Goal: Task Accomplishment & Management: Complete application form

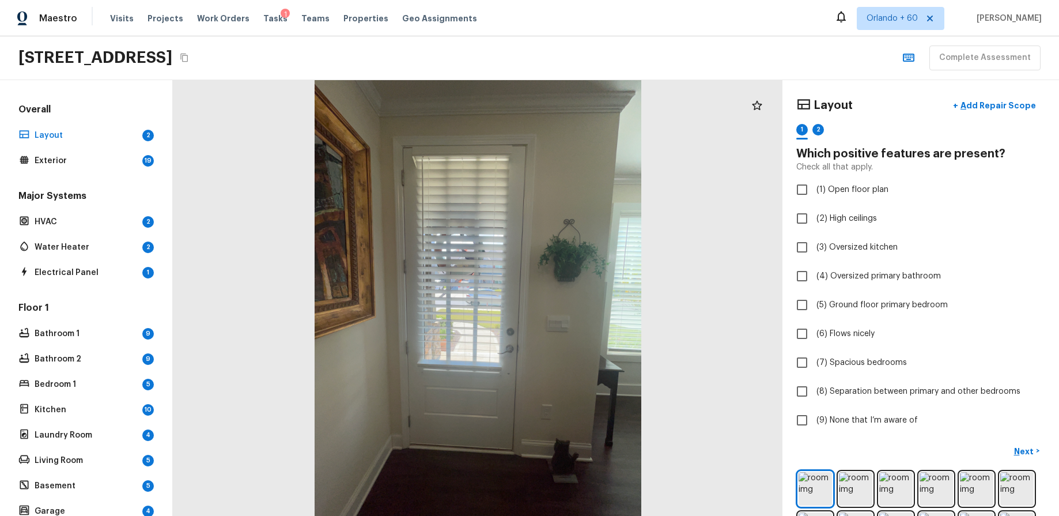
click at [906, 111] on div "Layout + Add Repair Scope" at bounding box center [920, 106] width 249 height 24
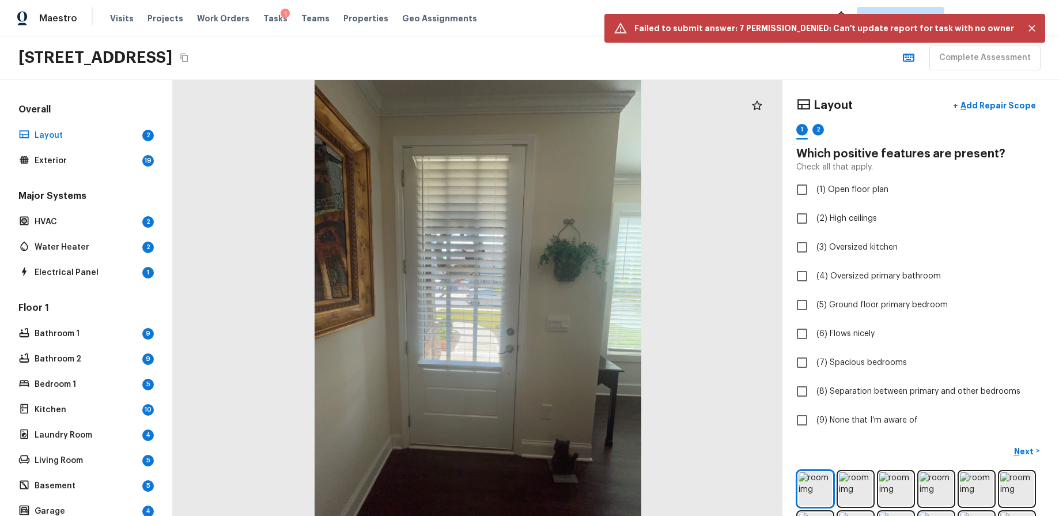
checkbox input "true"
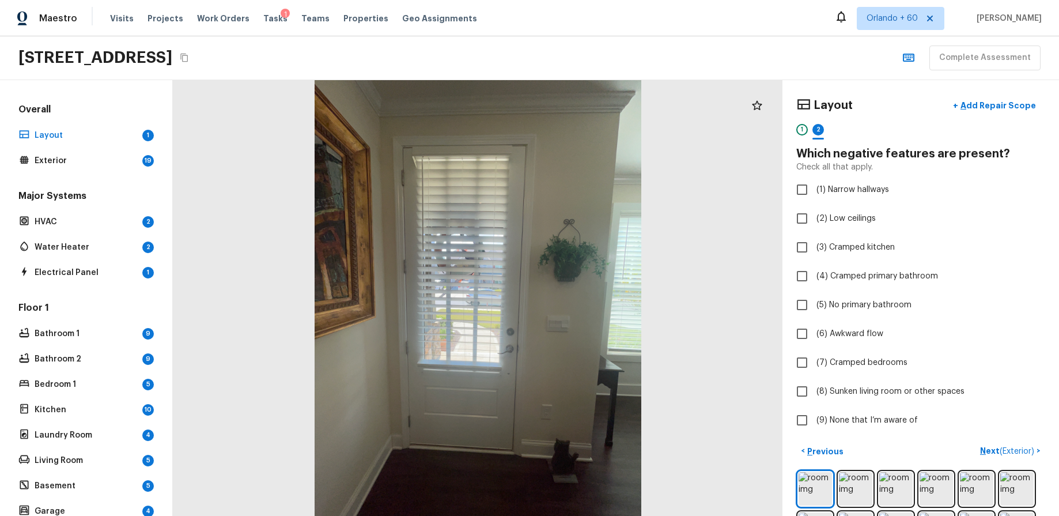
checkbox input "true"
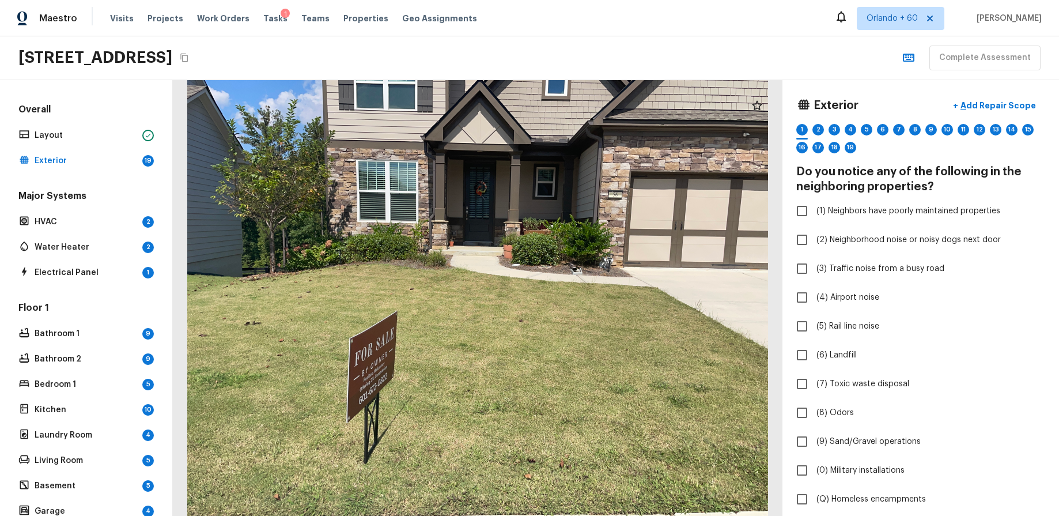
checkbox input "true"
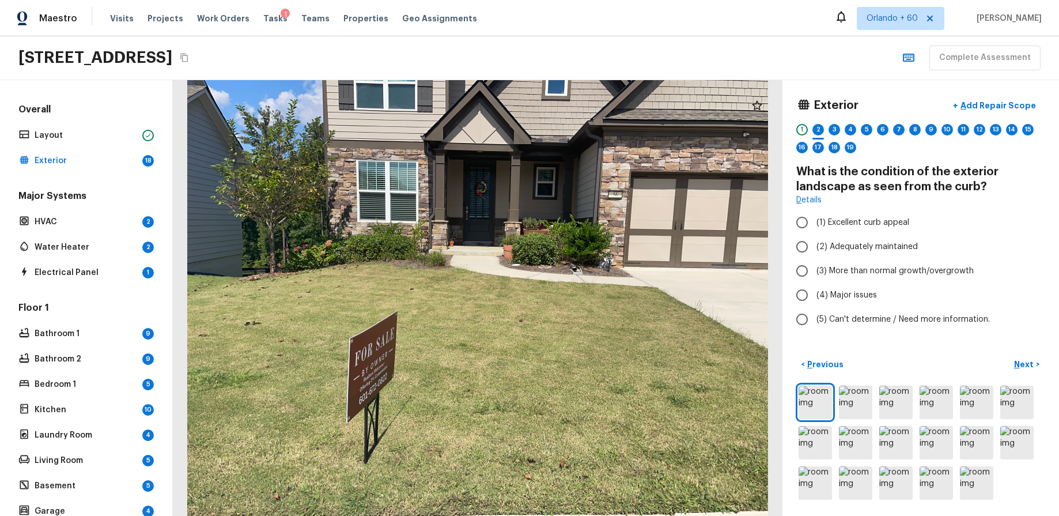
radio input "true"
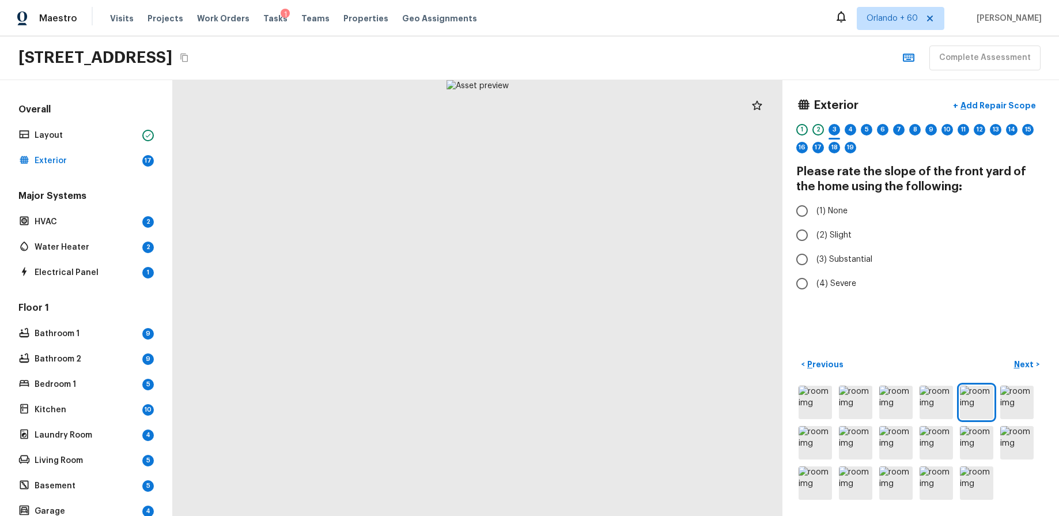
radio input "true"
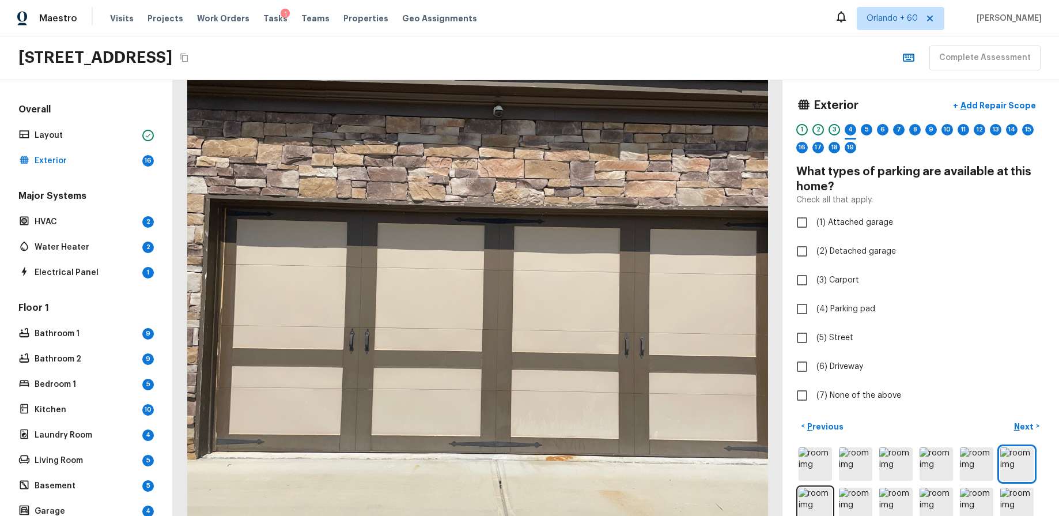
checkbox input "true"
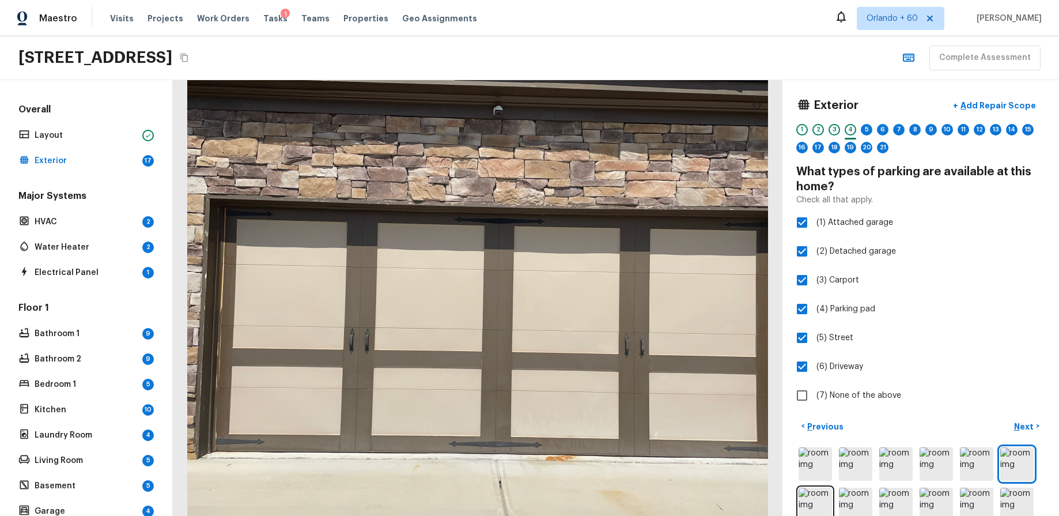
checkbox input "true"
click at [803, 394] on input "(7) None of the above" at bounding box center [802, 395] width 24 height 24
checkbox input "false"
click at [795, 414] on div "Exterior + Add Repair Scope 1 2 3 4 5 6 7 8 9 10 11 12 13 14 15 16 17 18 19 20 …" at bounding box center [921, 298] width 277 height 436
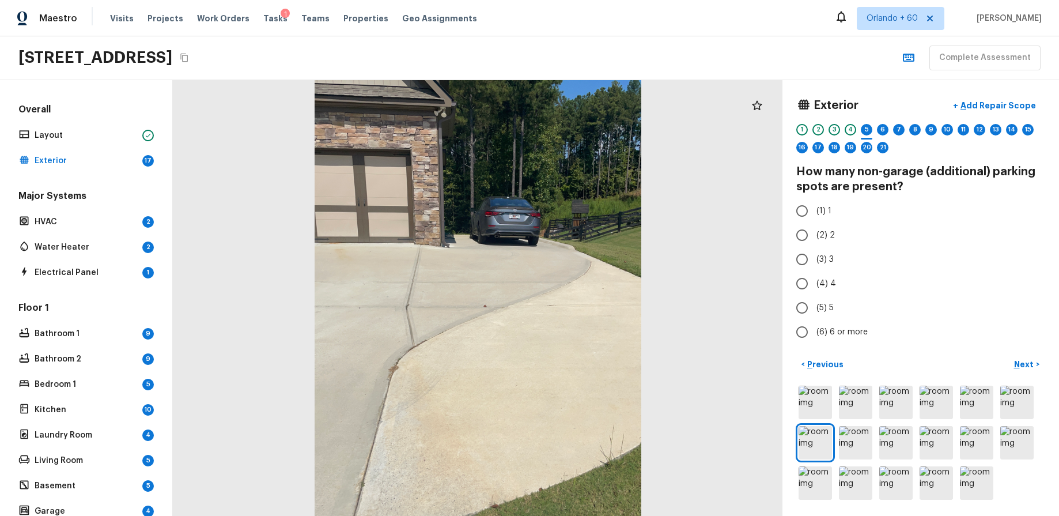
radio input "true"
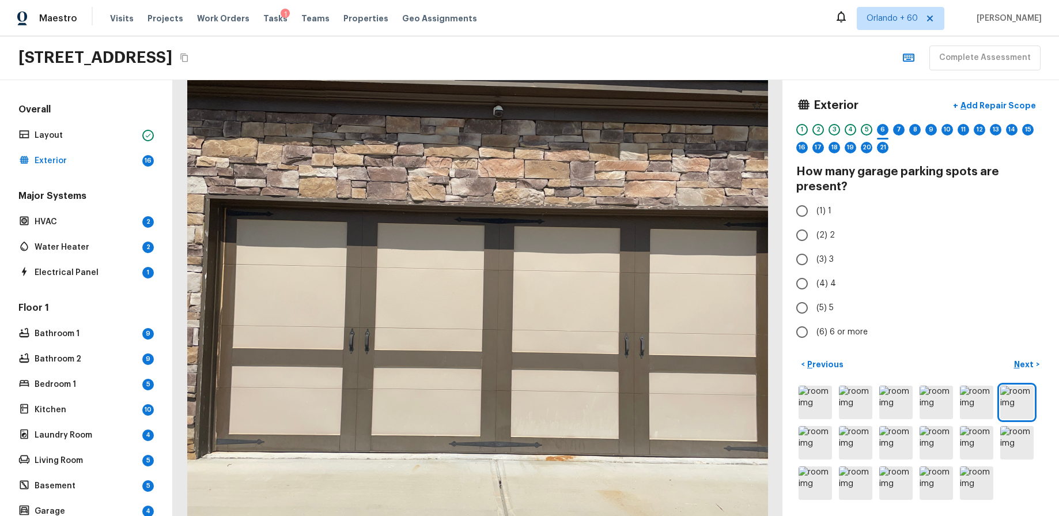
radio input "true"
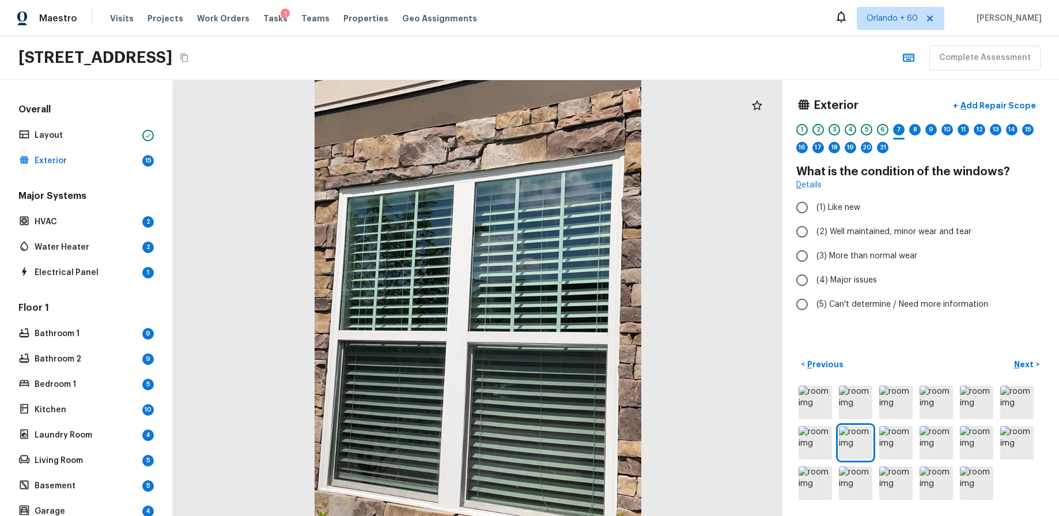
radio input "true"
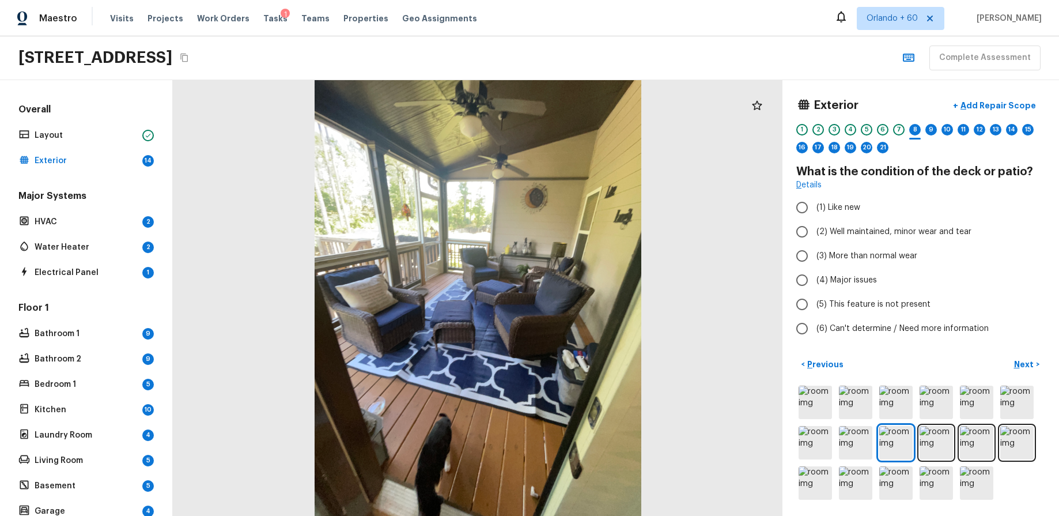
radio input "true"
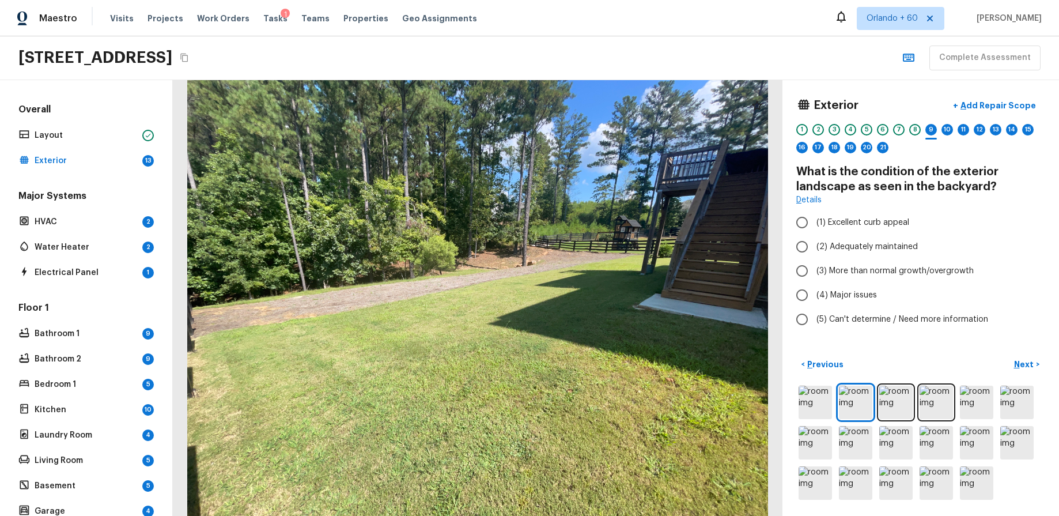
radio input "true"
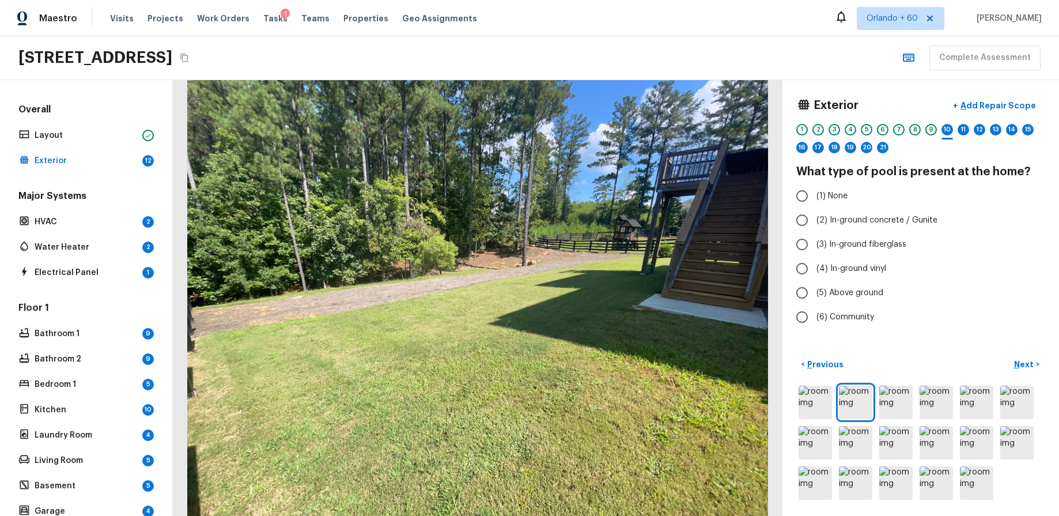
radio input "true"
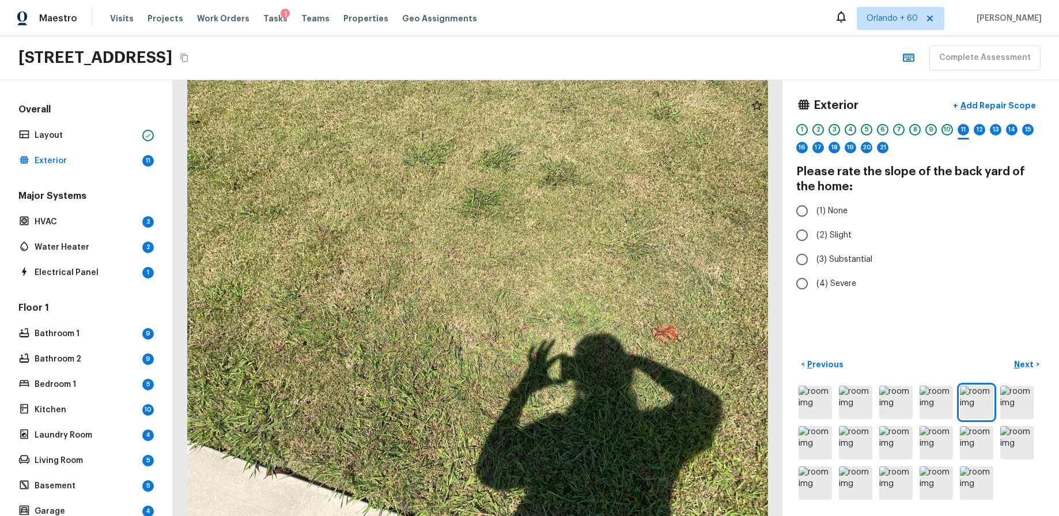
radio input "true"
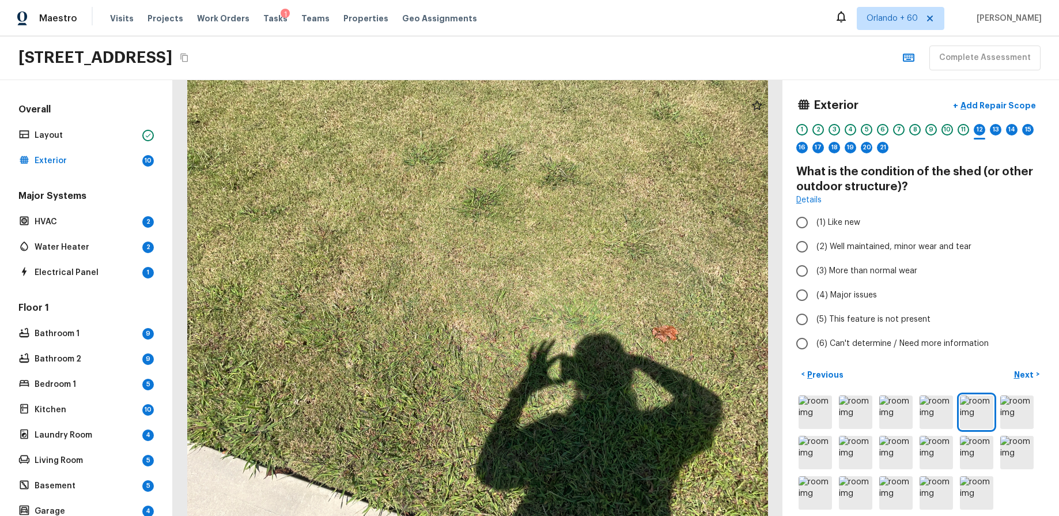
radio input "true"
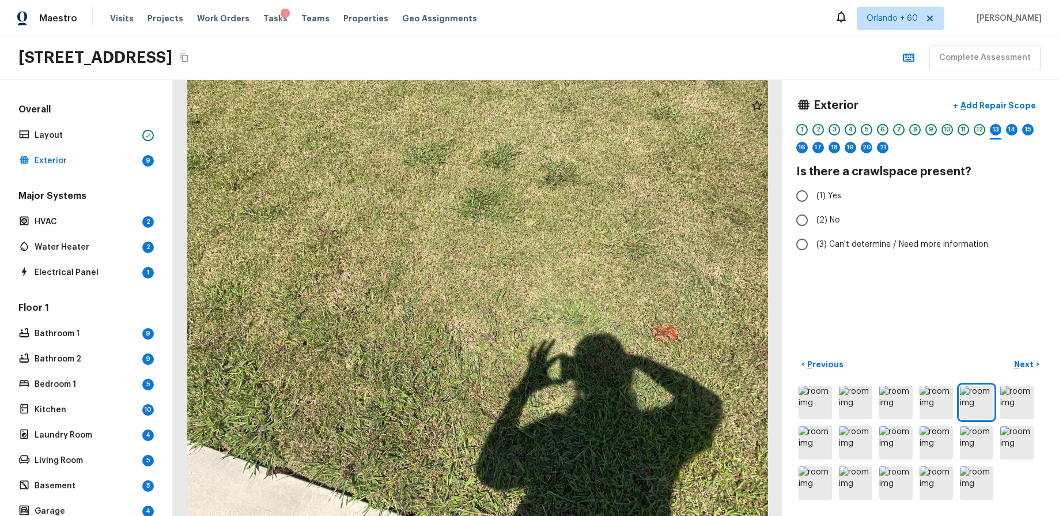
radio input "true"
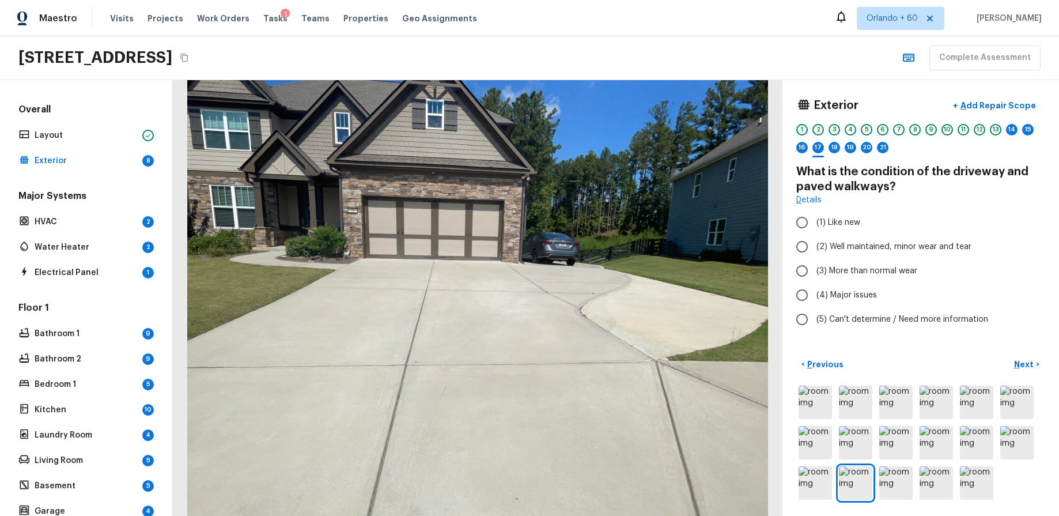
click at [800, 127] on div "1" at bounding box center [802, 130] width 12 height 12
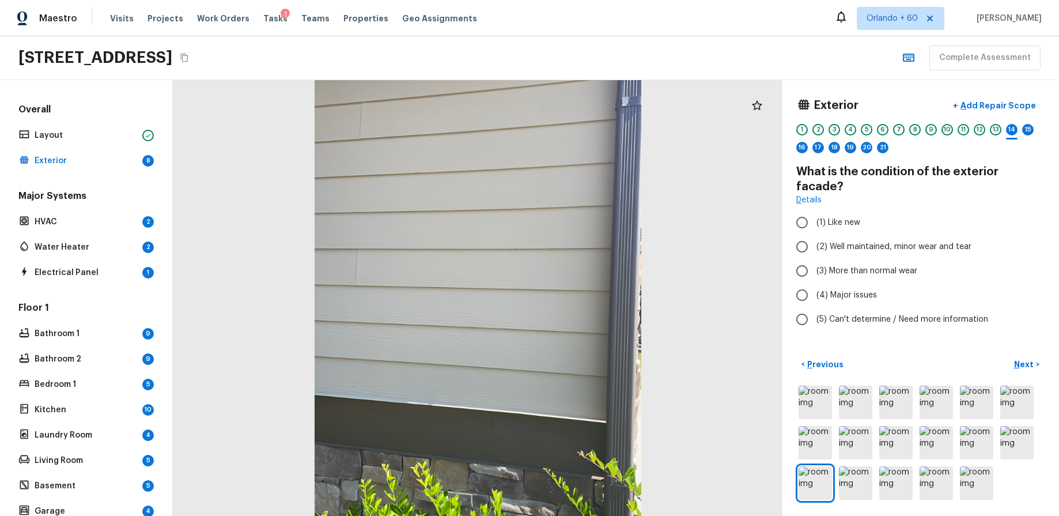
radio input "true"
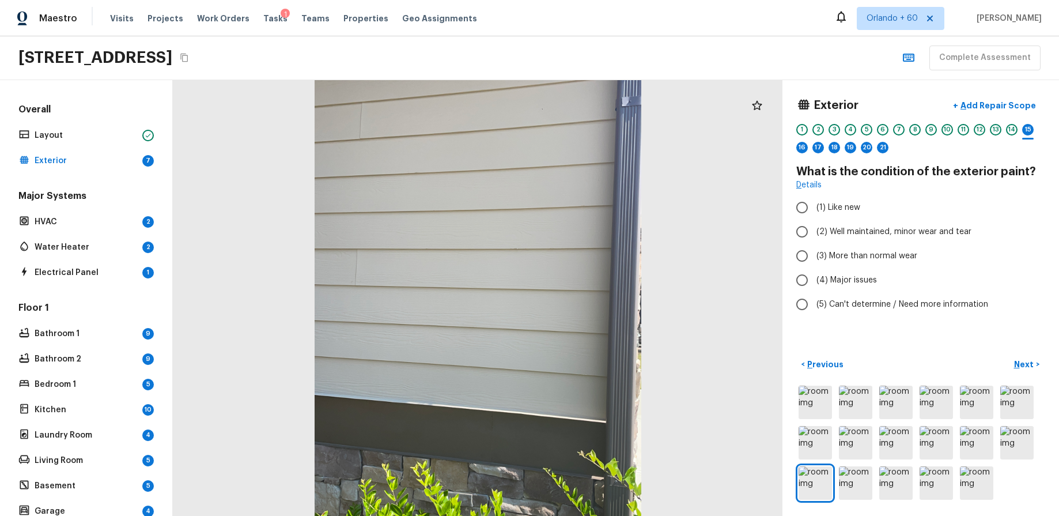
radio input "true"
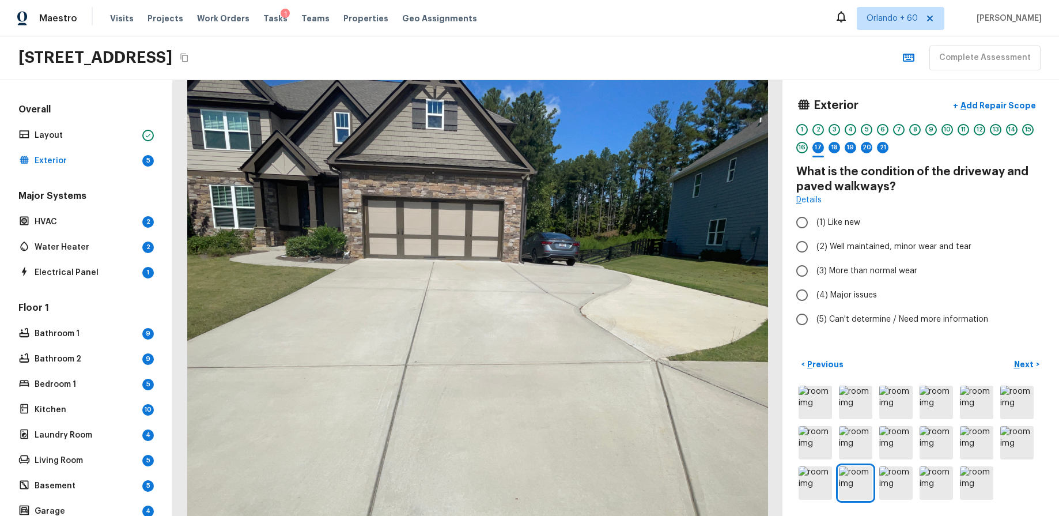
radio input "true"
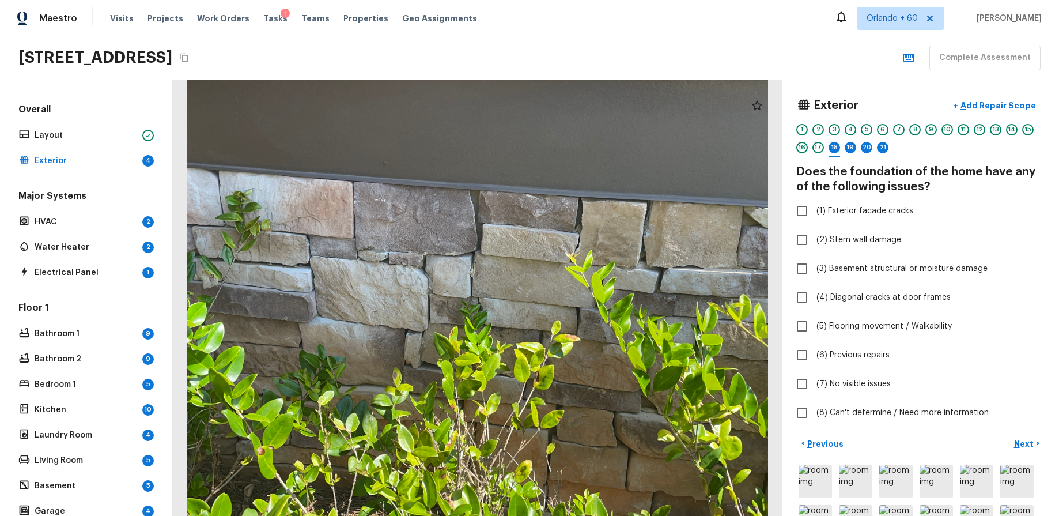
checkbox input "true"
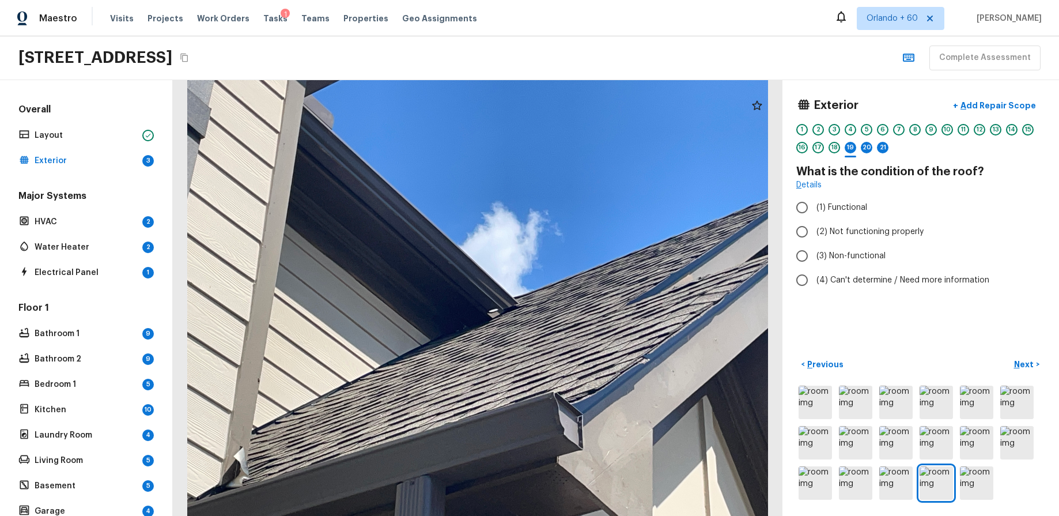
radio input "true"
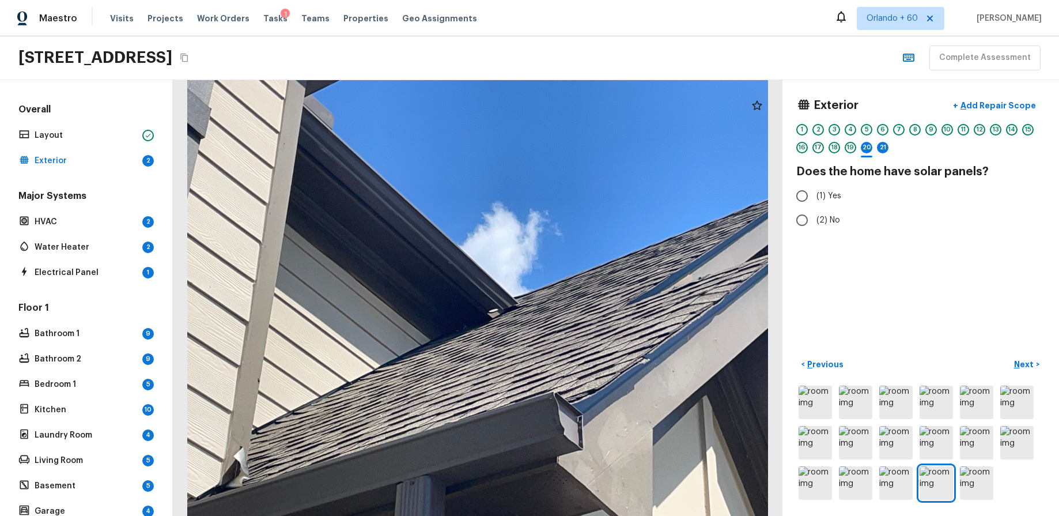
radio input "true"
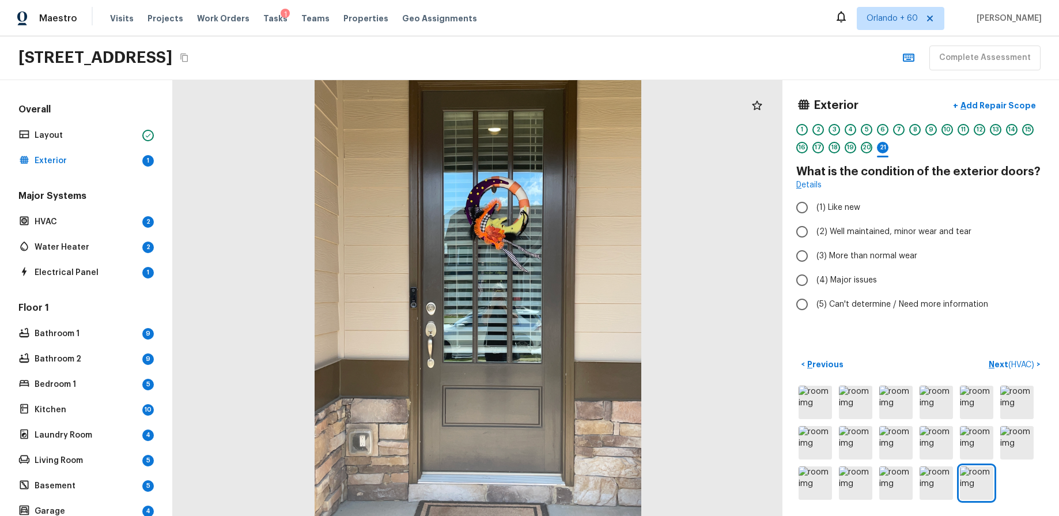
radio input "true"
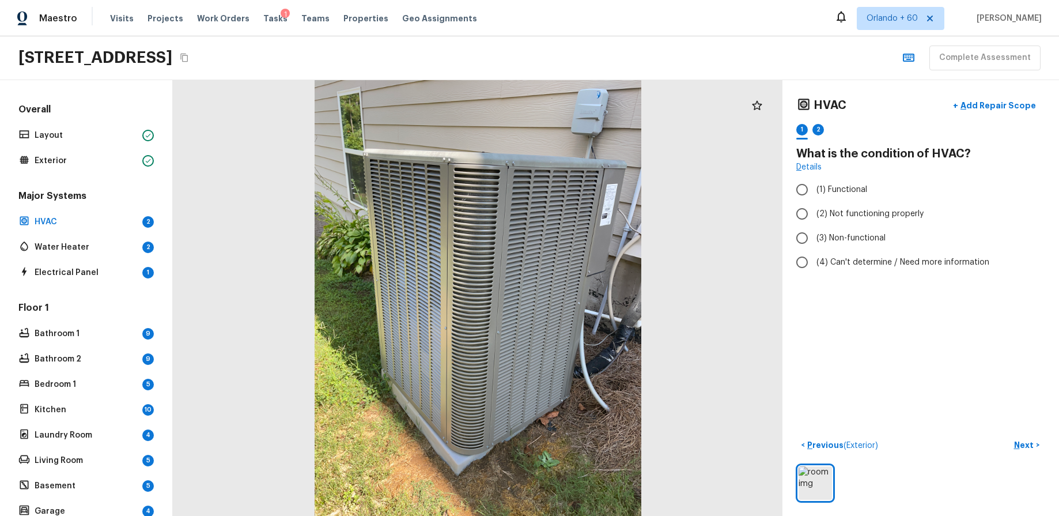
radio input "true"
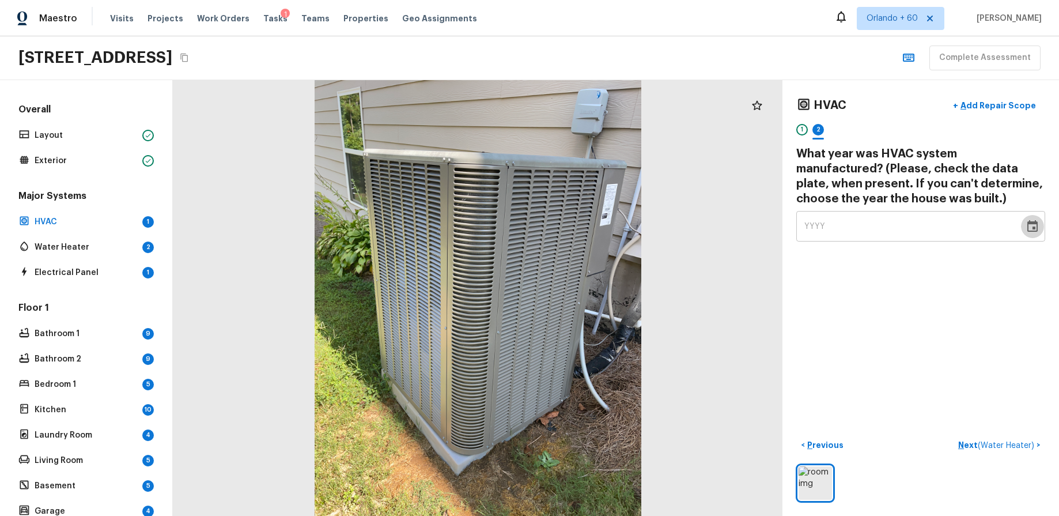
click at [1038, 222] on icon "Choose date" at bounding box center [1033, 227] width 14 height 14
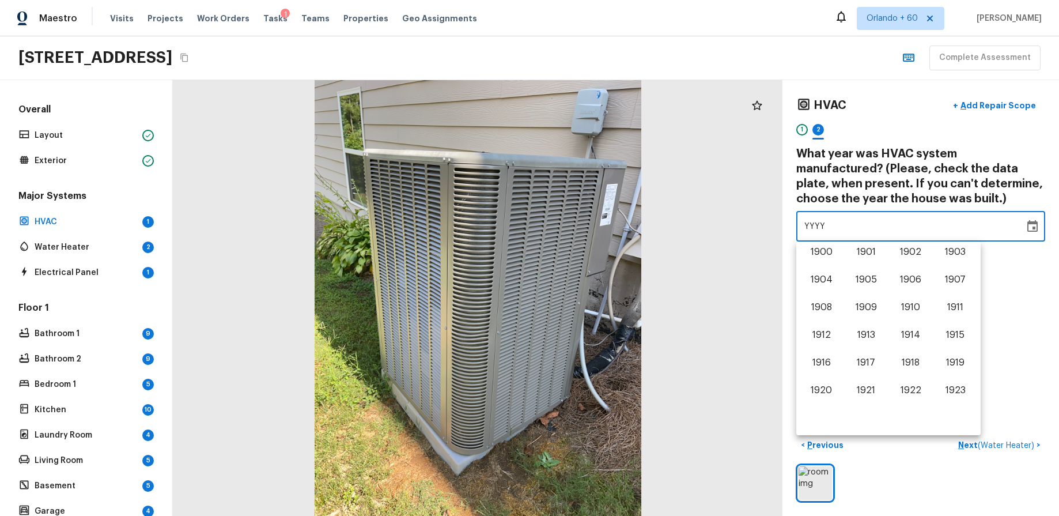
scroll to position [717, 0]
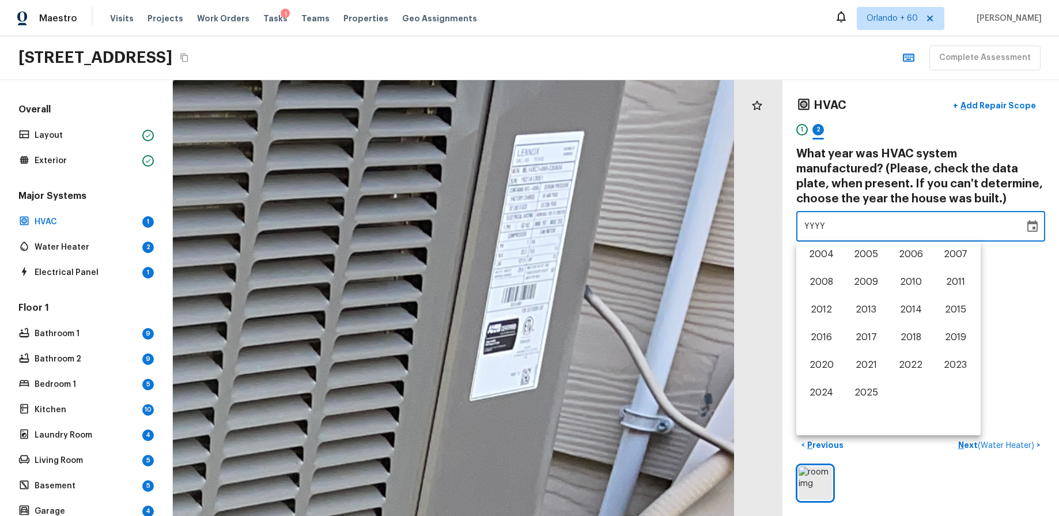
drag, startPoint x: 612, startPoint y: 217, endPoint x: 580, endPoint y: 290, distance: 79.8
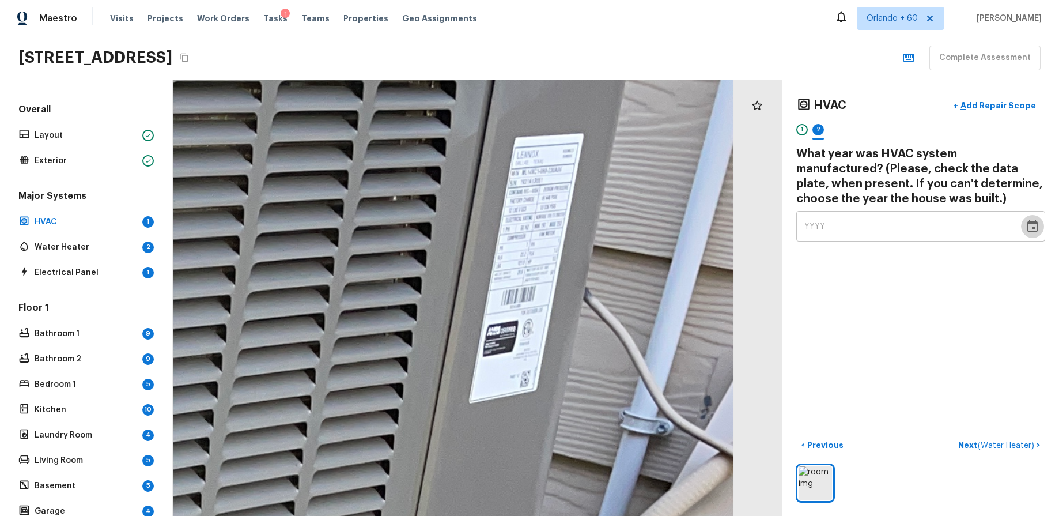
drag, startPoint x: 1037, startPoint y: 223, endPoint x: 1022, endPoint y: 235, distance: 18.8
click at [1037, 223] on icon "Choose date" at bounding box center [1032, 226] width 10 height 12
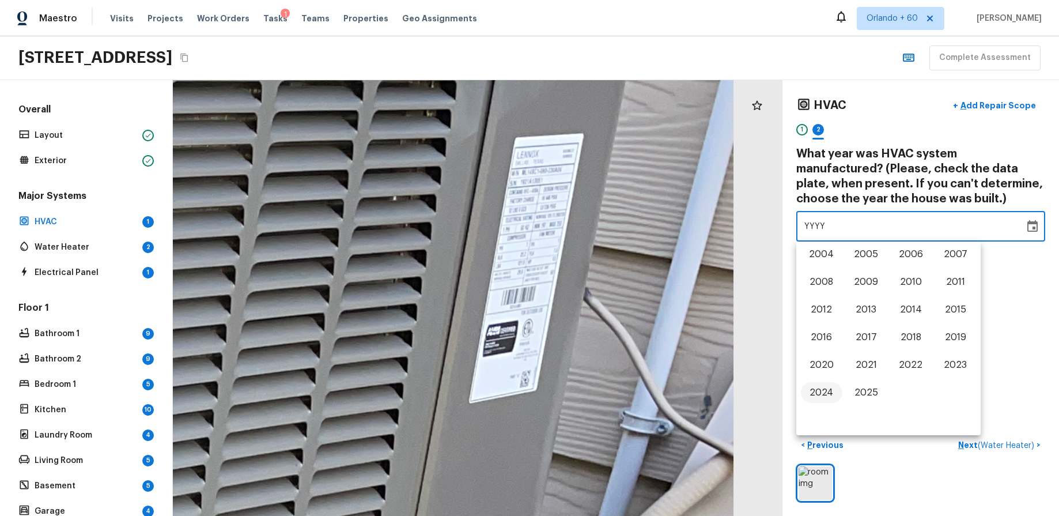
click at [831, 387] on button "2024" at bounding box center [821, 392] width 41 height 21
type input "2024"
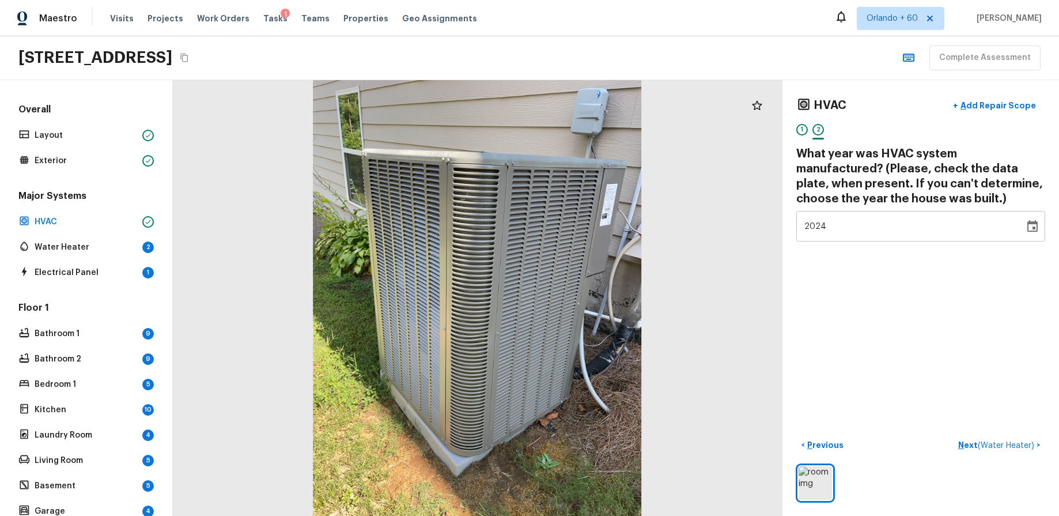
click at [973, 345] on div "HVAC + Add Repair Scope 1 2 What year was HVAC system manufactured? (Please, ch…" at bounding box center [921, 298] width 277 height 436
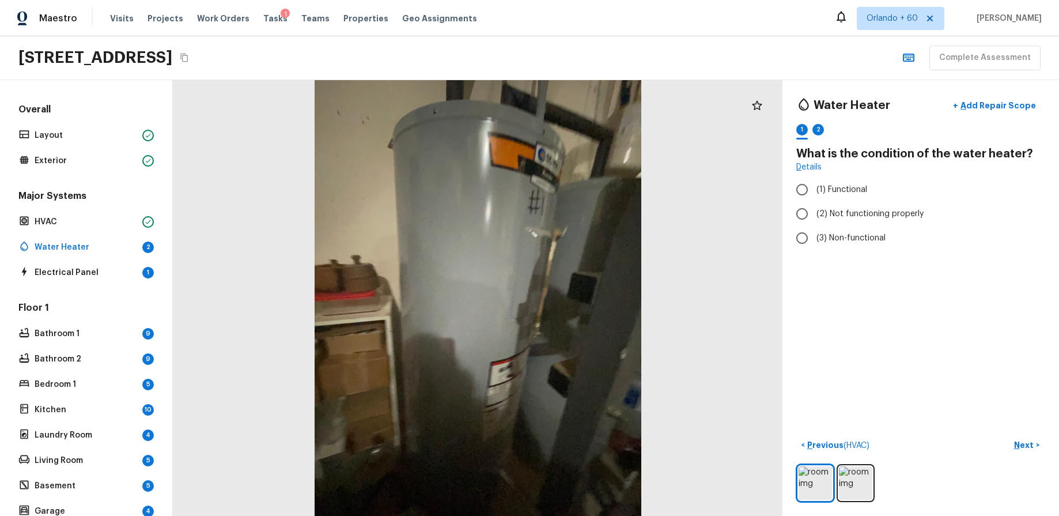
radio input "true"
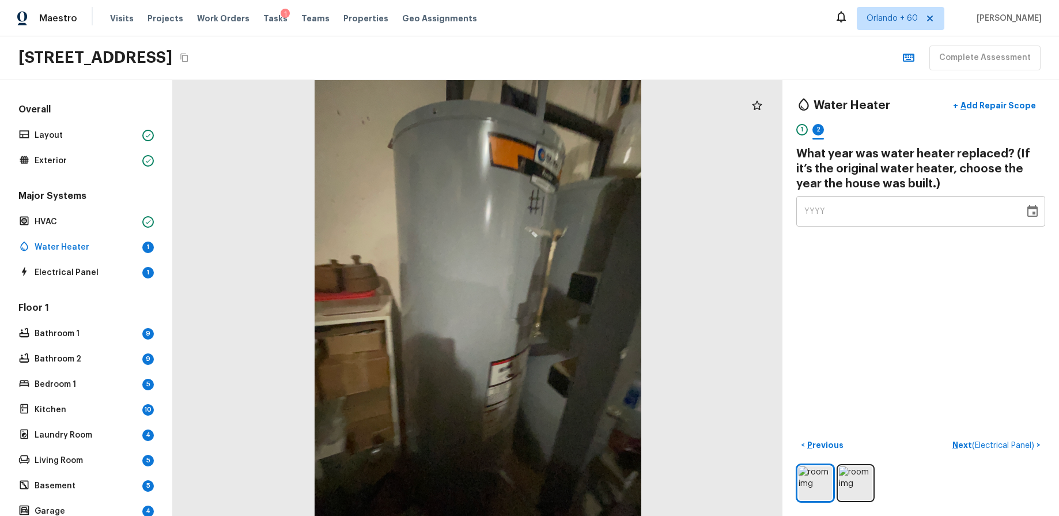
drag, startPoint x: 1030, startPoint y: 210, endPoint x: 1013, endPoint y: 223, distance: 21.3
click at [1030, 210] on icon "Choose date" at bounding box center [1033, 212] width 14 height 14
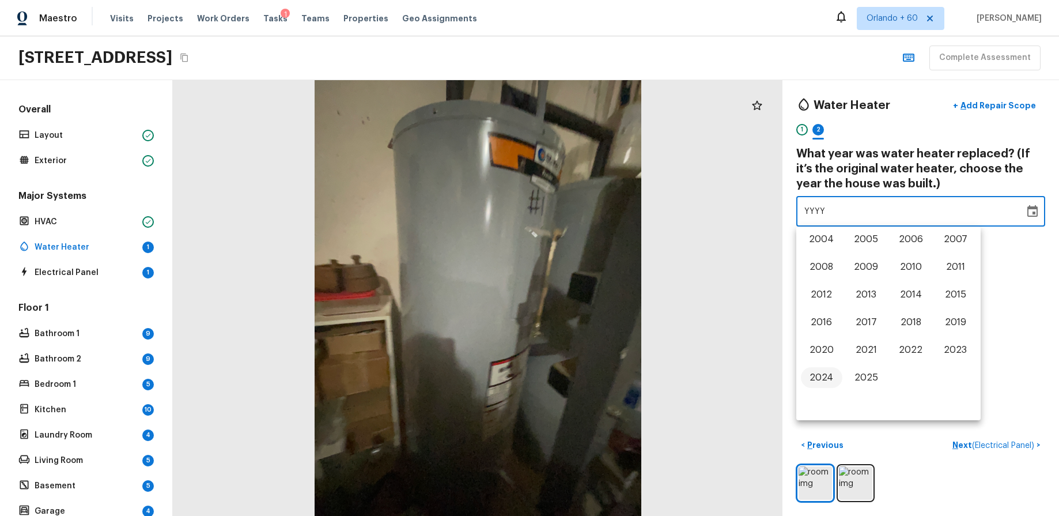
drag, startPoint x: 829, startPoint y: 381, endPoint x: 807, endPoint y: 377, distance: 22.3
click at [829, 381] on button "2024" at bounding box center [821, 377] width 41 height 21
type input "2024"
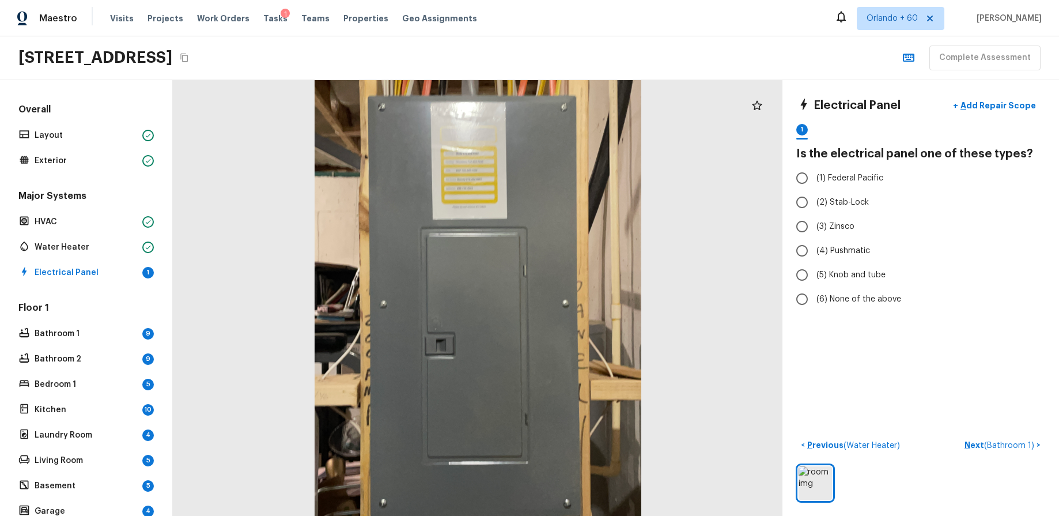
radio input "true"
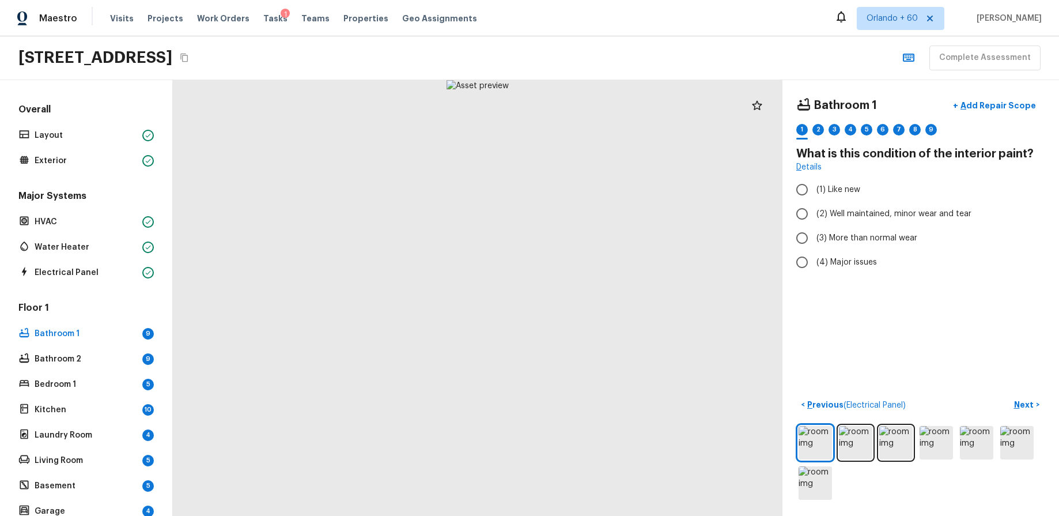
radio input "true"
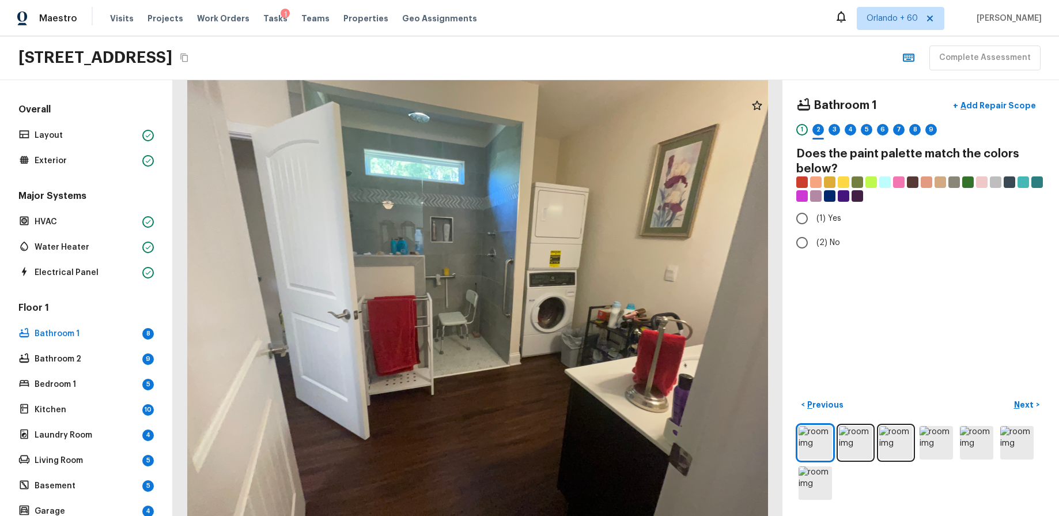
radio input "true"
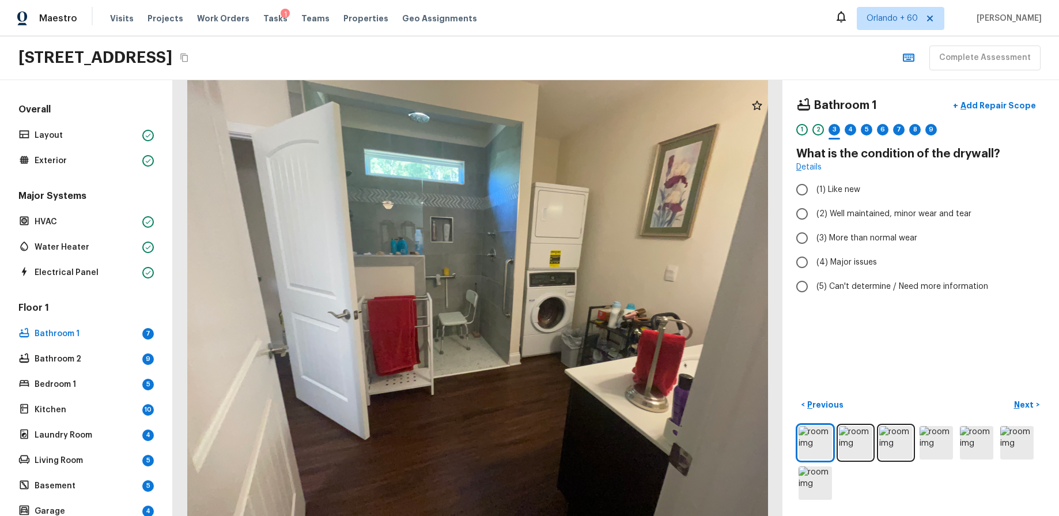
radio input "true"
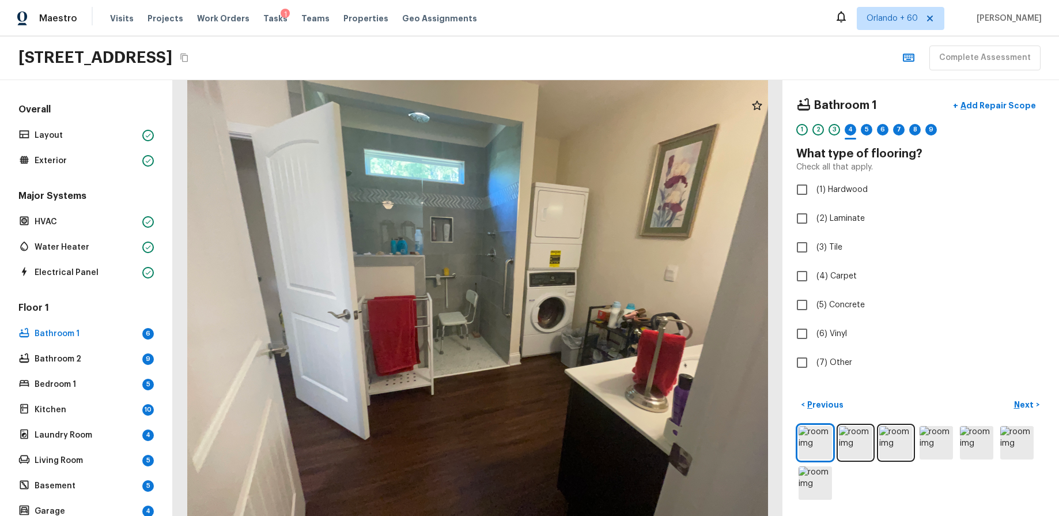
checkbox input "true"
checkbox input "false"
checkbox input "true"
checkbox input "false"
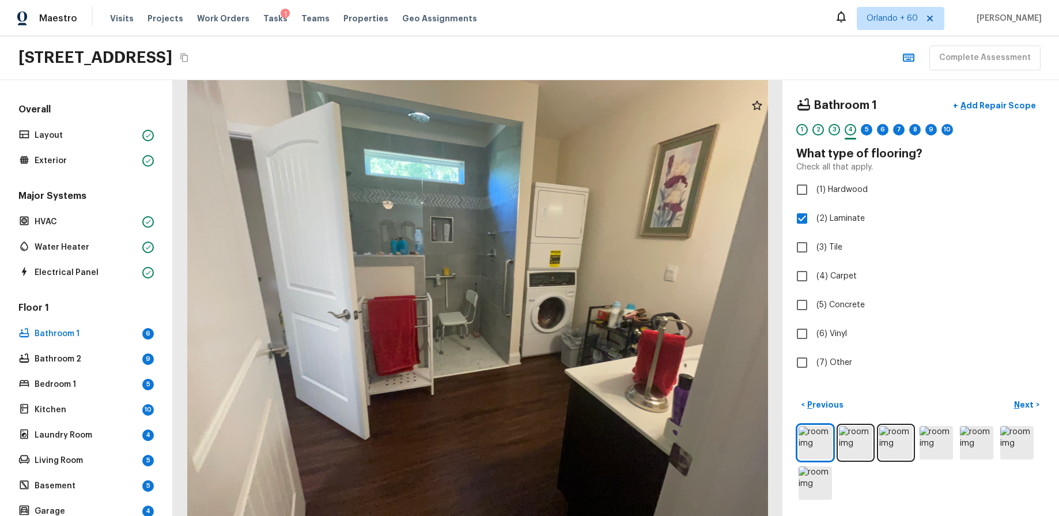
checkbox input "false"
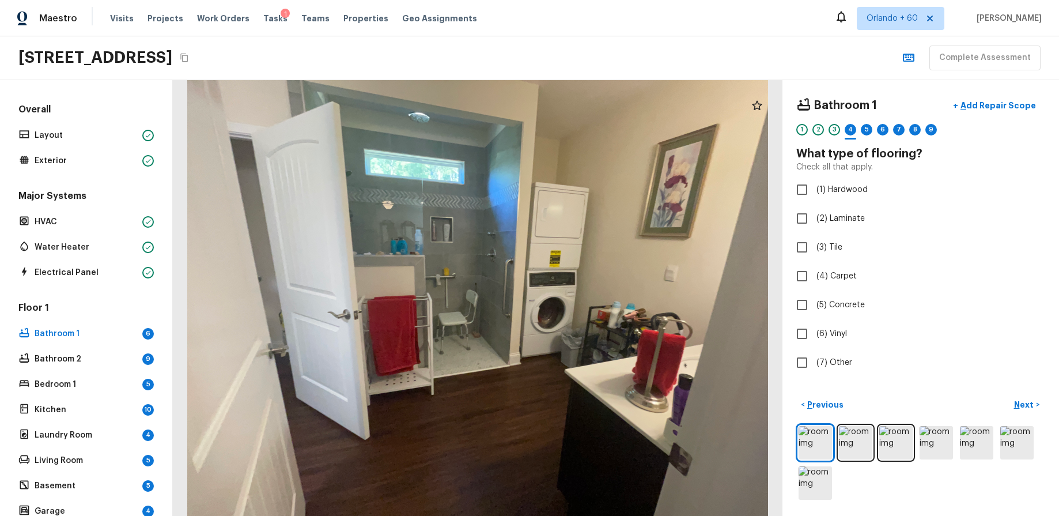
checkbox input "true"
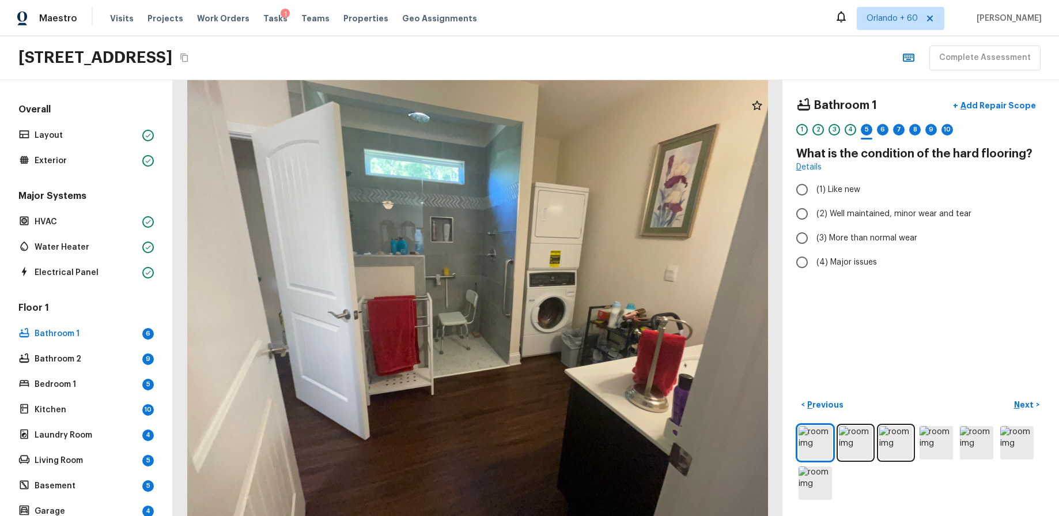
radio input "true"
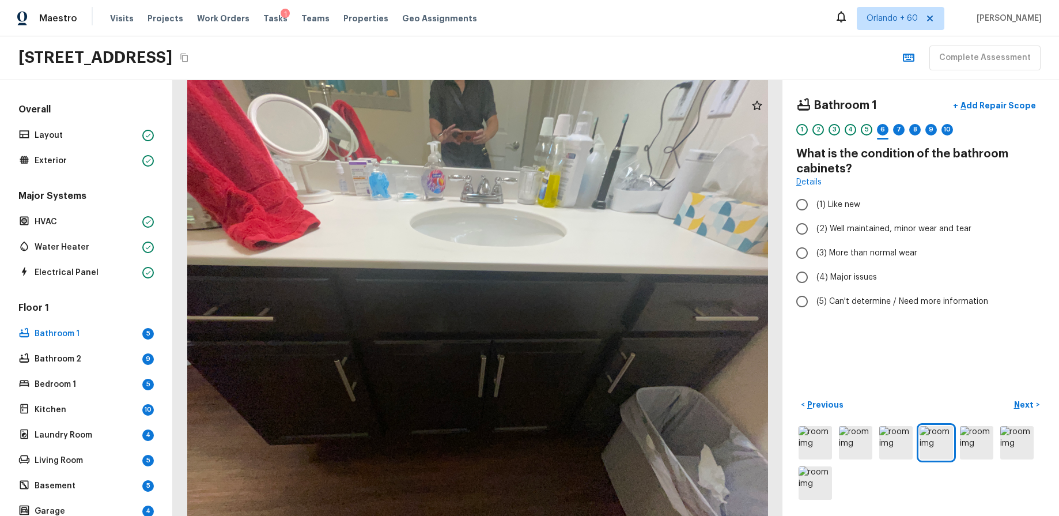
radio input "true"
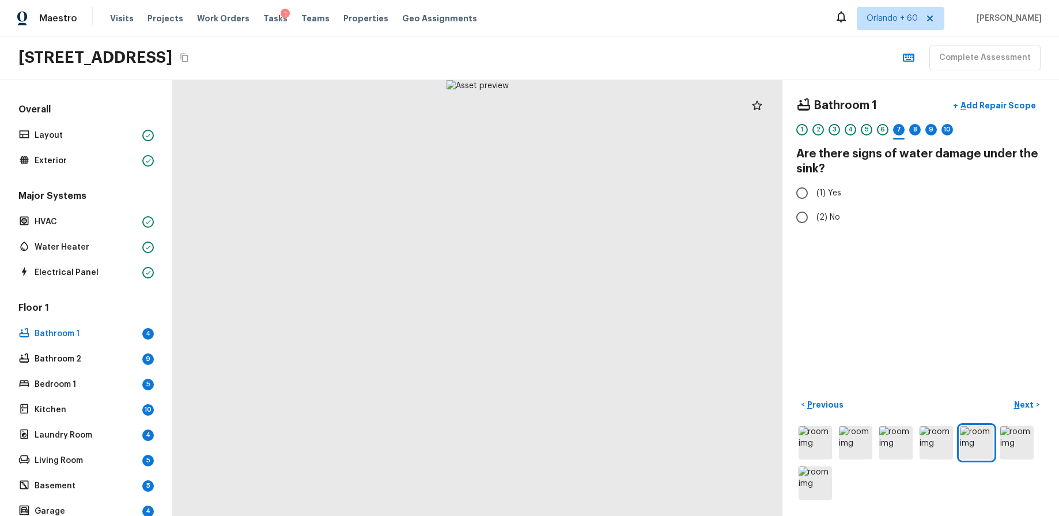
radio input "true"
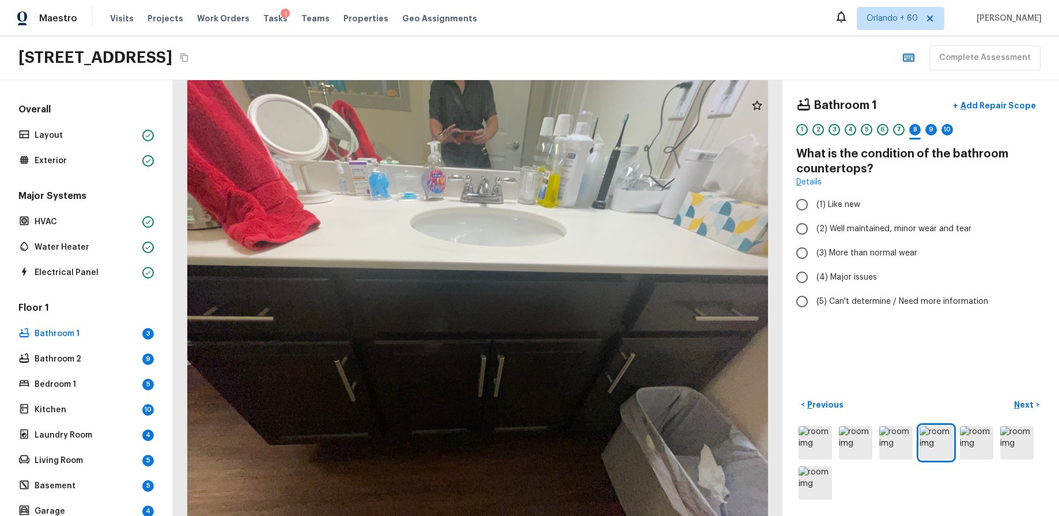
radio input "true"
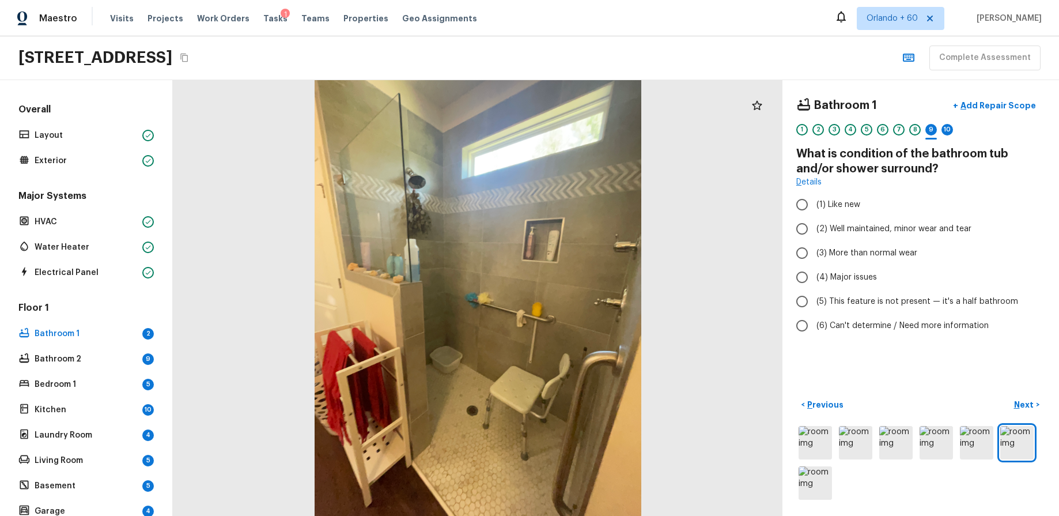
radio input "true"
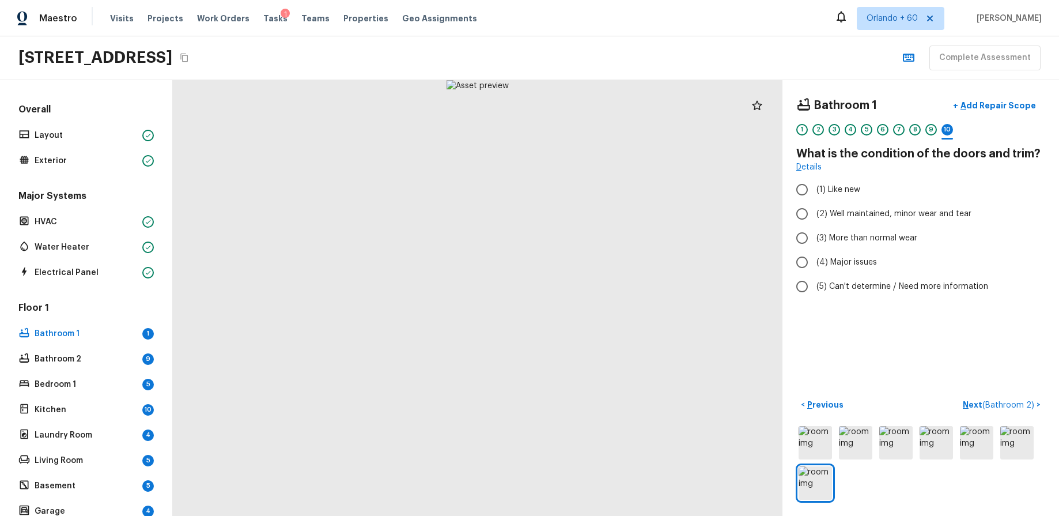
radio input "true"
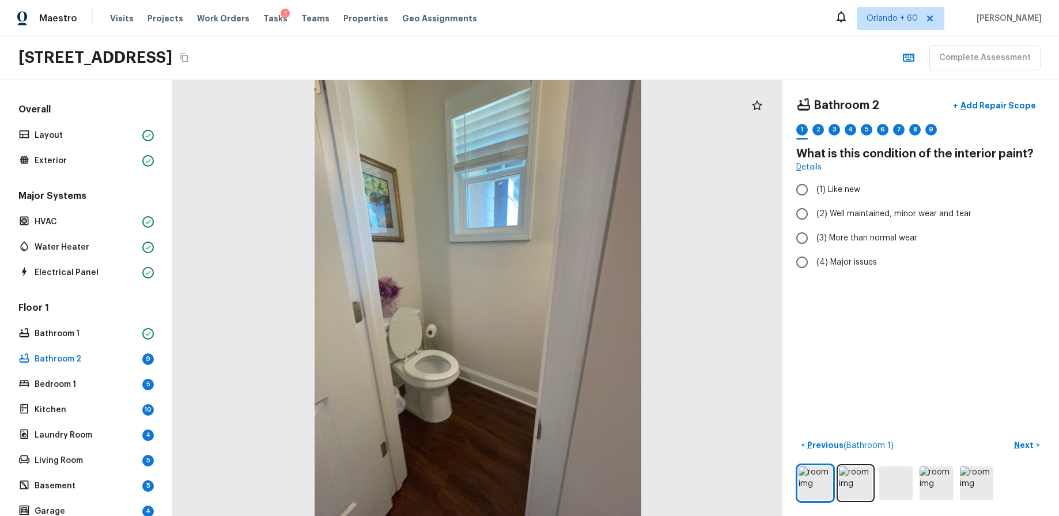
radio input "true"
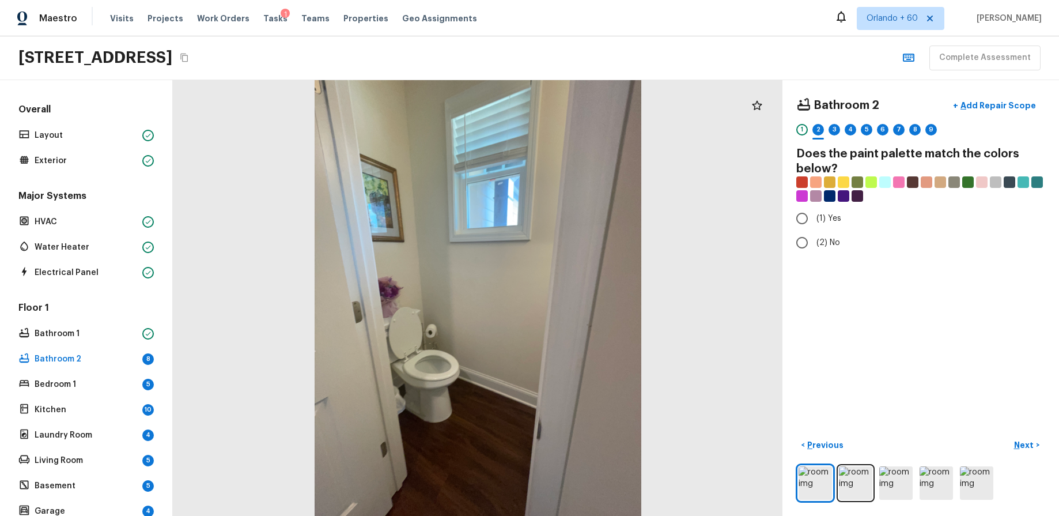
radio input "true"
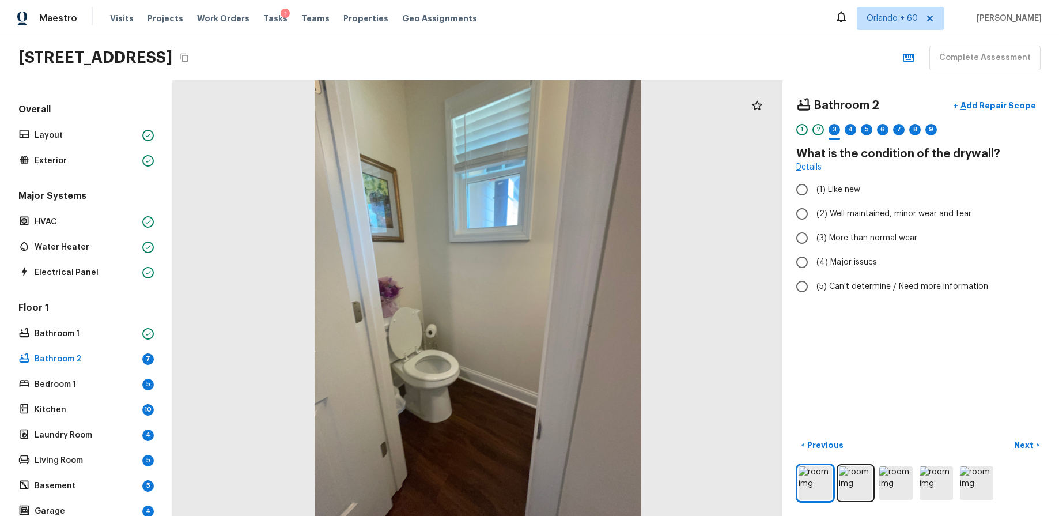
radio input "true"
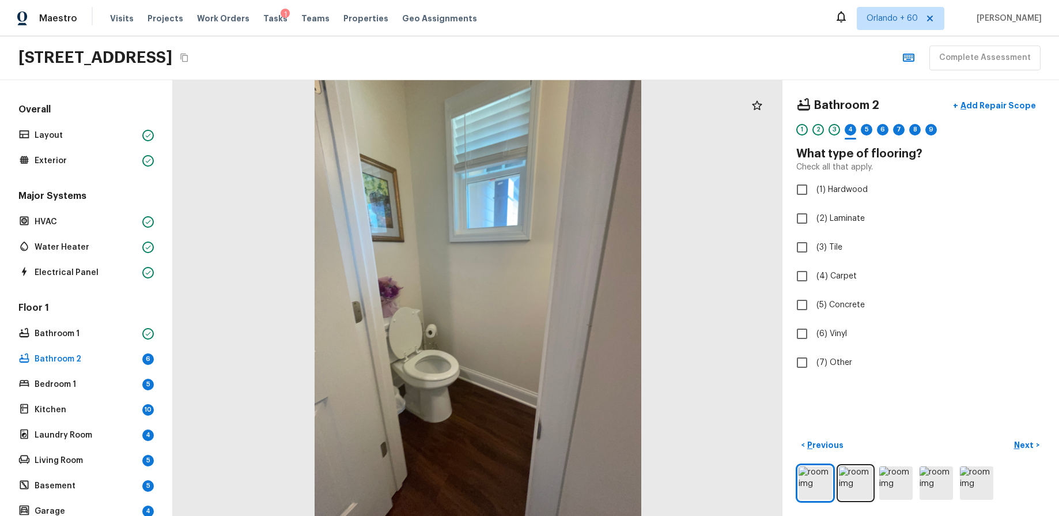
checkbox input "true"
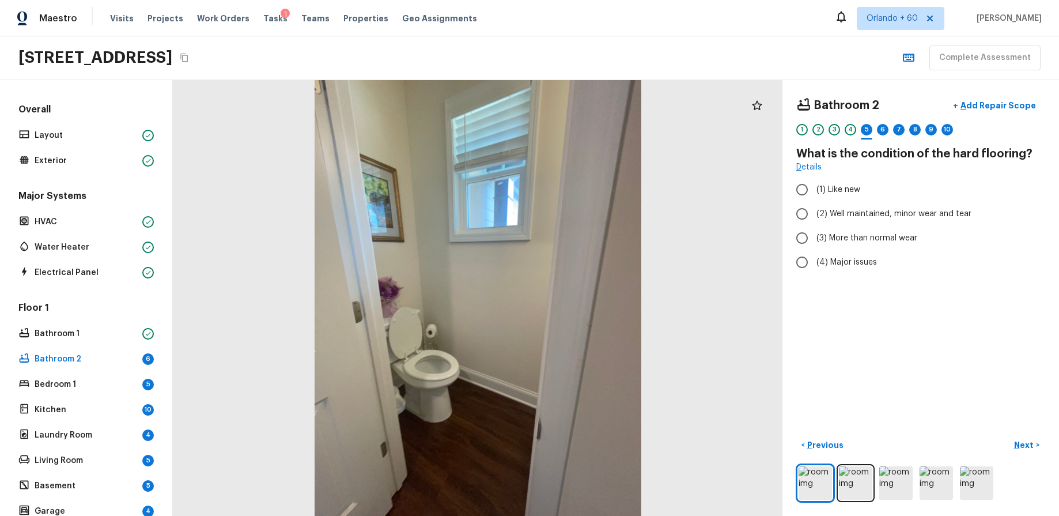
radio input "true"
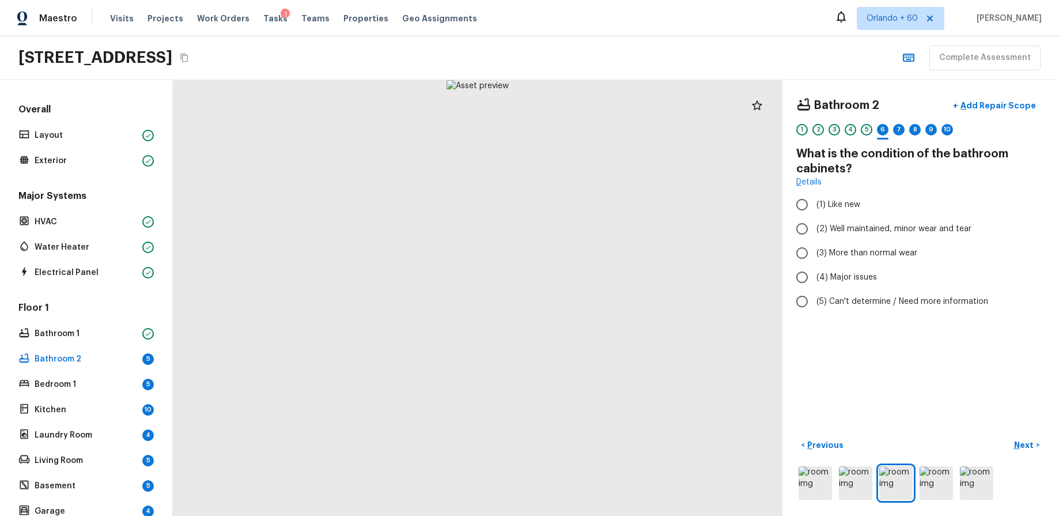
radio input "true"
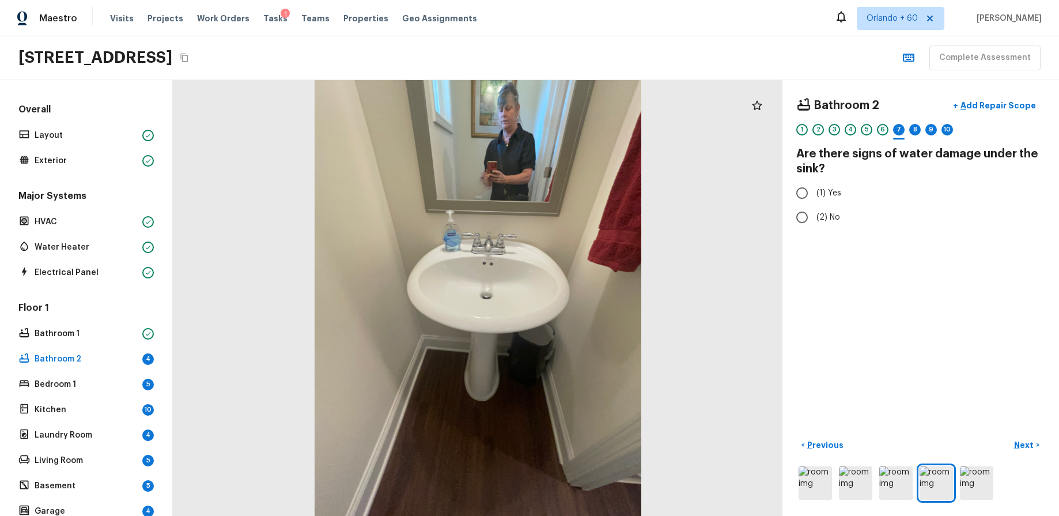
radio input "true"
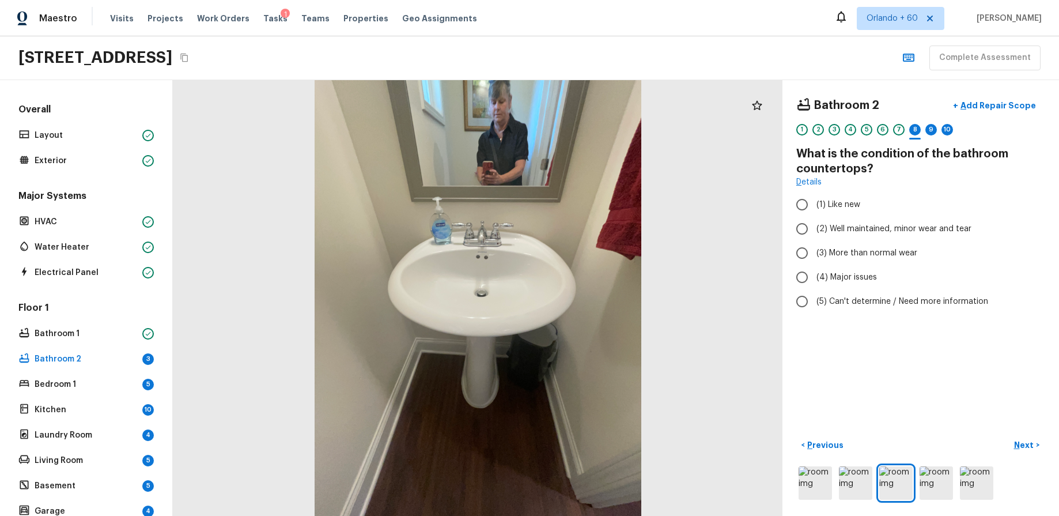
radio input "true"
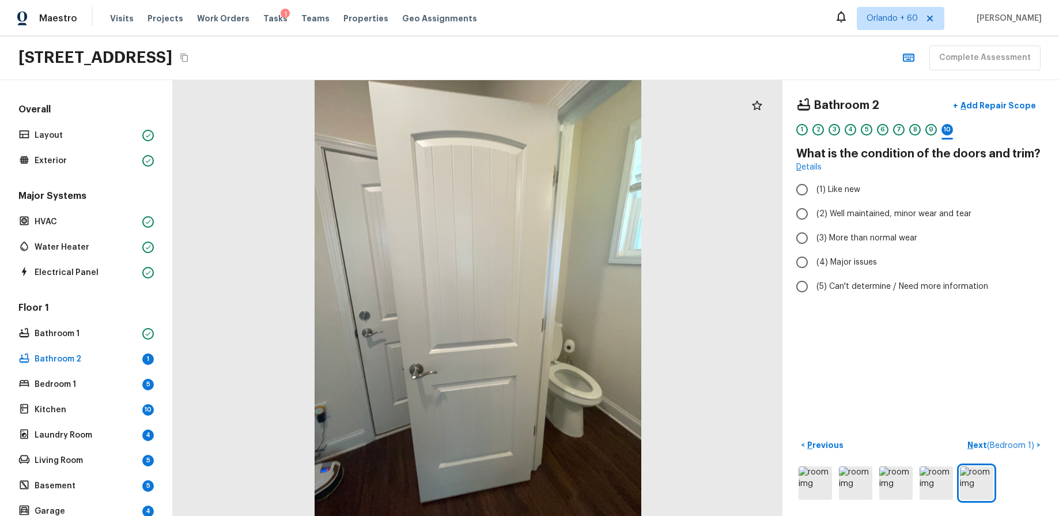
radio input "true"
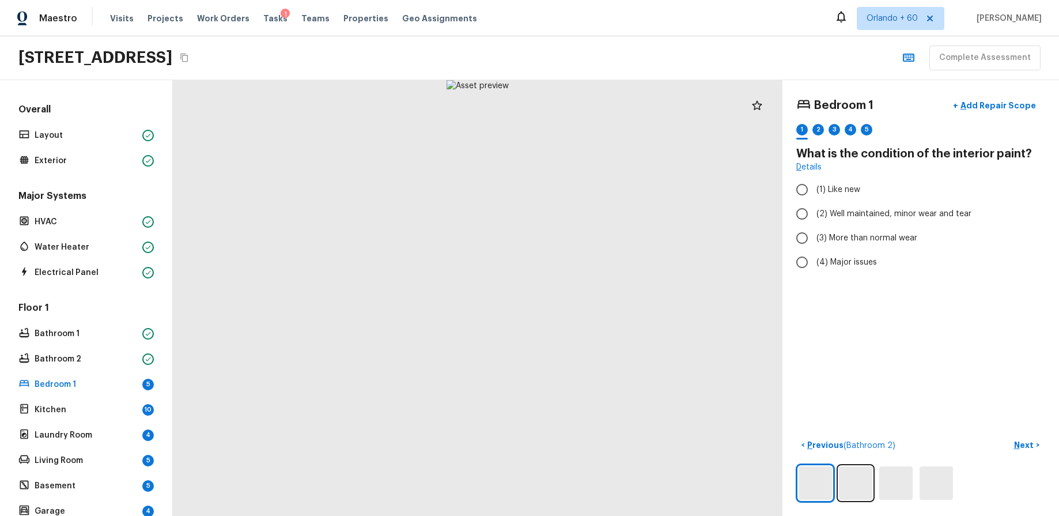
radio input "true"
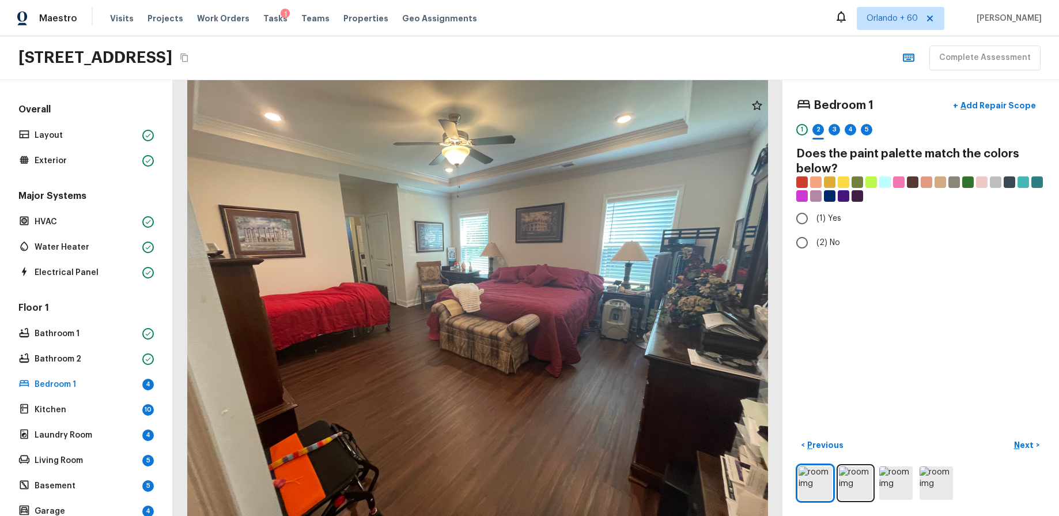
radio input "true"
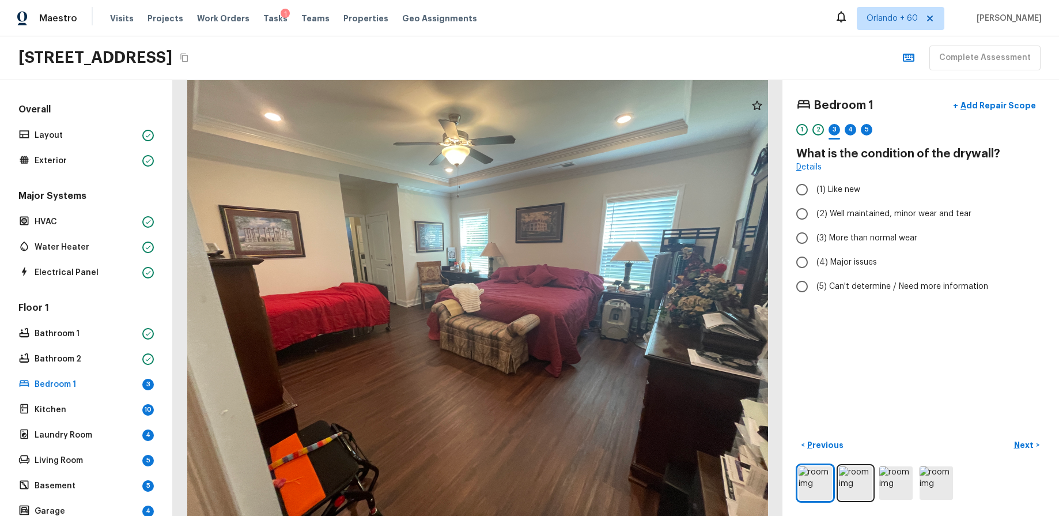
radio input "true"
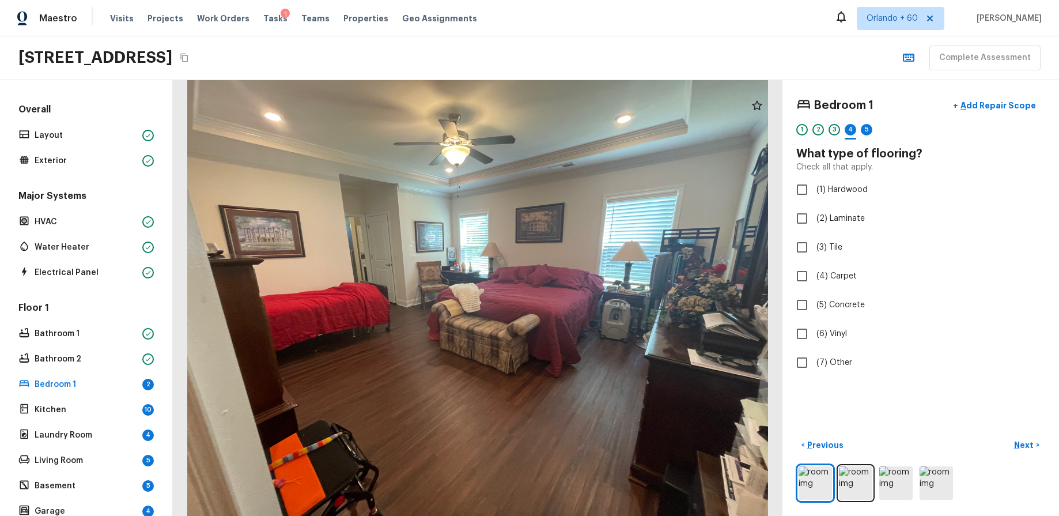
checkbox input "true"
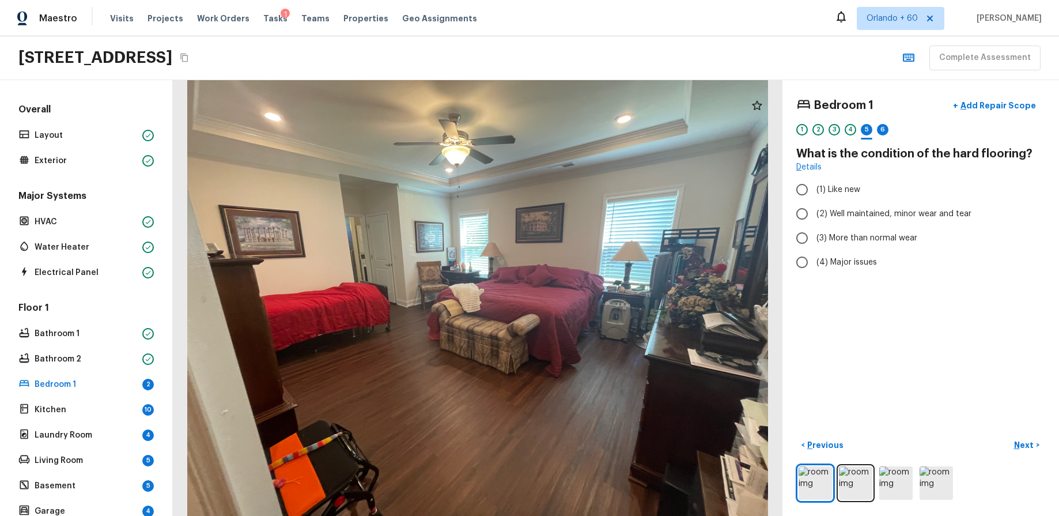
radio input "true"
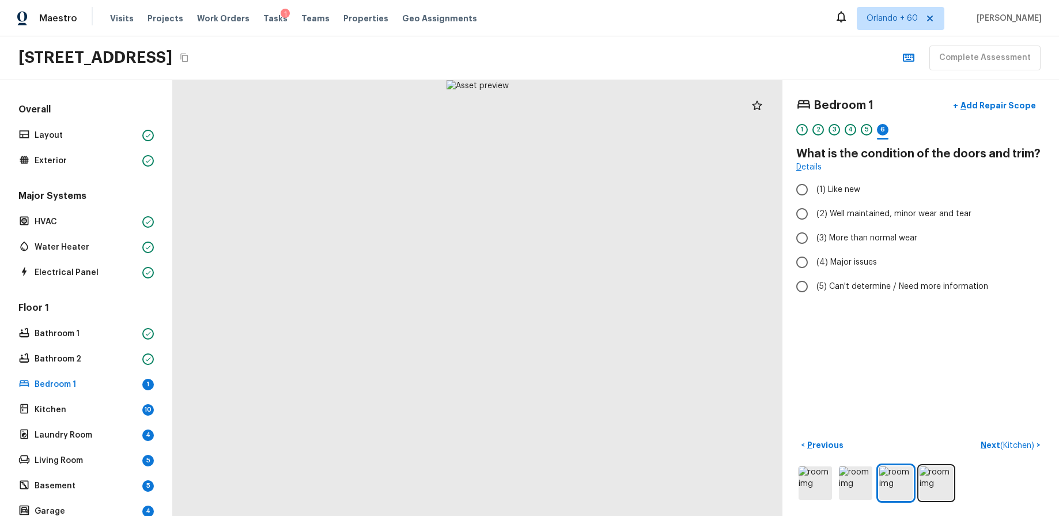
radio input "true"
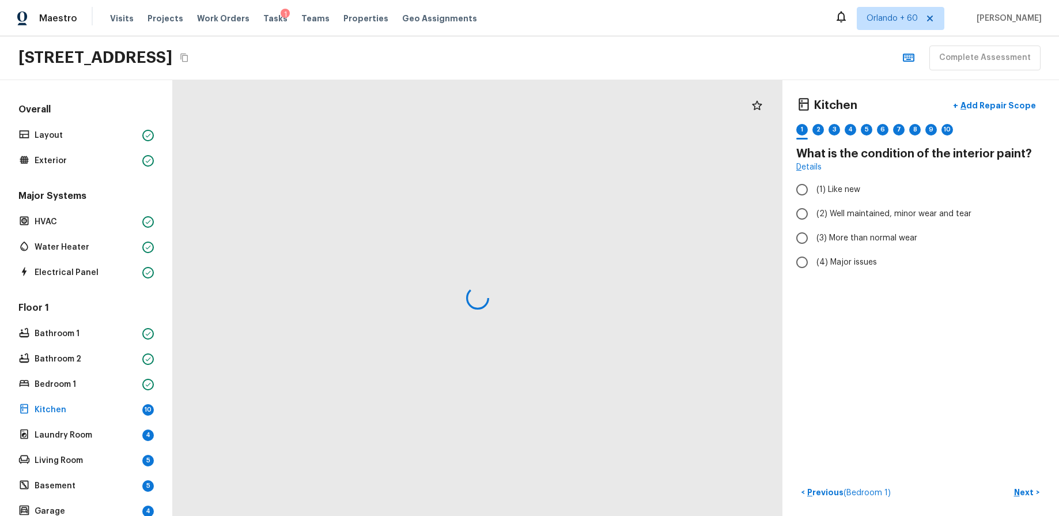
radio input "true"
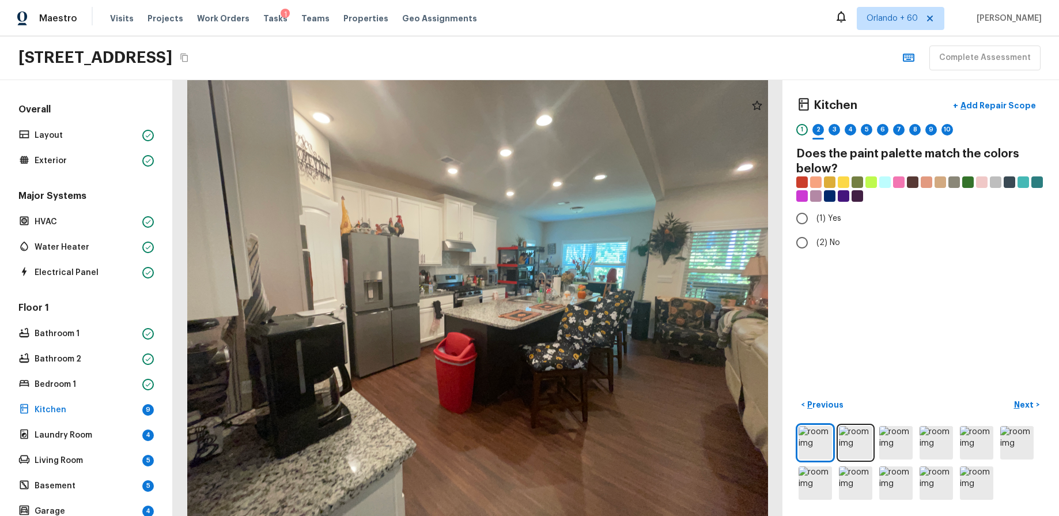
radio input "true"
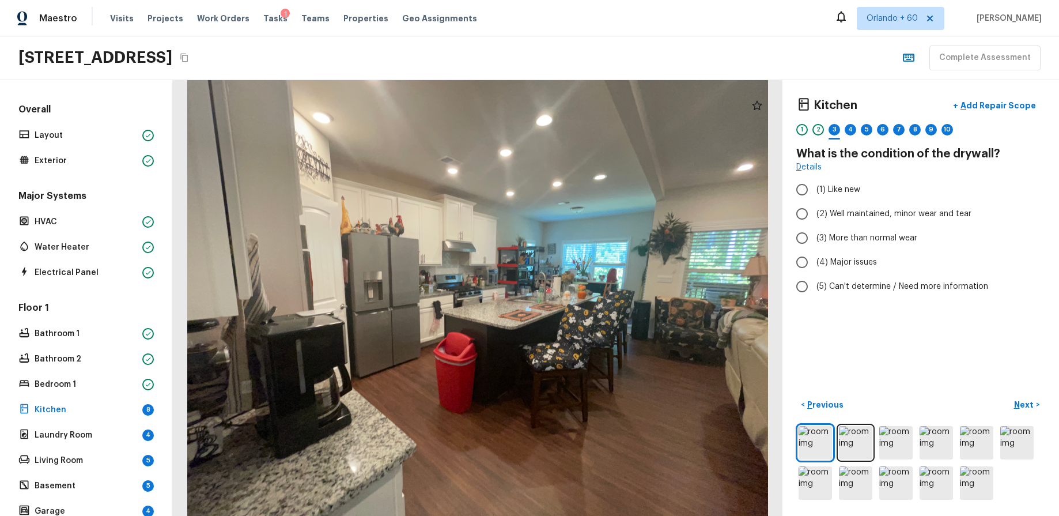
radio input "true"
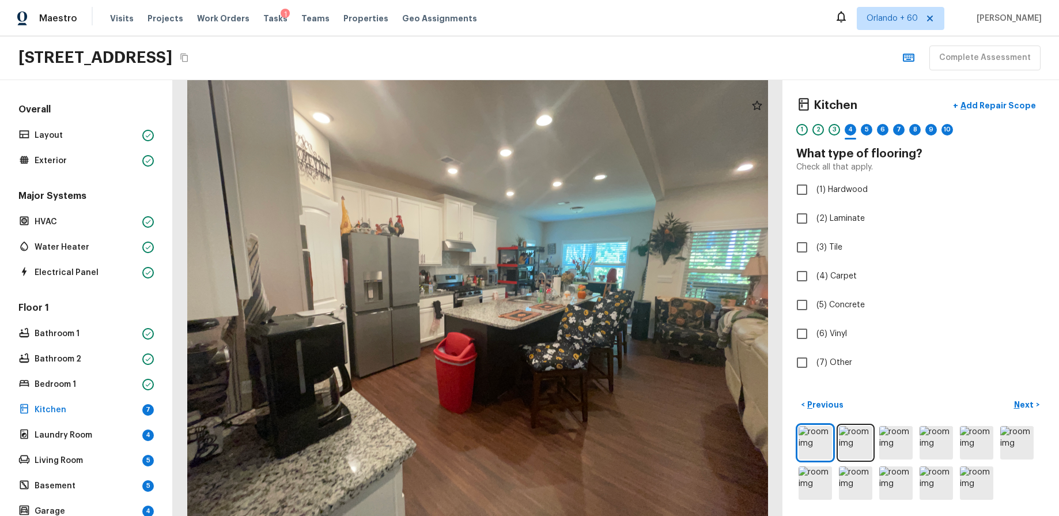
checkbox input "true"
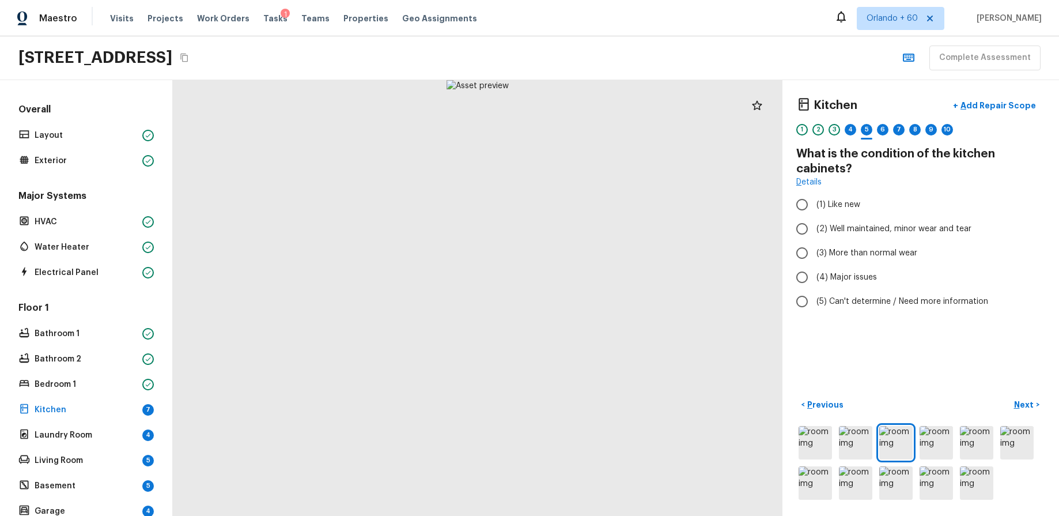
radio input "true"
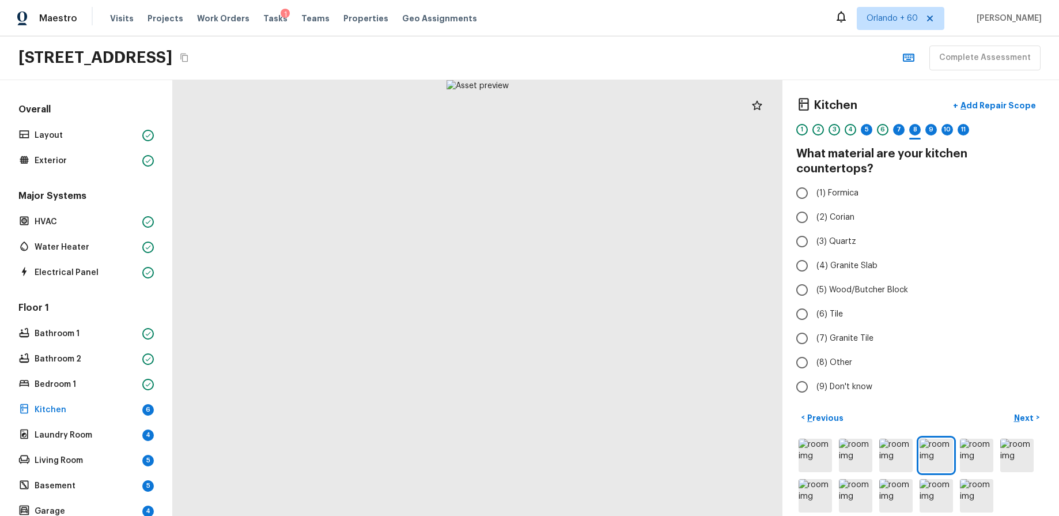
radio input "true"
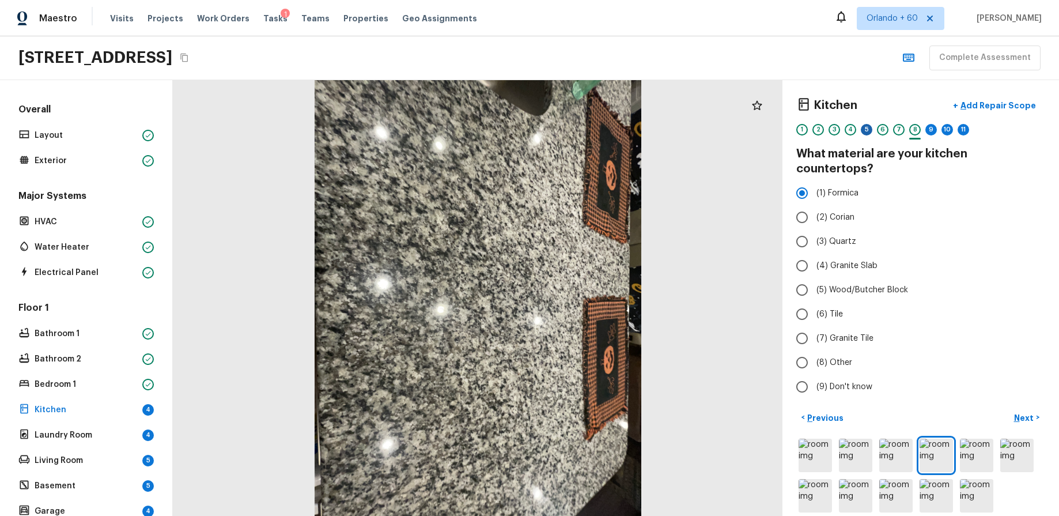
click at [868, 127] on div "5" at bounding box center [867, 130] width 12 height 12
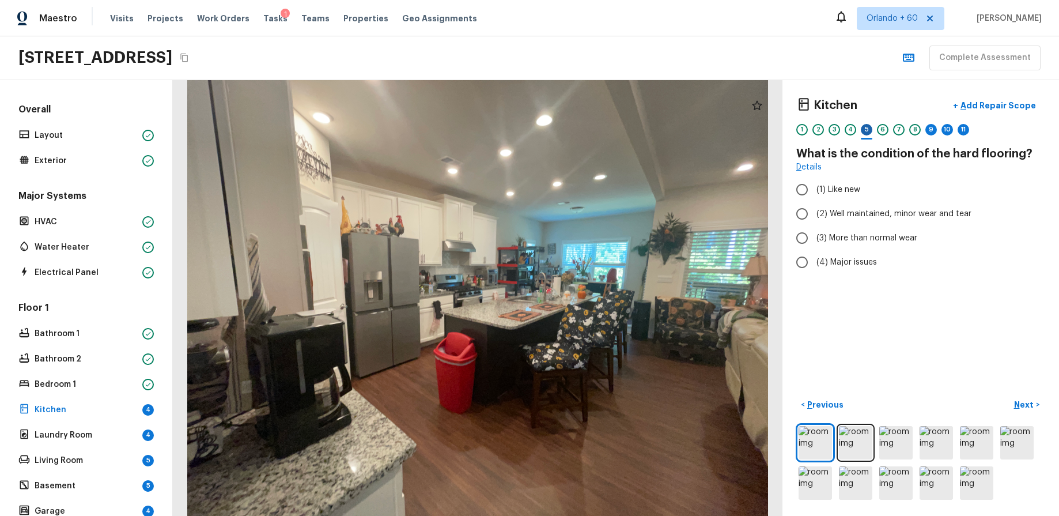
radio input "true"
click at [931, 129] on div "9" at bounding box center [931, 130] width 12 height 12
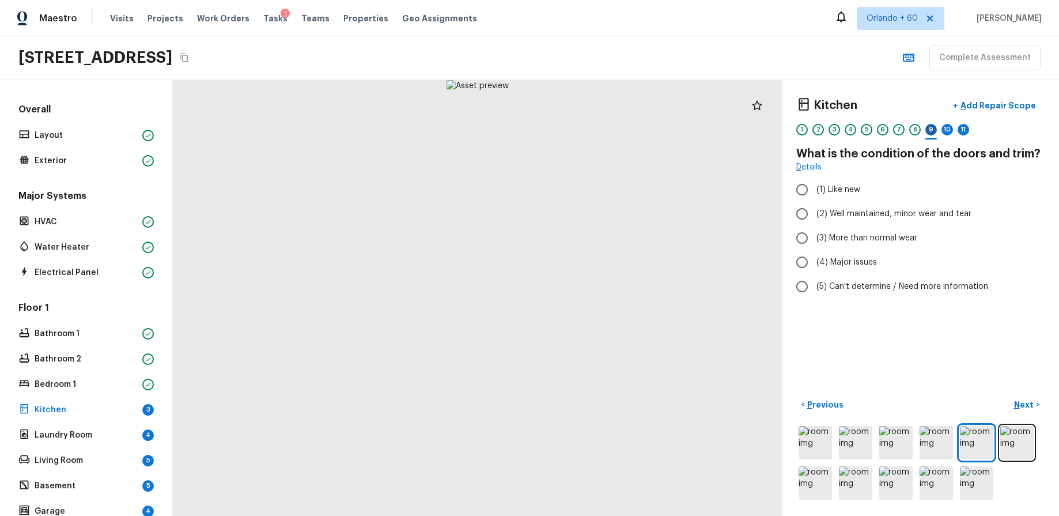
radio input "true"
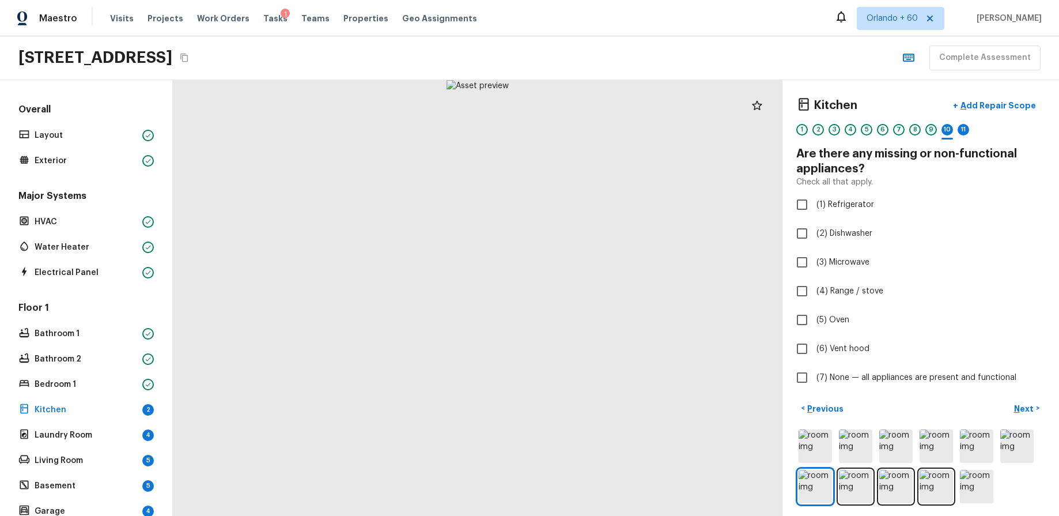
checkbox input "true"
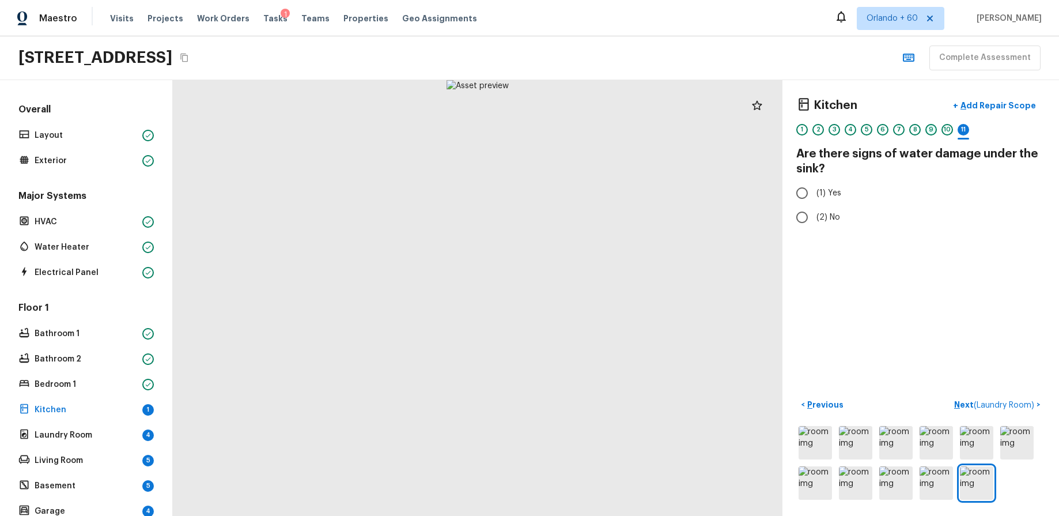
radio input "true"
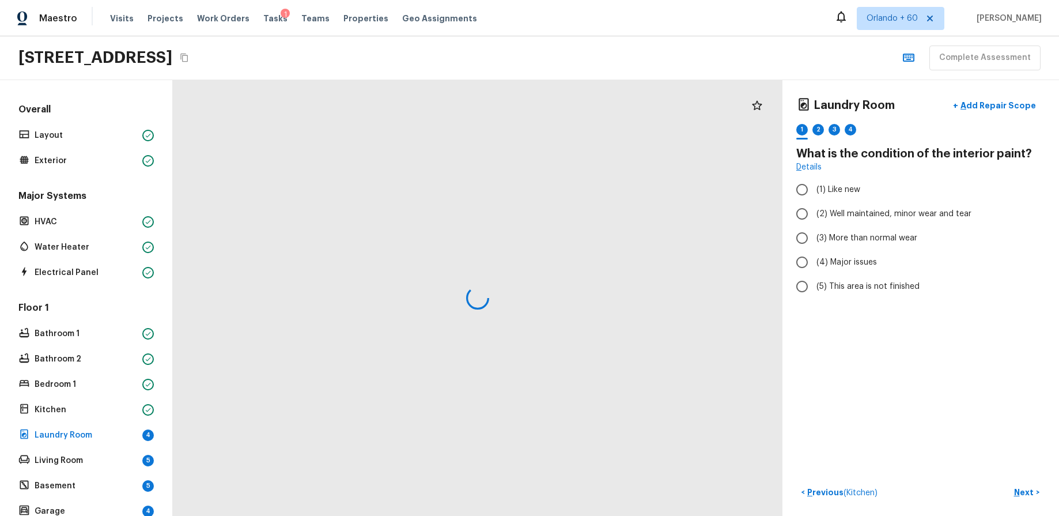
radio input "true"
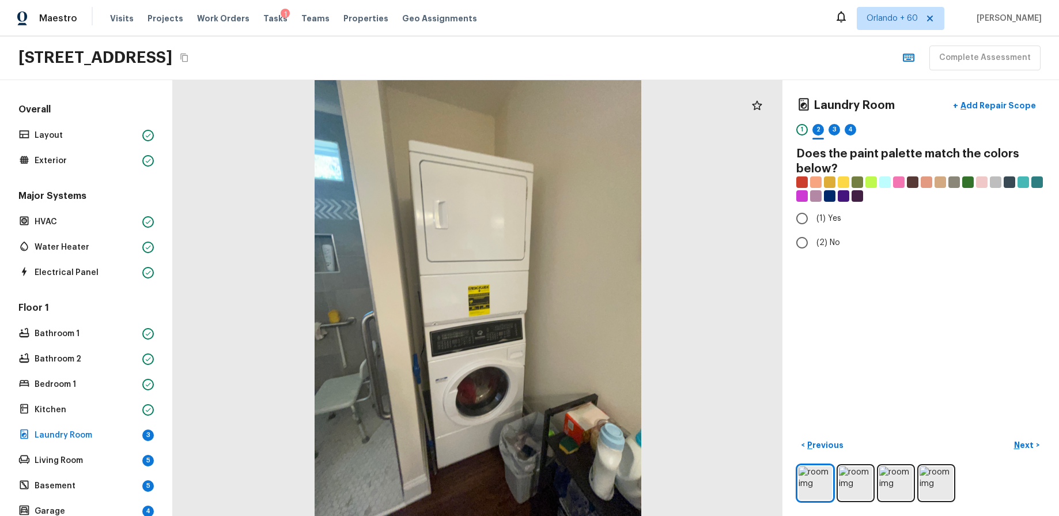
radio input "true"
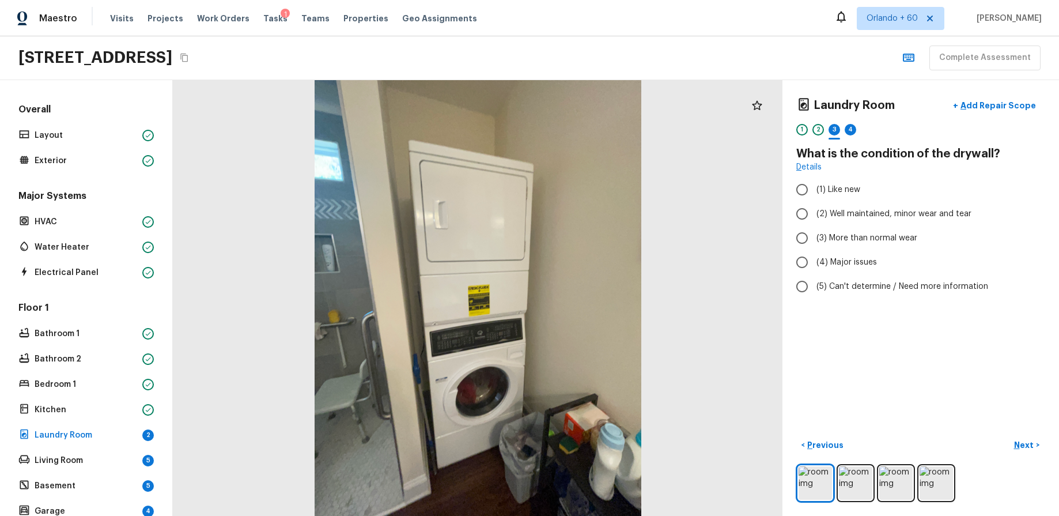
radio input "true"
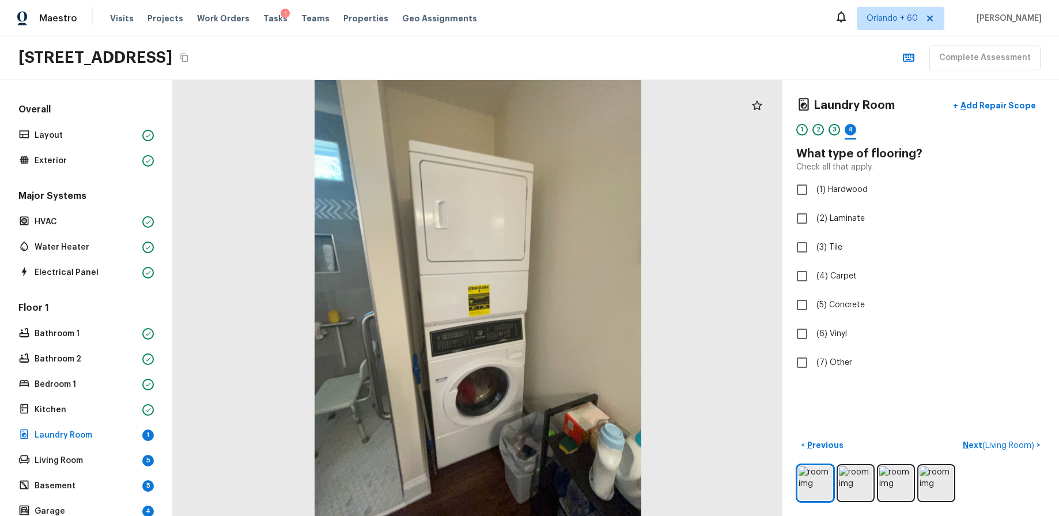
checkbox input "true"
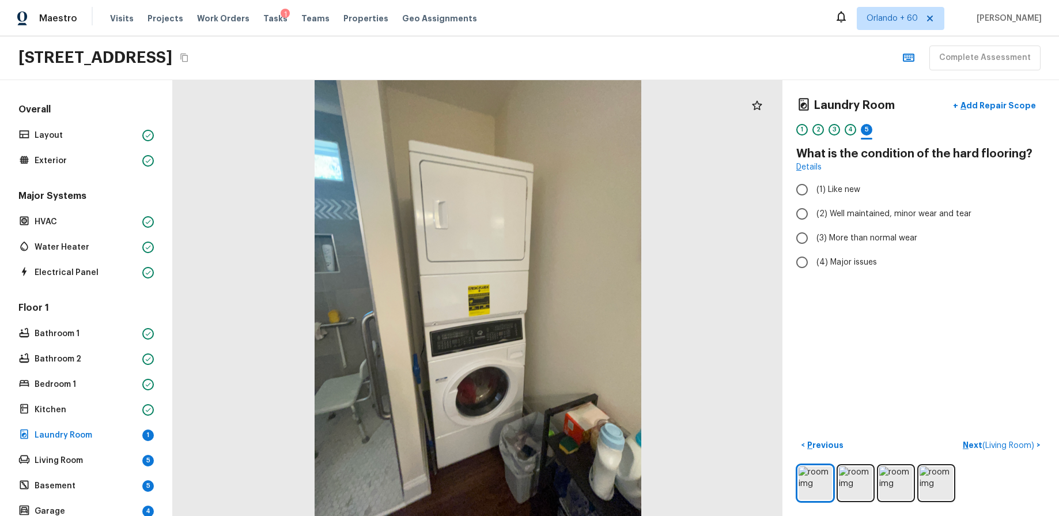
radio input "true"
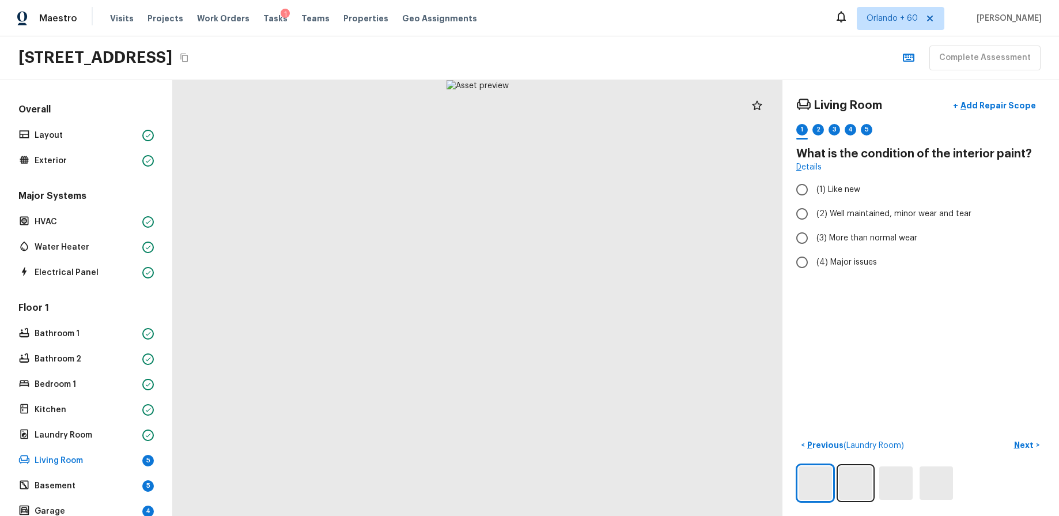
radio input "true"
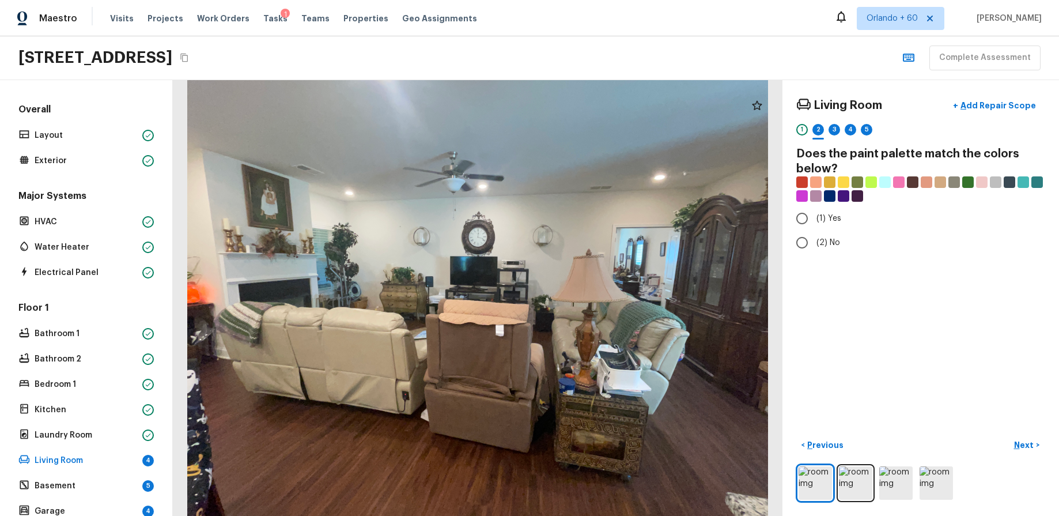
radio input "true"
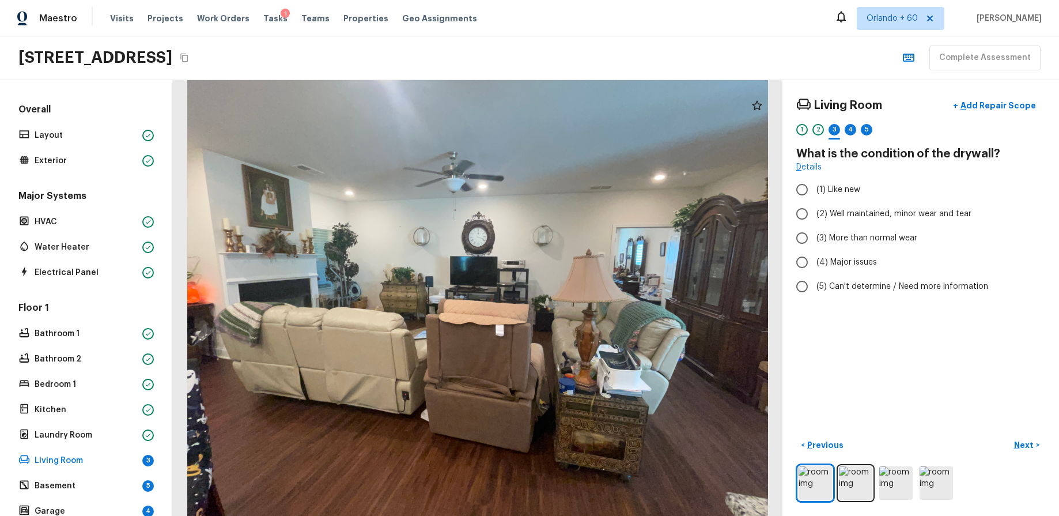
radio input "true"
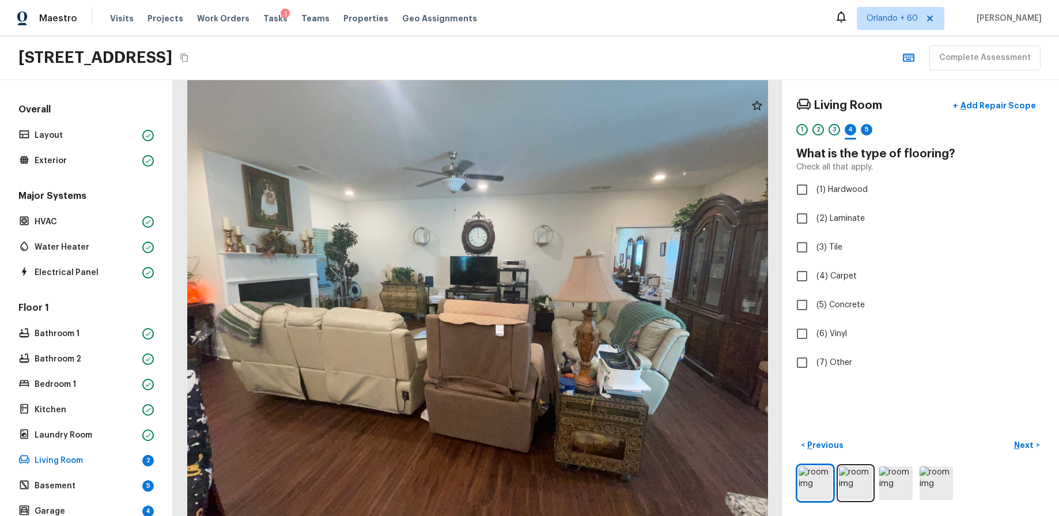
checkbox input "true"
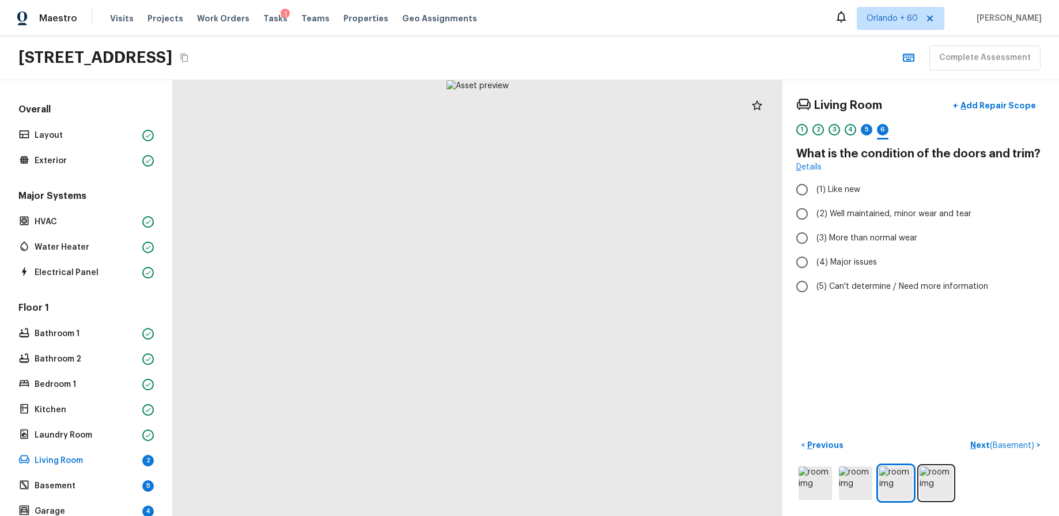
radio input "true"
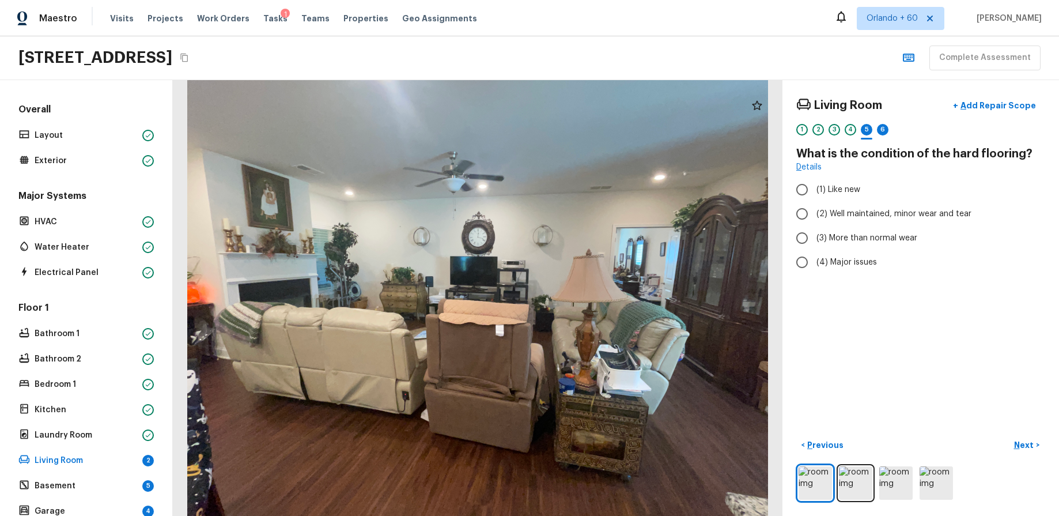
radio input "true"
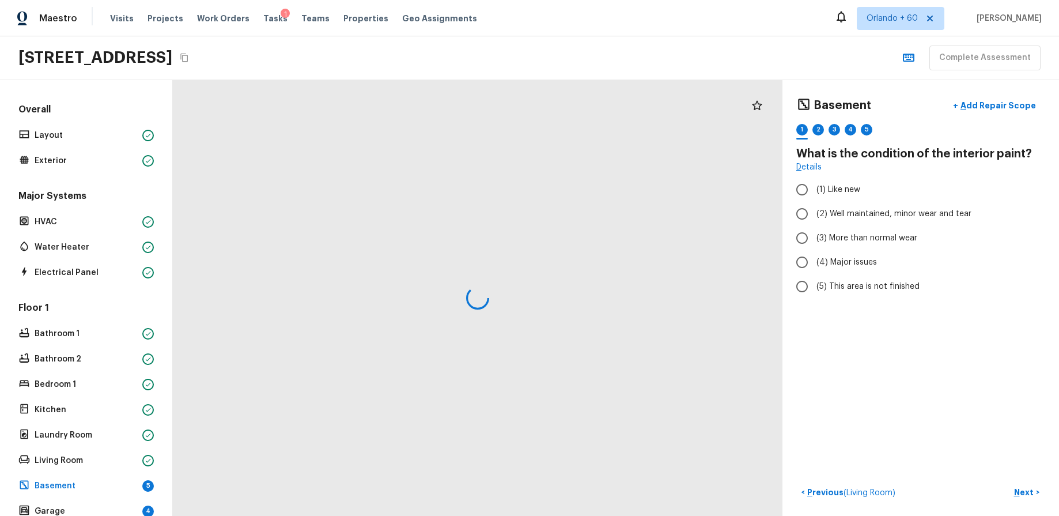
radio input "true"
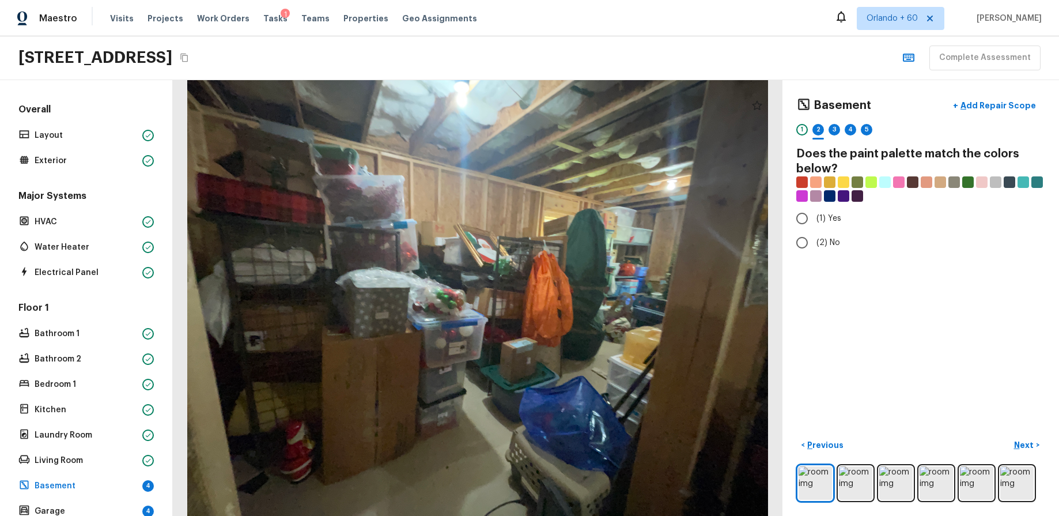
radio input "true"
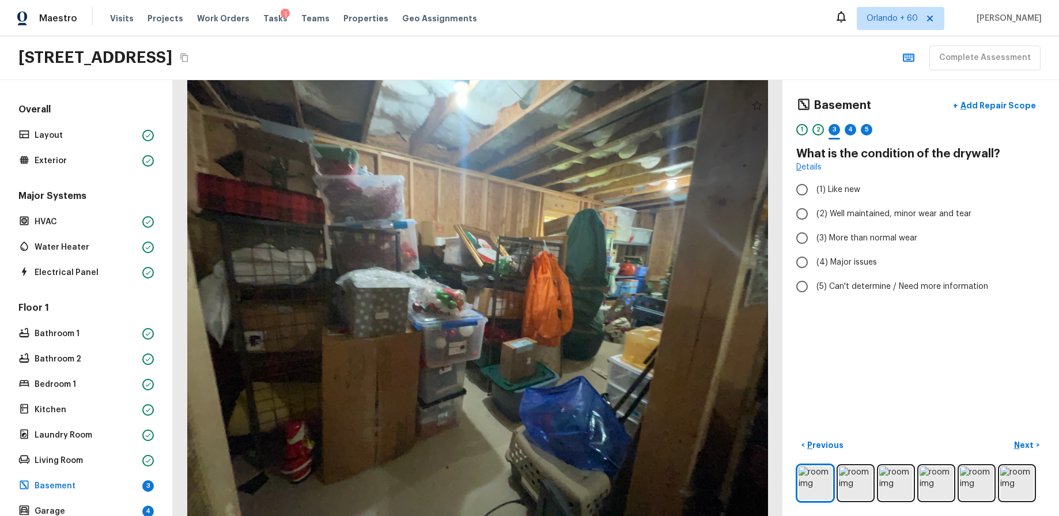
radio input "true"
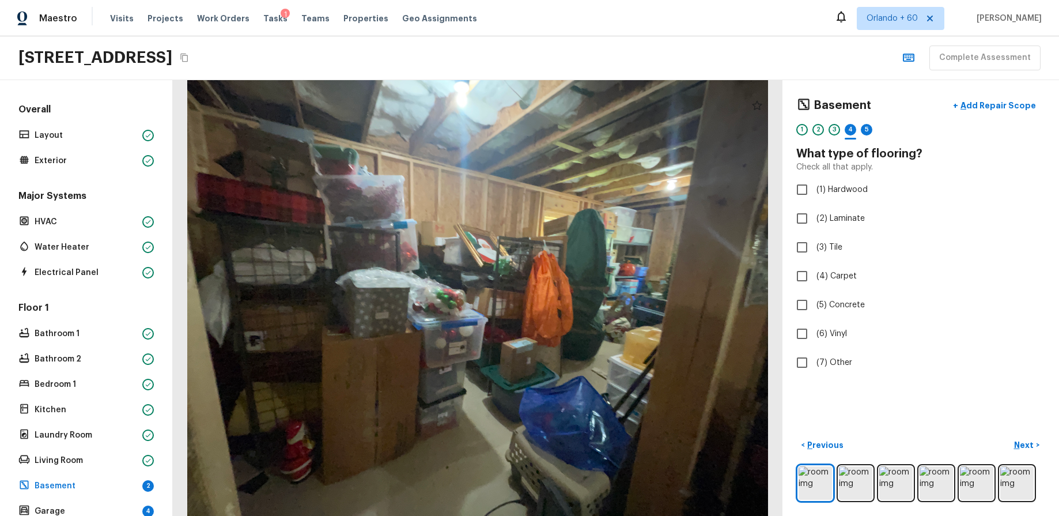
checkbox input "true"
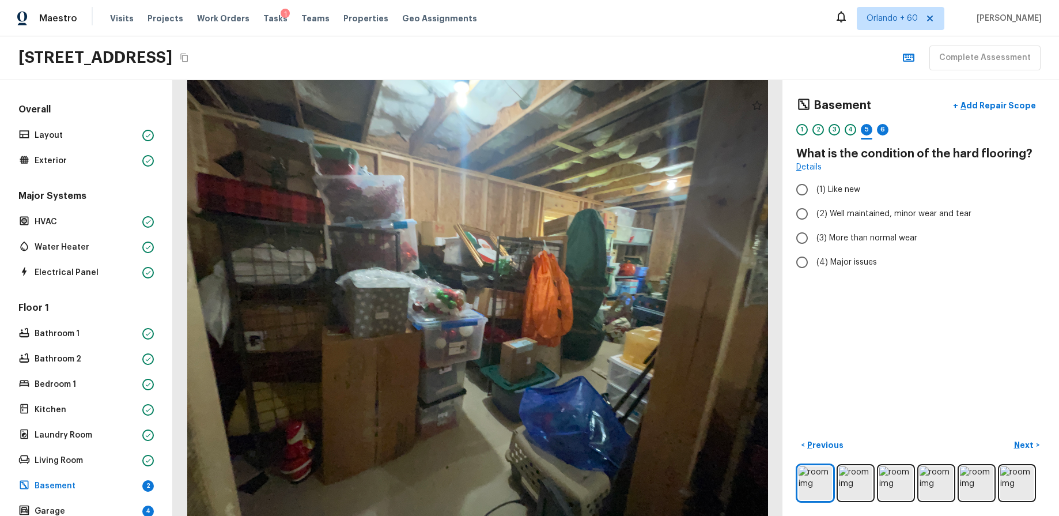
radio input "true"
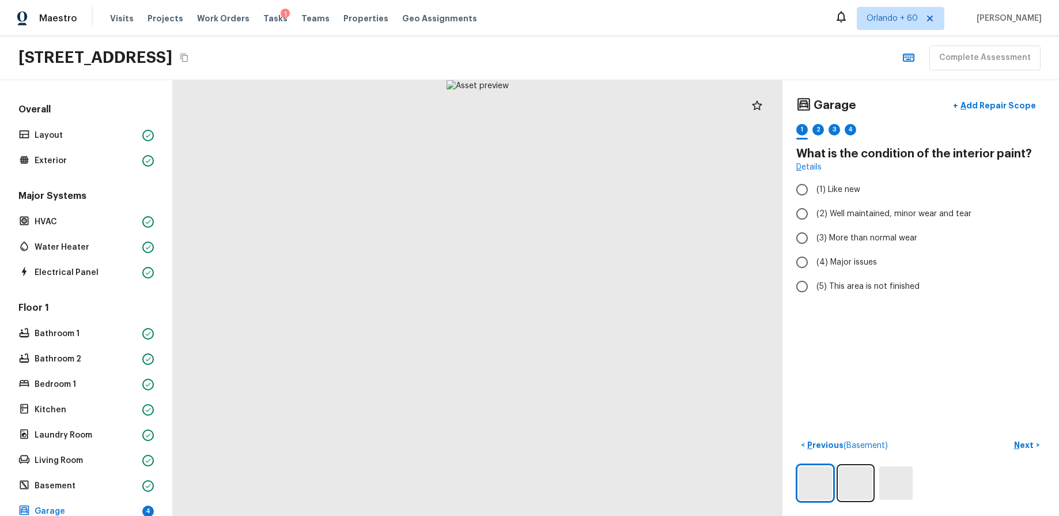
radio input "true"
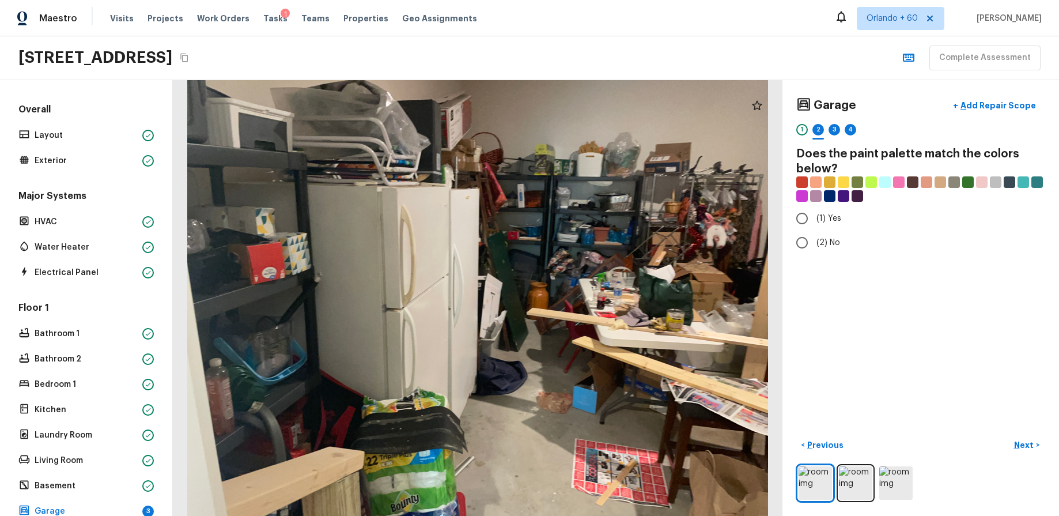
radio input "true"
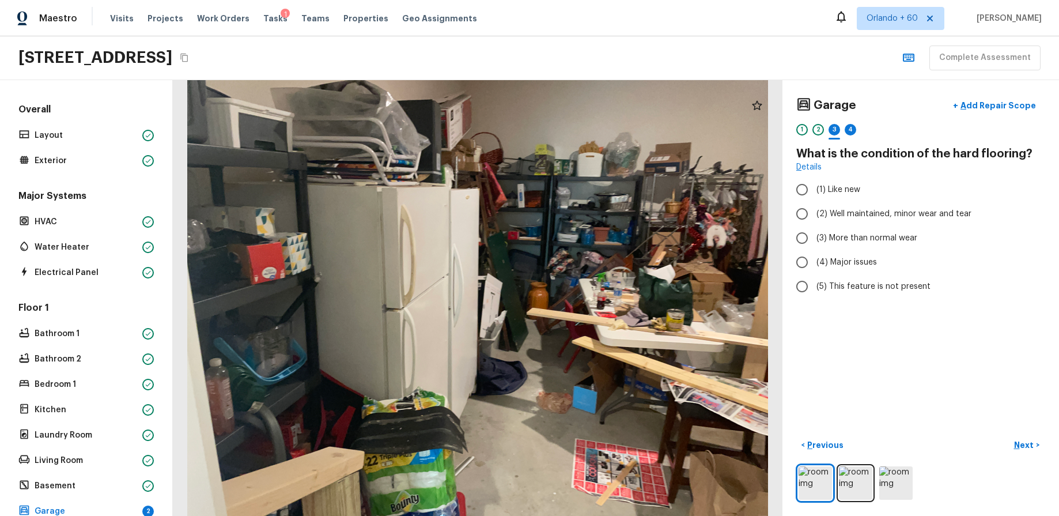
radio input "true"
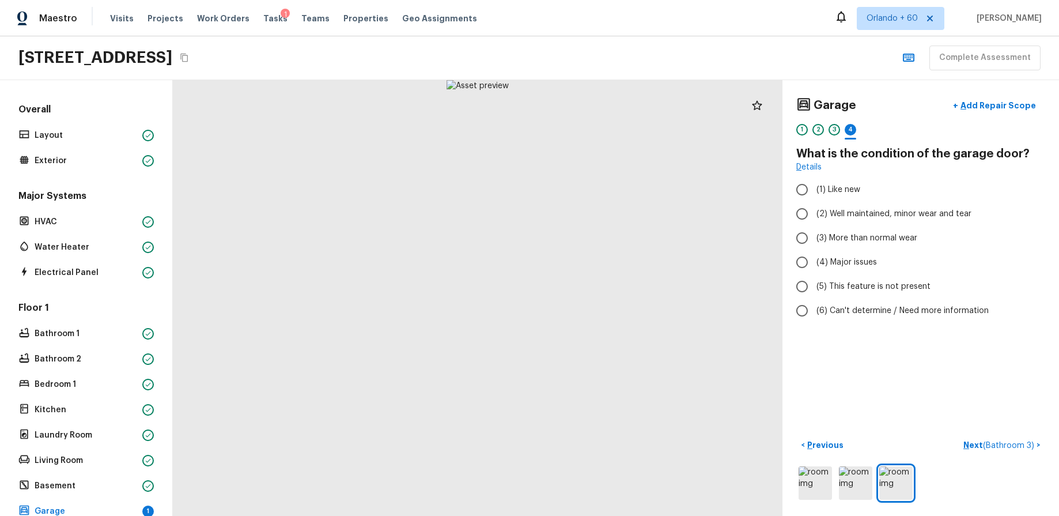
radio input "true"
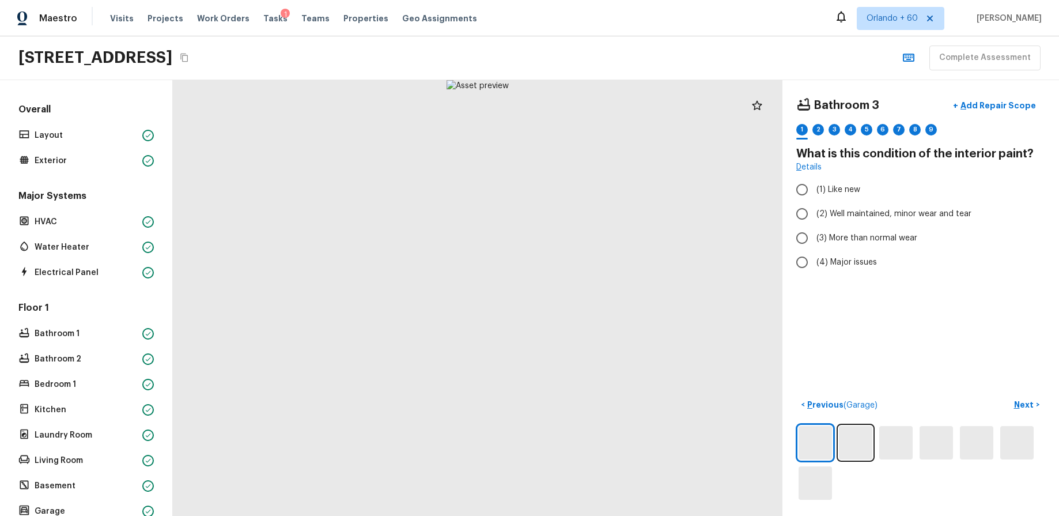
radio input "true"
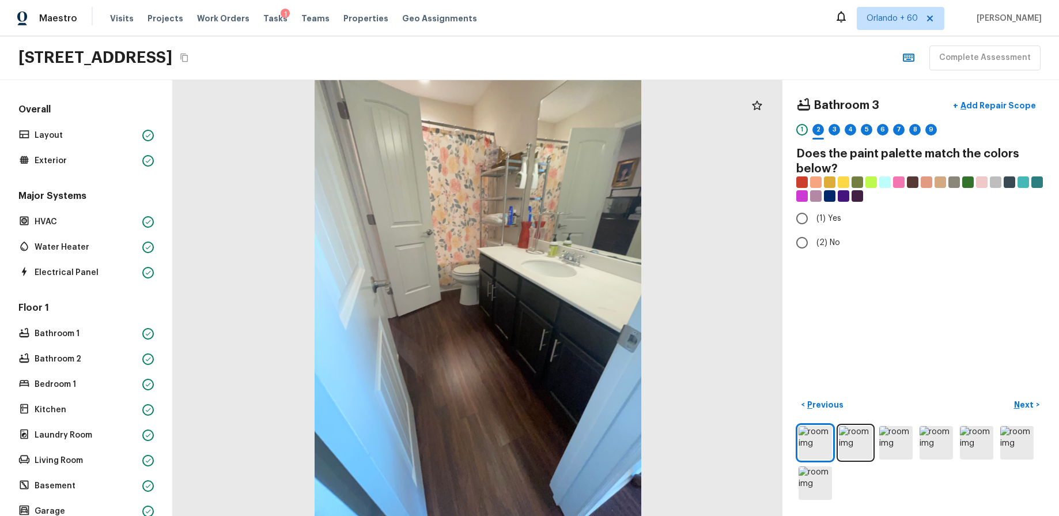
radio input "true"
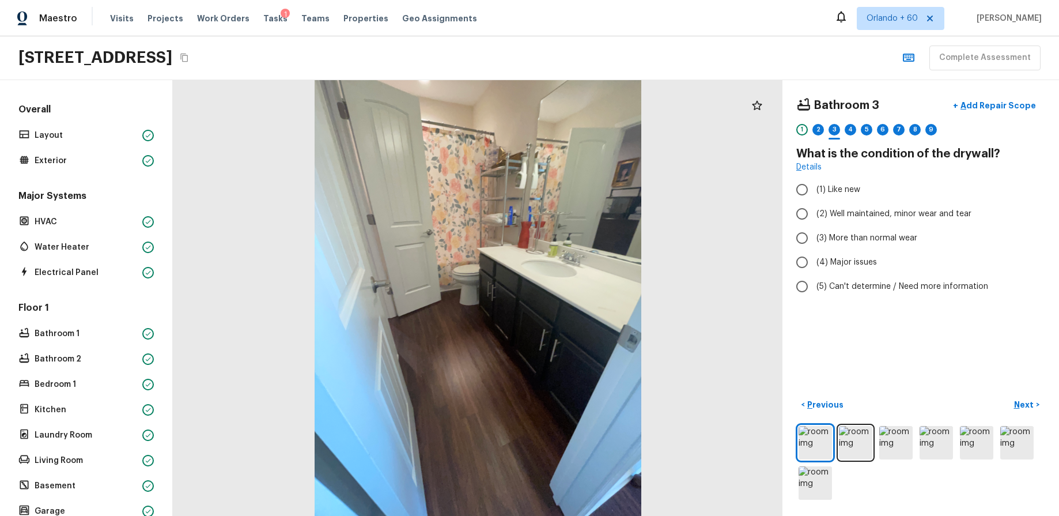
radio input "true"
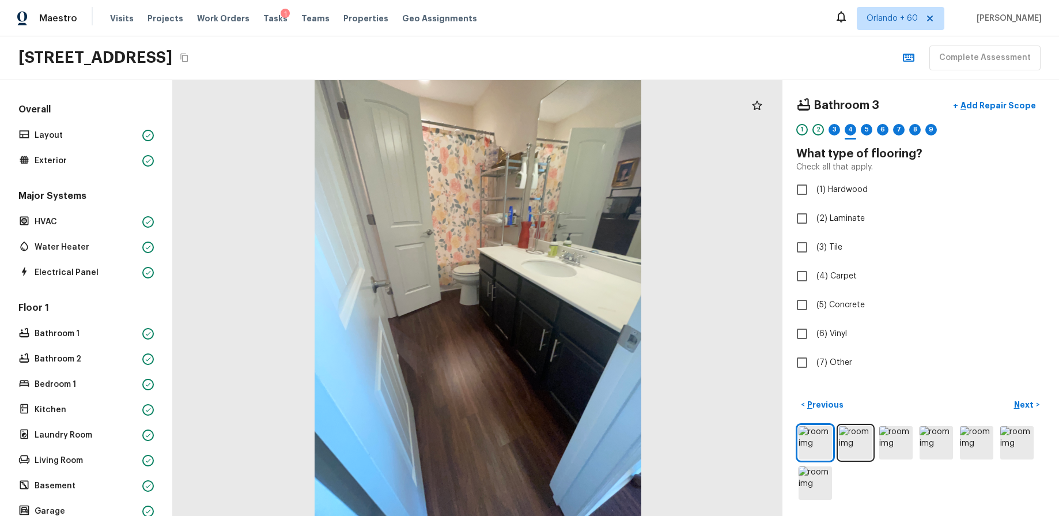
checkbox input "true"
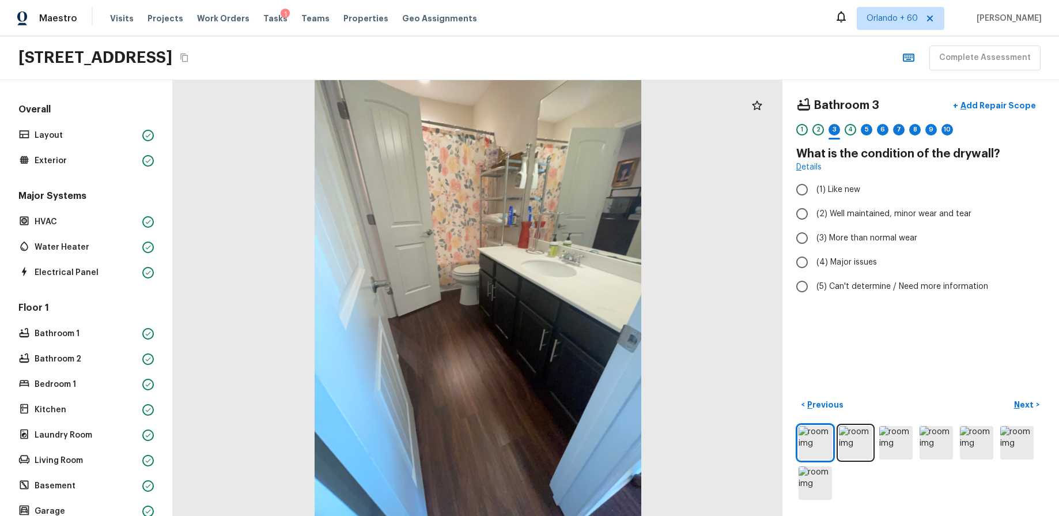
radio input "true"
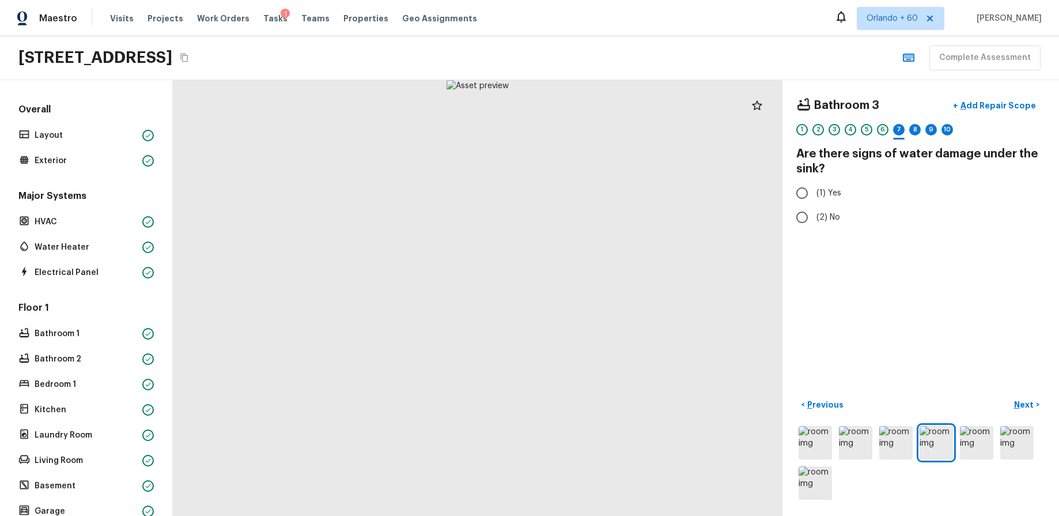
radio input "true"
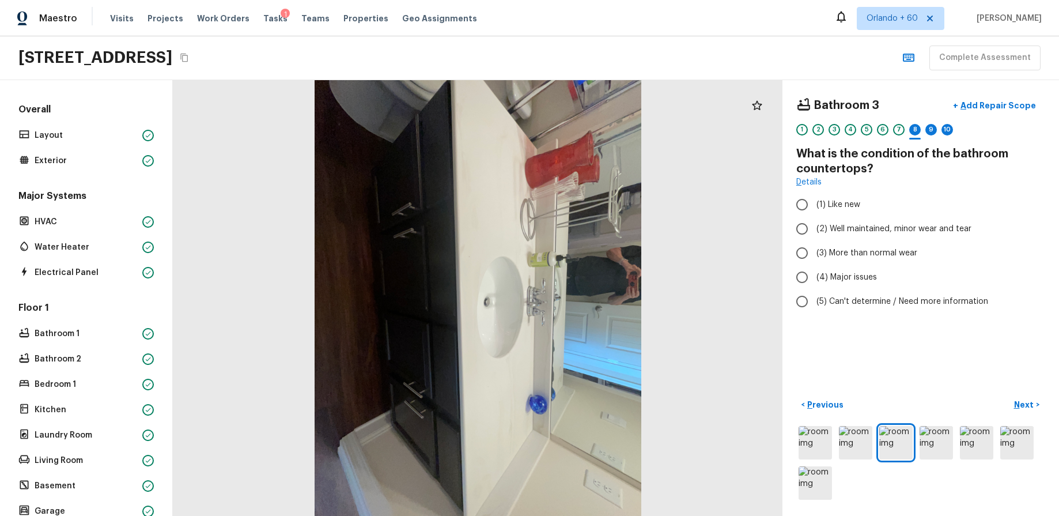
radio input "true"
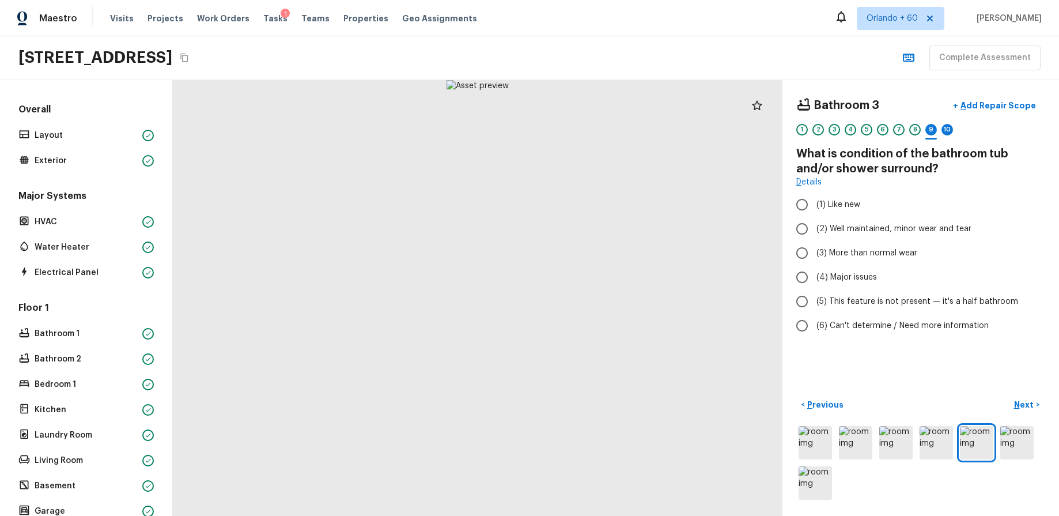
radio input "true"
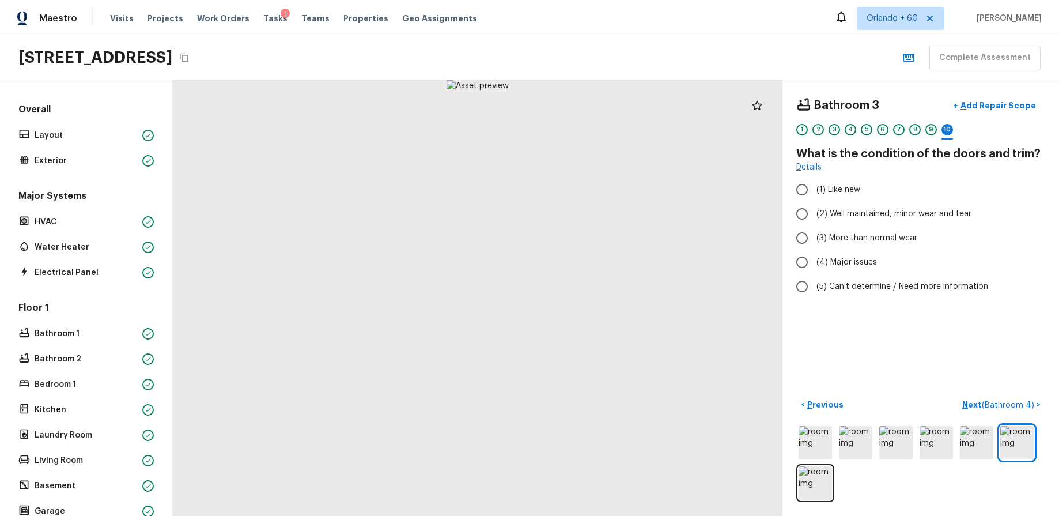
radio input "true"
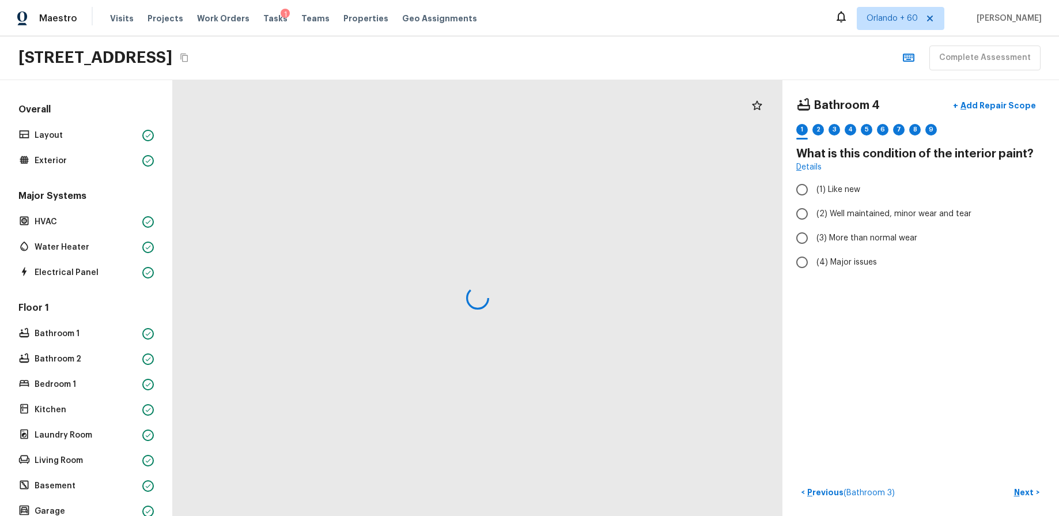
radio input "true"
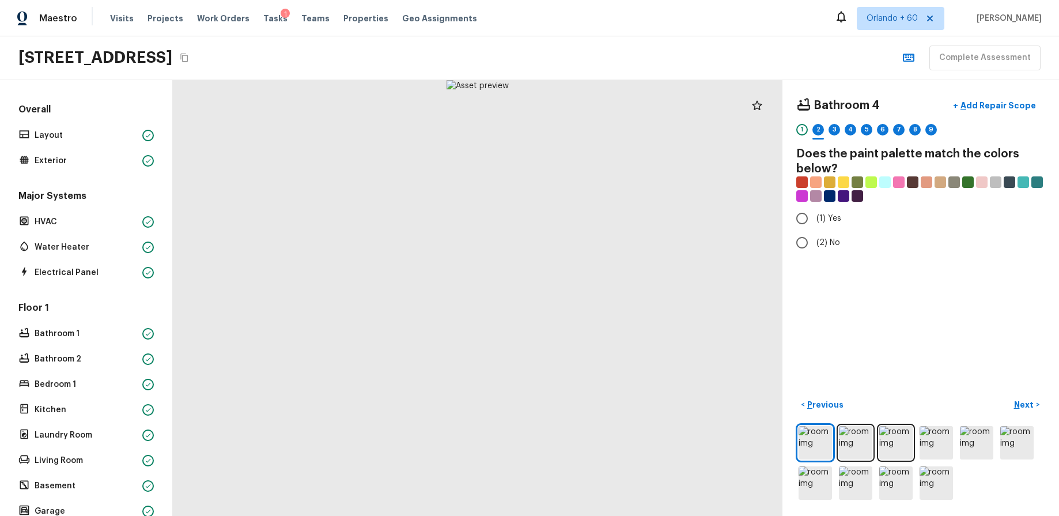
radio input "true"
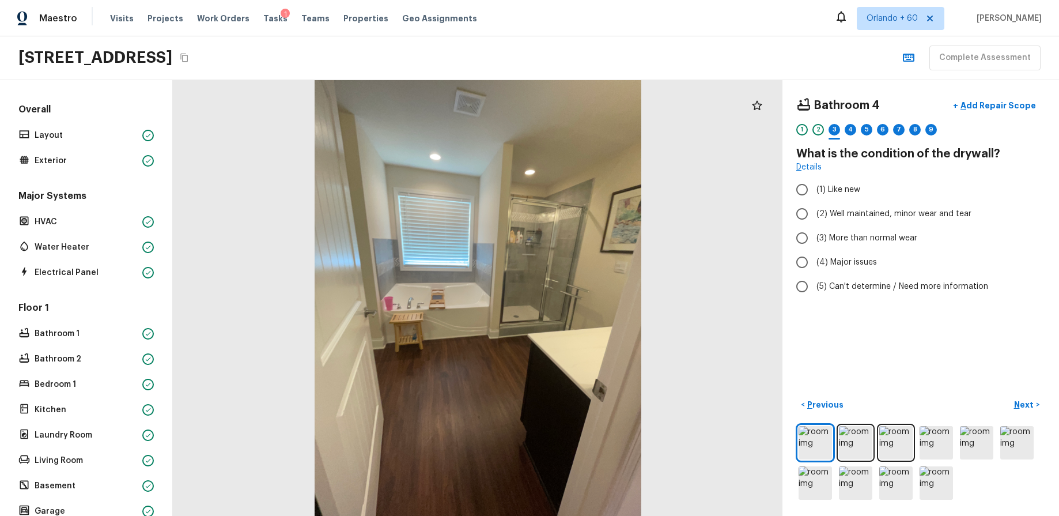
radio input "true"
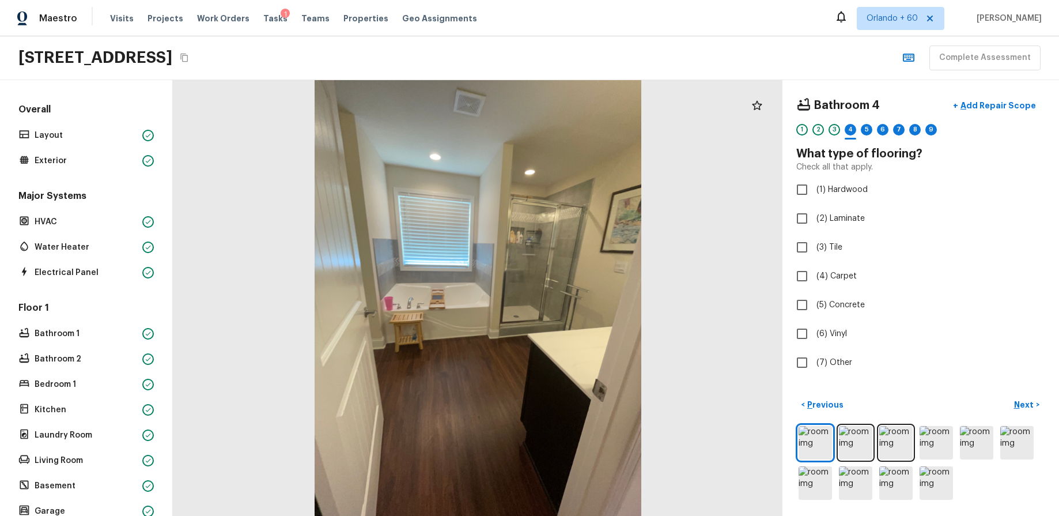
checkbox input "true"
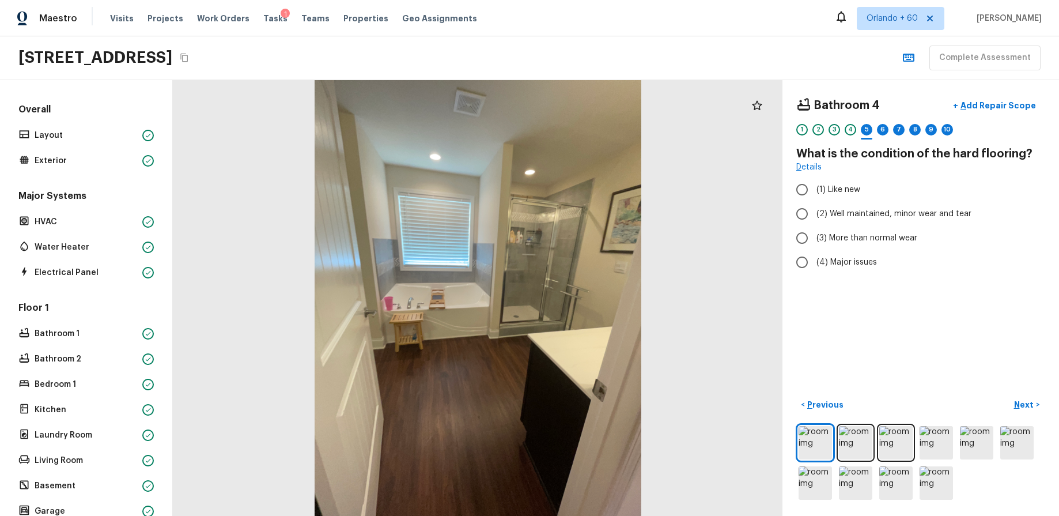
radio input "true"
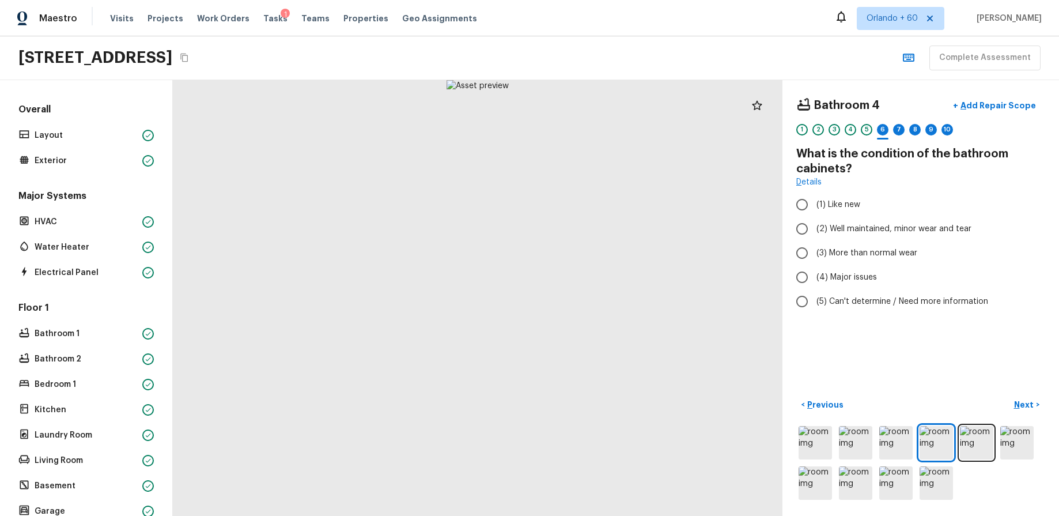
radio input "true"
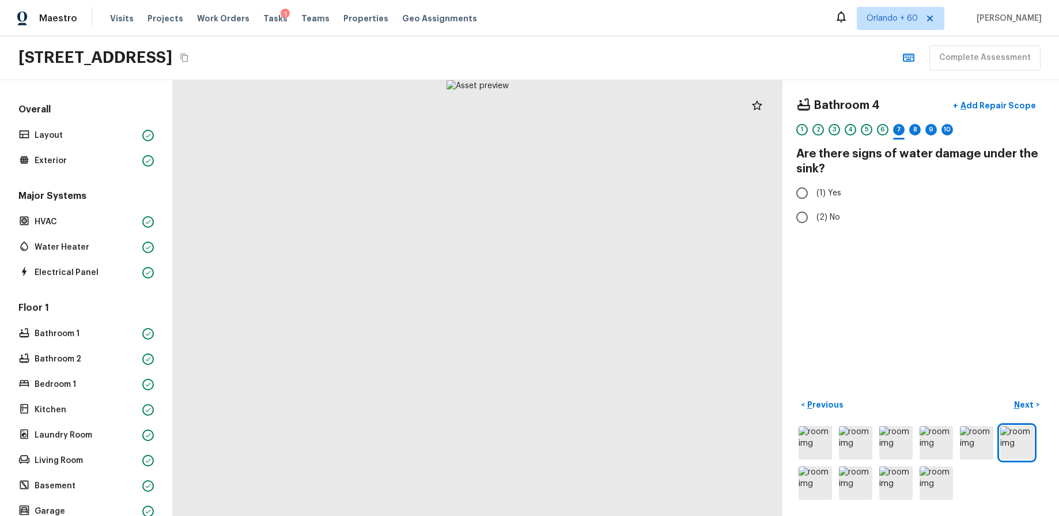
radio input "true"
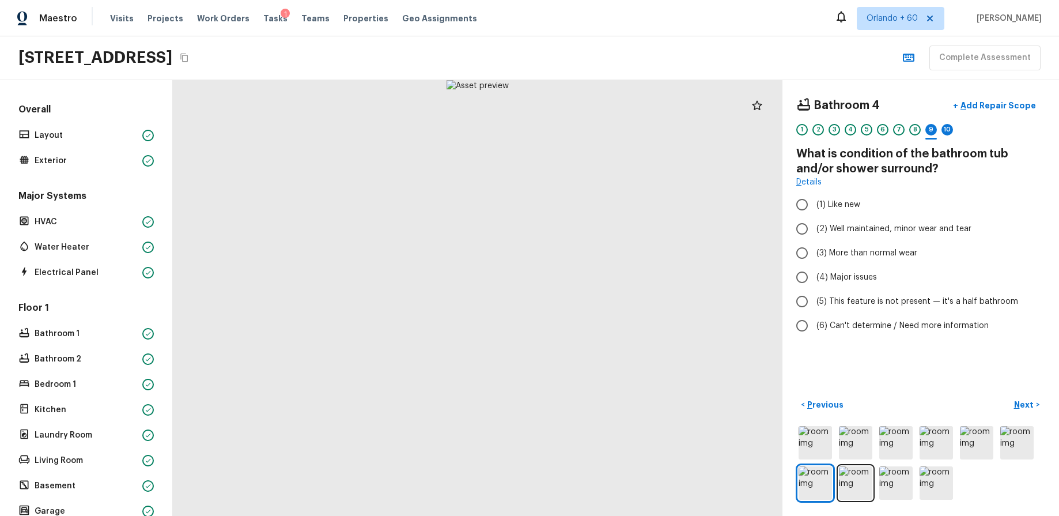
radio input "true"
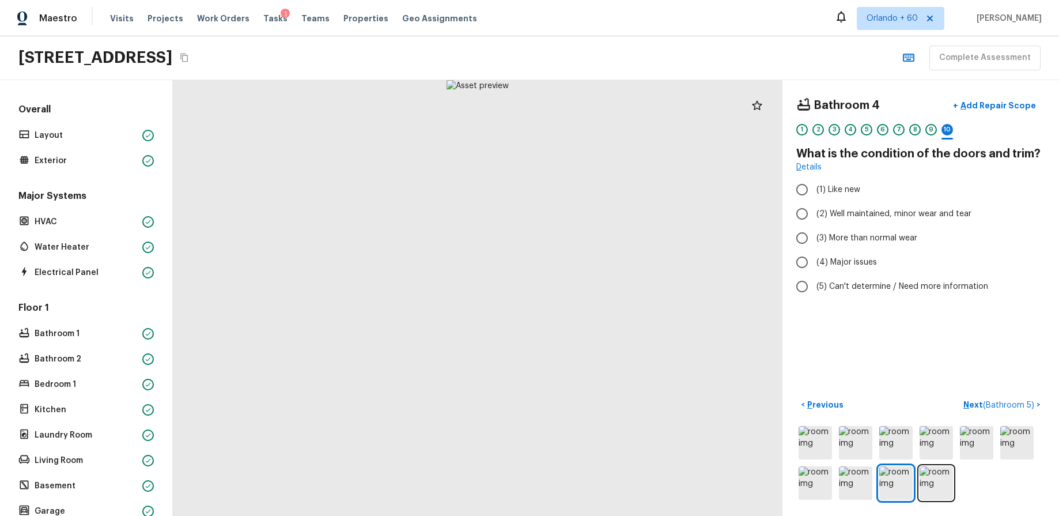
radio input "true"
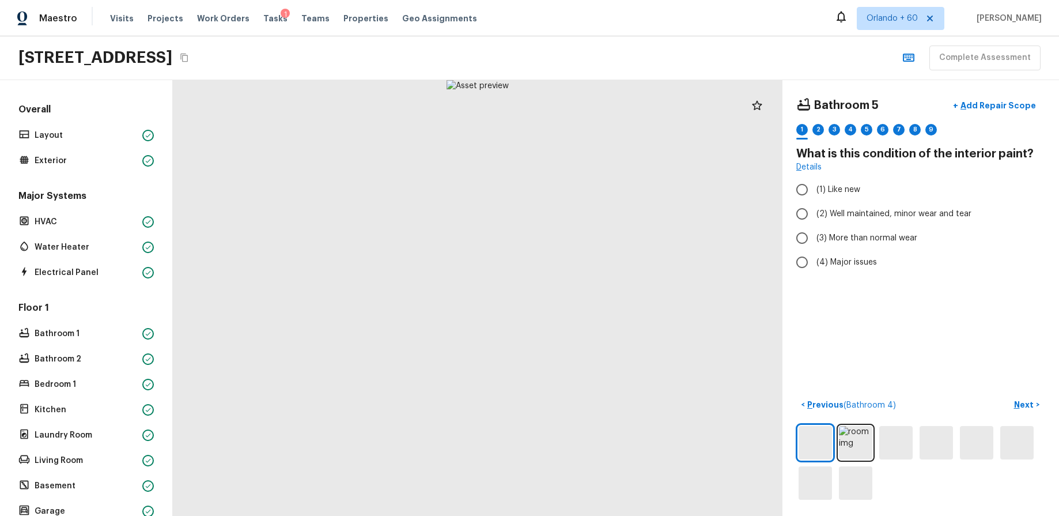
radio input "true"
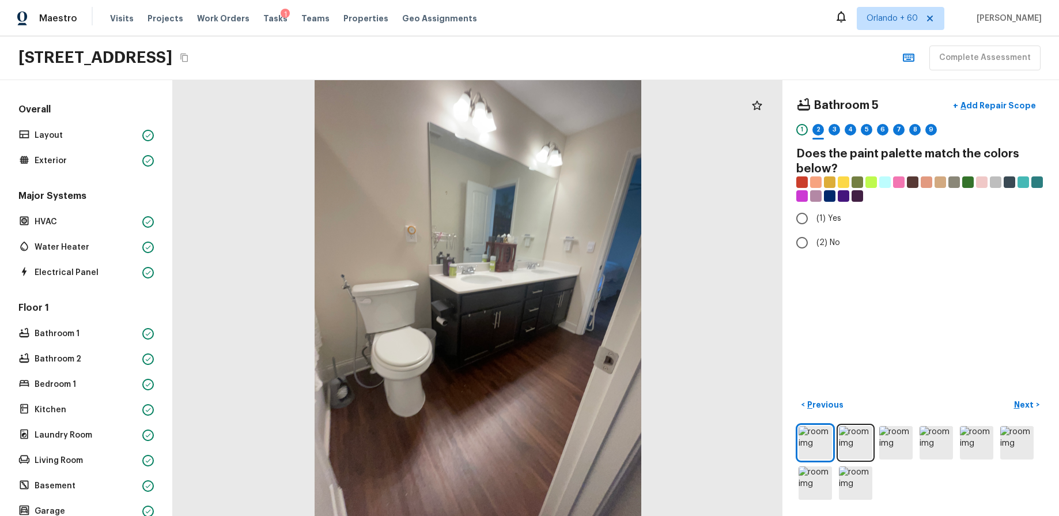
radio input "true"
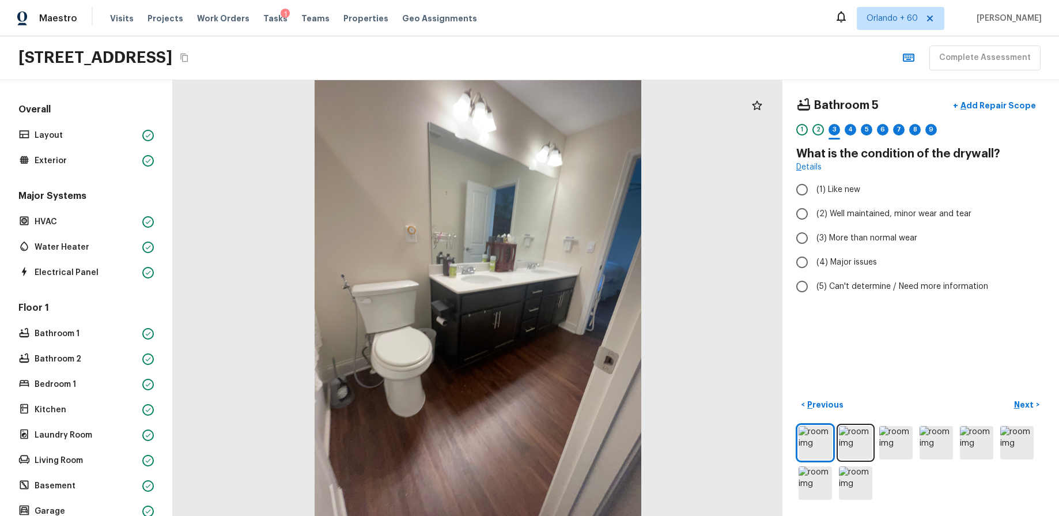
radio input "true"
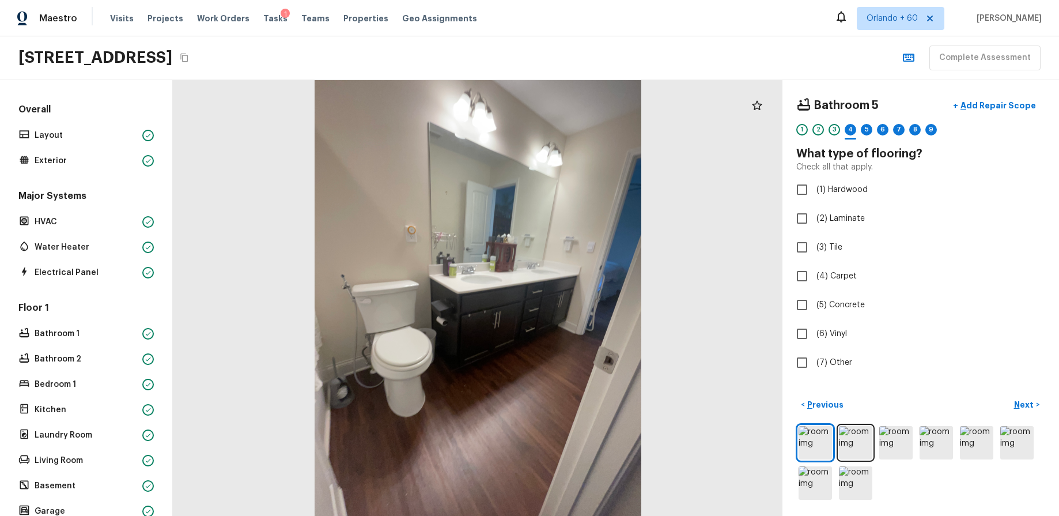
checkbox input "true"
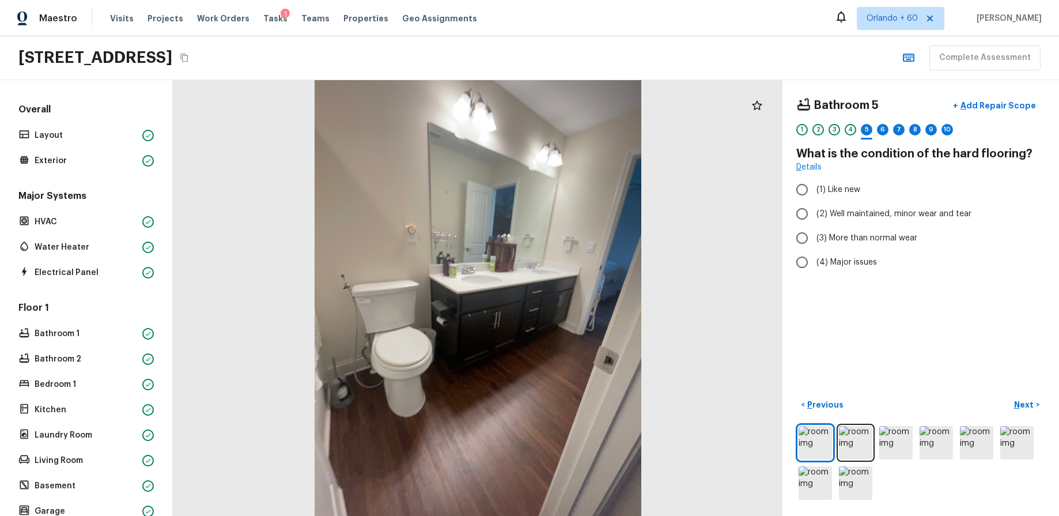
radio input "true"
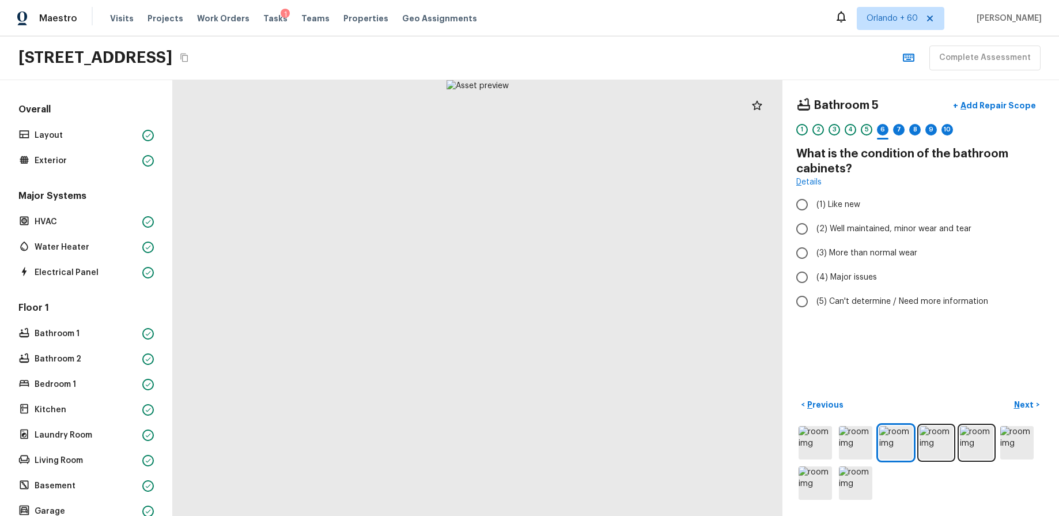
radio input "true"
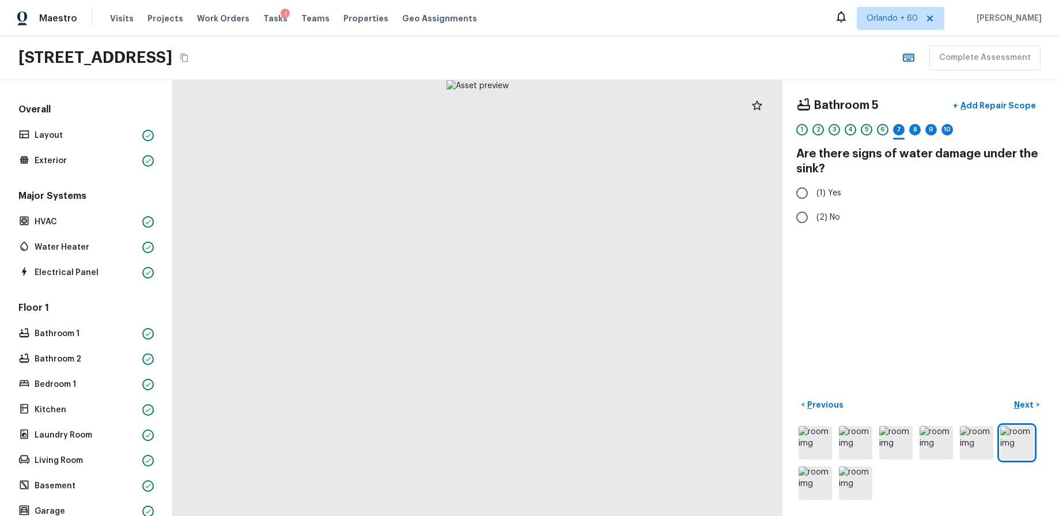
radio input "true"
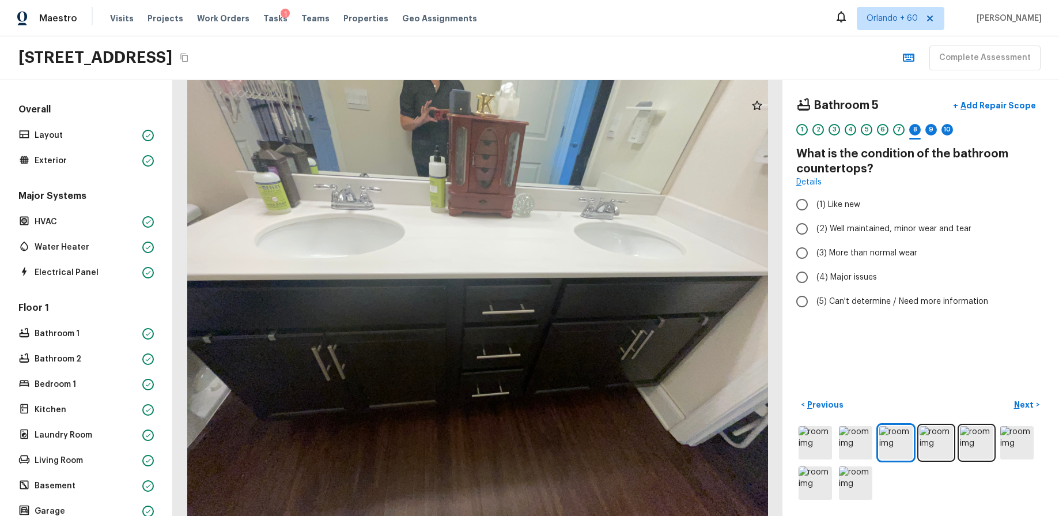
radio input "true"
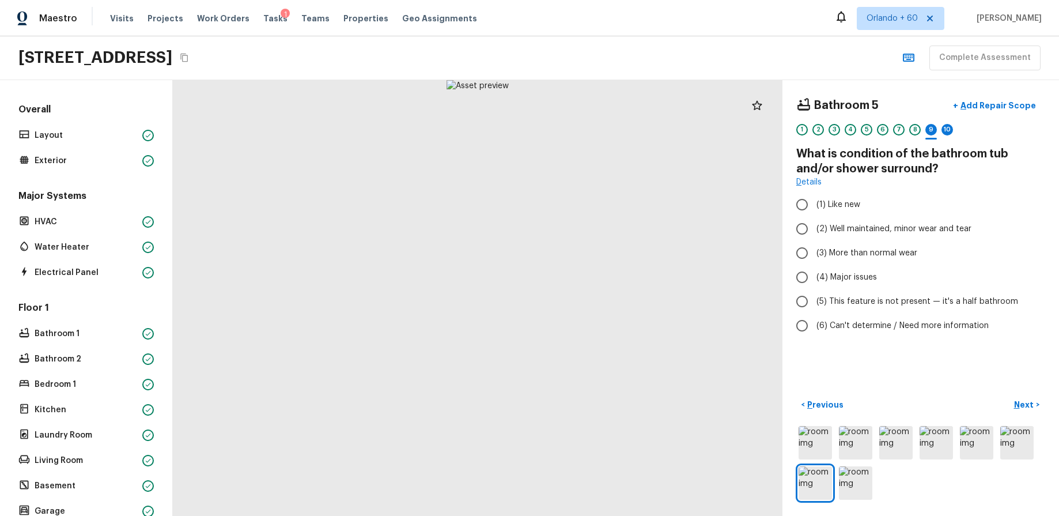
radio input "true"
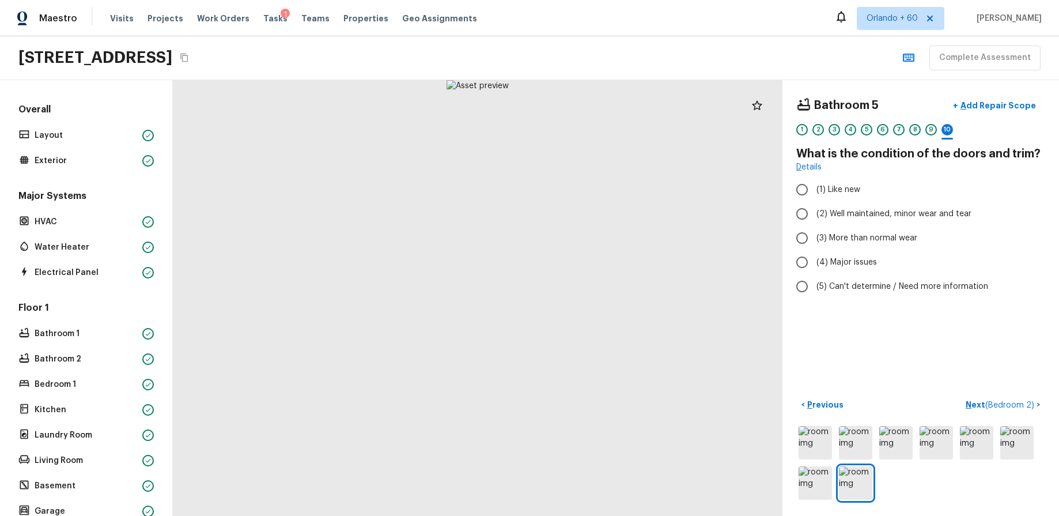
radio input "true"
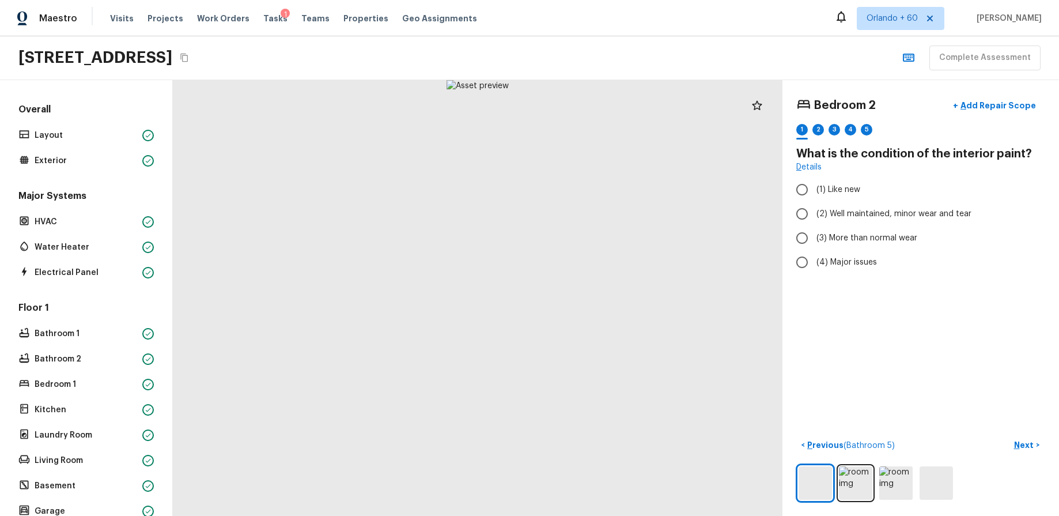
radio input "true"
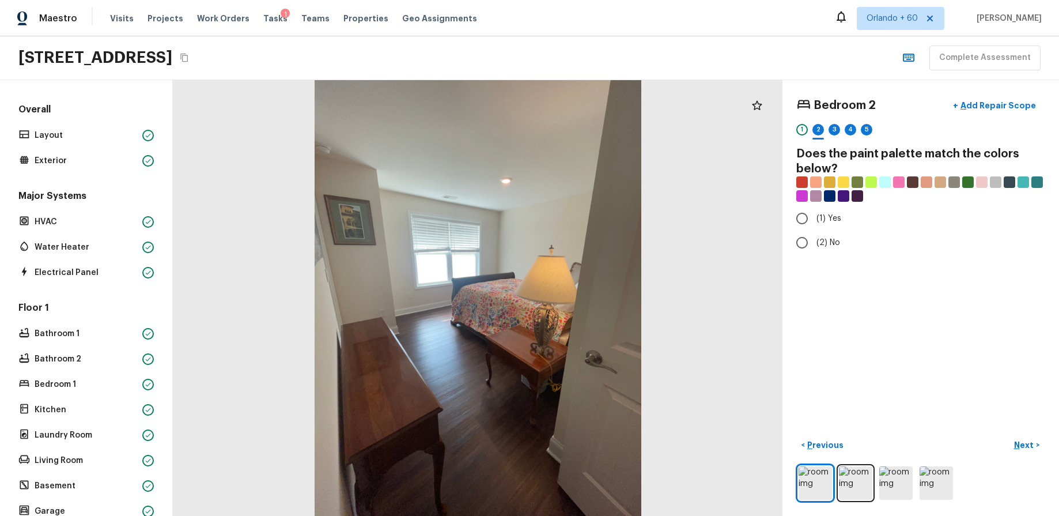
radio input "true"
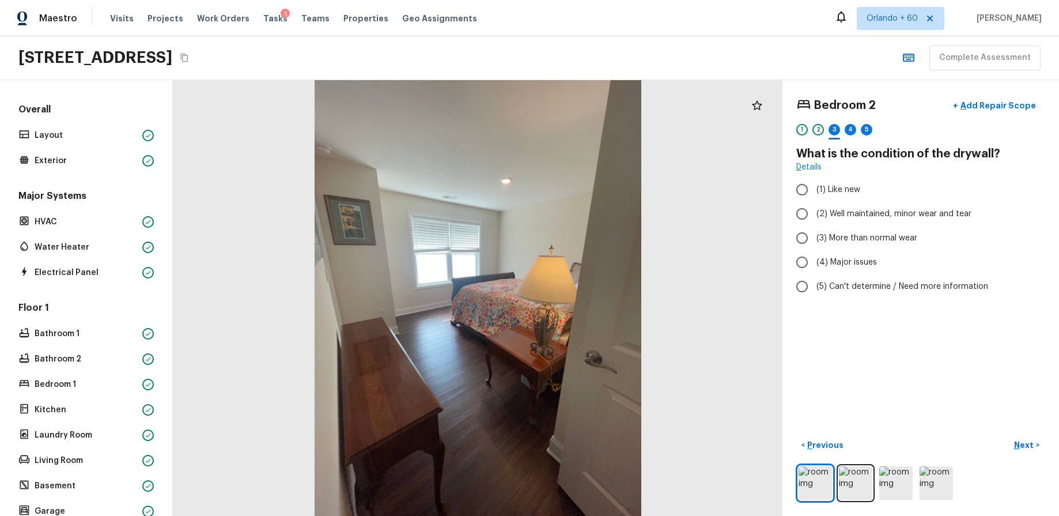
radio input "true"
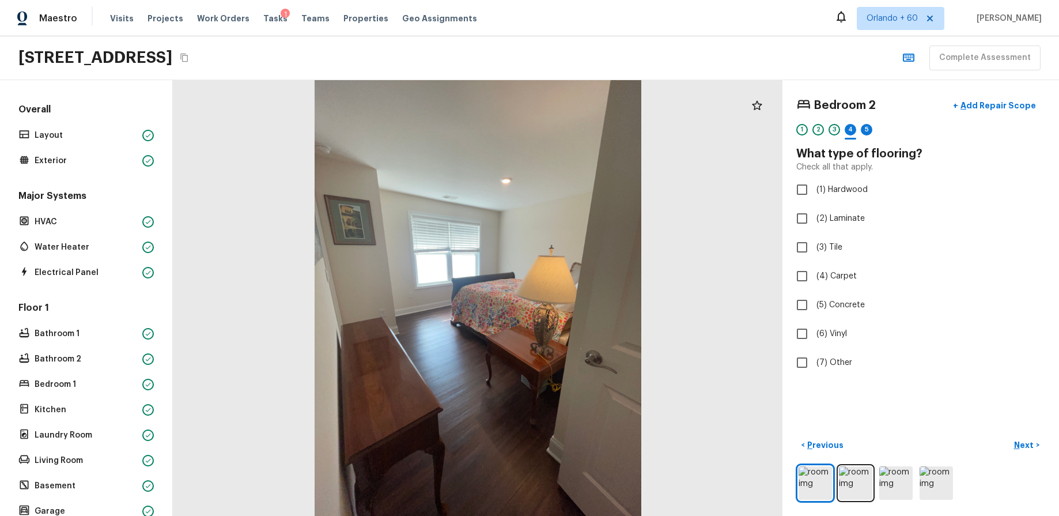
checkbox input "true"
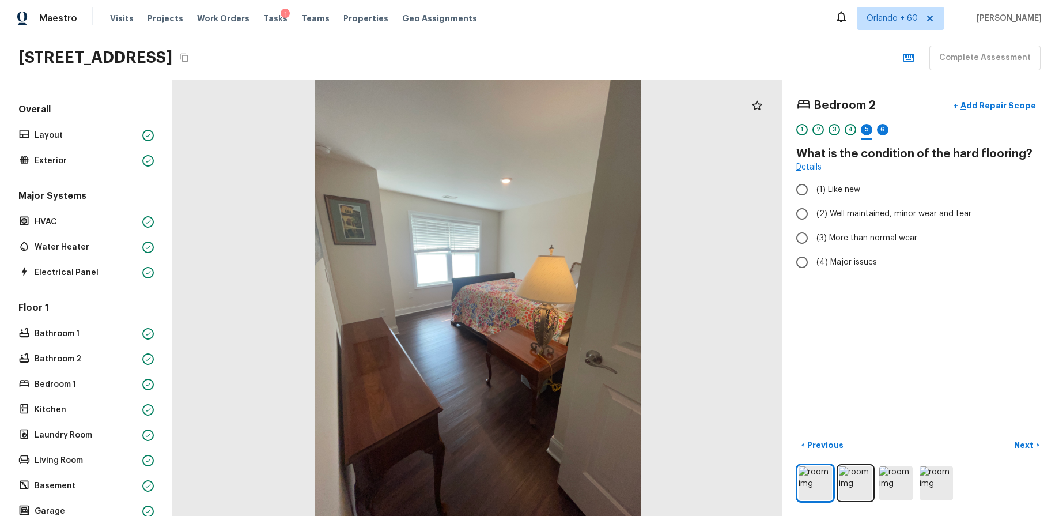
radio input "true"
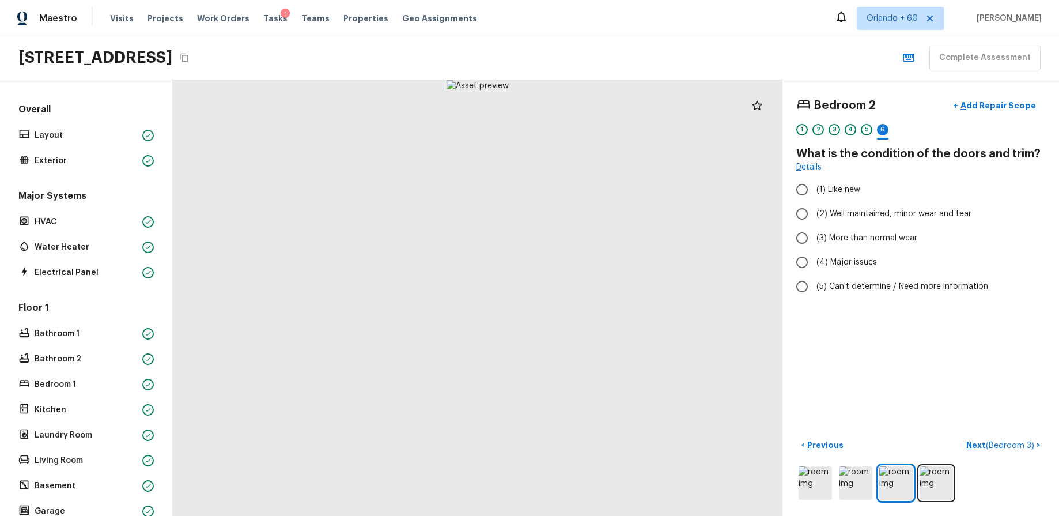
radio input "true"
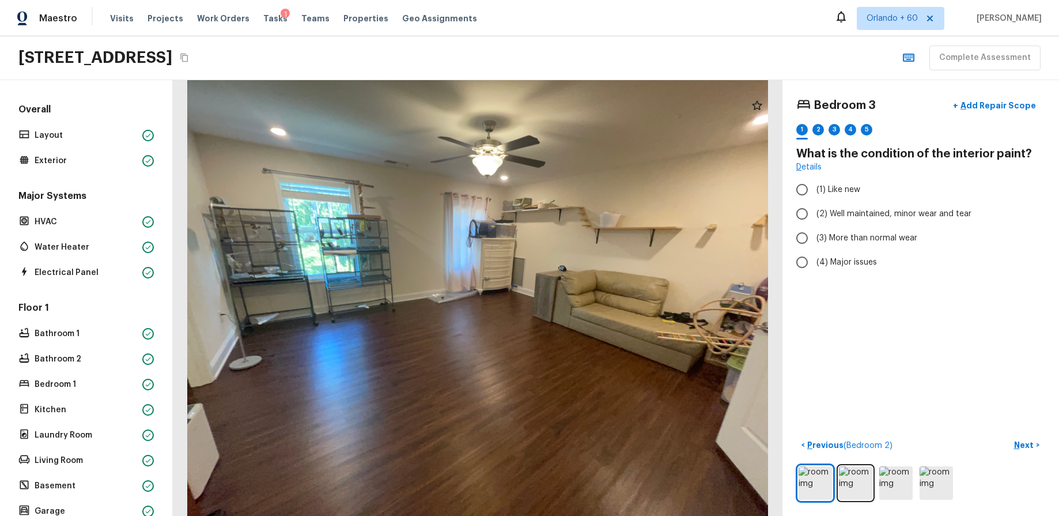
radio input "true"
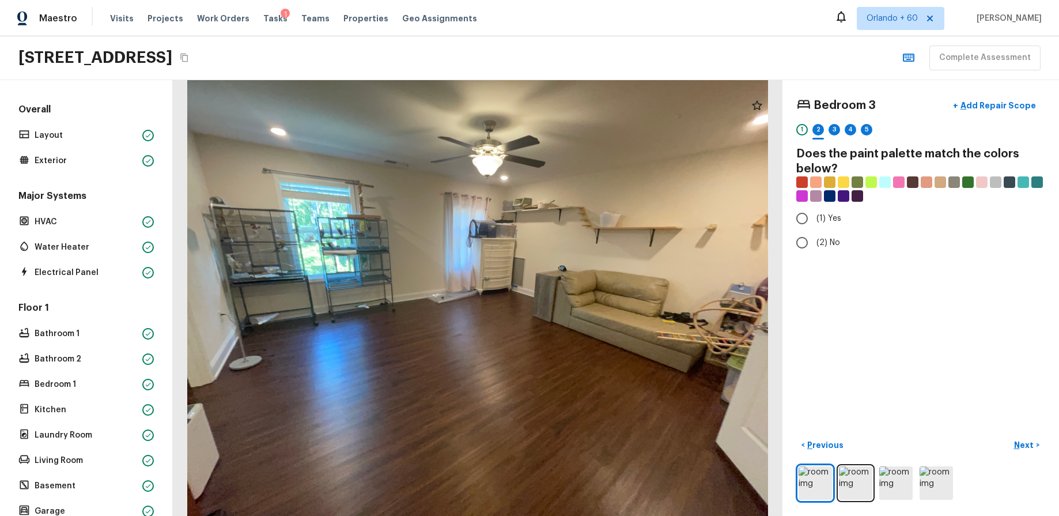
radio input "true"
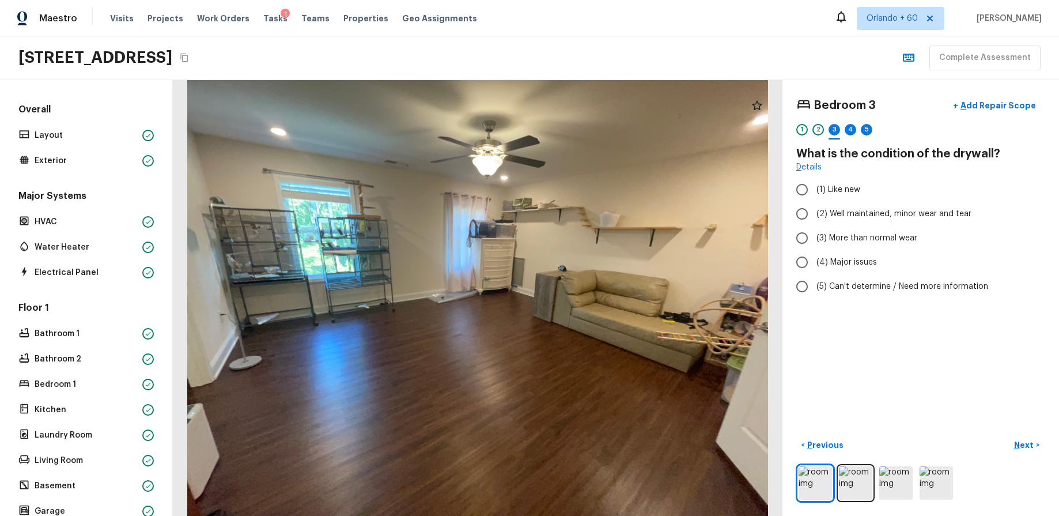
radio input "true"
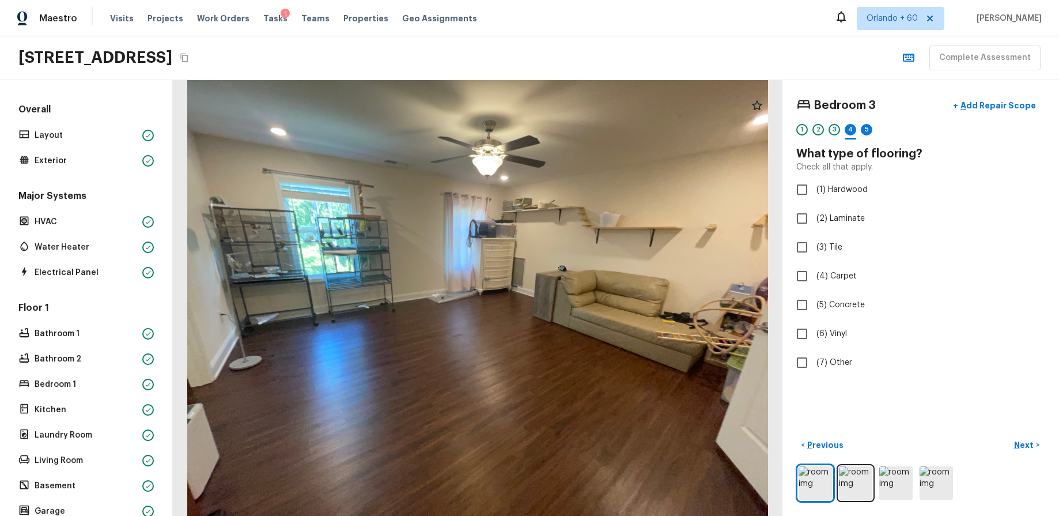
checkbox input "true"
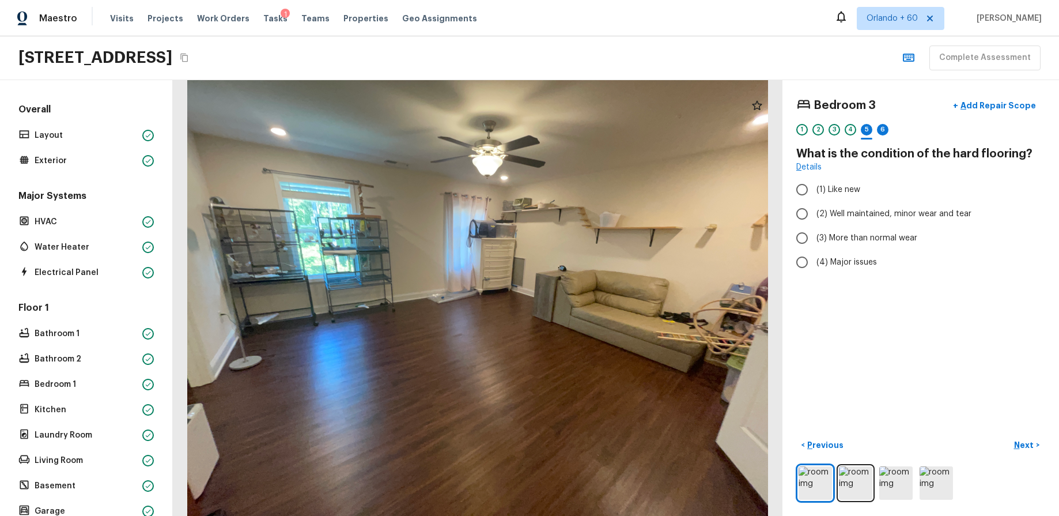
radio input "true"
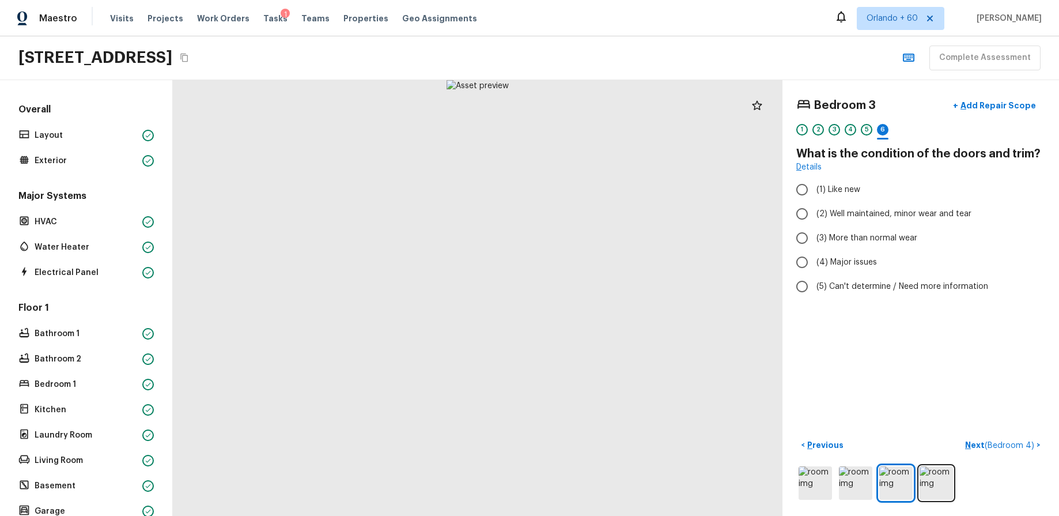
radio input "true"
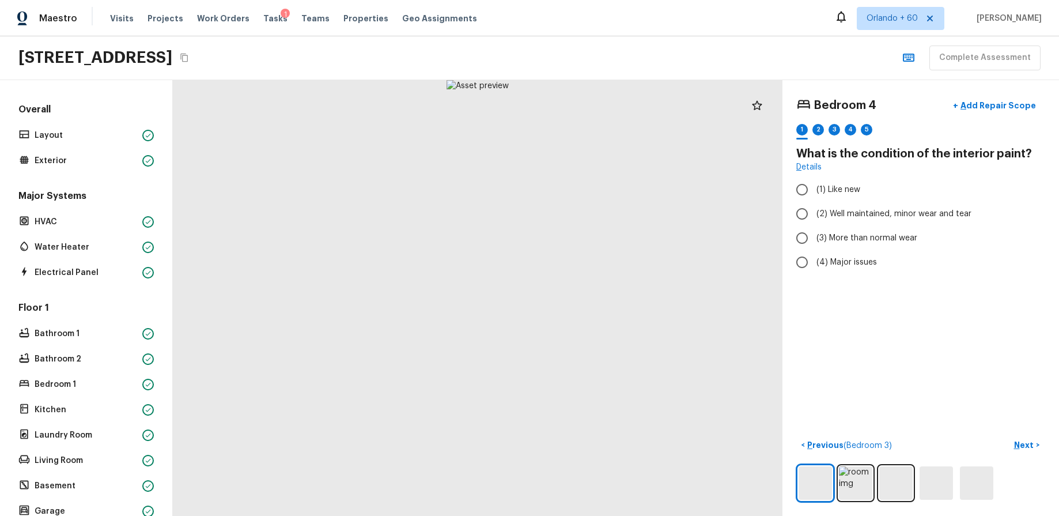
radio input "true"
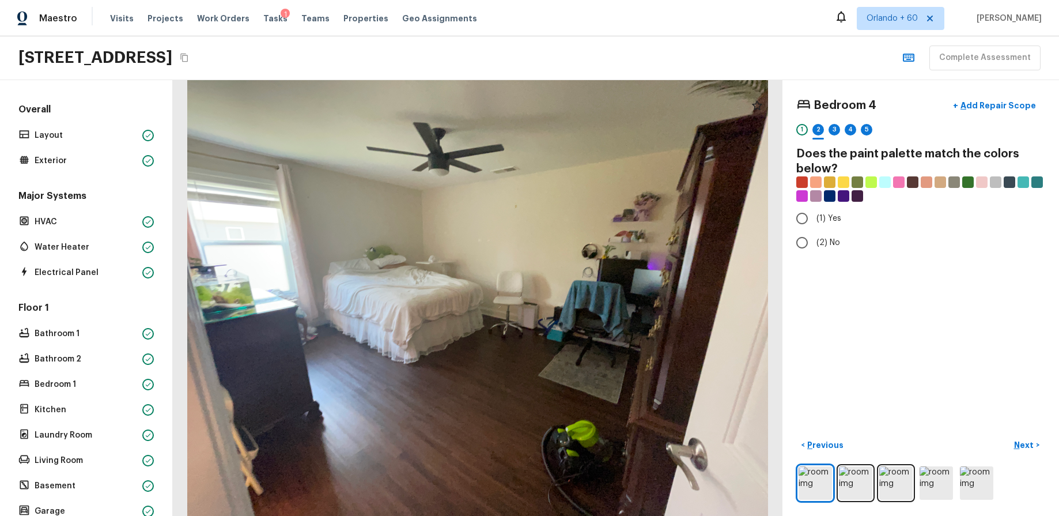
radio input "true"
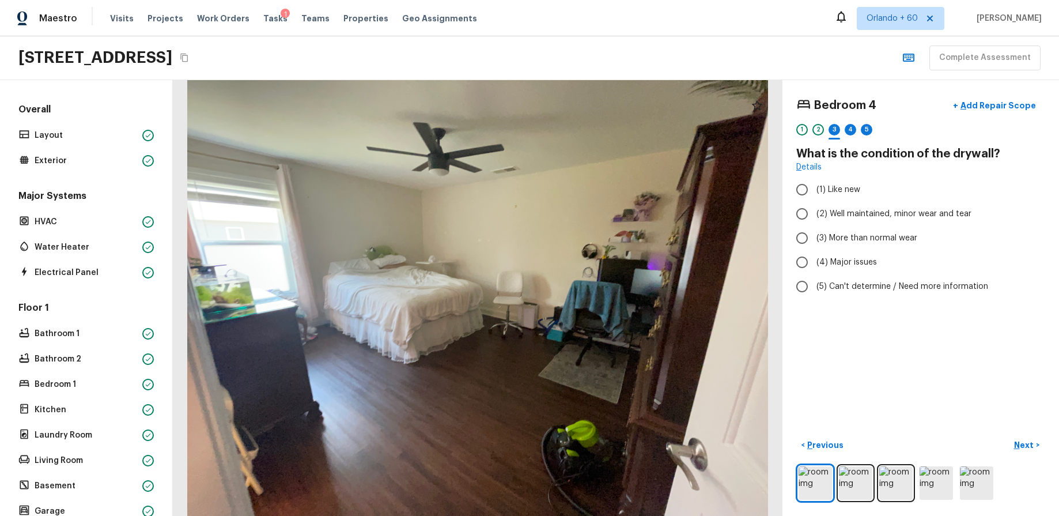
radio input "true"
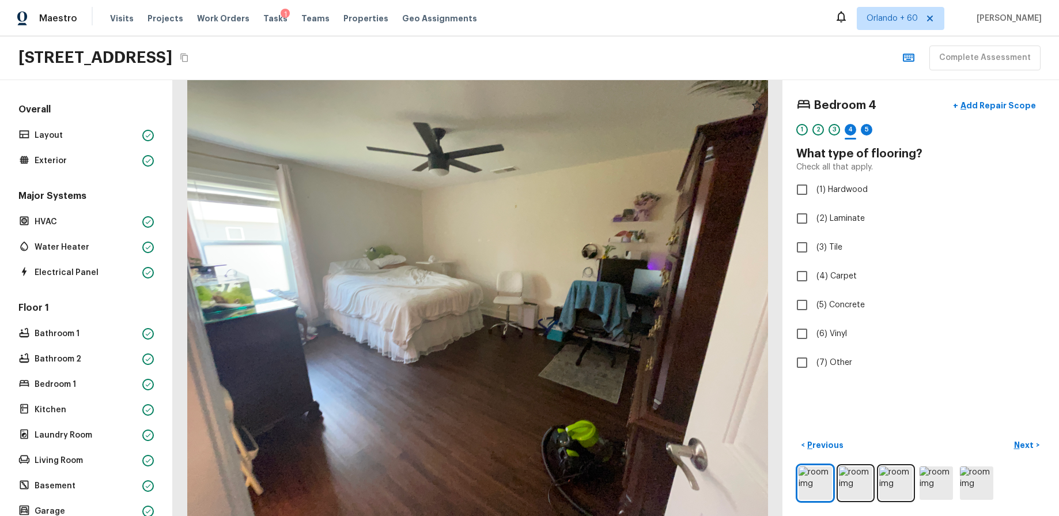
checkbox input "true"
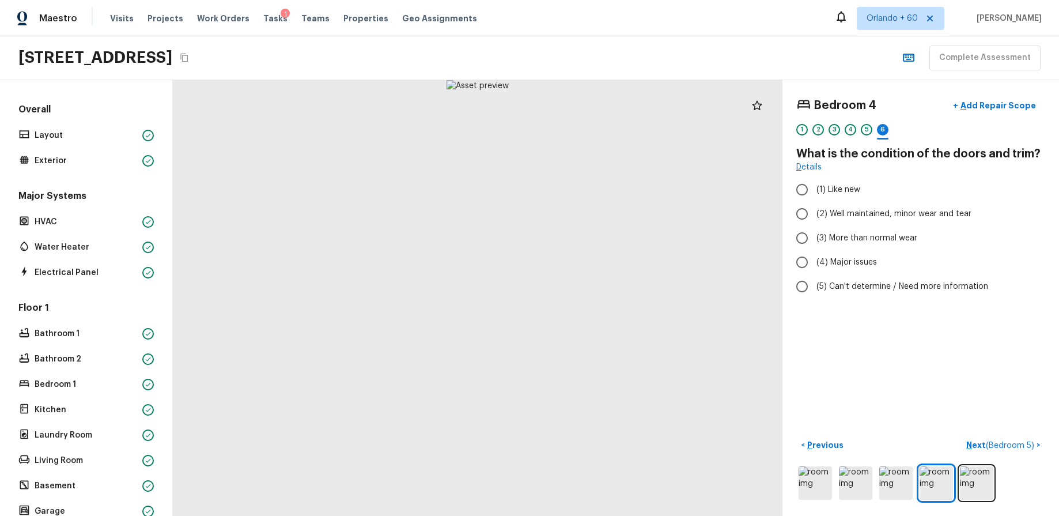
radio input "true"
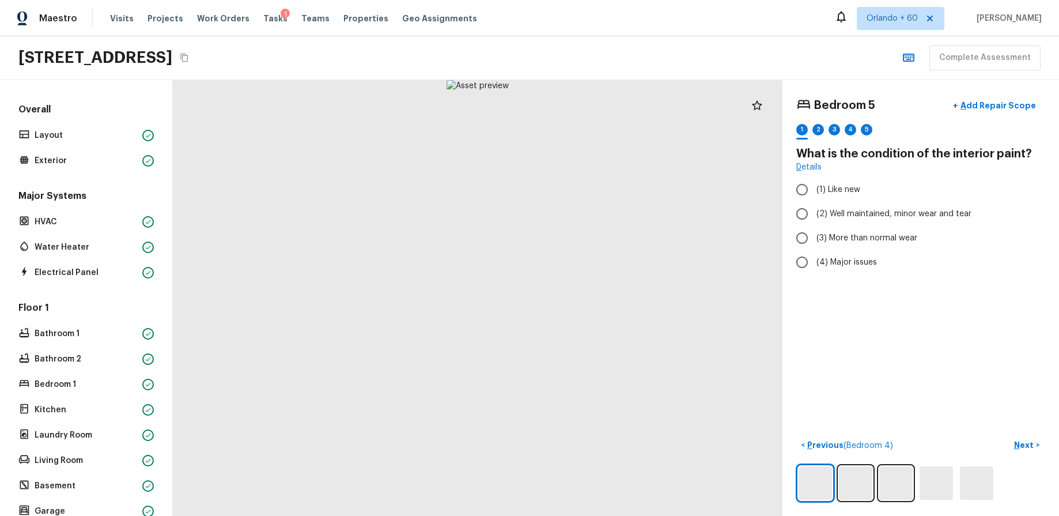
radio input "true"
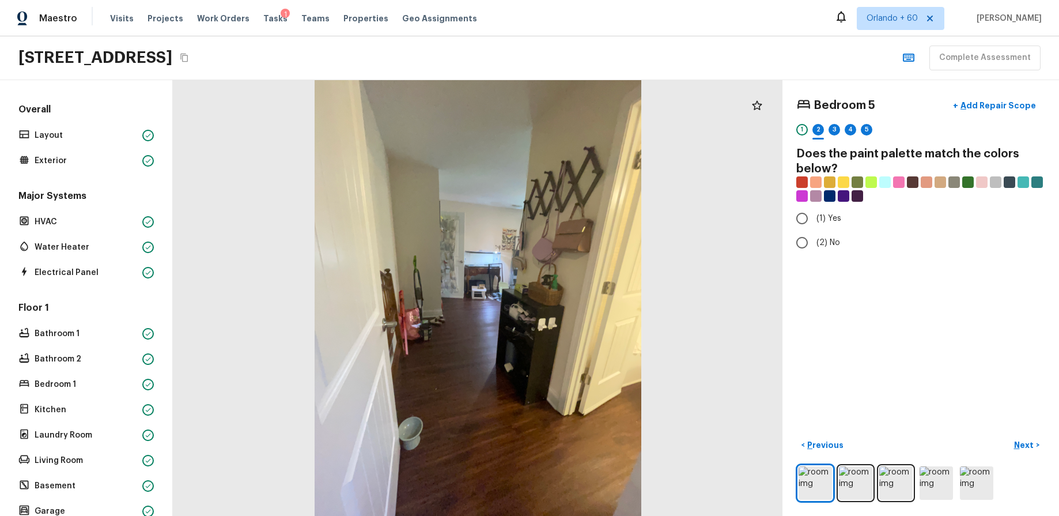
radio input "true"
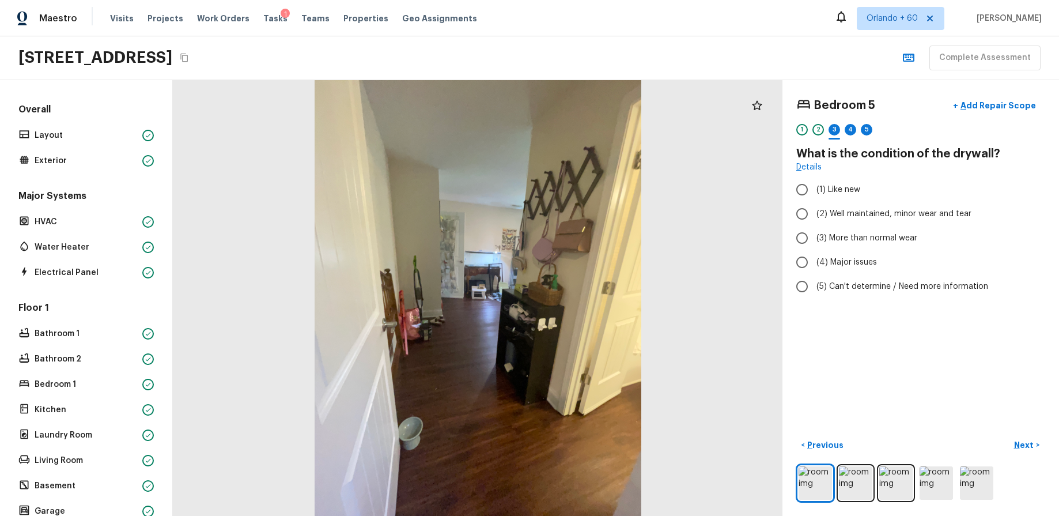
radio input "true"
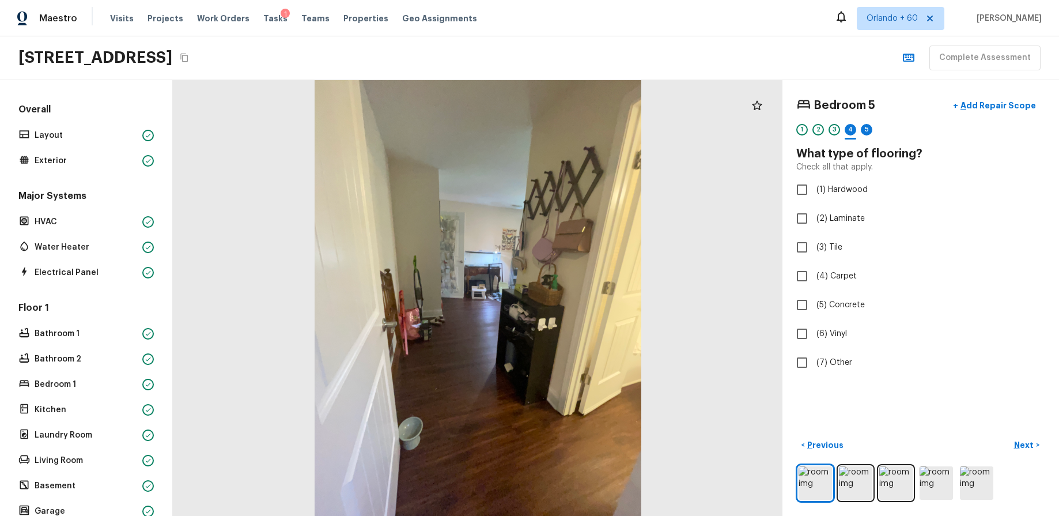
checkbox input "true"
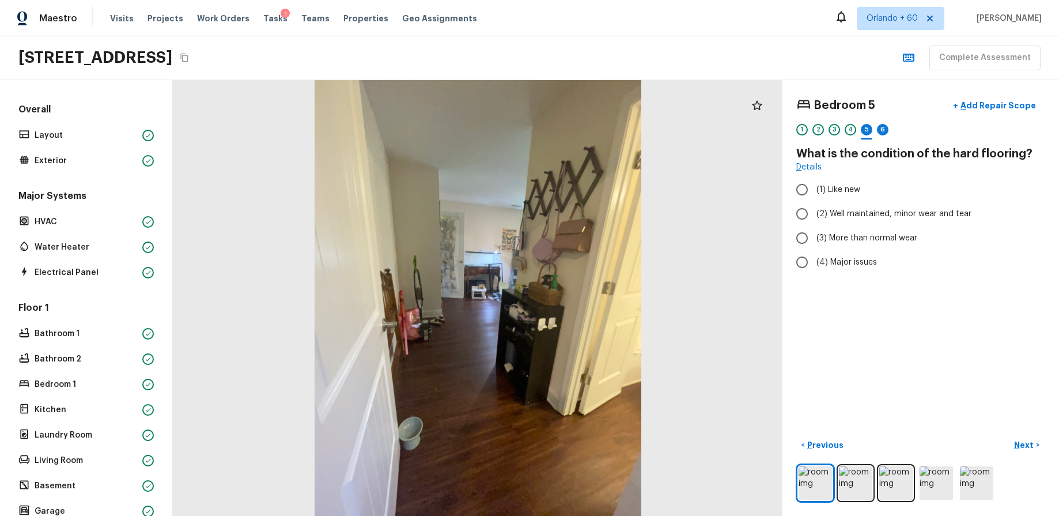
radio input "true"
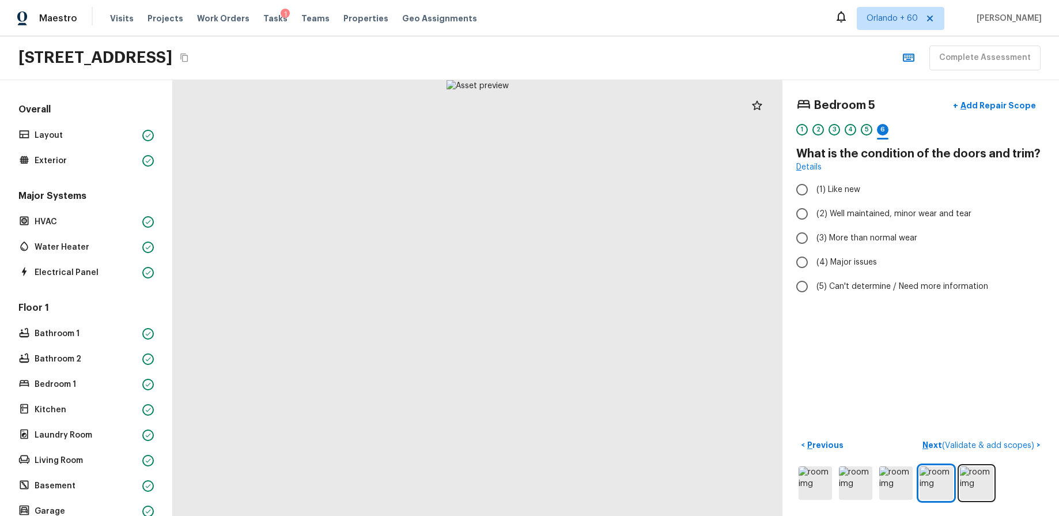
radio input "true"
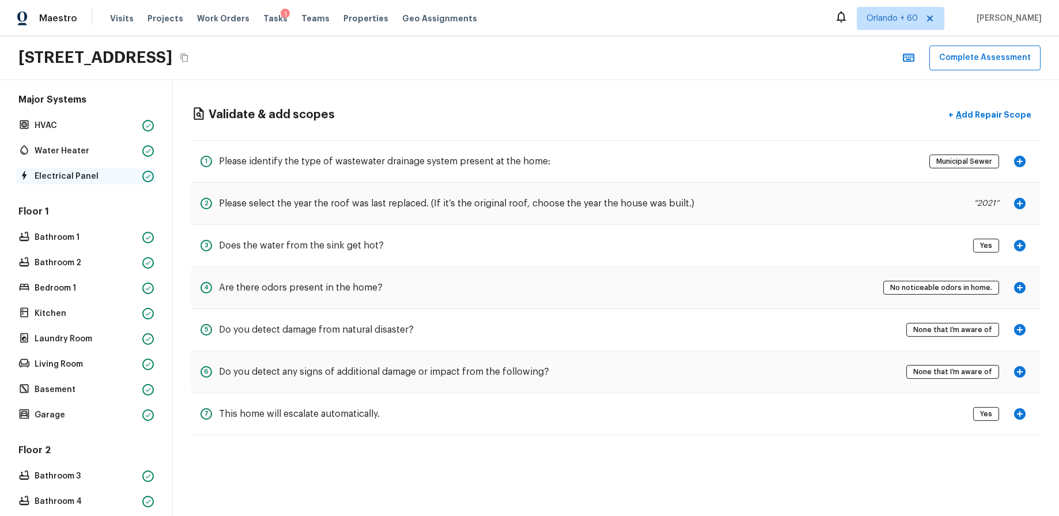
scroll to position [0, 0]
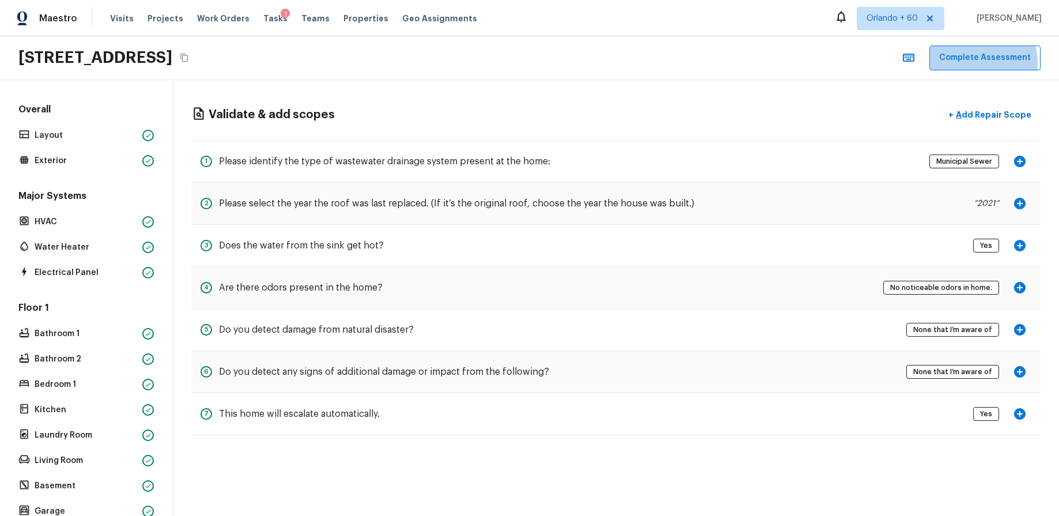
click at [970, 63] on button "Complete Assessment" at bounding box center [985, 58] width 111 height 25
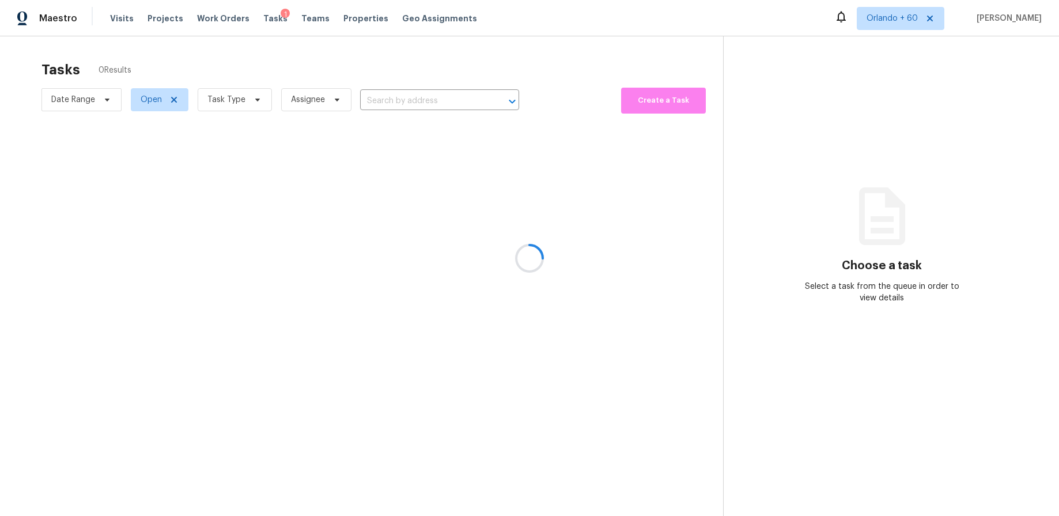
click at [501, 49] on div at bounding box center [529, 258] width 1059 height 516
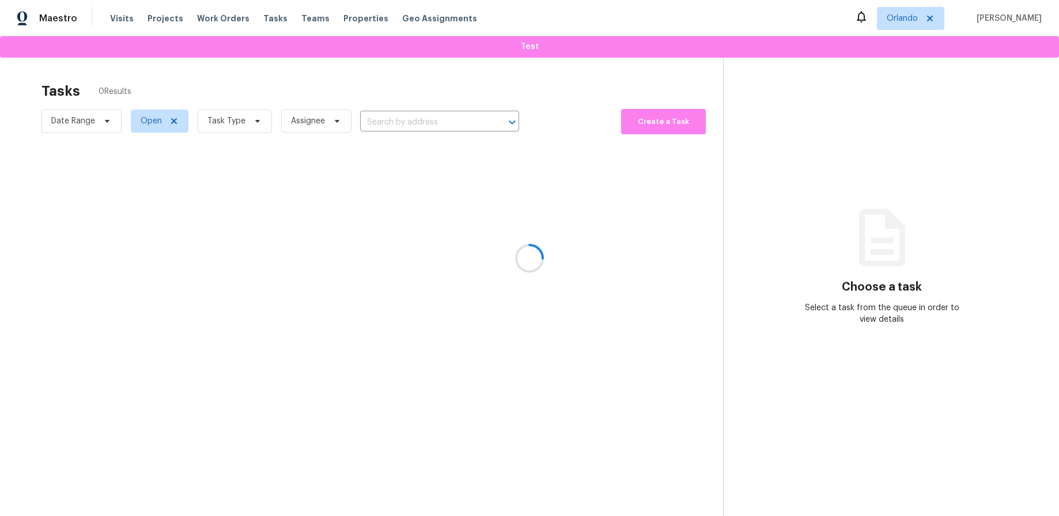
click at [535, 48] on div at bounding box center [529, 258] width 1059 height 516
drag, startPoint x: 569, startPoint y: 73, endPoint x: 561, endPoint y: 65, distance: 11.0
click at [568, 73] on div at bounding box center [529, 258] width 1059 height 516
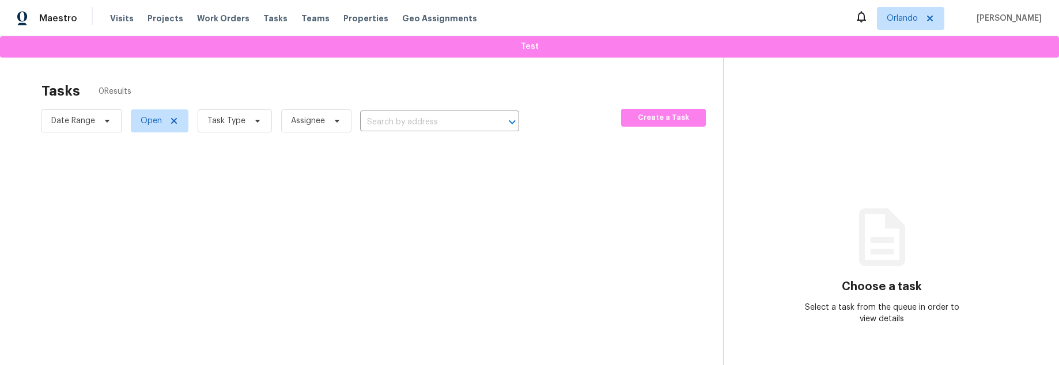
click at [528, 63] on div "Tasks 0 Results Date Range Open Task Type Assignee ​ Create a Task Choose a tas…" at bounding box center [529, 240] width 1059 height 365
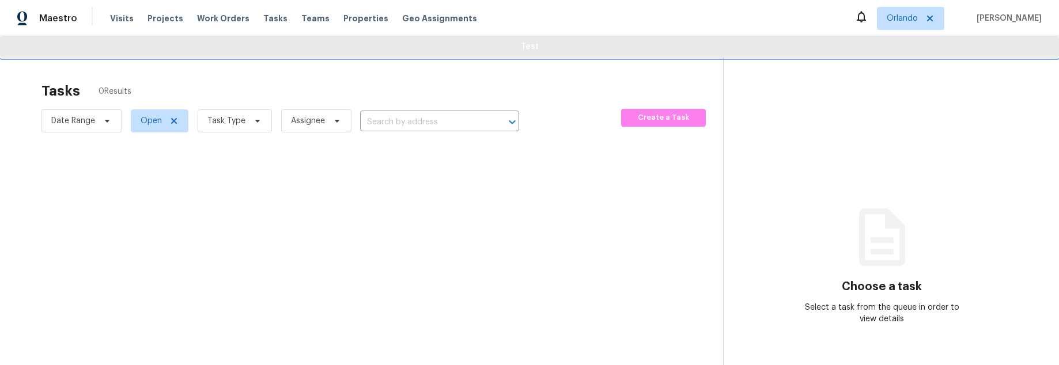
click at [527, 50] on span "Test" at bounding box center [529, 47] width 1041 height 14
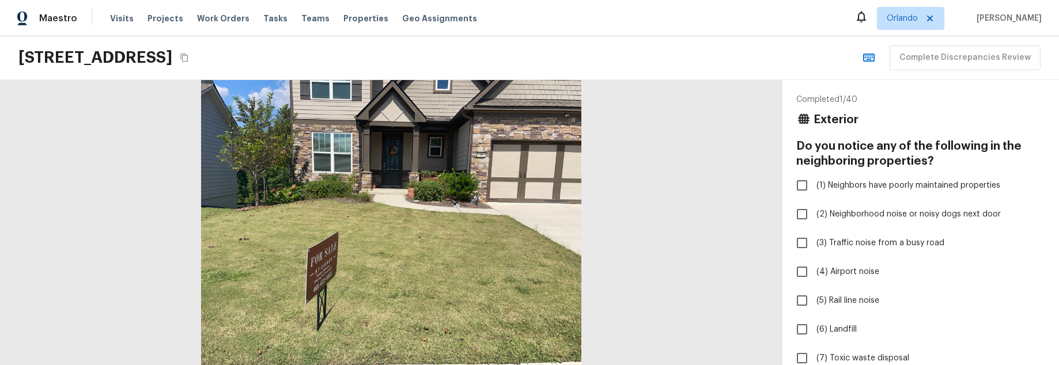
click at [918, 125] on div "Exterior" at bounding box center [920, 119] width 249 height 15
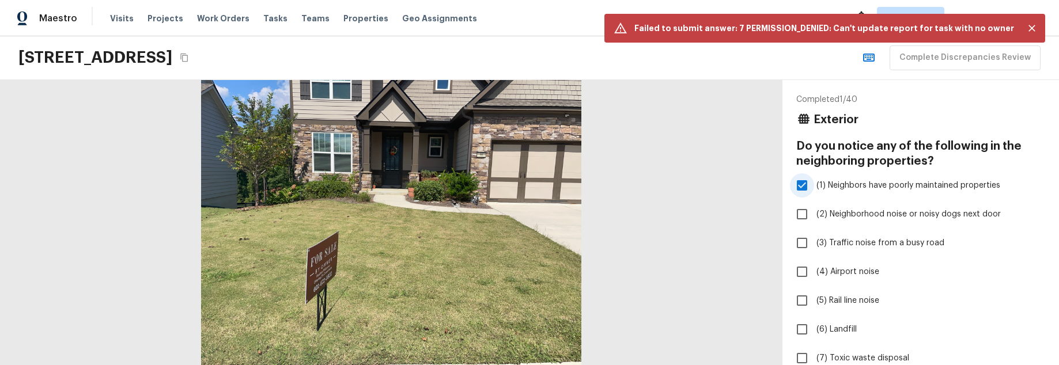
click at [792, 185] on input "(1) Neighbors have poorly maintained properties" at bounding box center [802, 185] width 24 height 24
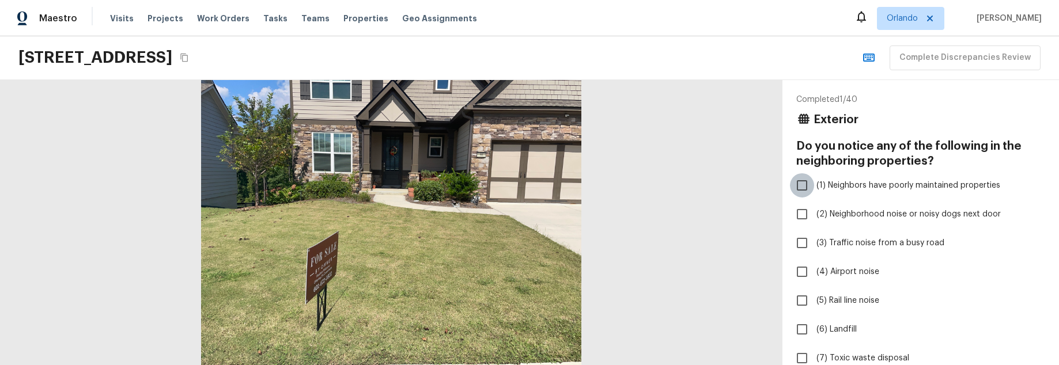
drag, startPoint x: 803, startPoint y: 188, endPoint x: 855, endPoint y: 184, distance: 52.0
click at [803, 188] on input "(1) Neighbors have poorly maintained properties" at bounding box center [802, 185] width 24 height 24
checkbox input "true"
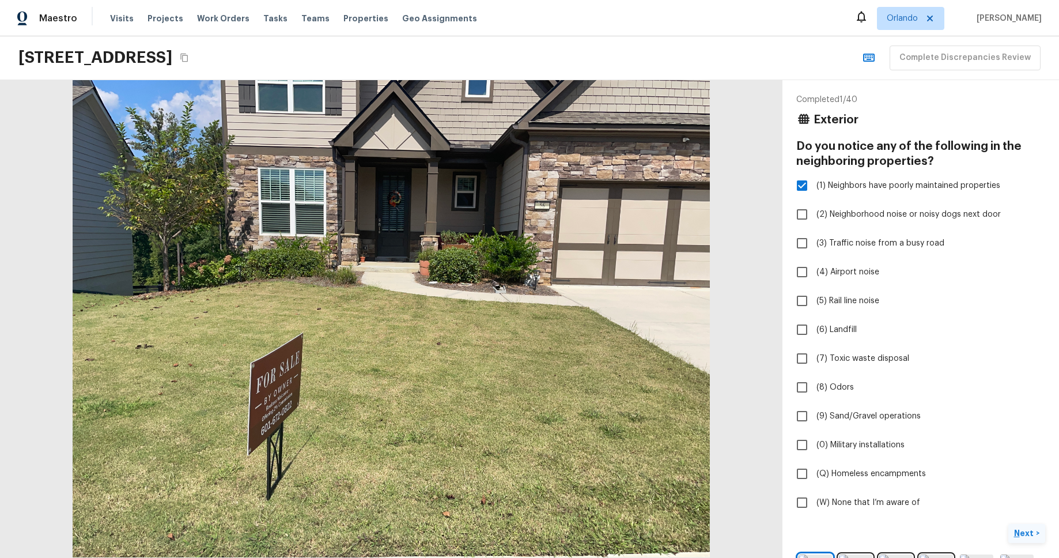
click at [1027, 365] on p "Next" at bounding box center [1025, 533] width 22 height 12
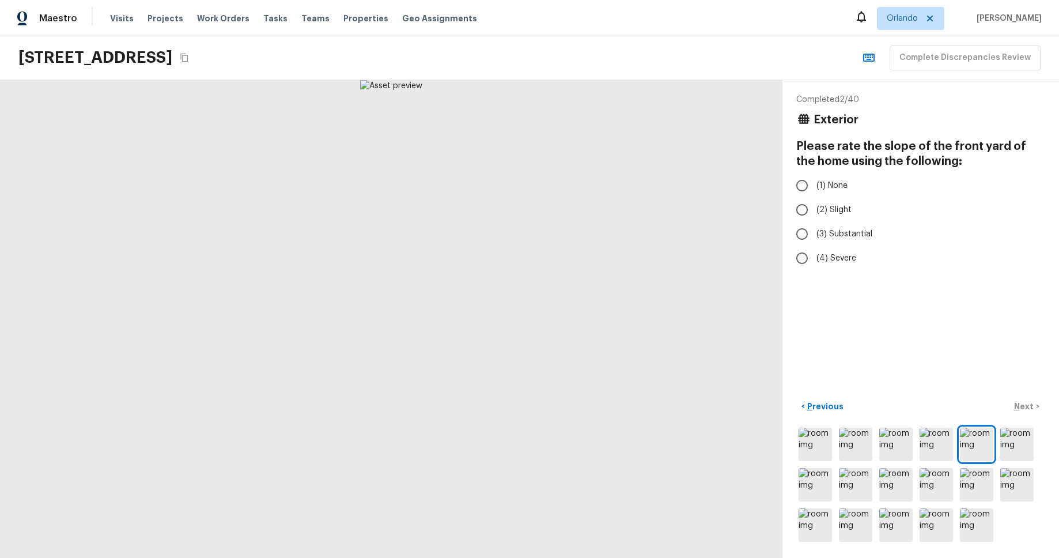
click at [919, 322] on div "Completed 2 / 40 Exterior Please rate the slope of the front yard of the home u…" at bounding box center [921, 319] width 277 height 478
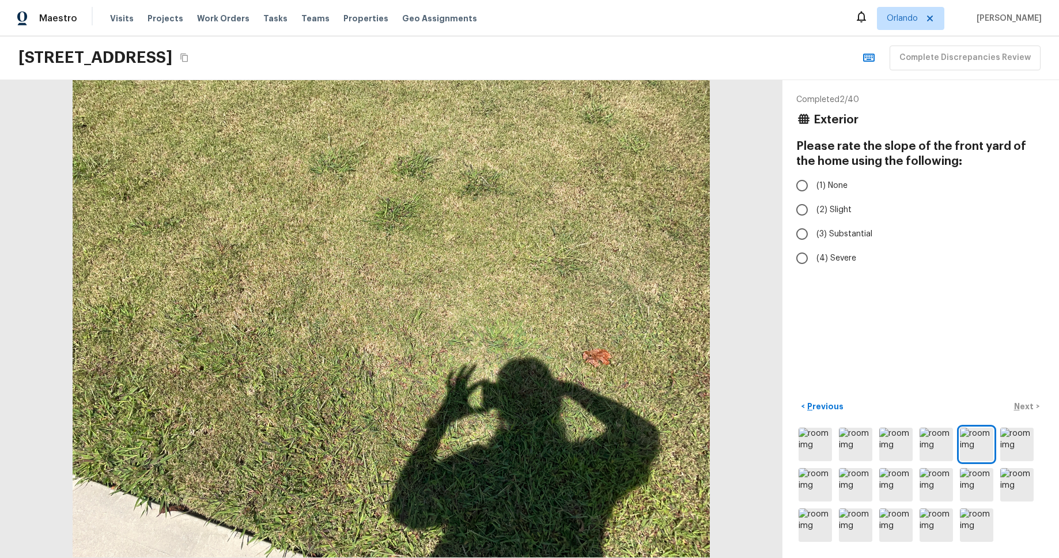
radio input "true"
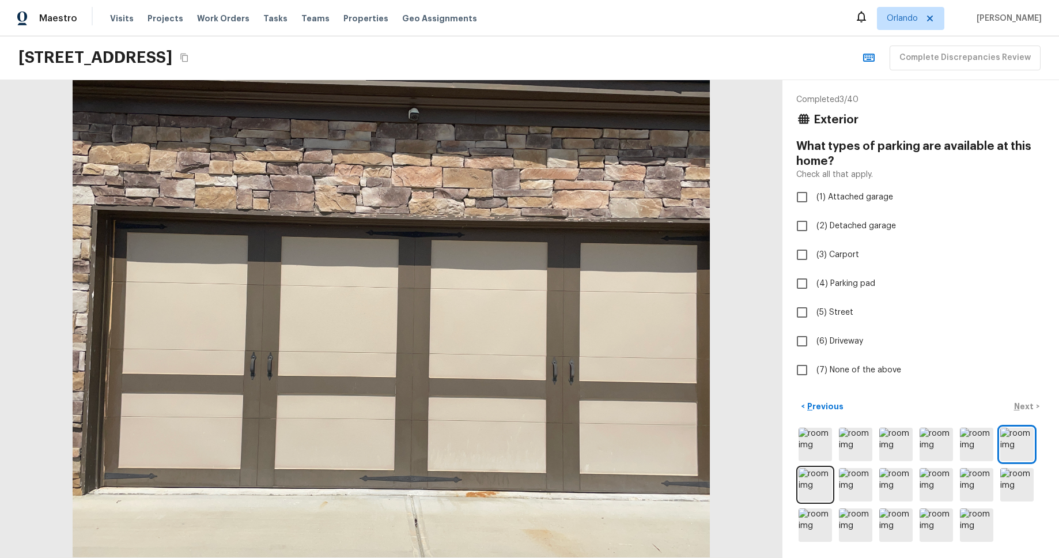
checkbox input "true"
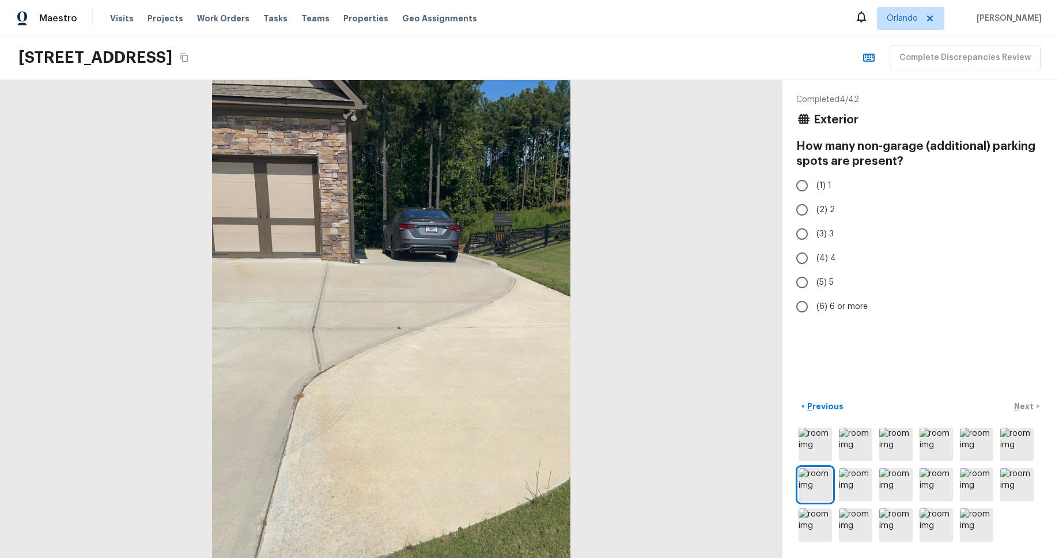
radio input "true"
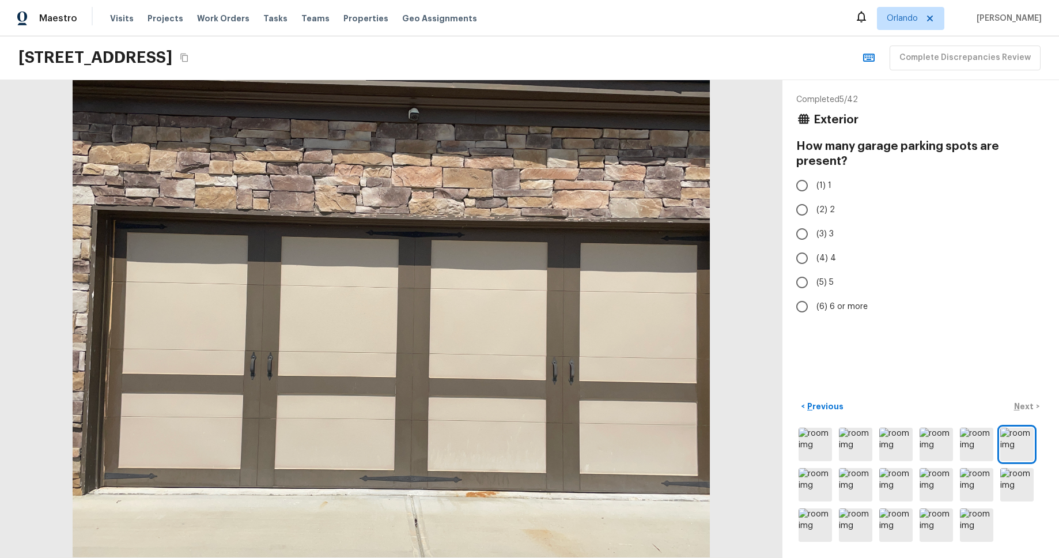
radio input "true"
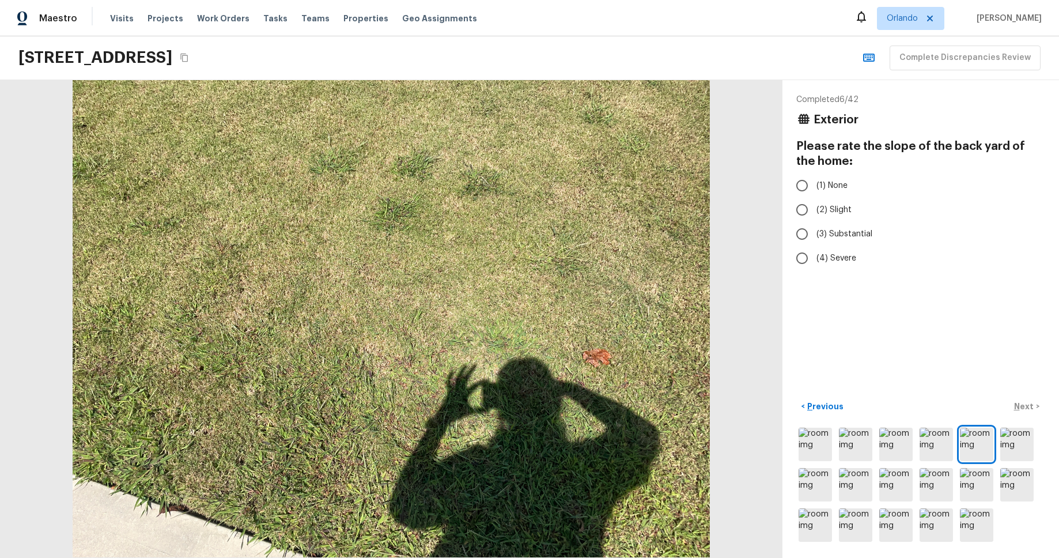
radio input "true"
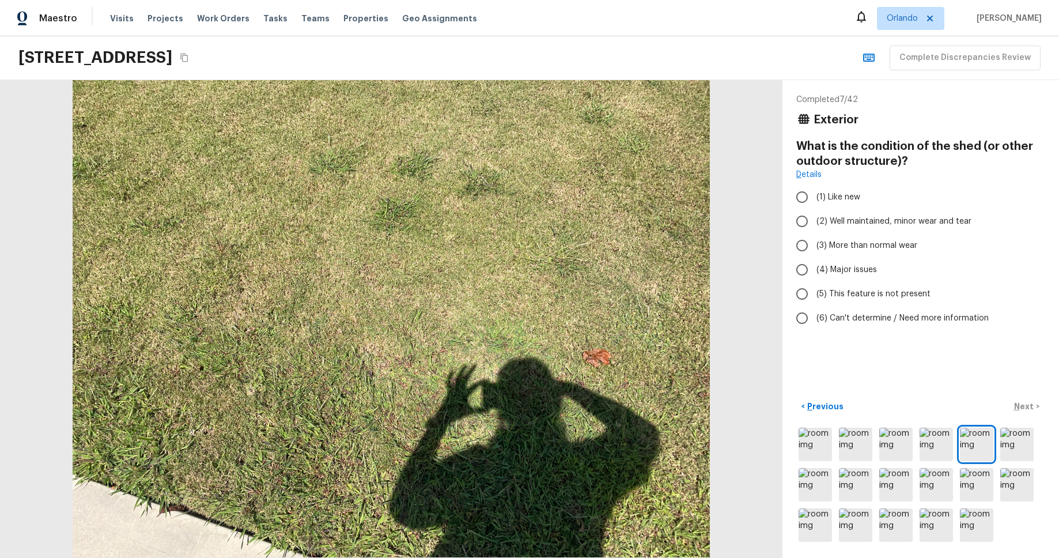
radio input "true"
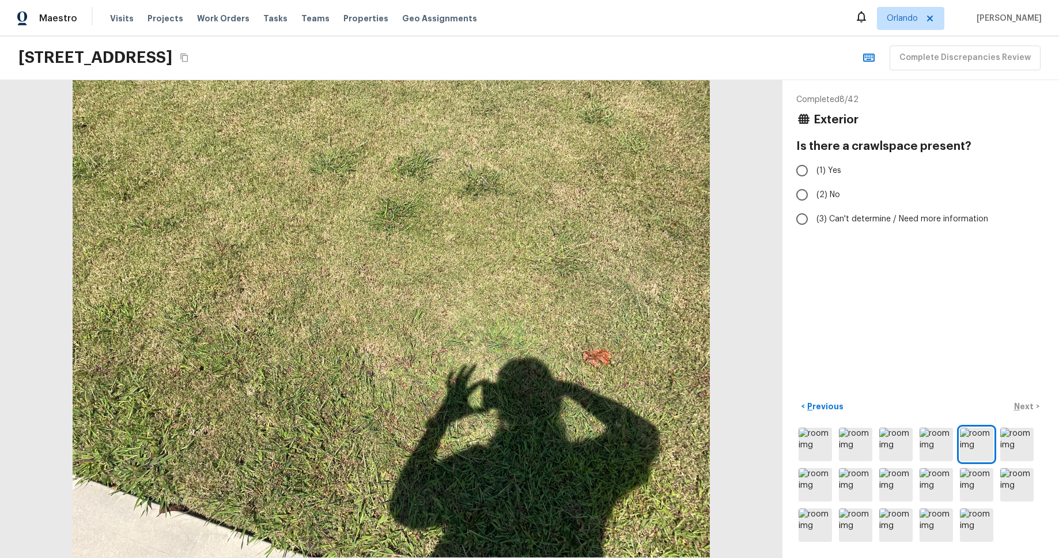
radio input "true"
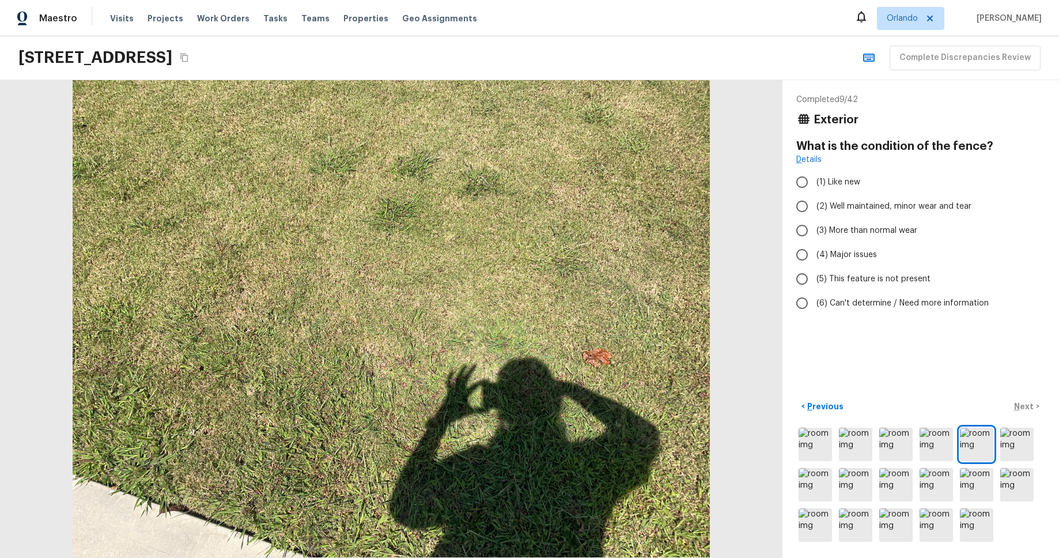
radio input "true"
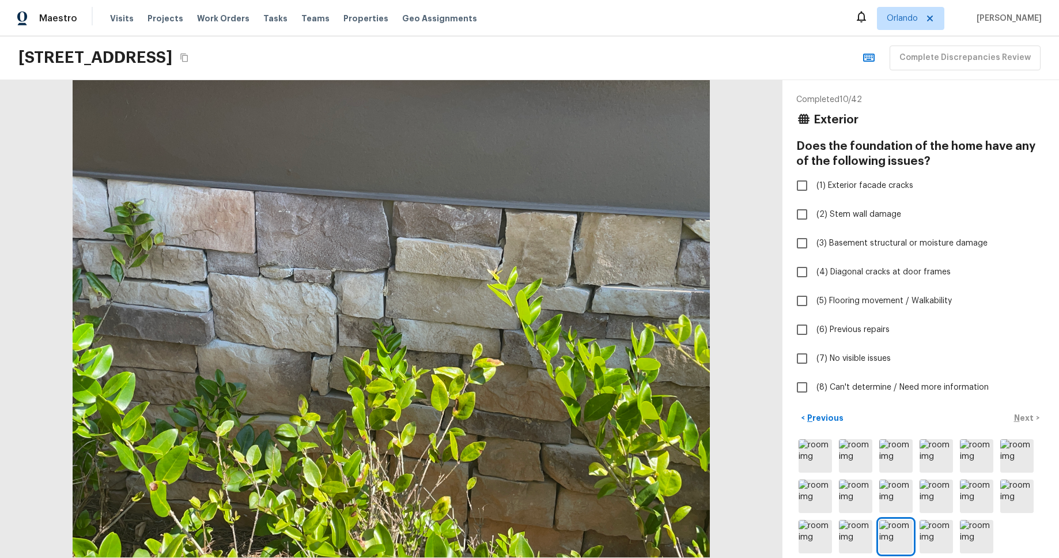
checkbox input "true"
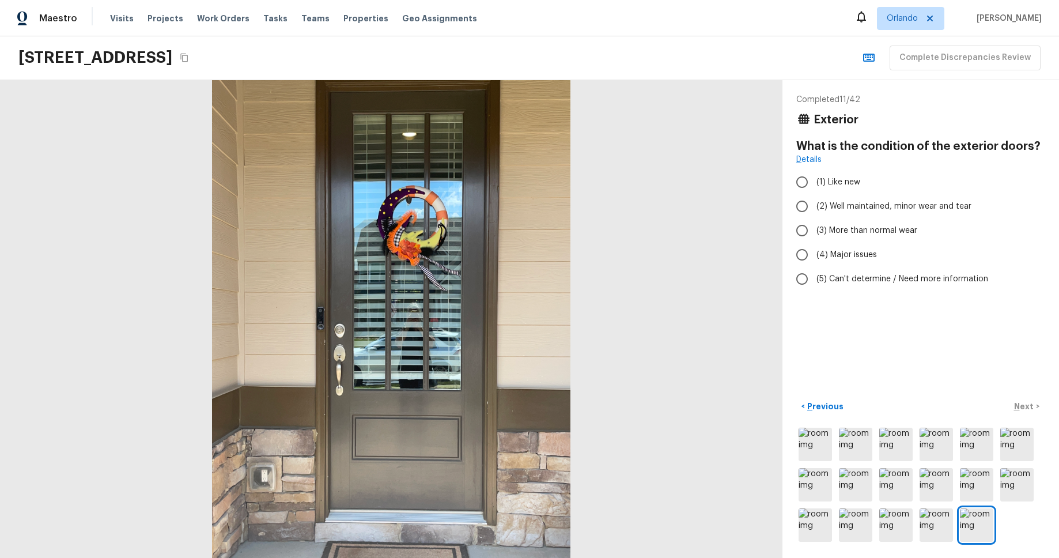
radio input "true"
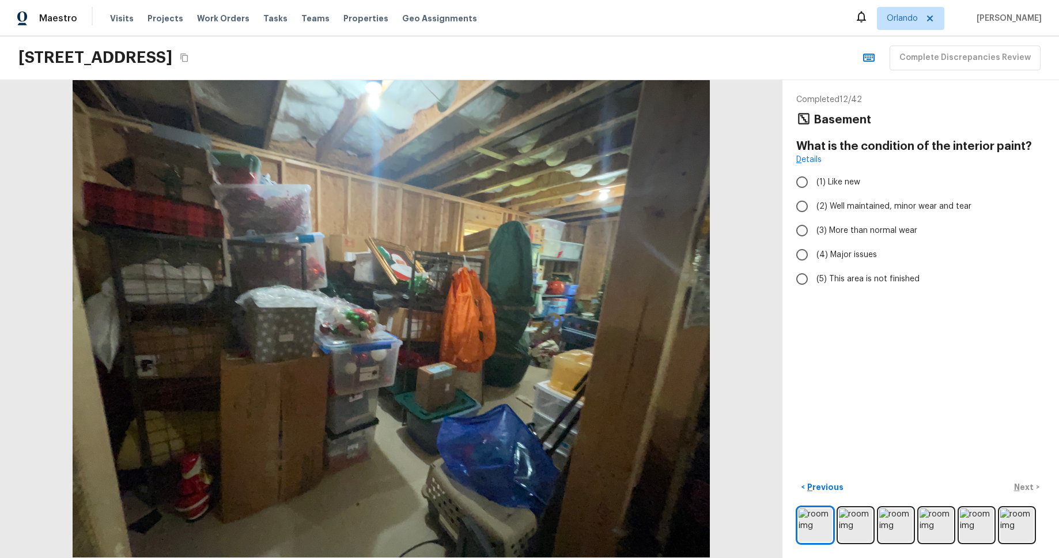
radio input "true"
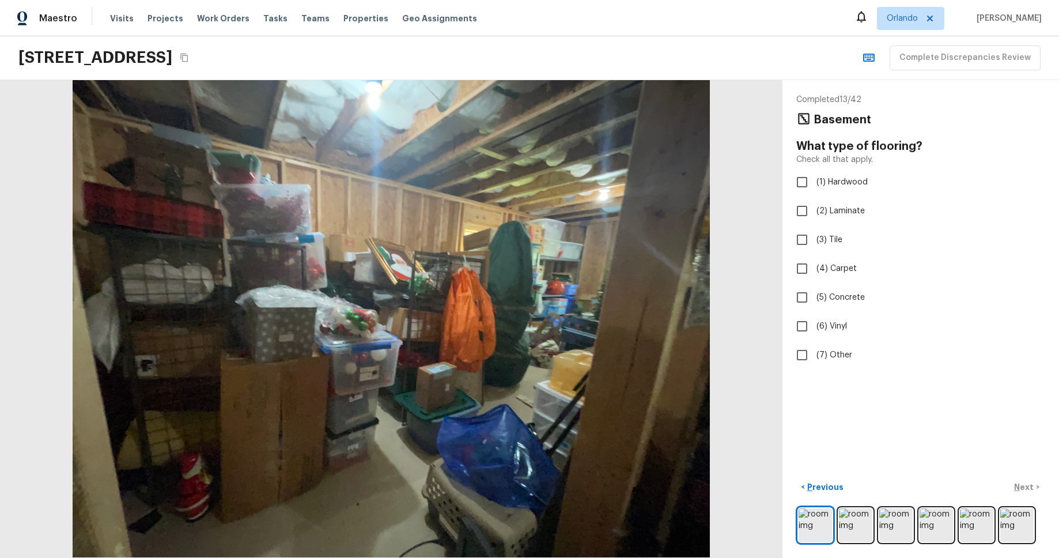
checkbox input "true"
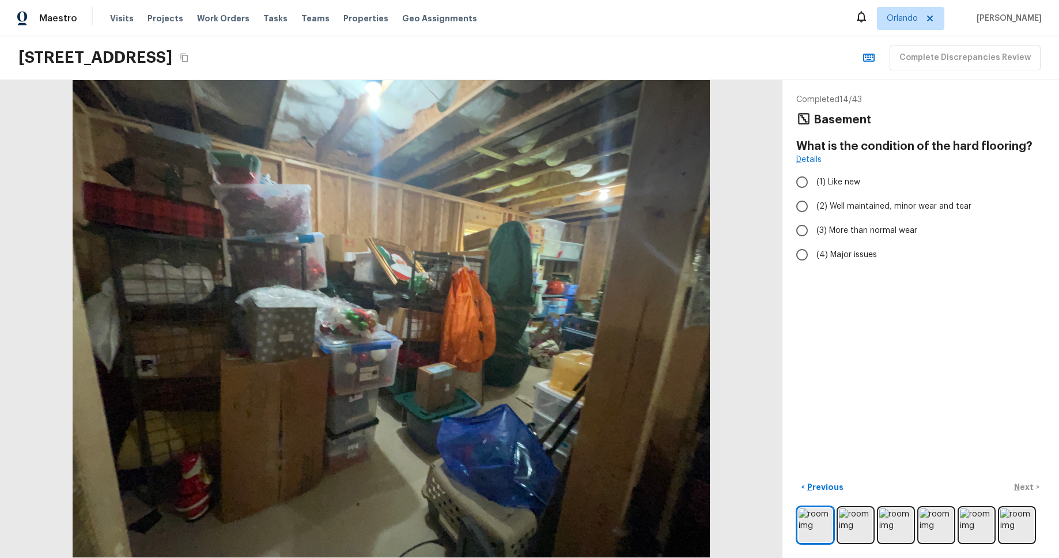
radio input "true"
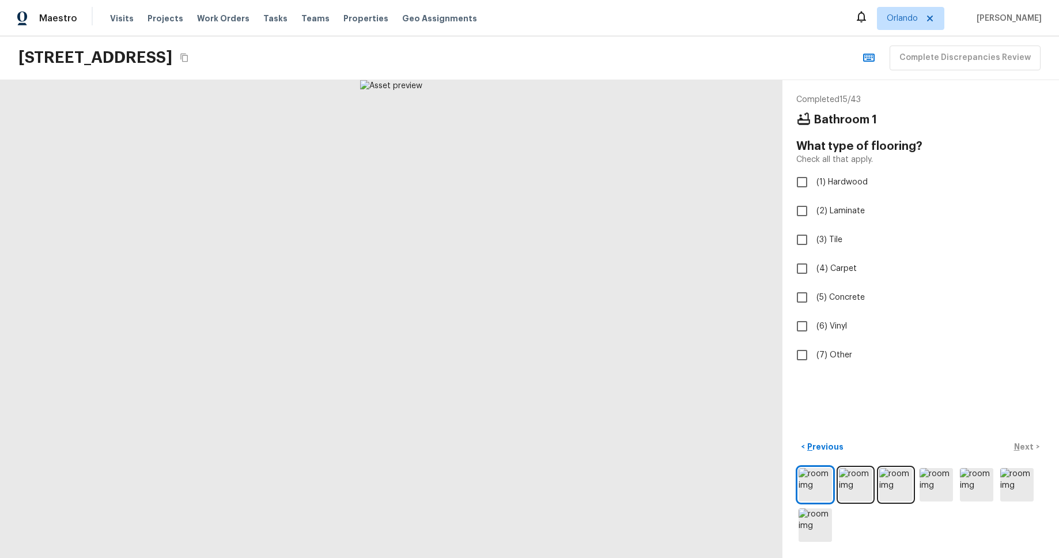
checkbox input "true"
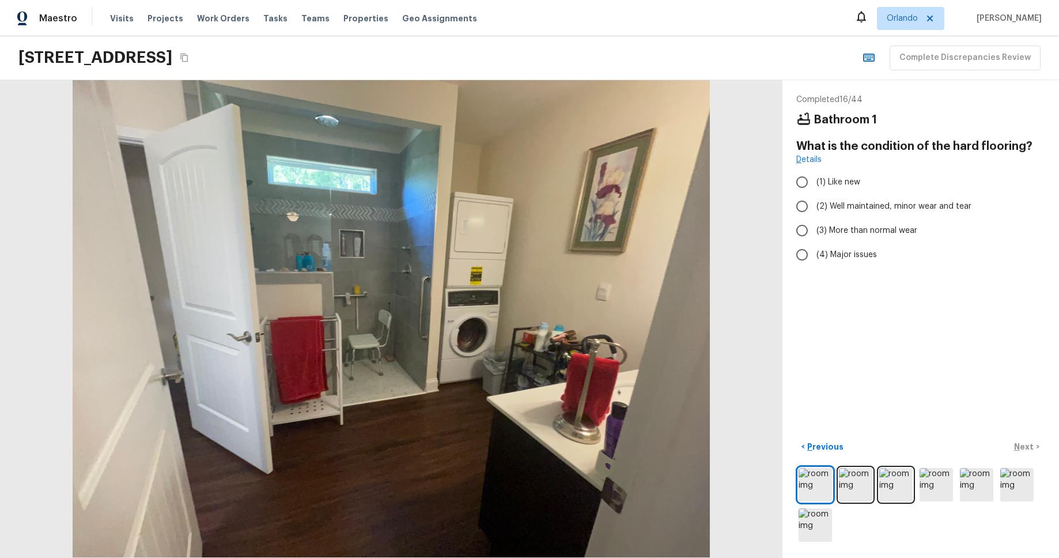
radio input "true"
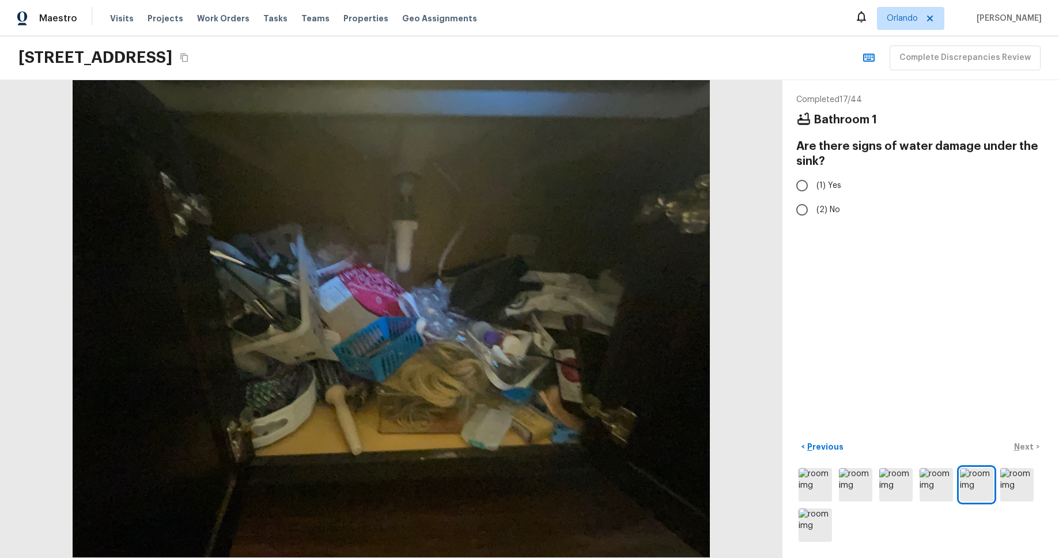
radio input "true"
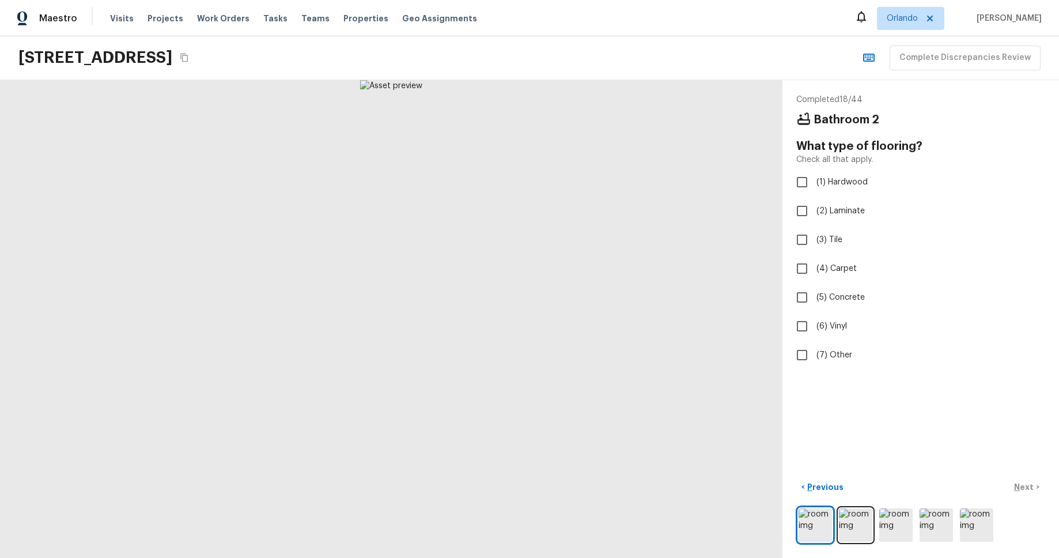
checkbox input "true"
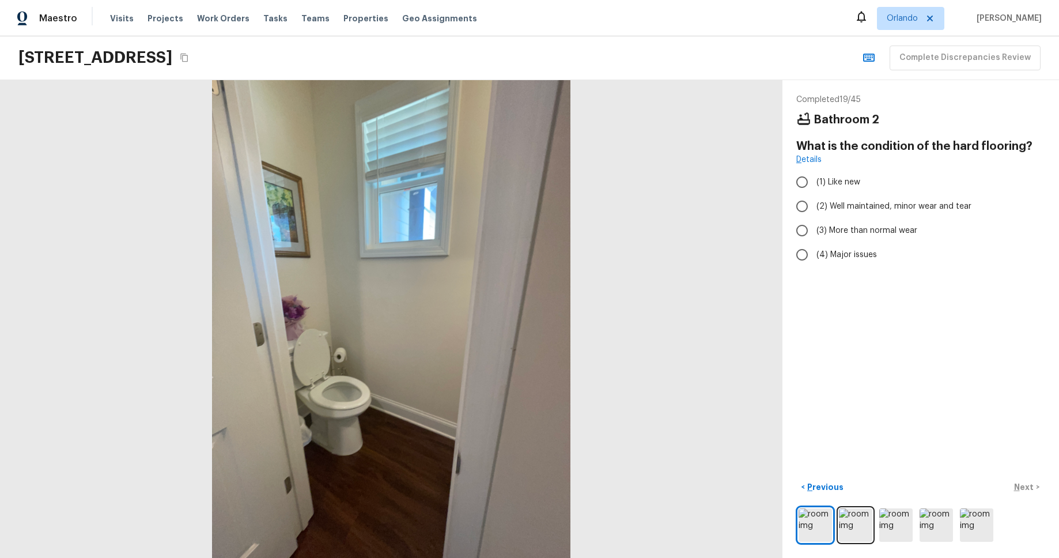
radio input "true"
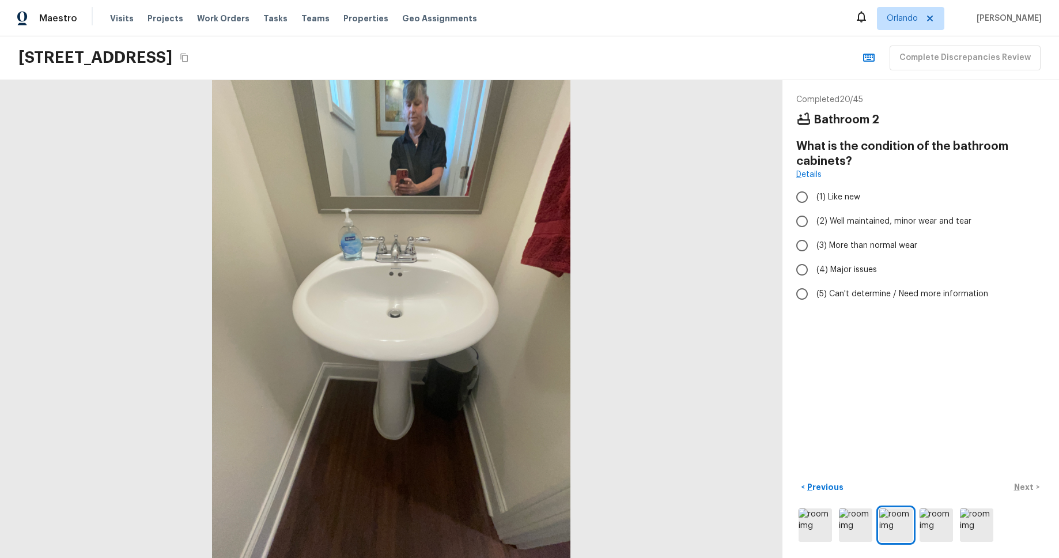
radio input "true"
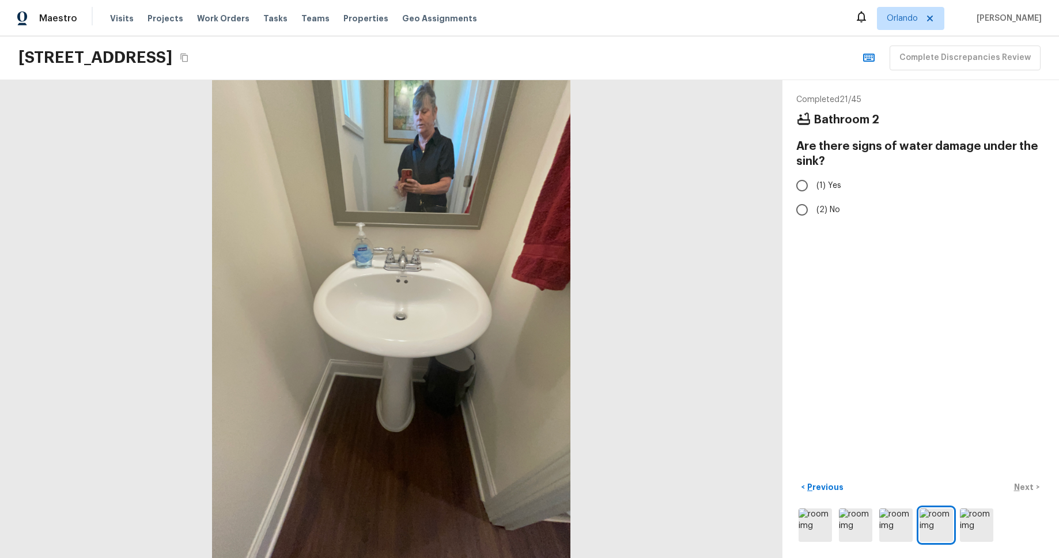
radio input "true"
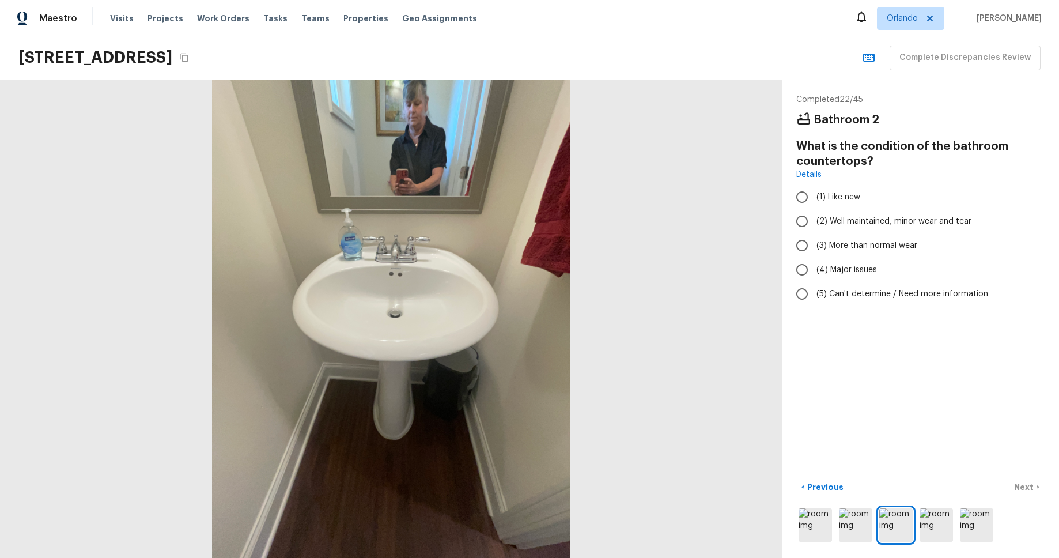
radio input "true"
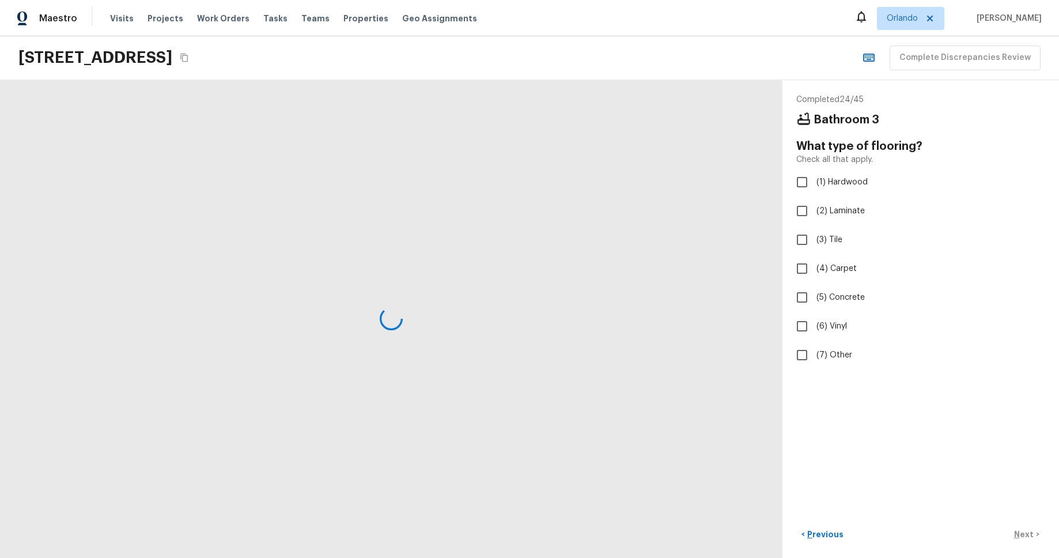
checkbox input "true"
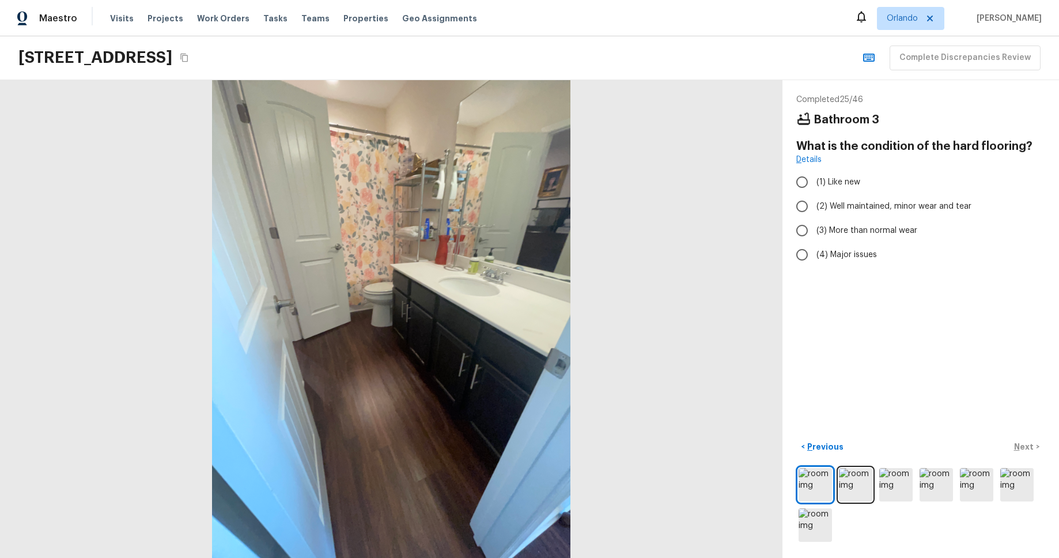
radio input "true"
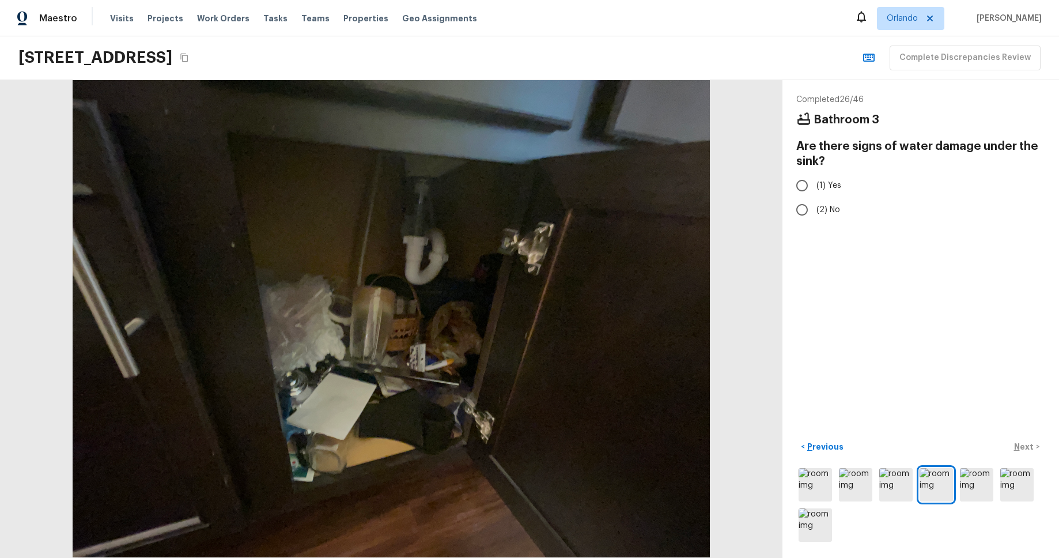
radio input "true"
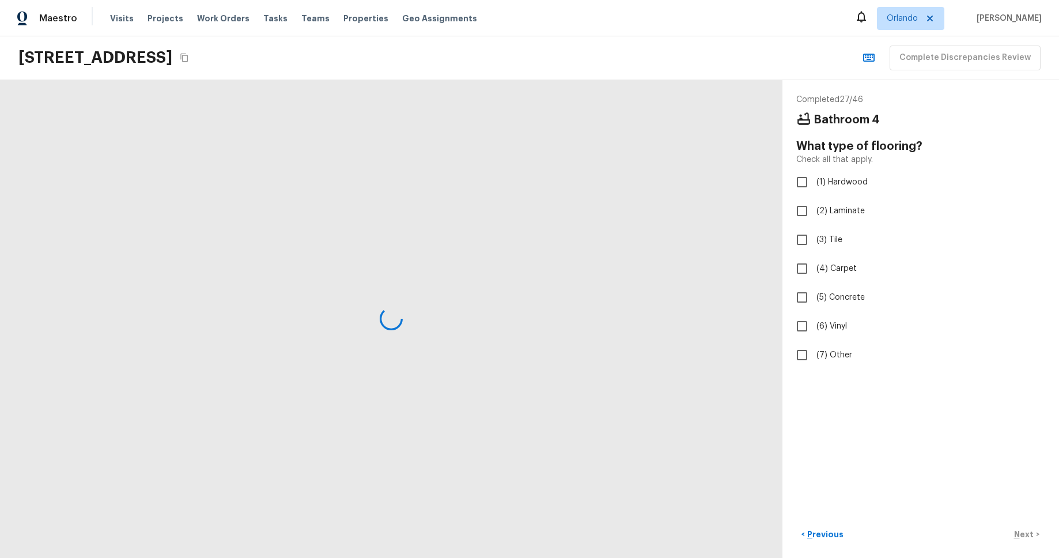
checkbox input "true"
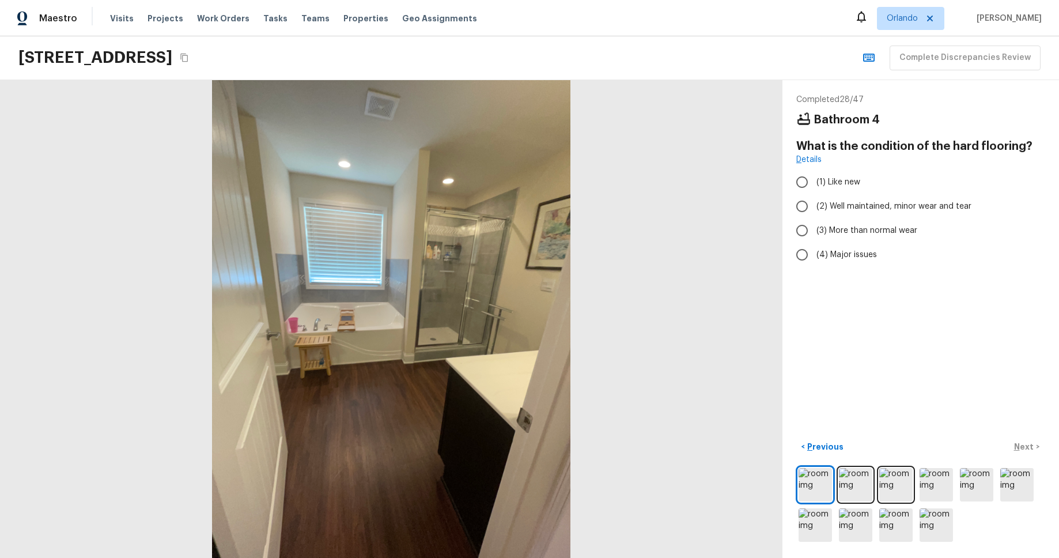
radio input "true"
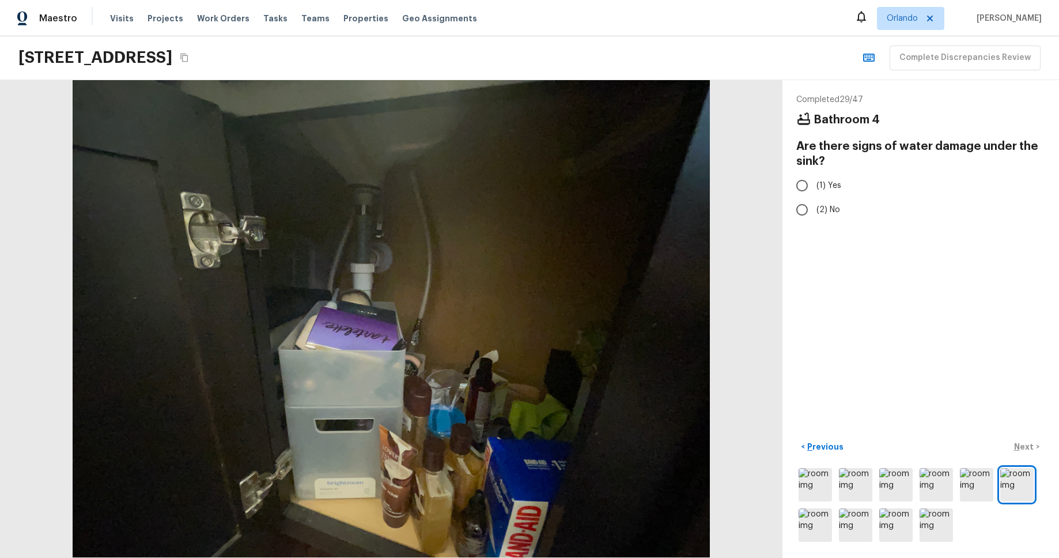
radio input "true"
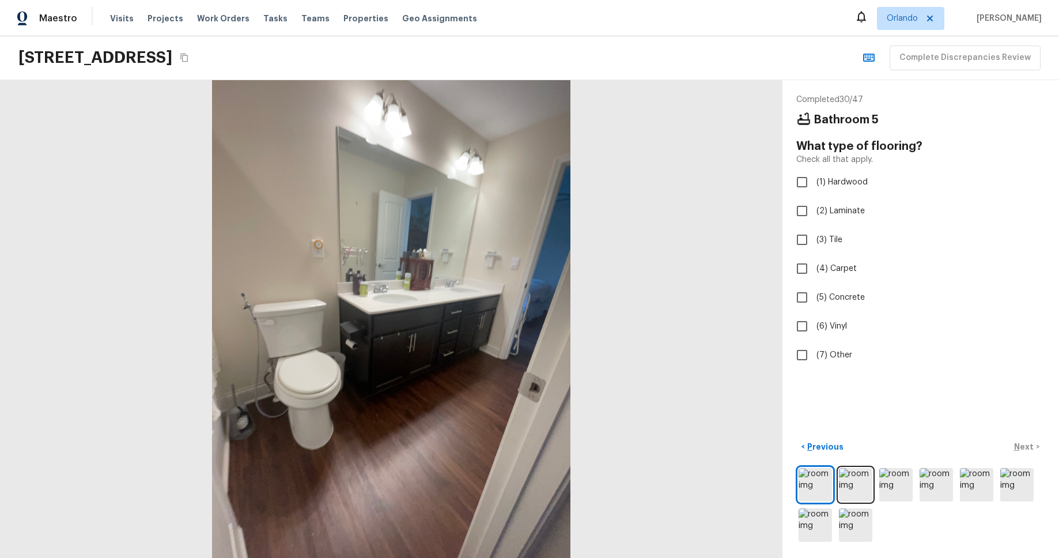
checkbox input "true"
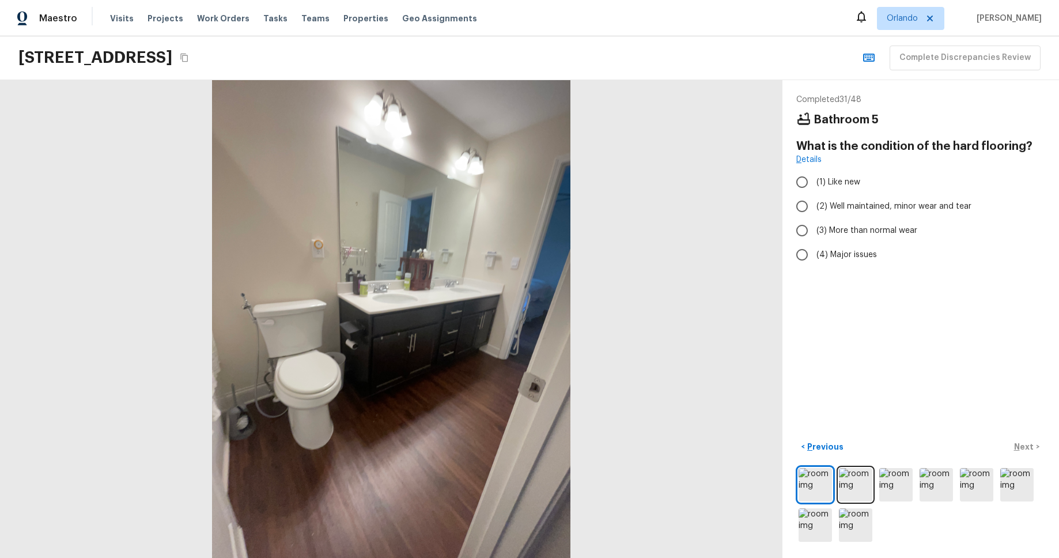
radio input "true"
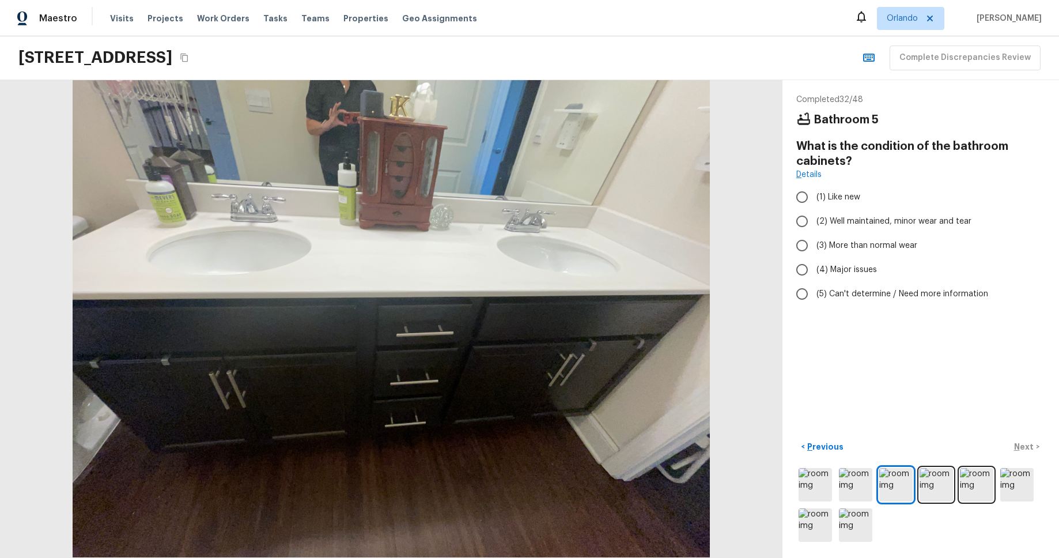
radio input "true"
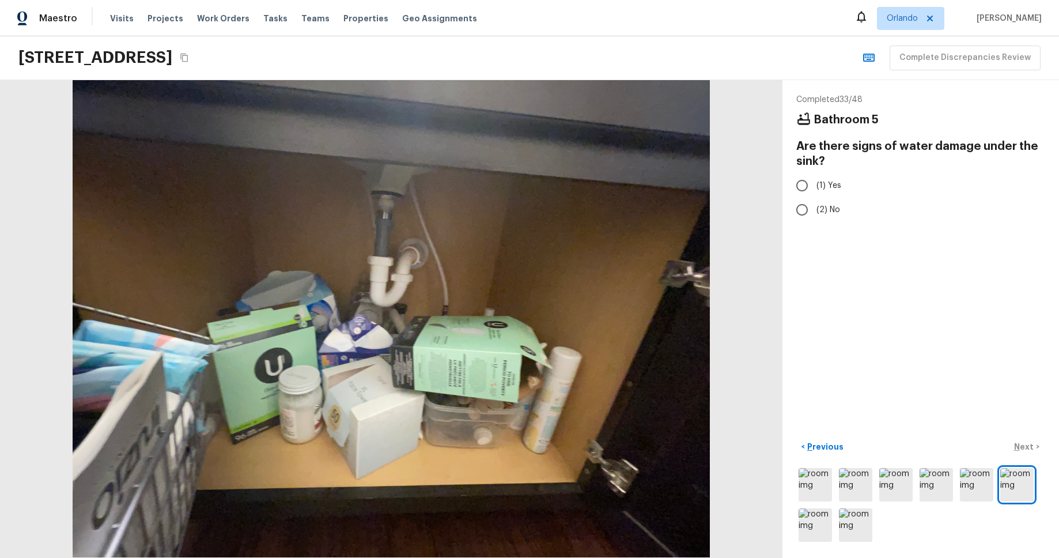
radio input "true"
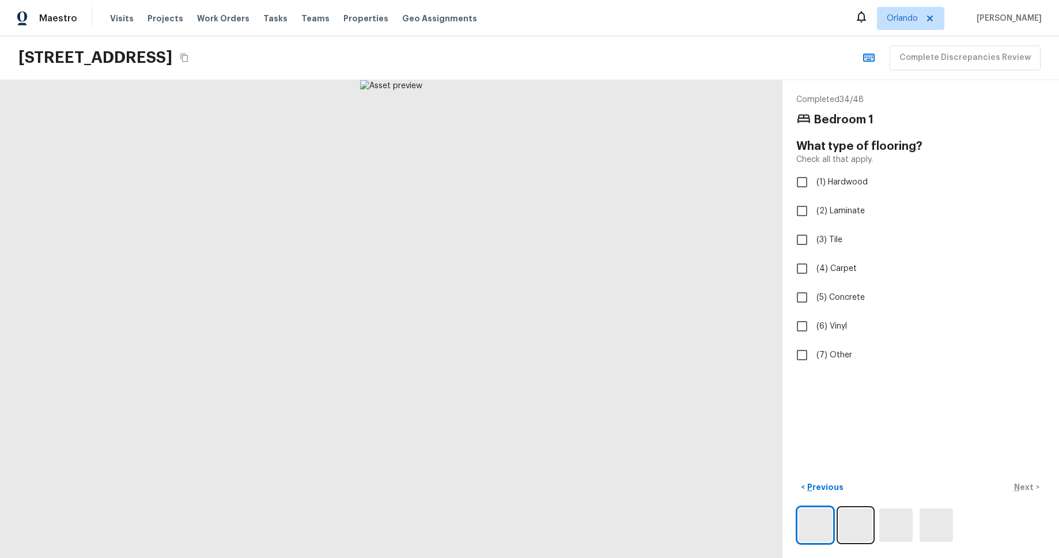
checkbox input "true"
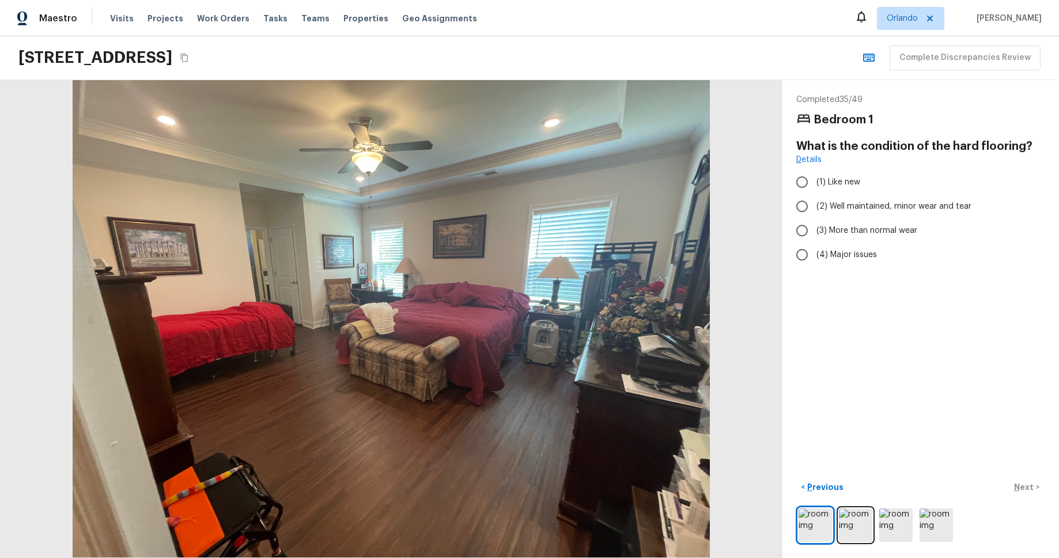
radio input "true"
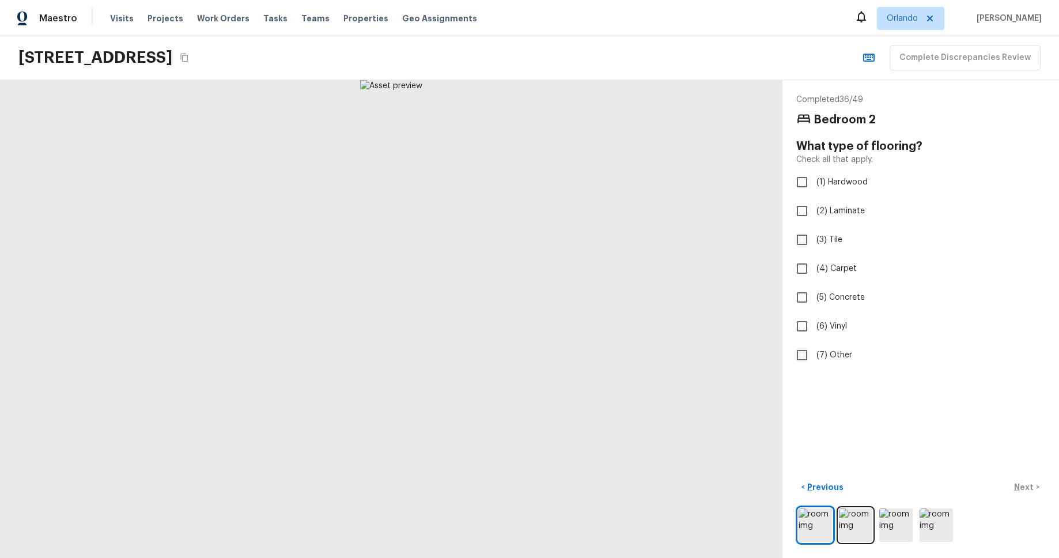
checkbox input "true"
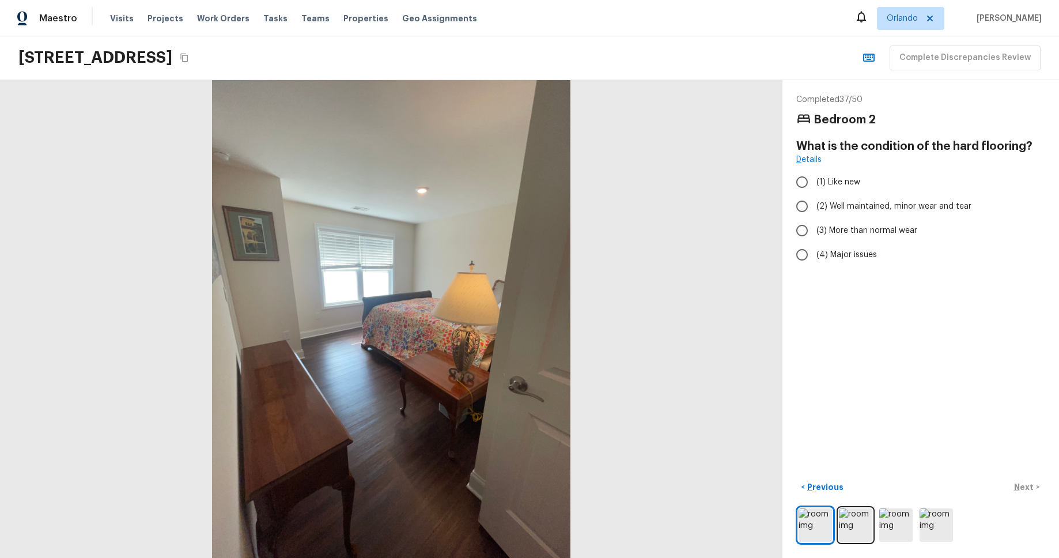
radio input "true"
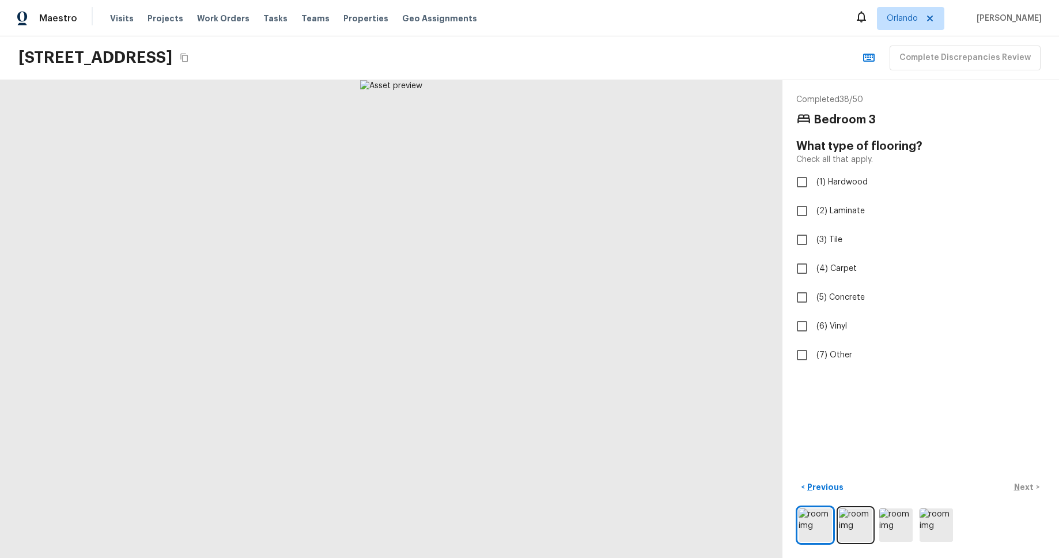
checkbox input "true"
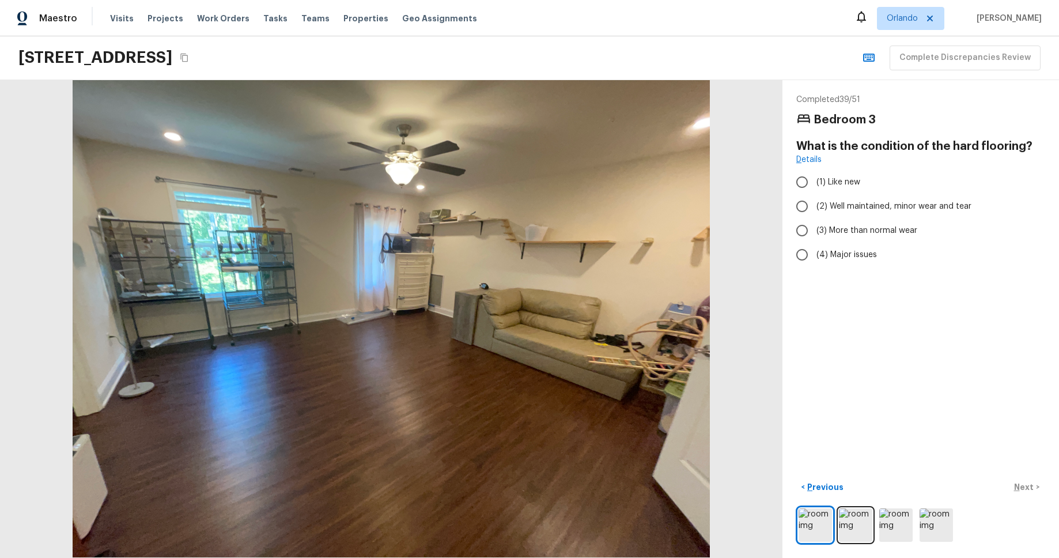
radio input "true"
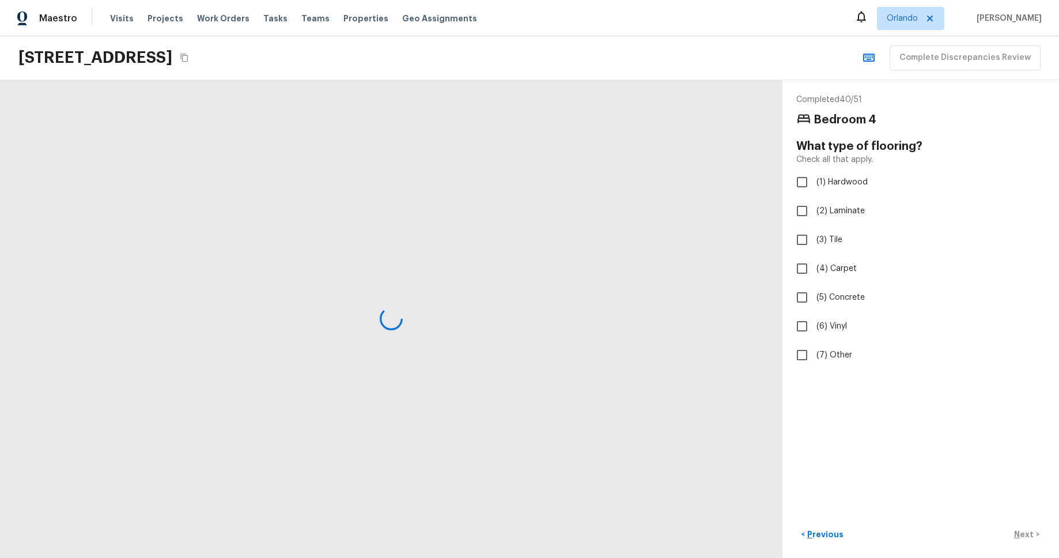
checkbox input "true"
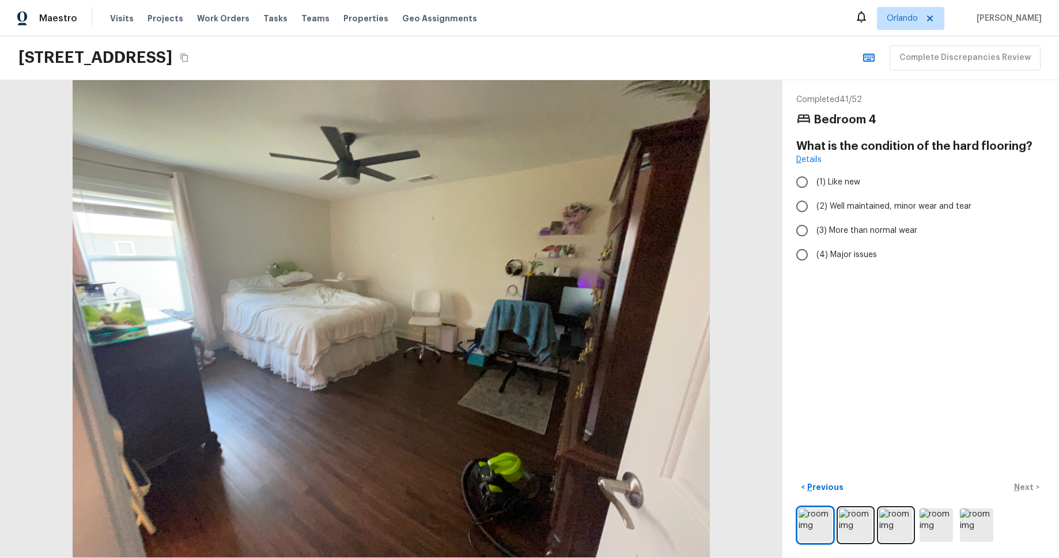
radio input "true"
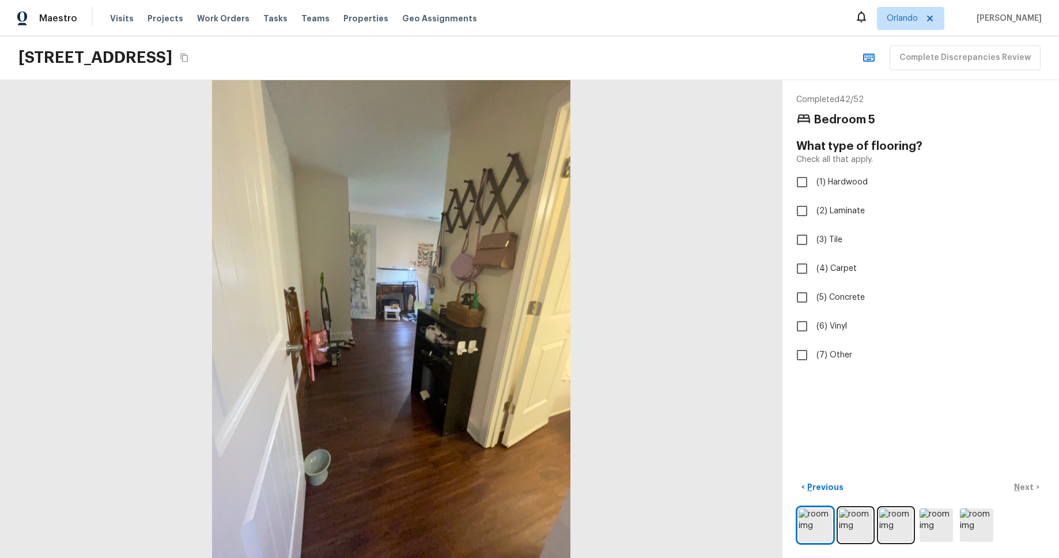
checkbox input "true"
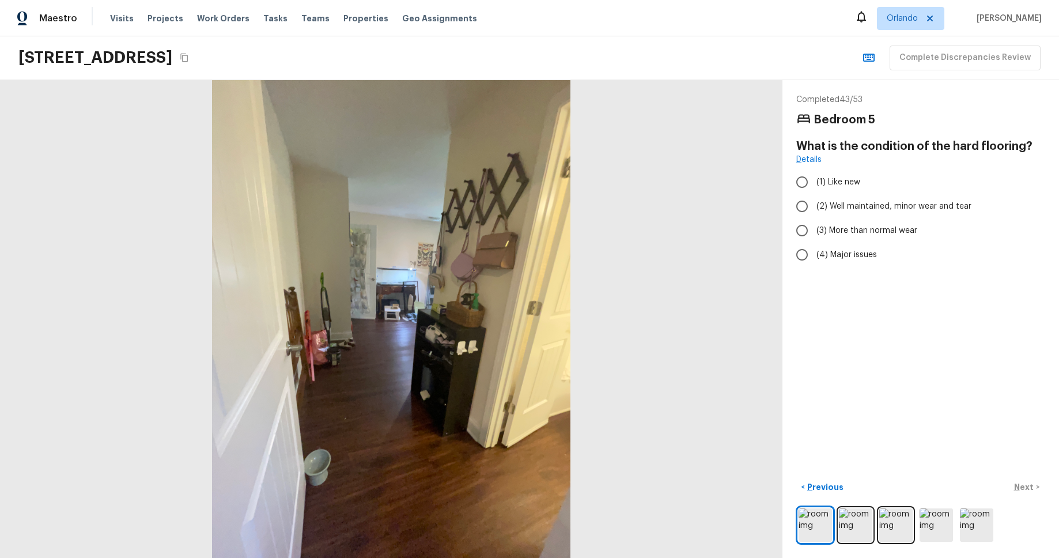
radio input "true"
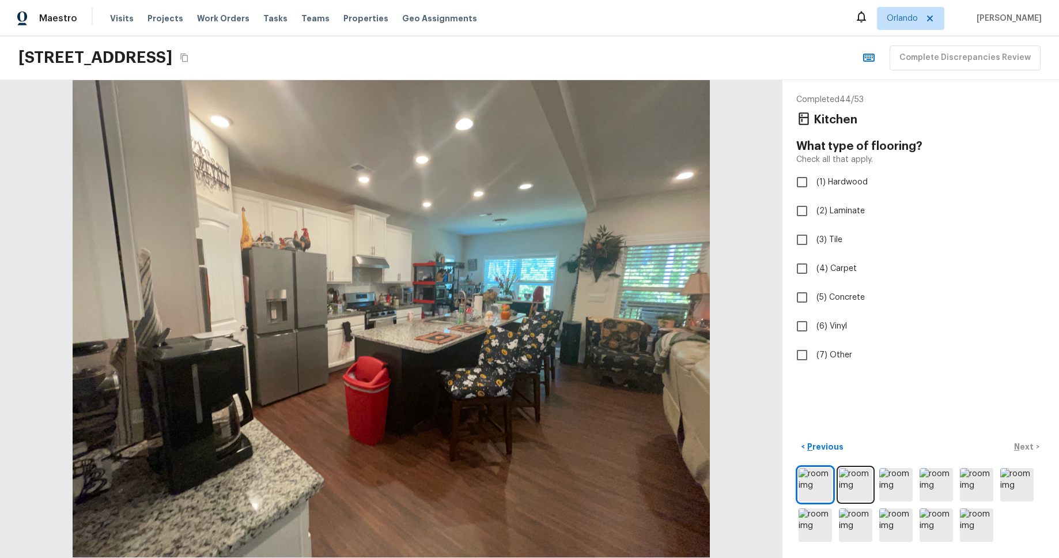
checkbox input "true"
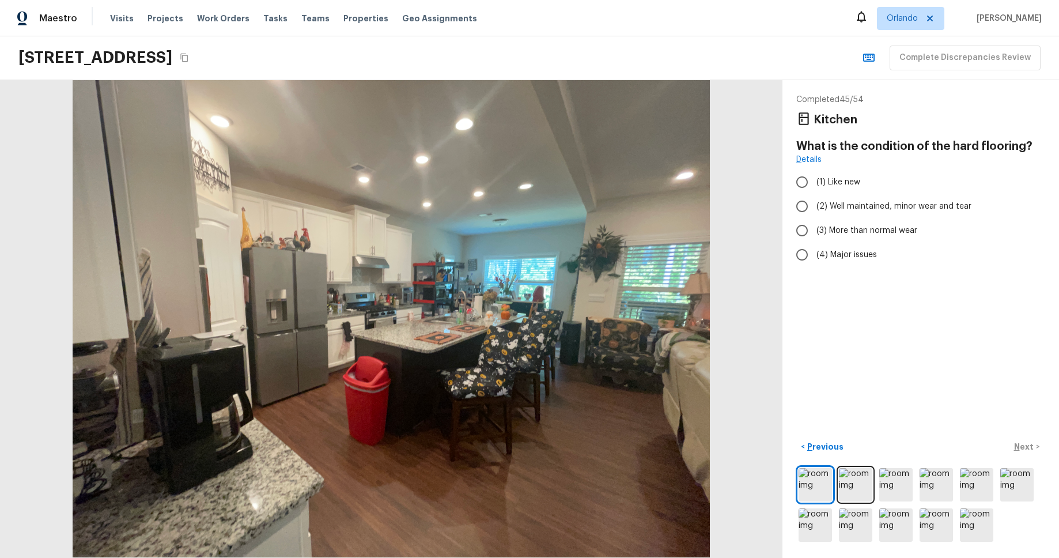
radio input "true"
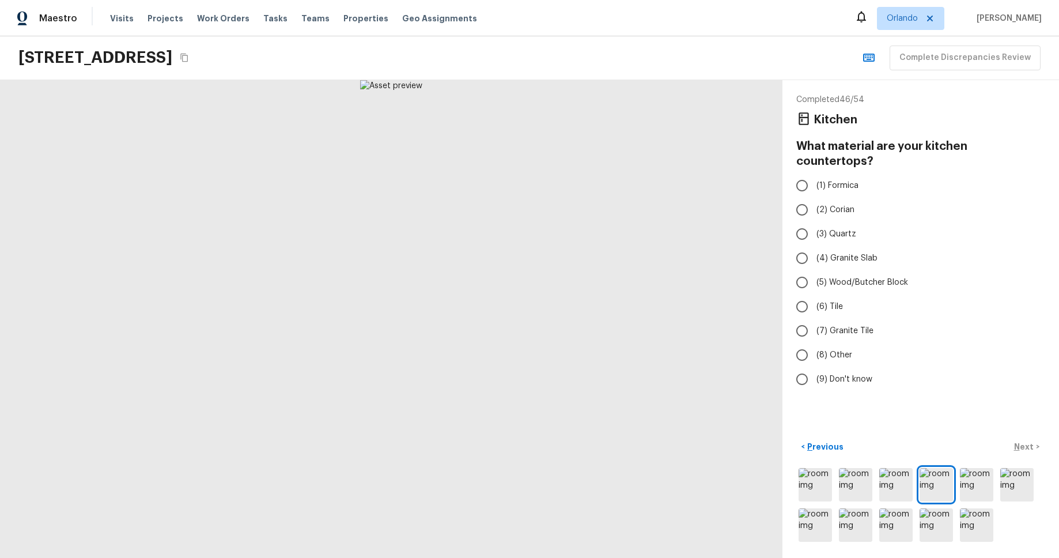
radio input "true"
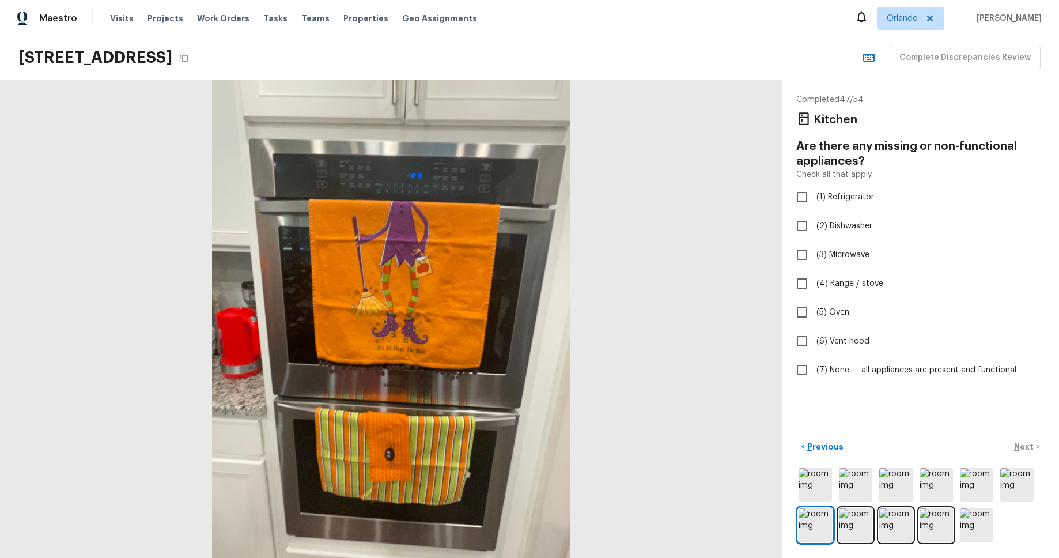
checkbox input "true"
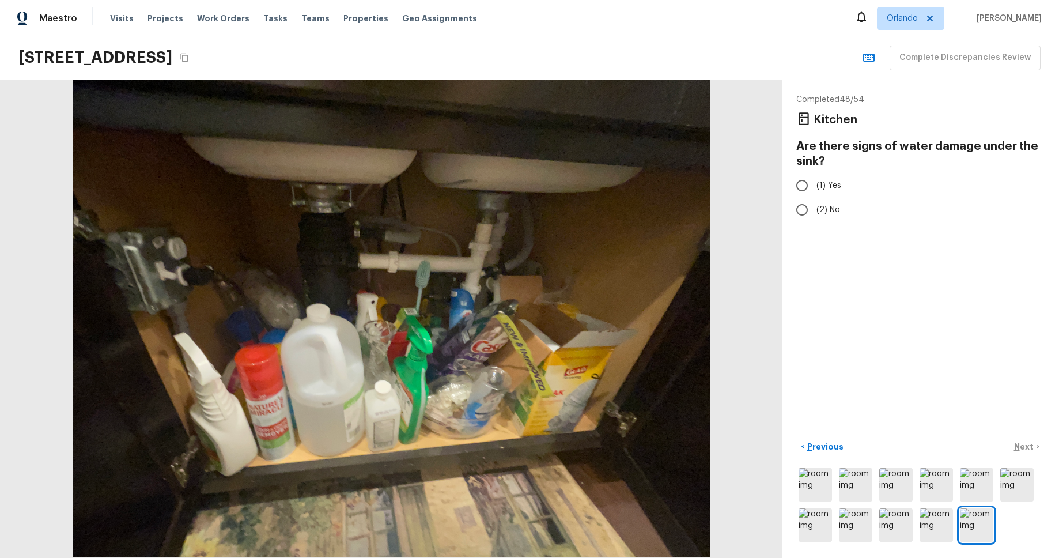
radio input "true"
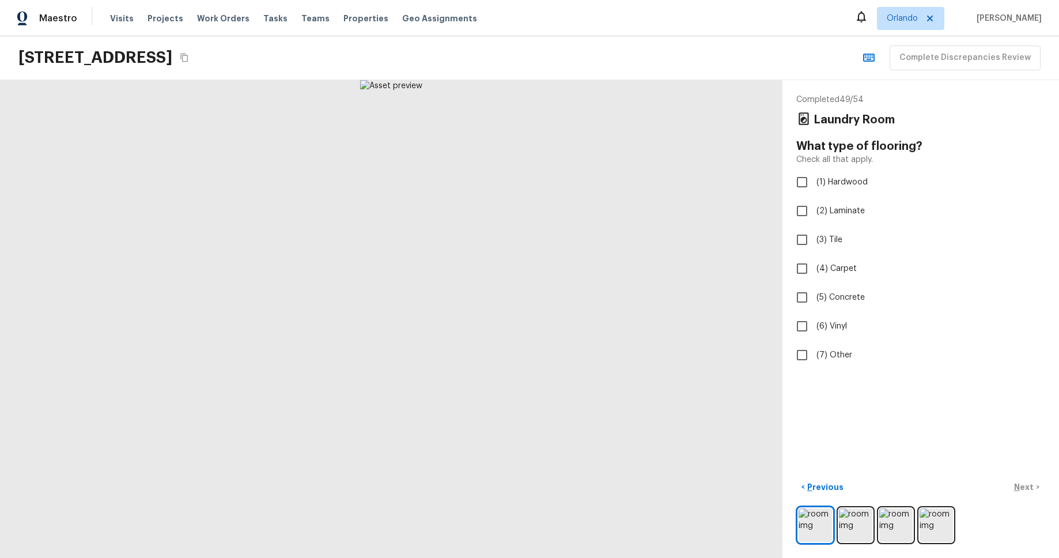
checkbox input "true"
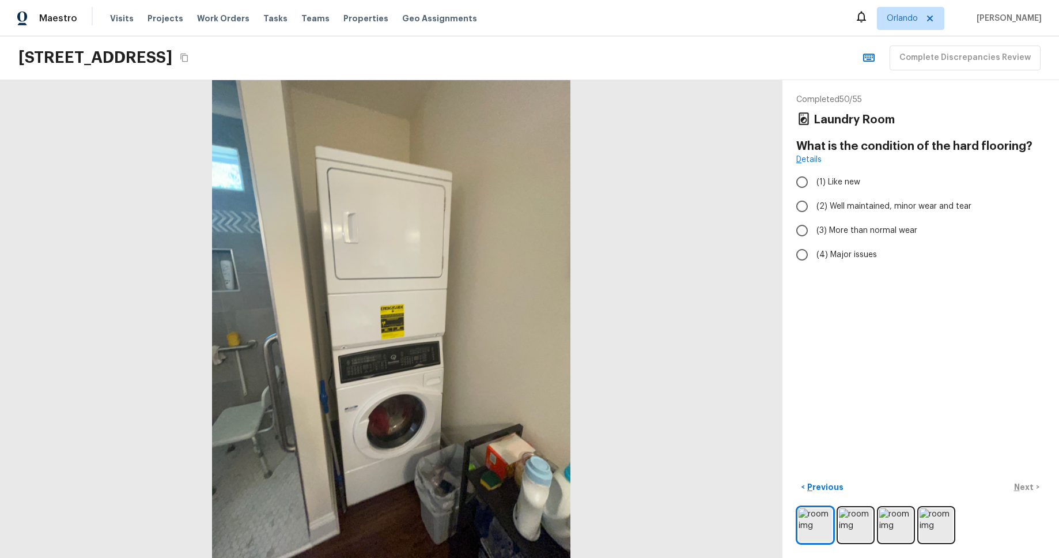
radio input "true"
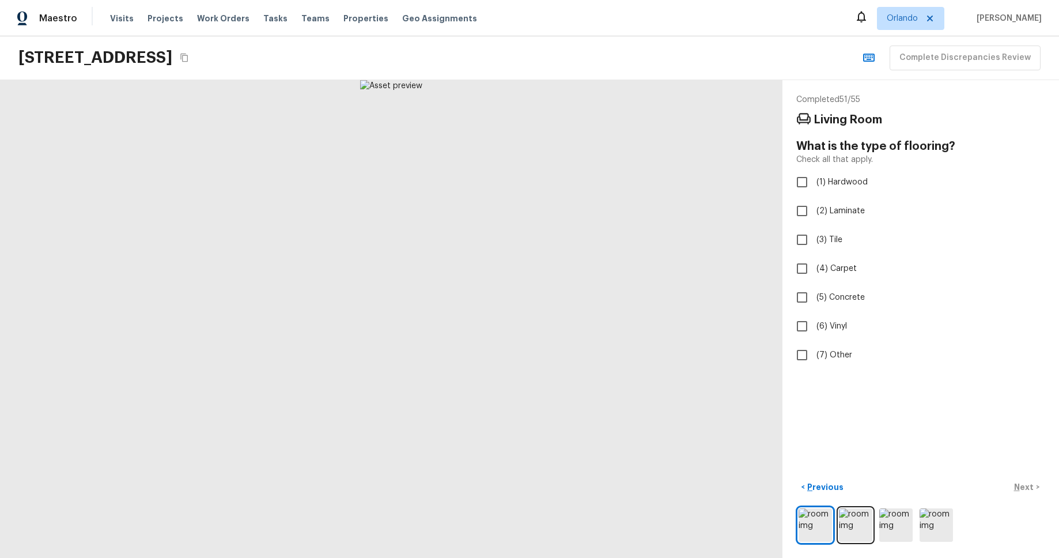
checkbox input "true"
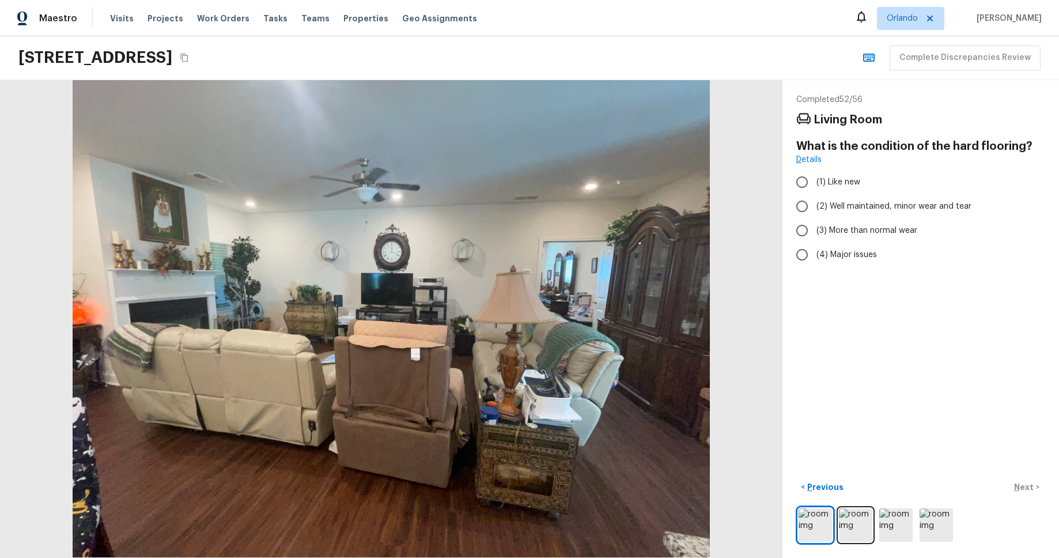
radio input "true"
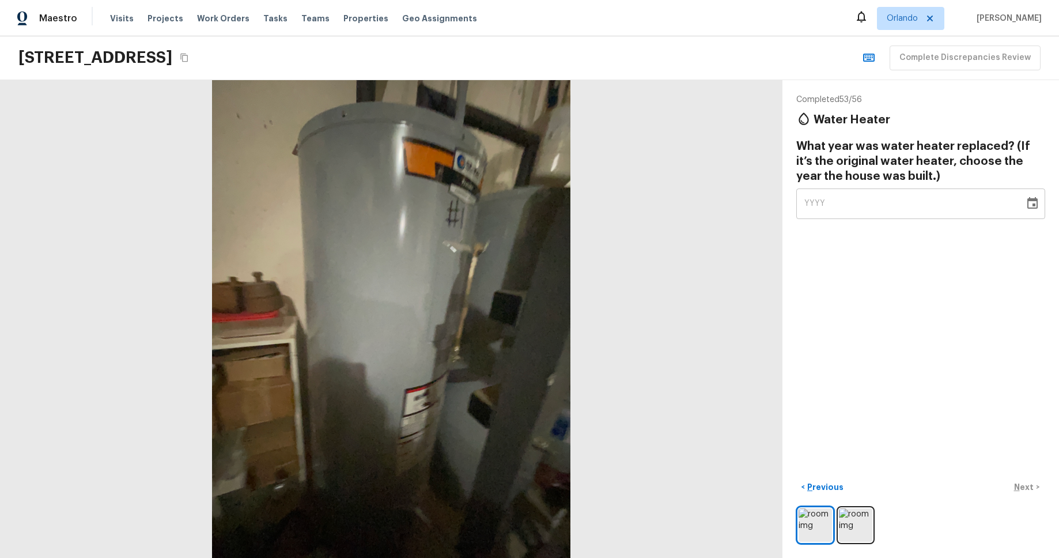
click at [1034, 199] on icon "Choose date" at bounding box center [1032, 203] width 10 height 12
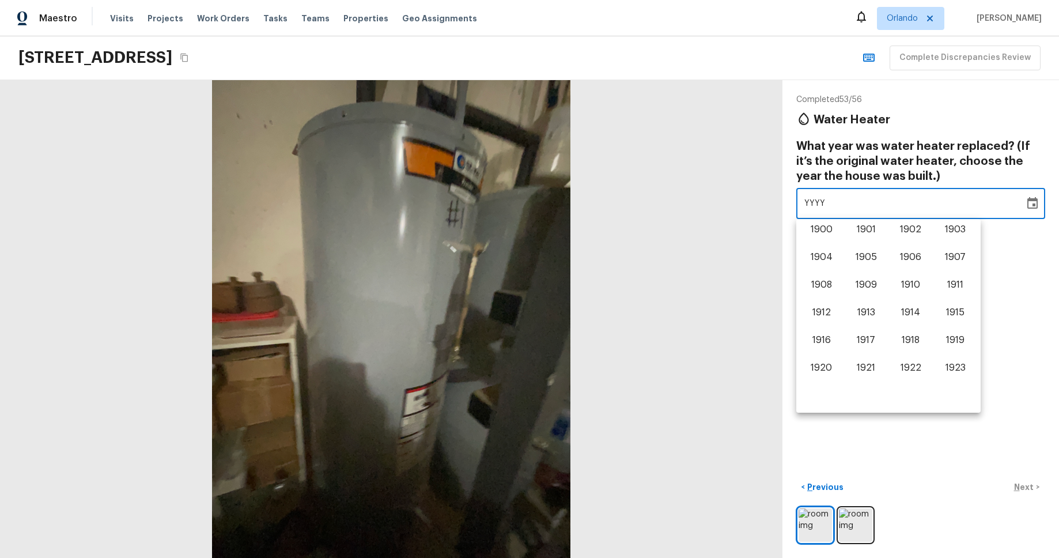
scroll to position [717, 0]
click at [817, 362] on button "2024" at bounding box center [821, 370] width 41 height 21
type input "2024"
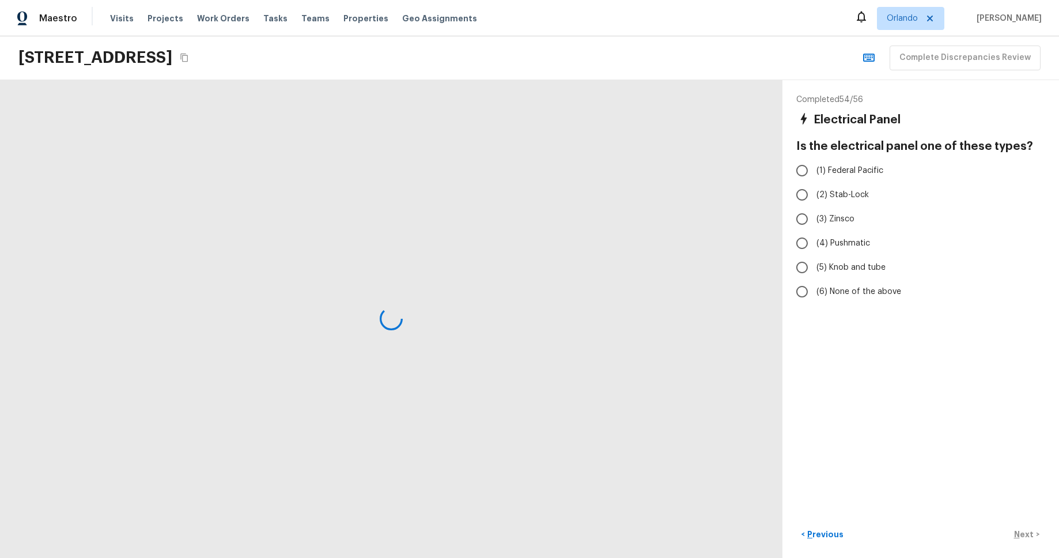
radio input "true"
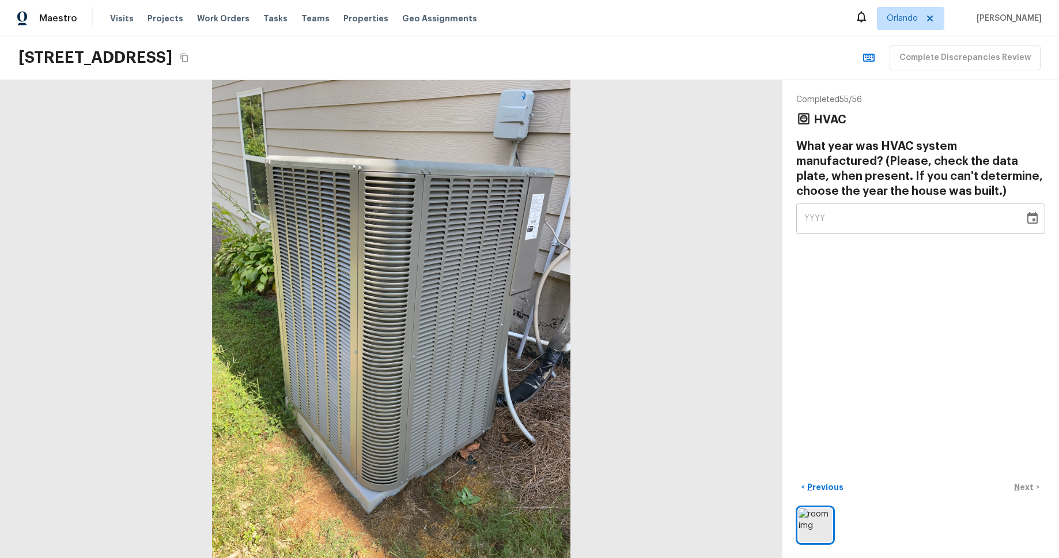
click at [953, 225] on div "YYYY" at bounding box center [910, 218] width 212 height 31
click at [1030, 226] on button "Choose date" at bounding box center [1032, 218] width 23 height 23
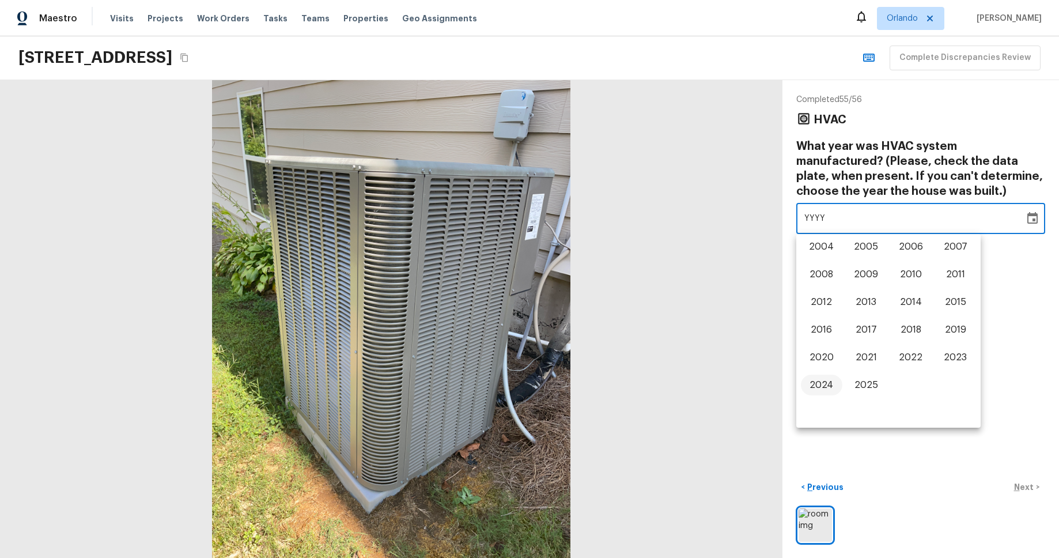
click at [830, 365] on button "2024" at bounding box center [821, 385] width 41 height 21
type input "2024"
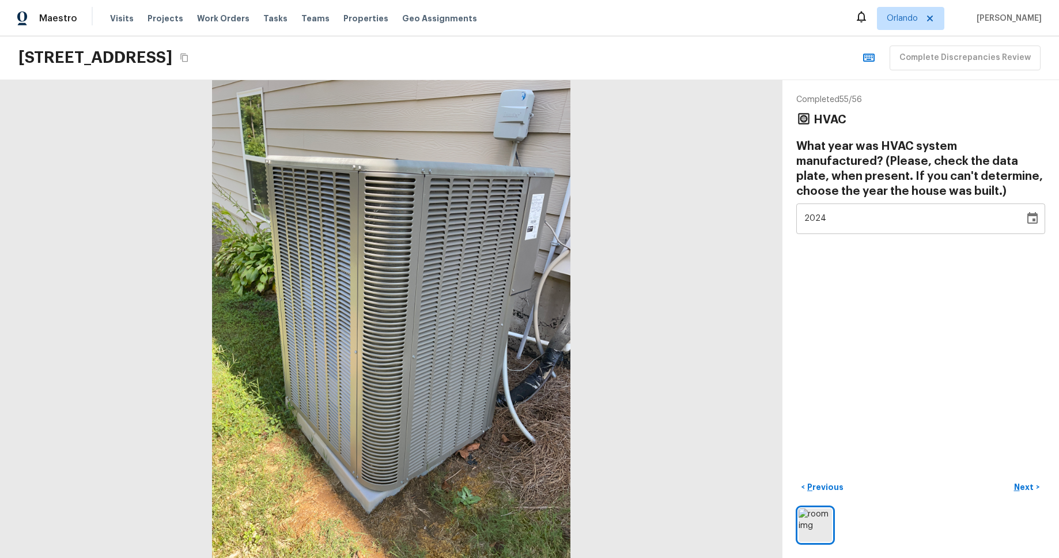
click at [818, 365] on div "Completed 55 / 56 HVAC What year was HVAC system manufactured? (Please, check t…" at bounding box center [921, 319] width 277 height 478
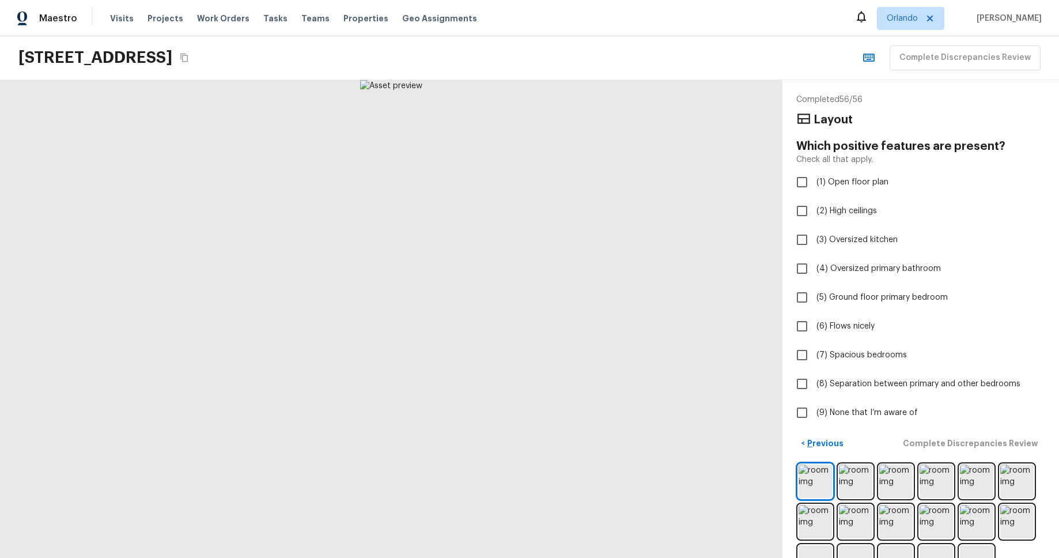
checkbox input "true"
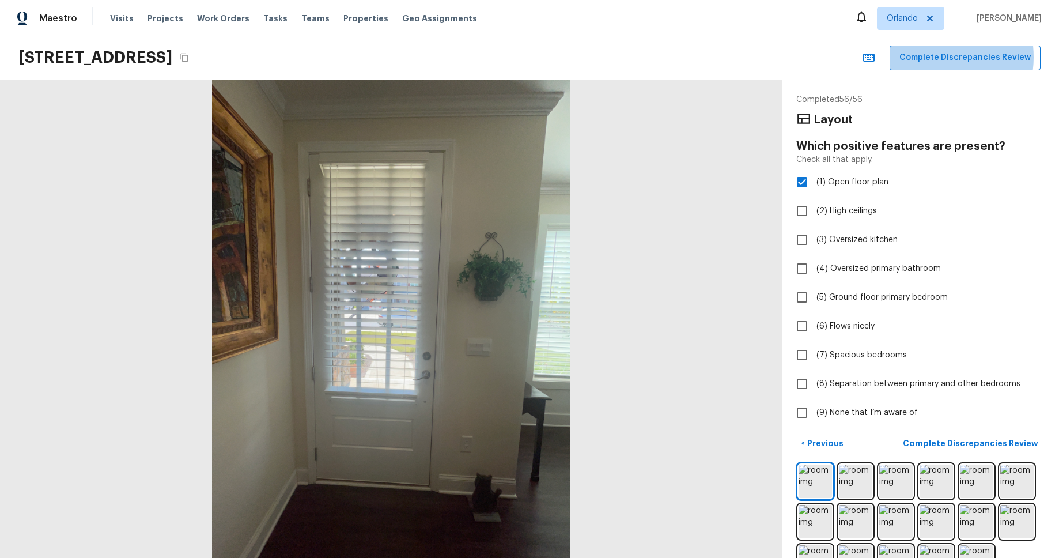
click at [934, 57] on button "Complete Discrepancies Review" at bounding box center [965, 58] width 151 height 25
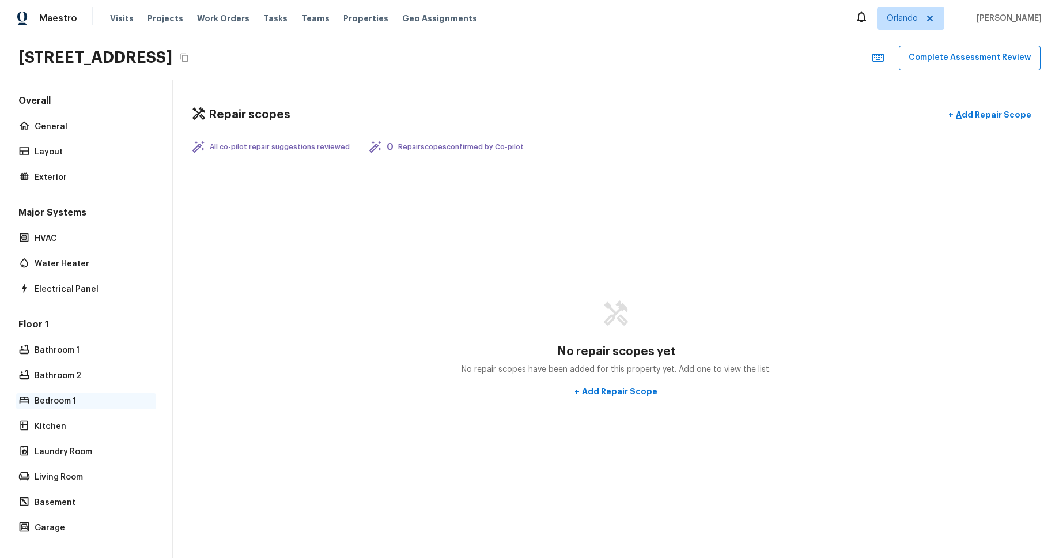
scroll to position [0, 0]
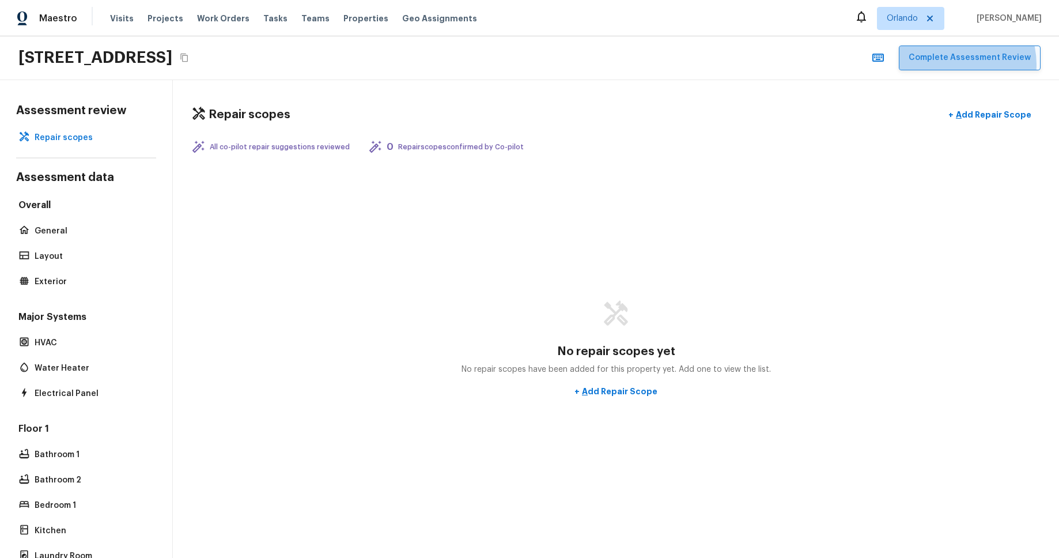
click at [957, 65] on button "Complete Assessment Review" at bounding box center [970, 58] width 142 height 25
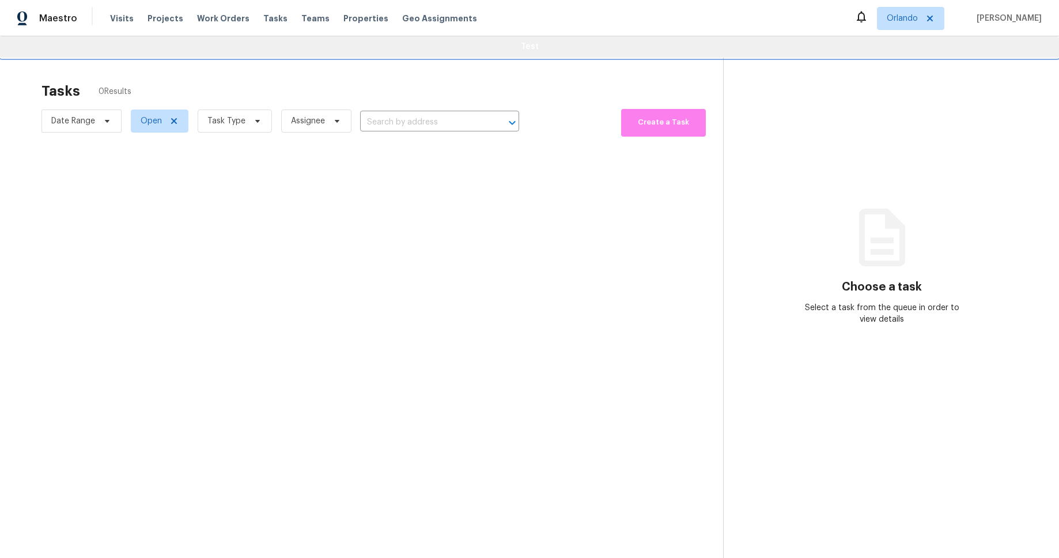
click at [622, 49] on span "Test" at bounding box center [529, 47] width 1041 height 14
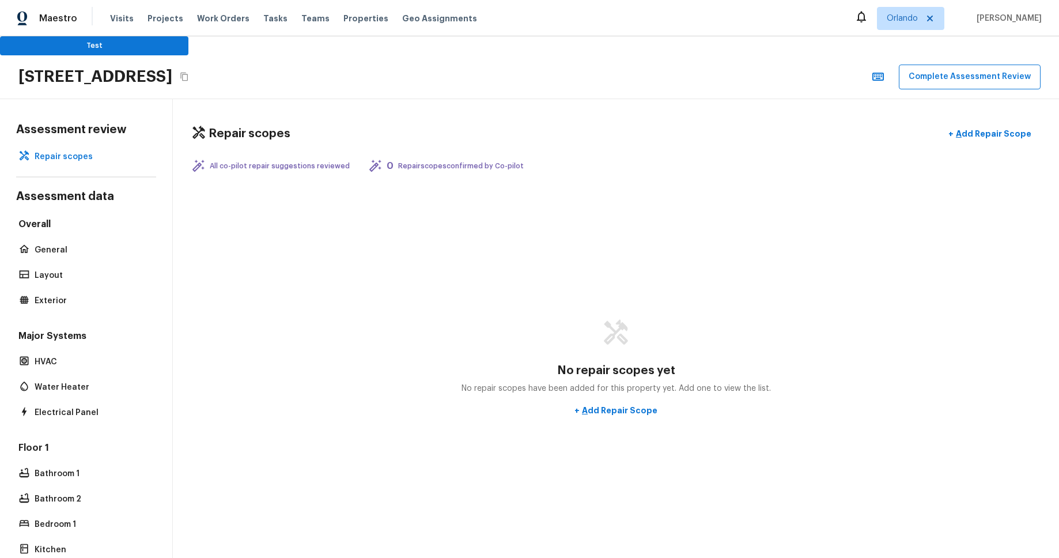
click at [644, 195] on div "No repair scopes yet No repair scopes have been added for this property yet. Ad…" at bounding box center [615, 370] width 849 height 367
click at [158, 44] on button "Test" at bounding box center [94, 45] width 188 height 19
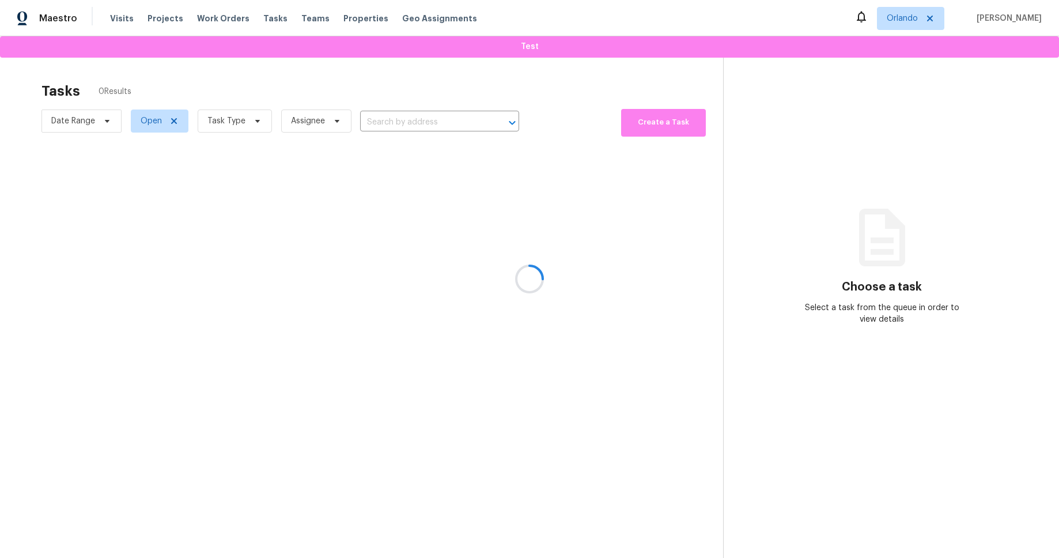
click at [619, 47] on div at bounding box center [529, 279] width 1059 height 558
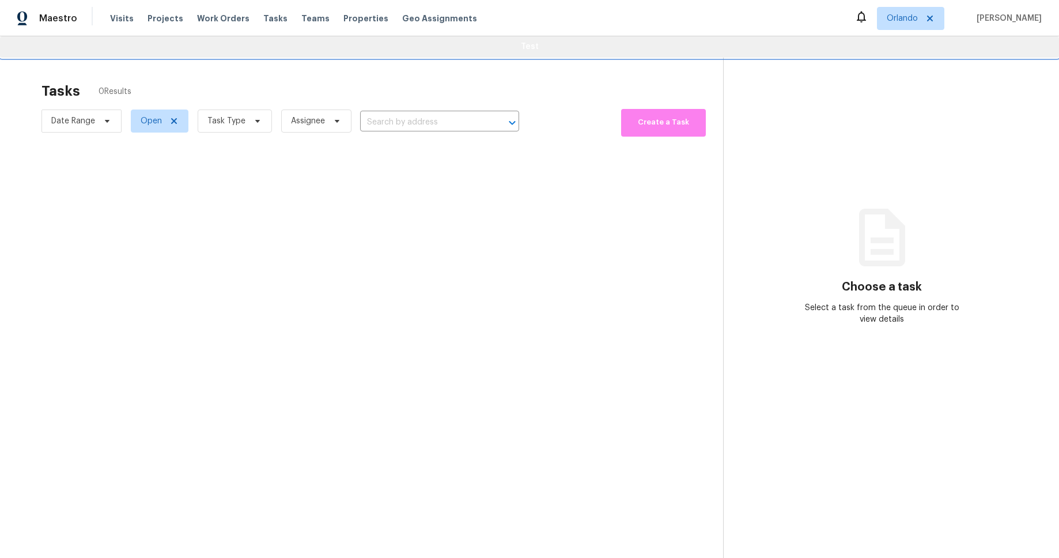
click at [503, 45] on span "Test" at bounding box center [529, 47] width 1041 height 14
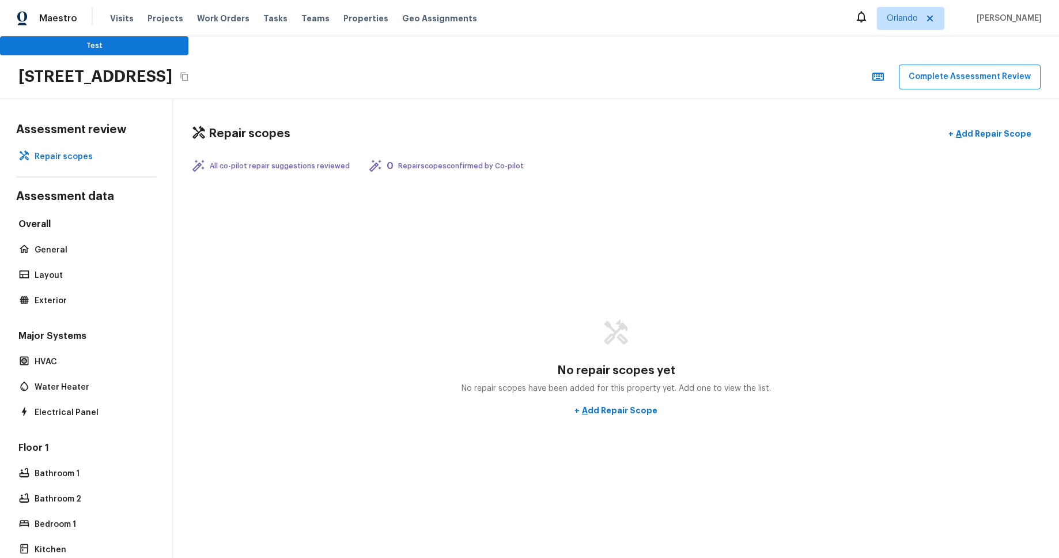
click at [258, 42] on div "Maestro Visits Projects Work Orders Tasks Teams Properties Geo Assignments Orla…" at bounding box center [529, 279] width 1059 height 558
click at [157, 43] on button "Test" at bounding box center [94, 45] width 188 height 19
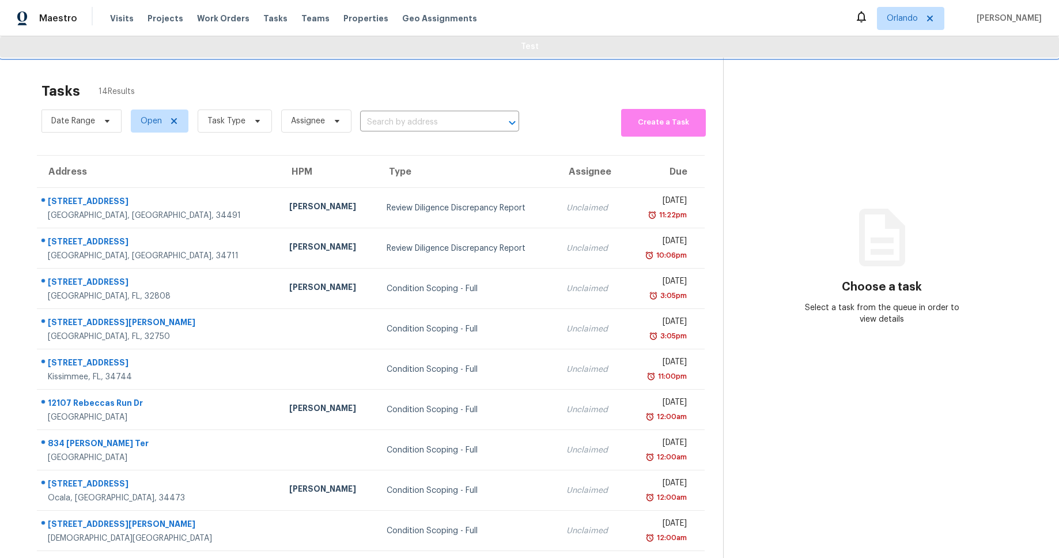
click at [503, 46] on span "Test" at bounding box center [529, 47] width 1041 height 14
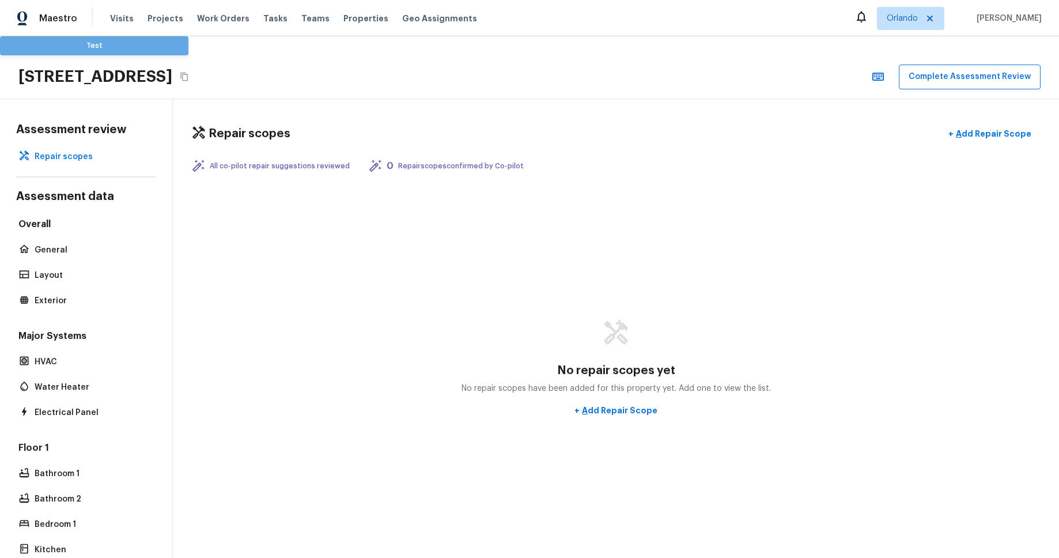
click at [151, 48] on button "Test" at bounding box center [94, 45] width 188 height 19
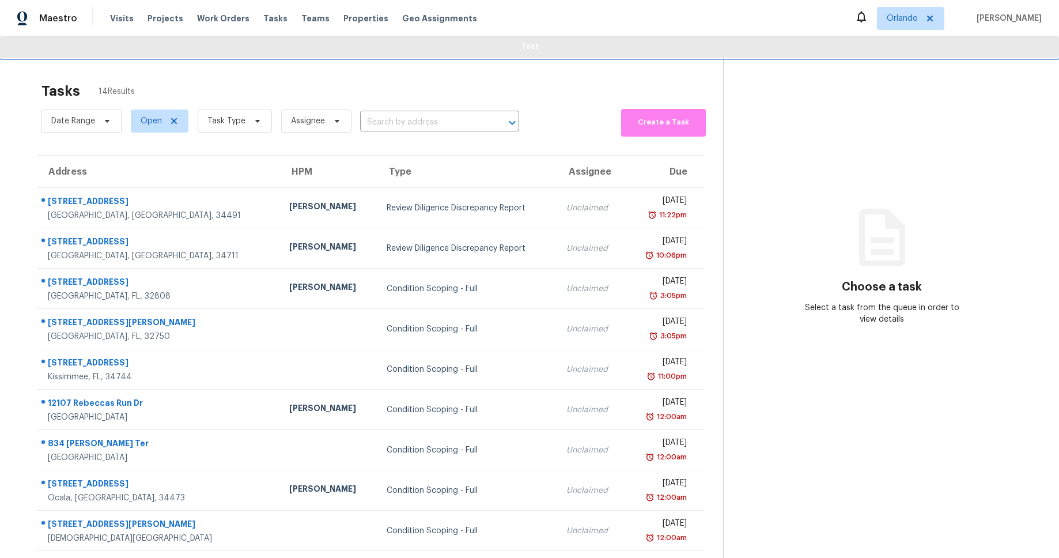
click at [557, 47] on span "Test" at bounding box center [529, 47] width 1041 height 14
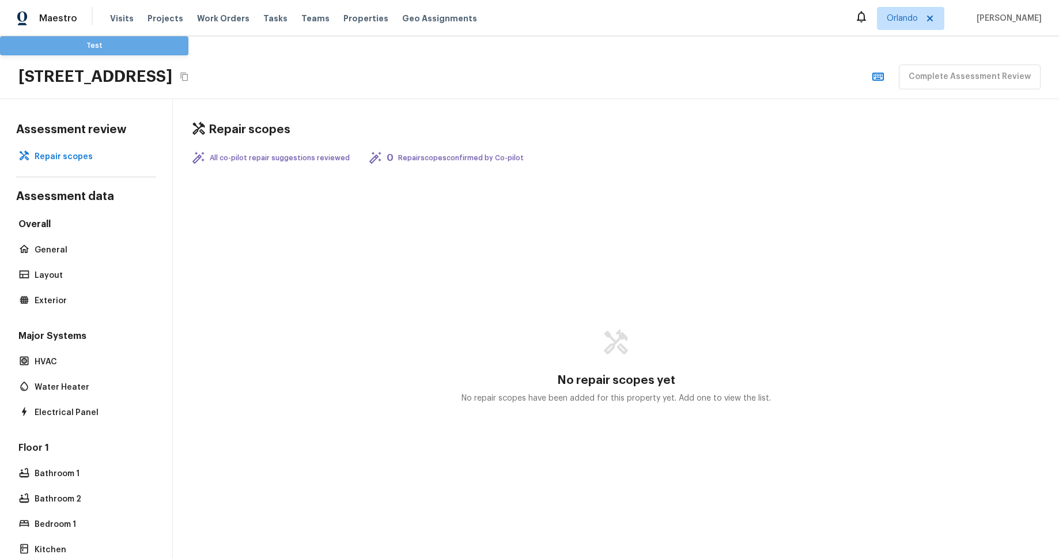
click at [161, 49] on button "Test" at bounding box center [94, 45] width 188 height 19
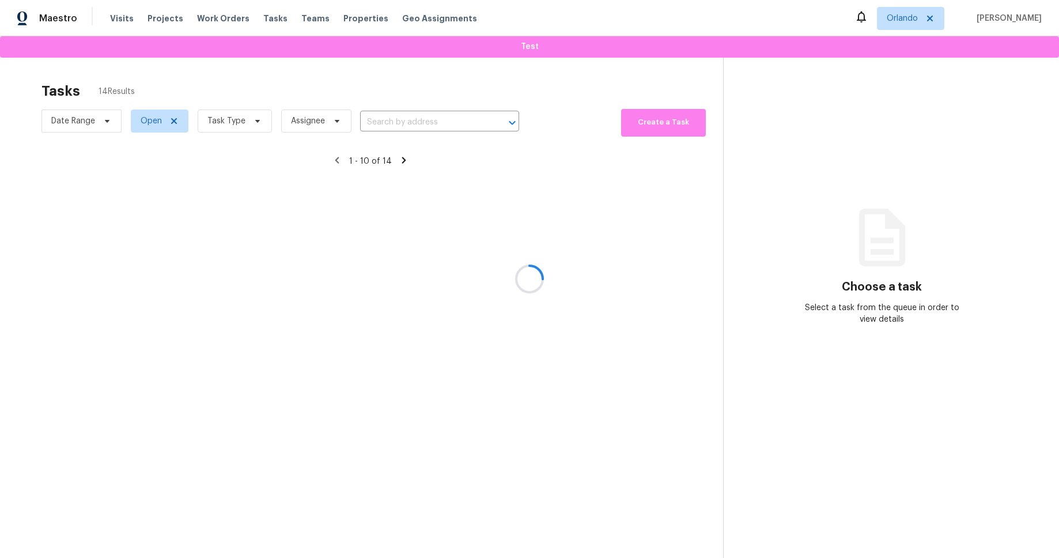
click at [564, 70] on div at bounding box center [529, 279] width 1059 height 558
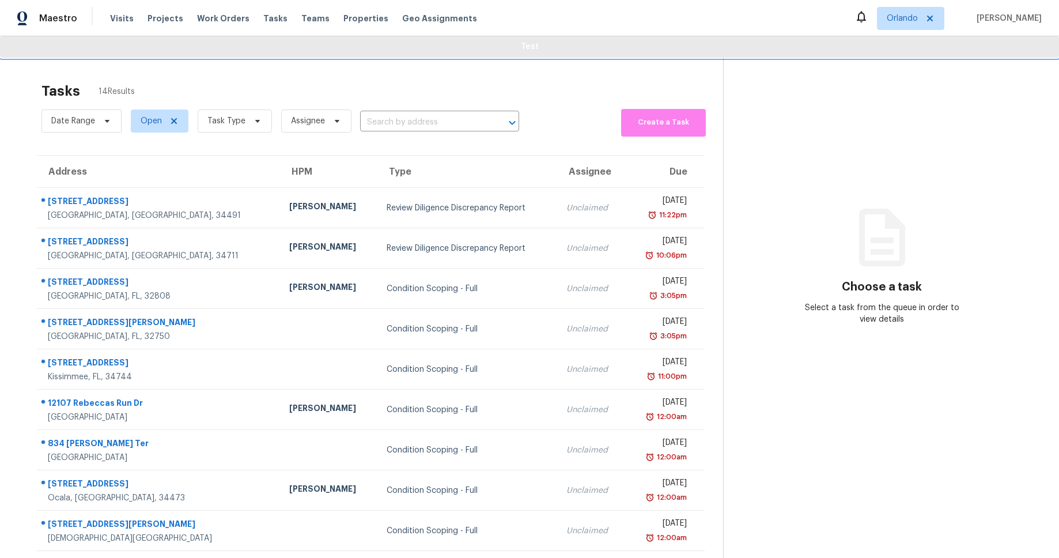
click at [550, 50] on span "Test" at bounding box center [529, 47] width 1041 height 14
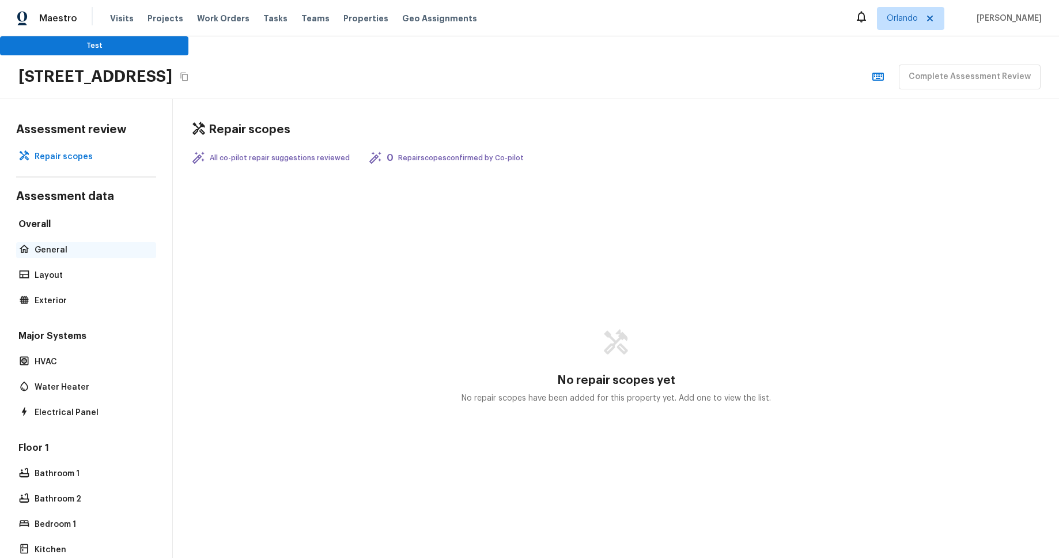
click at [71, 251] on p "General" at bounding box center [92, 250] width 115 height 12
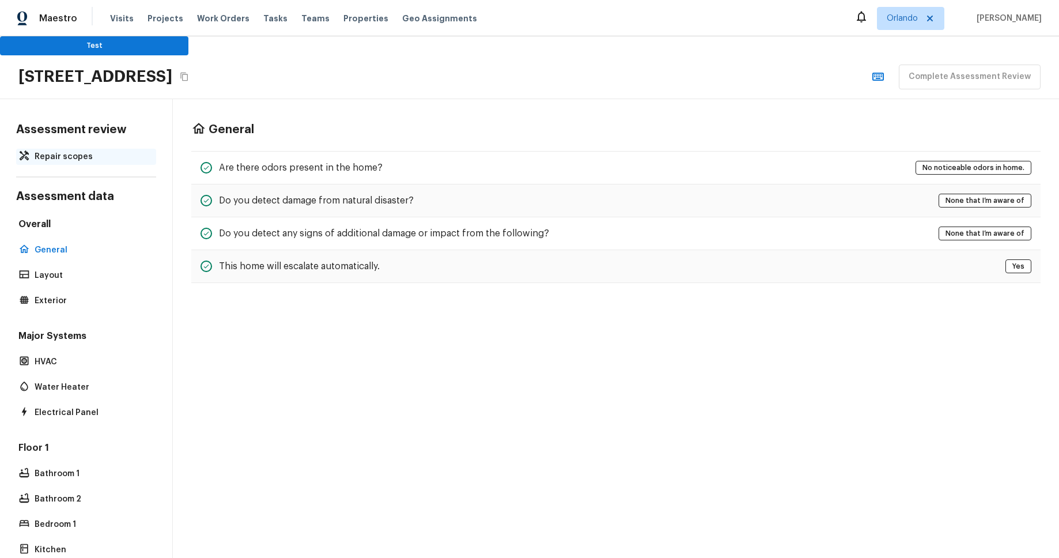
click at [84, 153] on p "Repair scopes" at bounding box center [92, 157] width 115 height 12
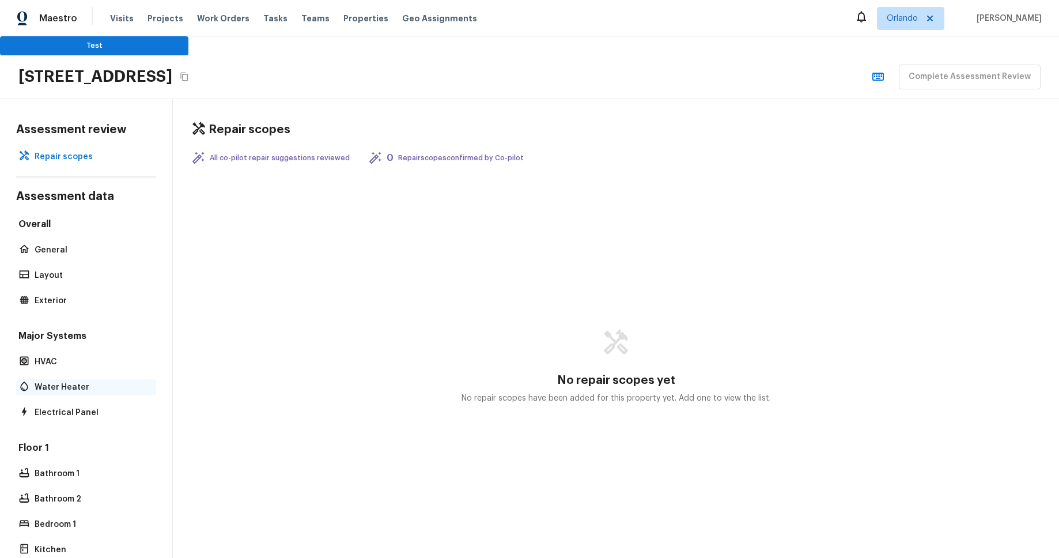
click at [73, 365] on div "Water Heater" at bounding box center [86, 387] width 140 height 16
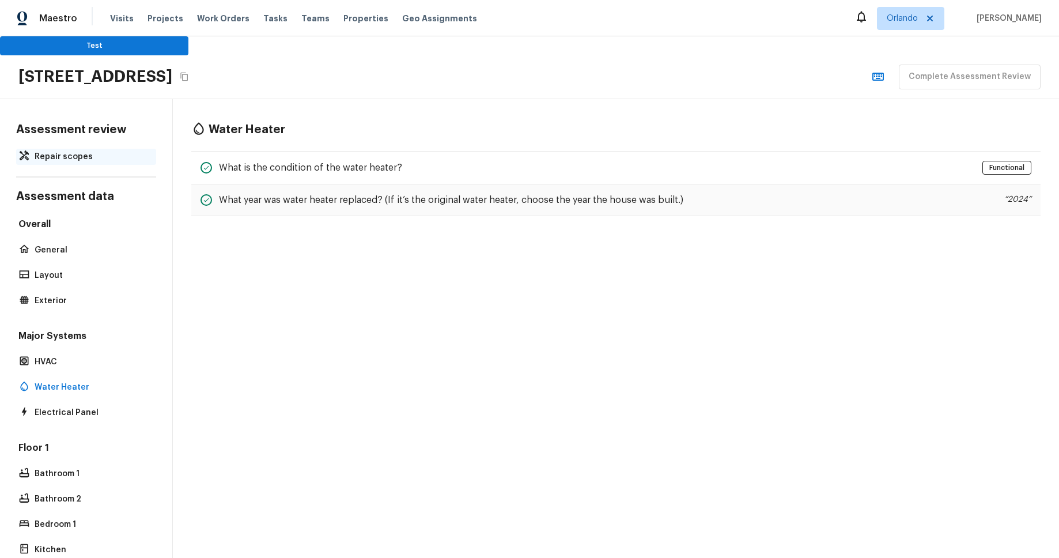
click at [70, 154] on p "Repair scopes" at bounding box center [92, 157] width 115 height 12
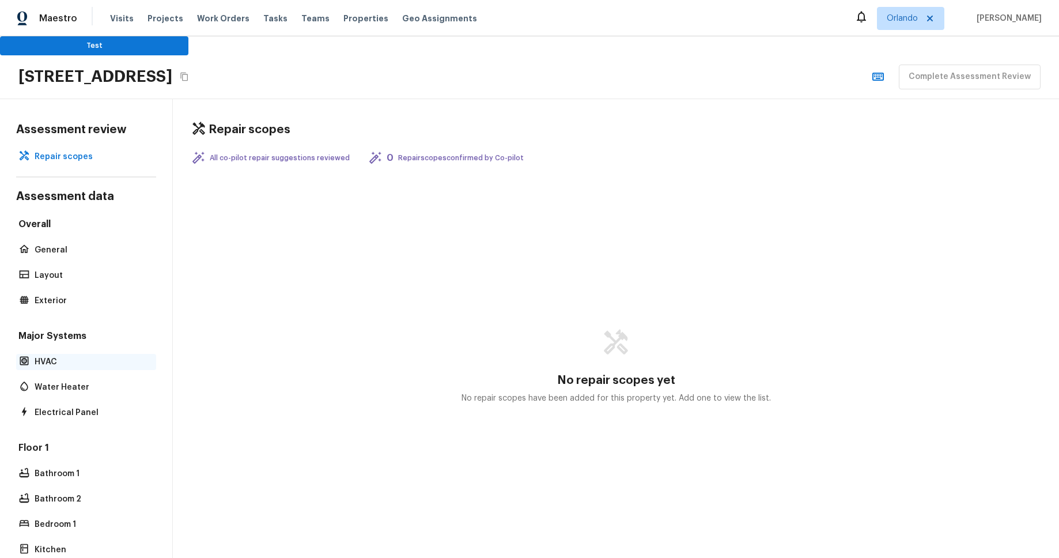
click at [48, 365] on div "HVAC" at bounding box center [86, 362] width 140 height 16
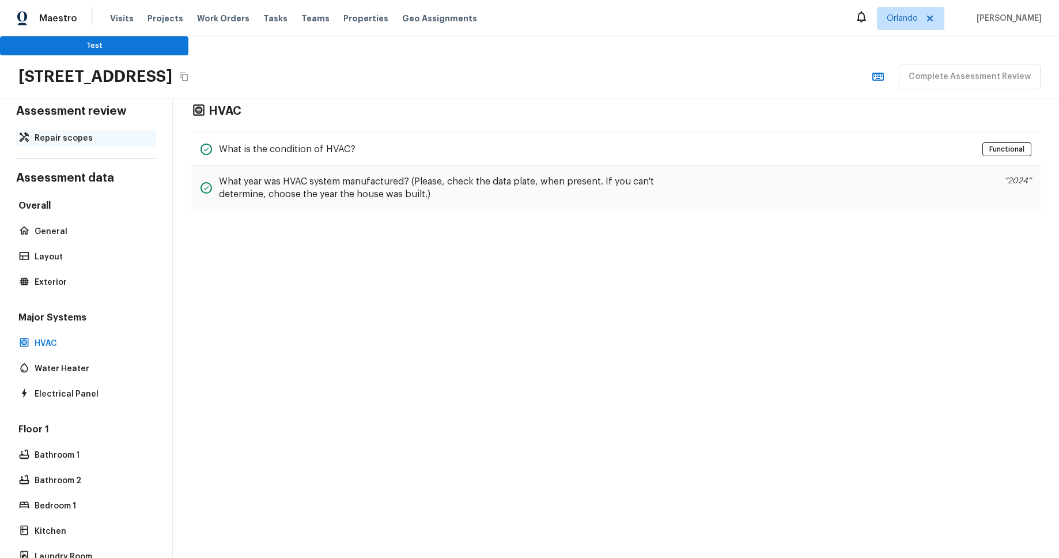
click at [91, 136] on p "Repair scopes" at bounding box center [92, 139] width 115 height 12
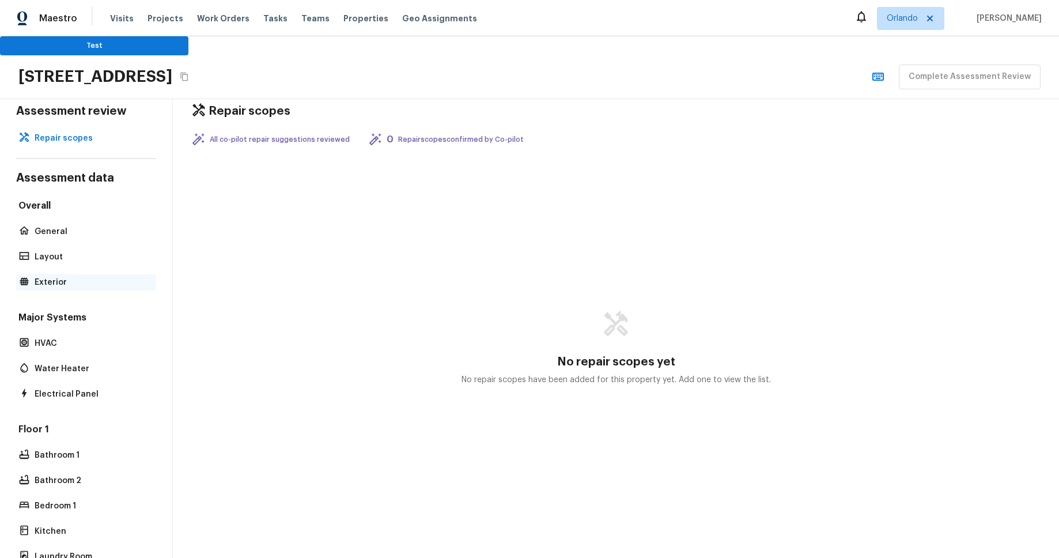
click at [52, 282] on p "Exterior" at bounding box center [92, 283] width 115 height 12
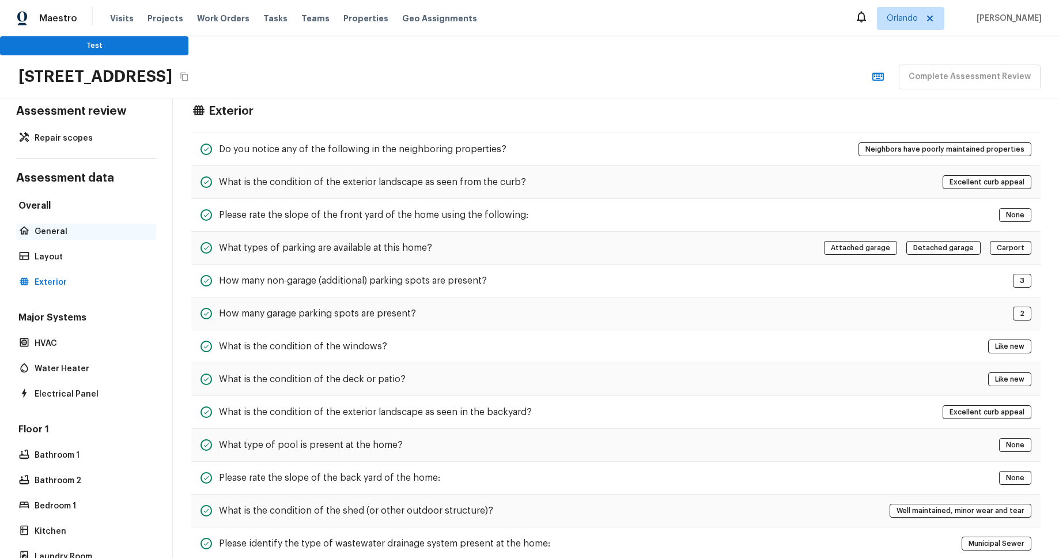
click at [58, 227] on p "General" at bounding box center [92, 232] width 115 height 12
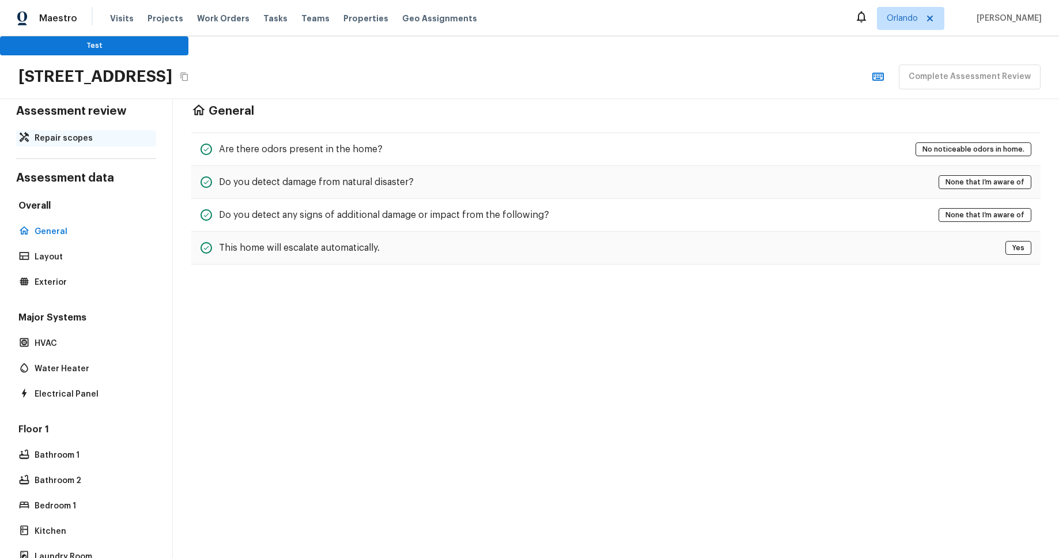
drag, startPoint x: 86, startPoint y: 135, endPoint x: 102, endPoint y: 141, distance: 16.4
click at [86, 135] on p "Repair scopes" at bounding box center [92, 139] width 115 height 12
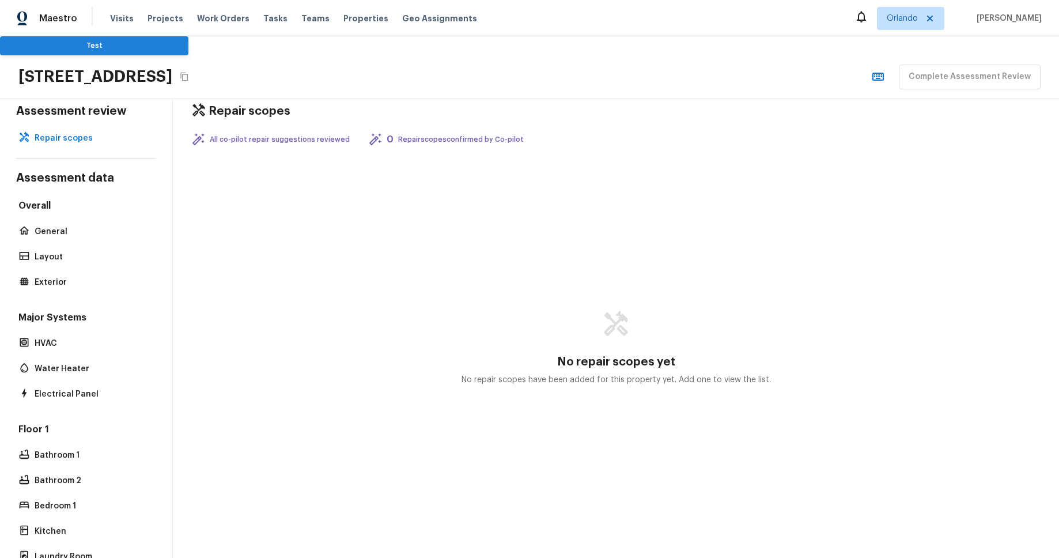
click at [154, 48] on button "Test" at bounding box center [94, 45] width 188 height 19
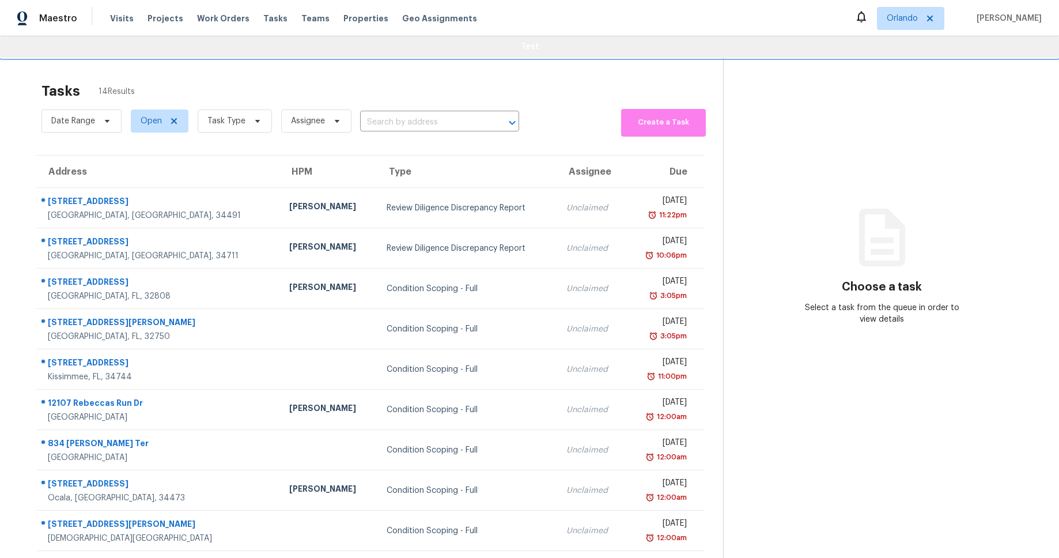
click at [595, 47] on span "Test" at bounding box center [529, 47] width 1041 height 14
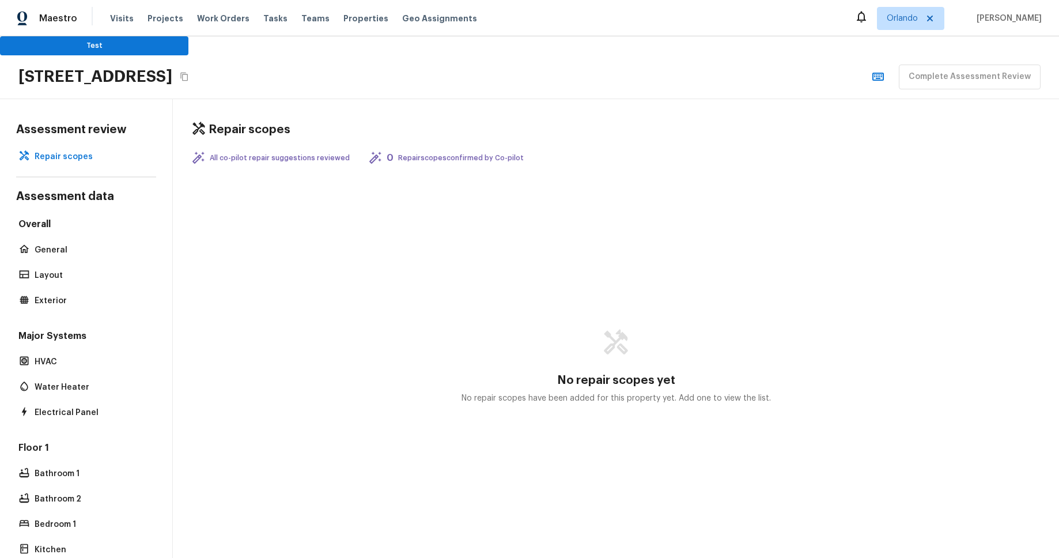
click at [498, 43] on div "Maestro Visits Projects Work Orders Tasks Teams Properties Geo Assignments Orla…" at bounding box center [529, 279] width 1059 height 558
click at [163, 51] on button "Test" at bounding box center [94, 45] width 188 height 19
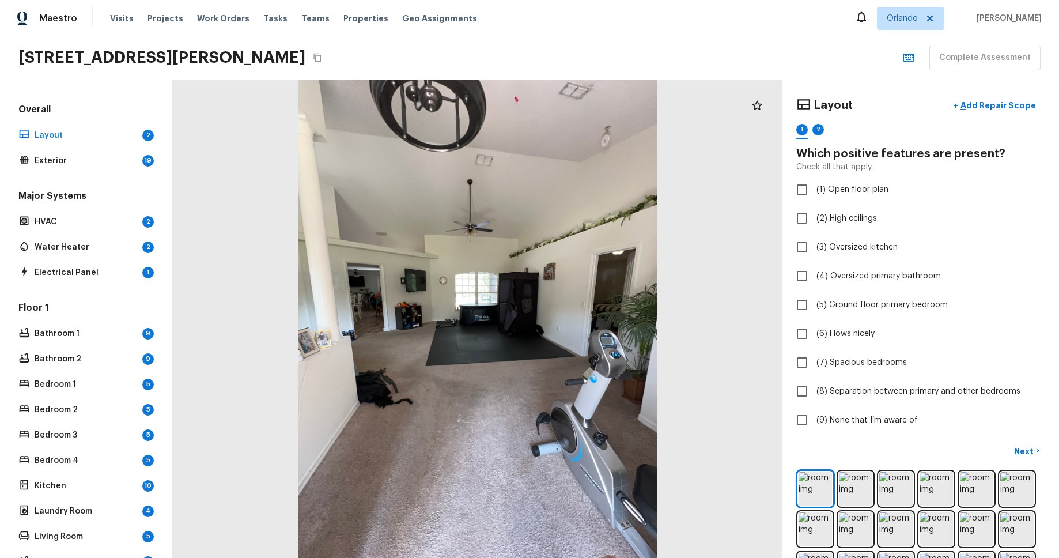
click at [870, 101] on div "Layout + Add Repair Scope" at bounding box center [920, 106] width 249 height 24
click at [871, 101] on div "Layout + Add Repair Scope" at bounding box center [920, 106] width 249 height 24
checkbox input "true"
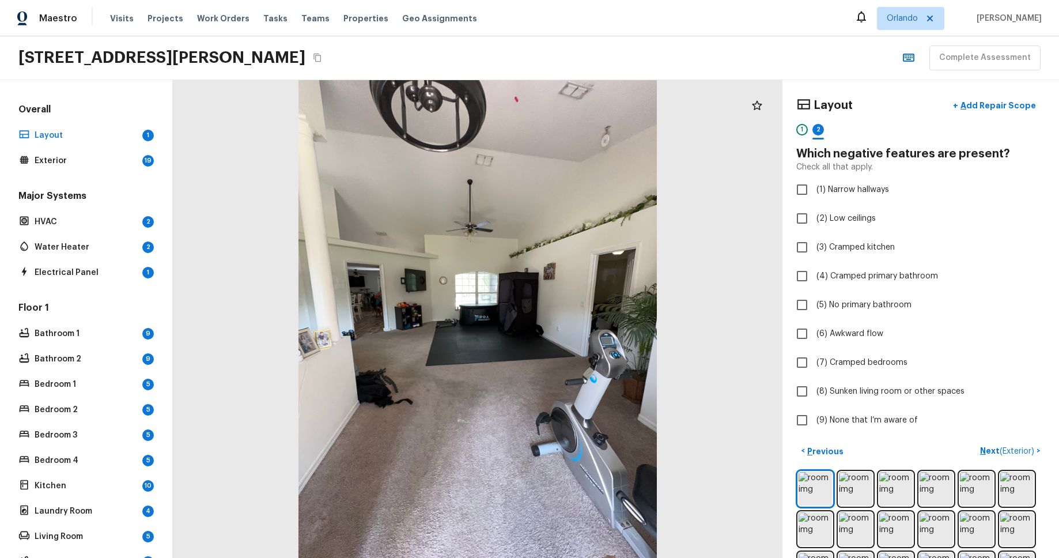
checkbox input "true"
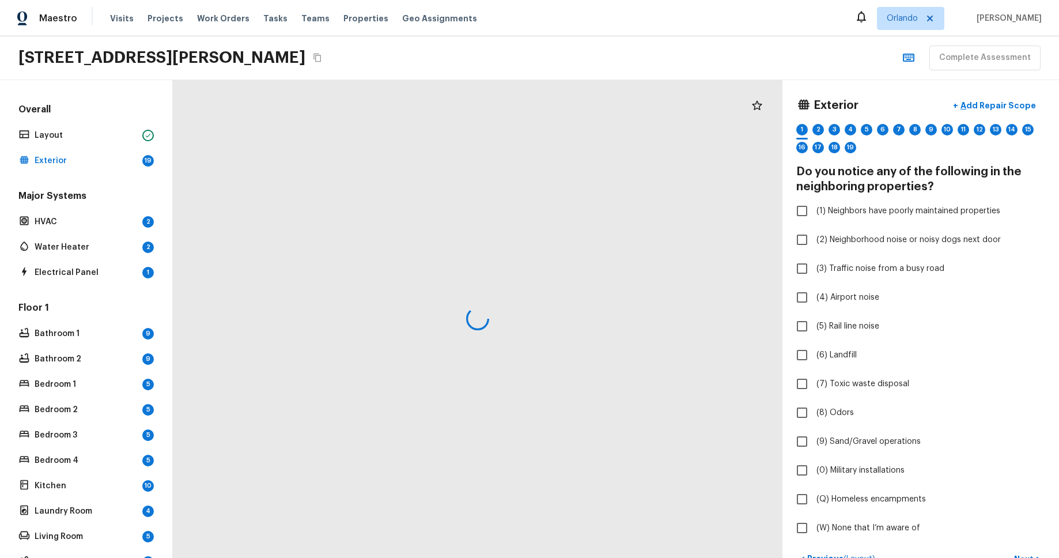
checkbox input "true"
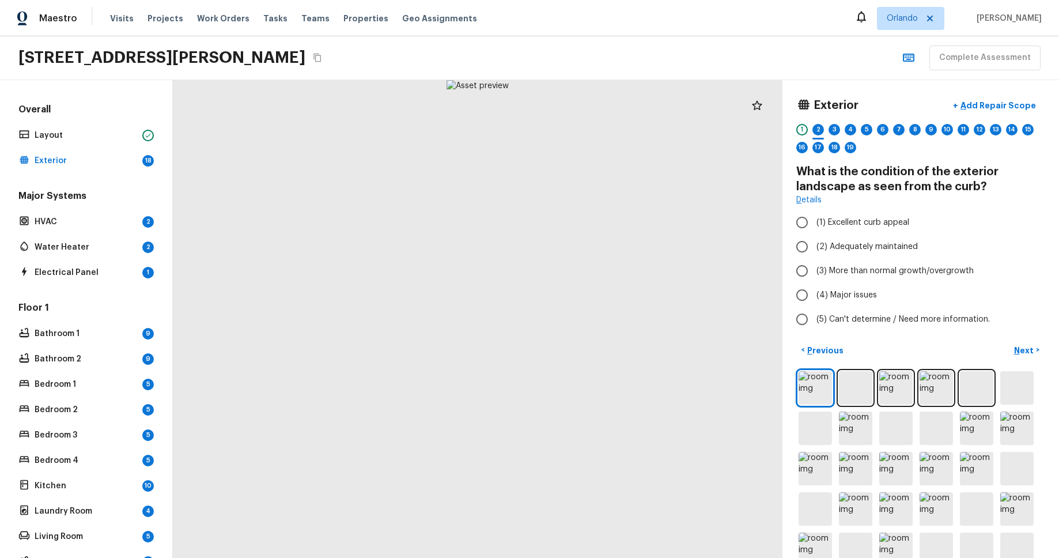
radio input "true"
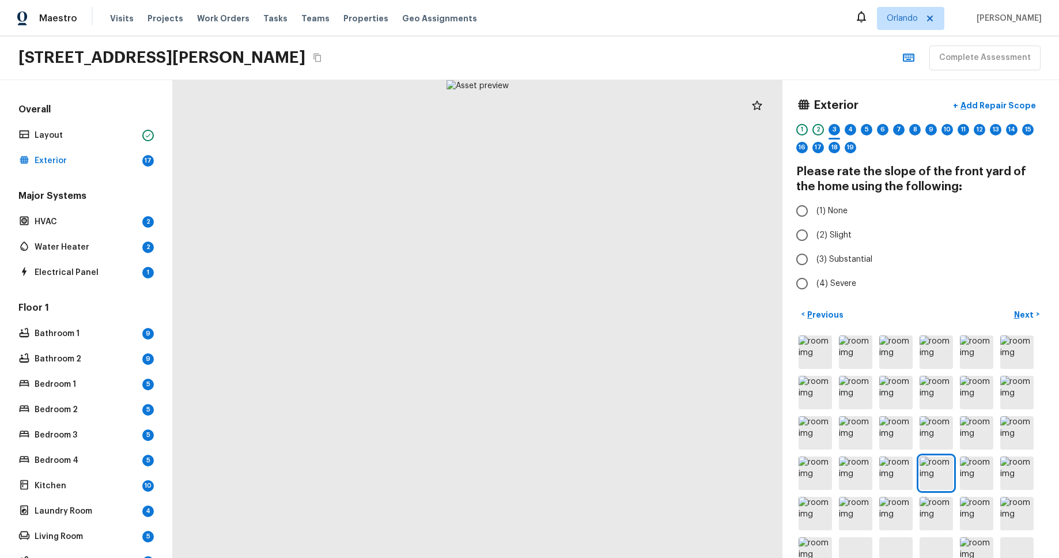
radio input "true"
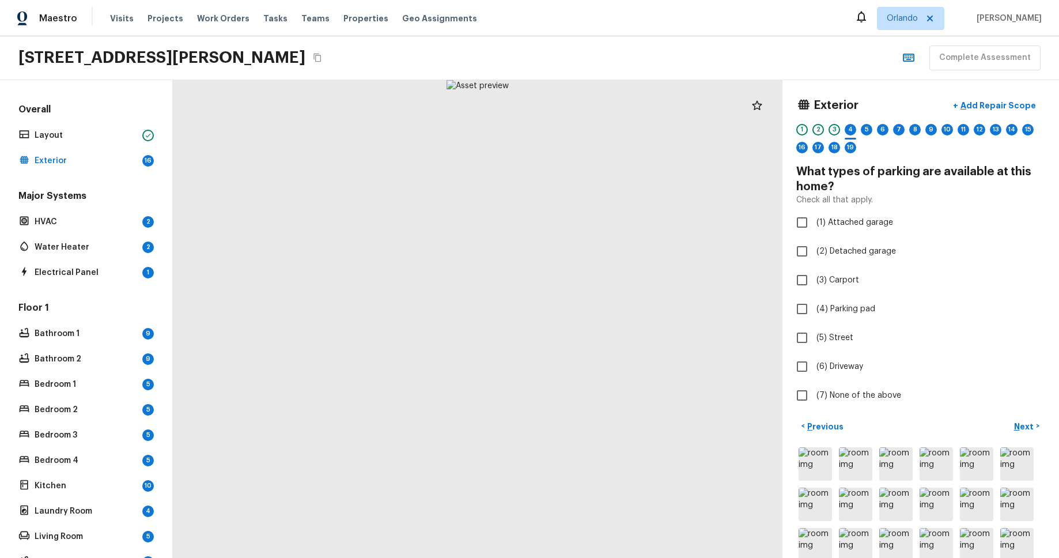
checkbox input "true"
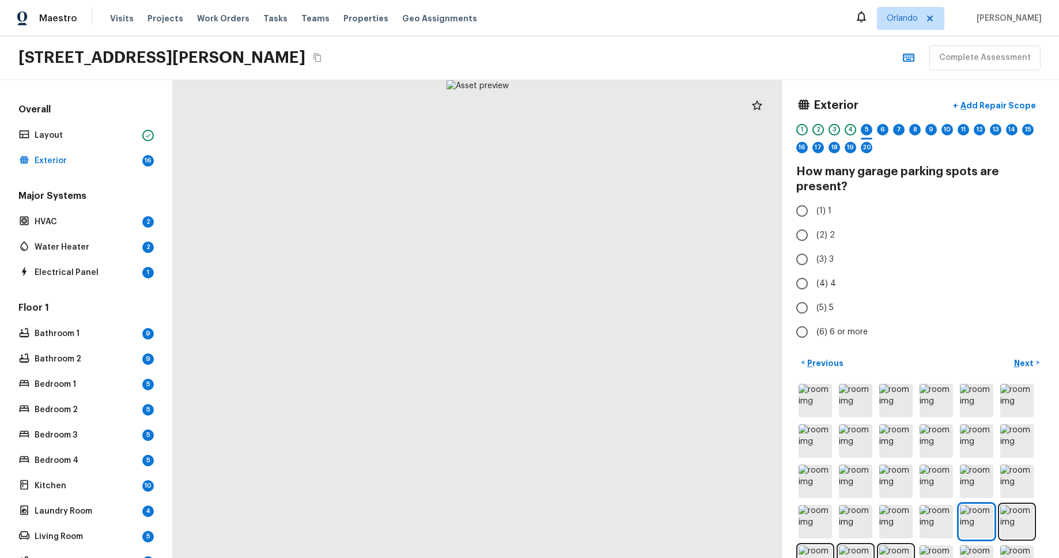
radio input "true"
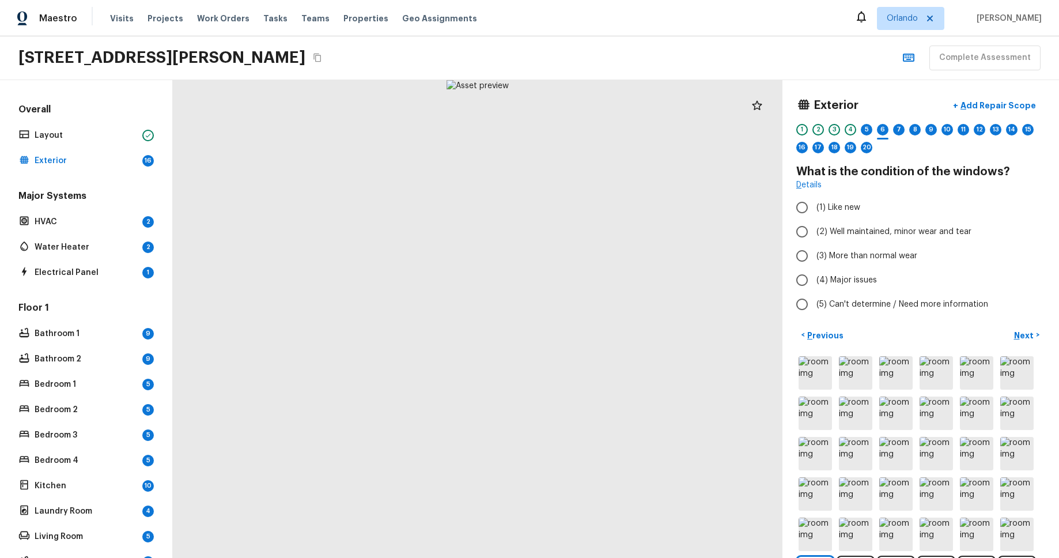
radio input "true"
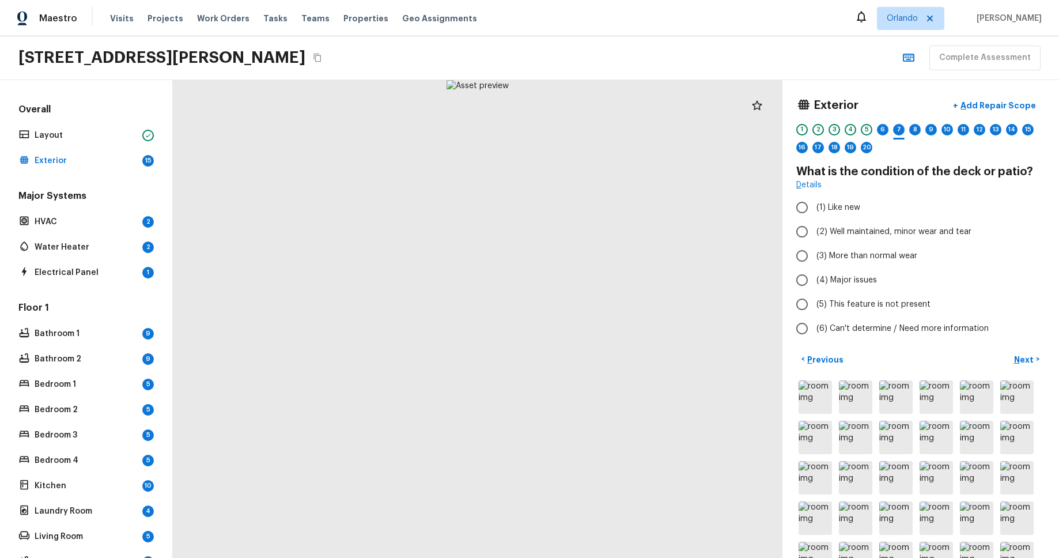
radio input "true"
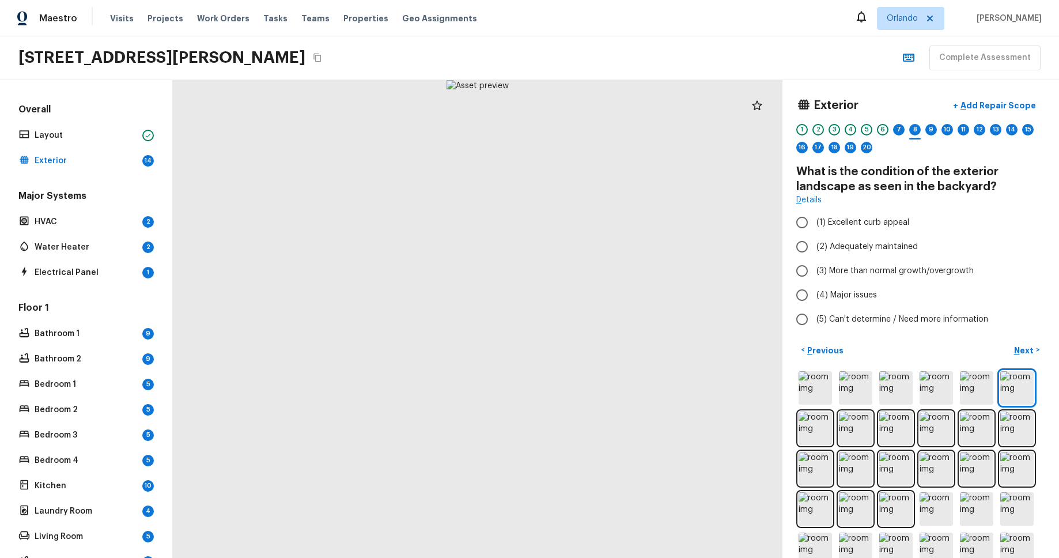
radio input "true"
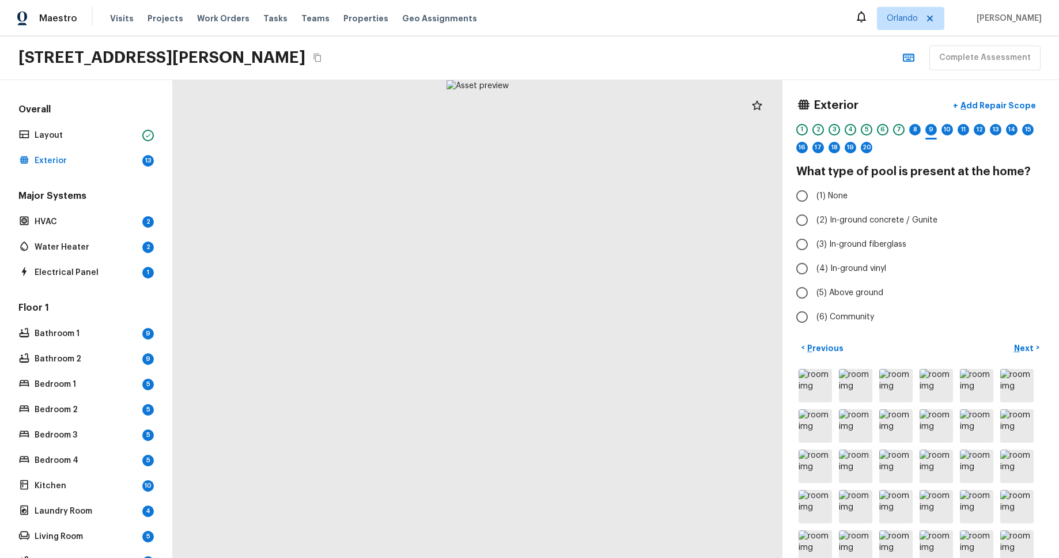
radio input "true"
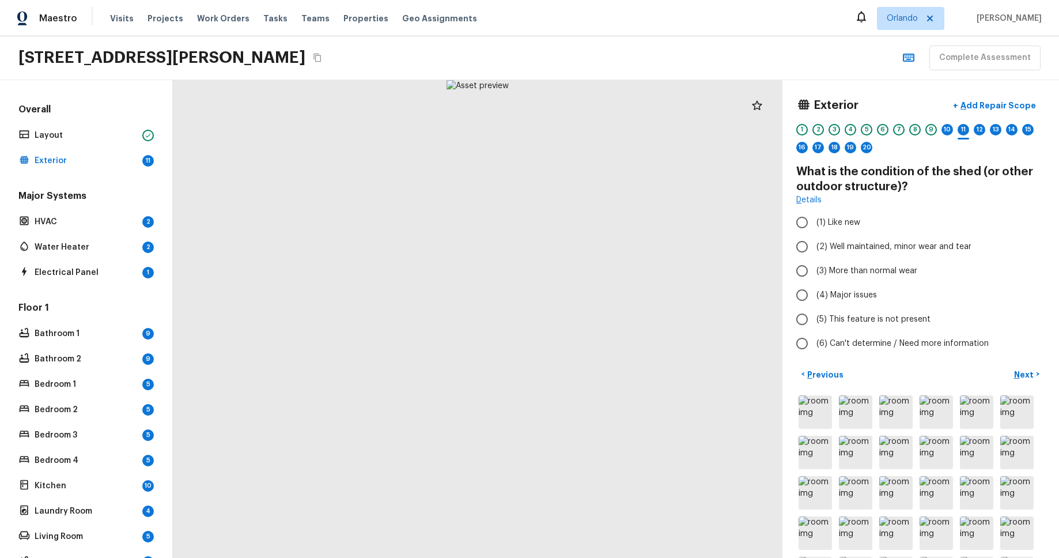
radio input "true"
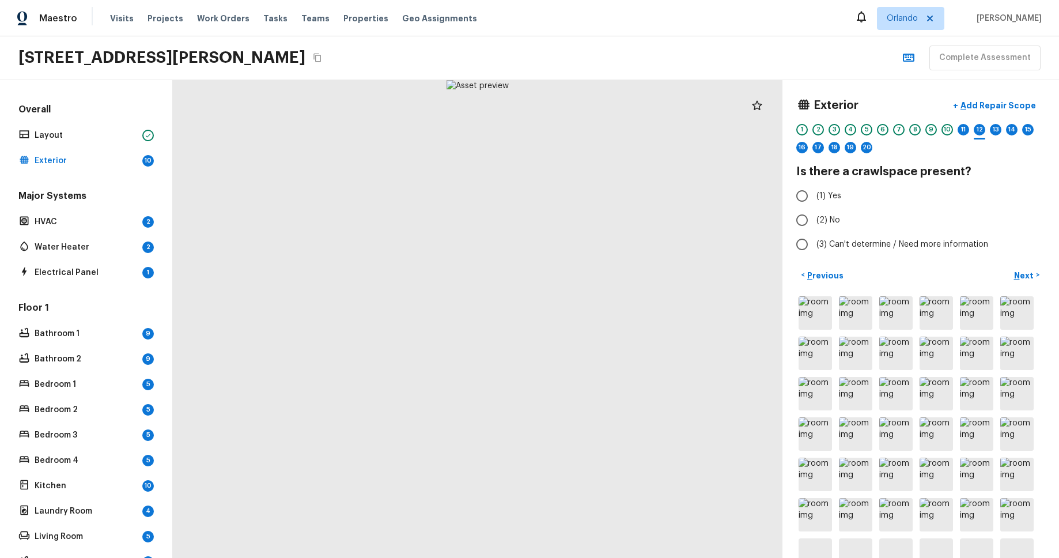
radio input "true"
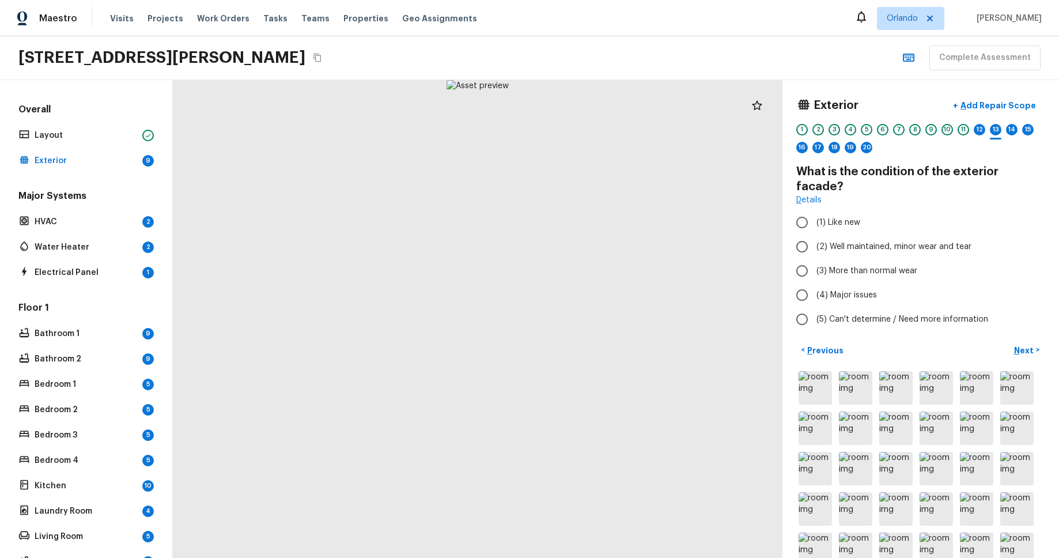
radio input "true"
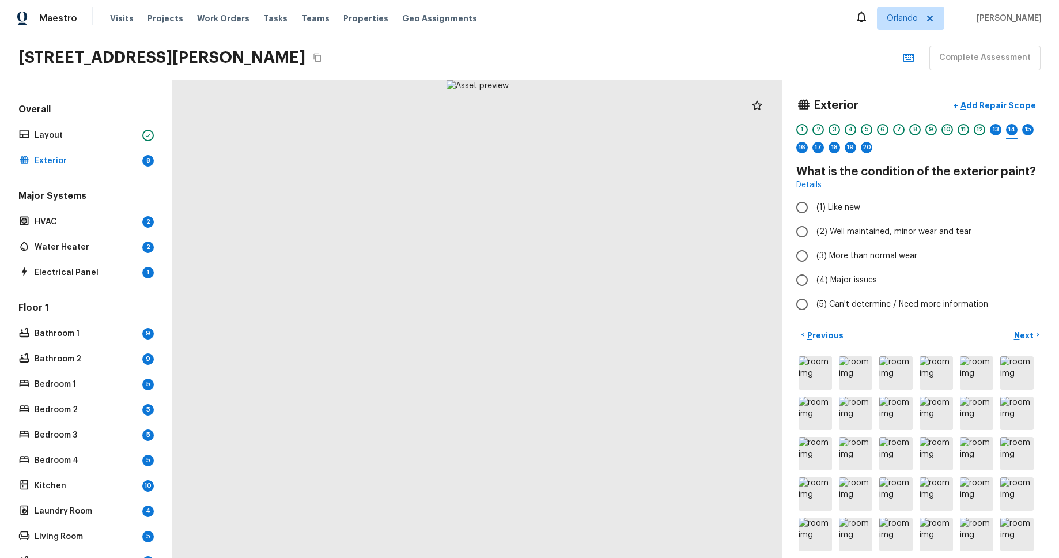
radio input "true"
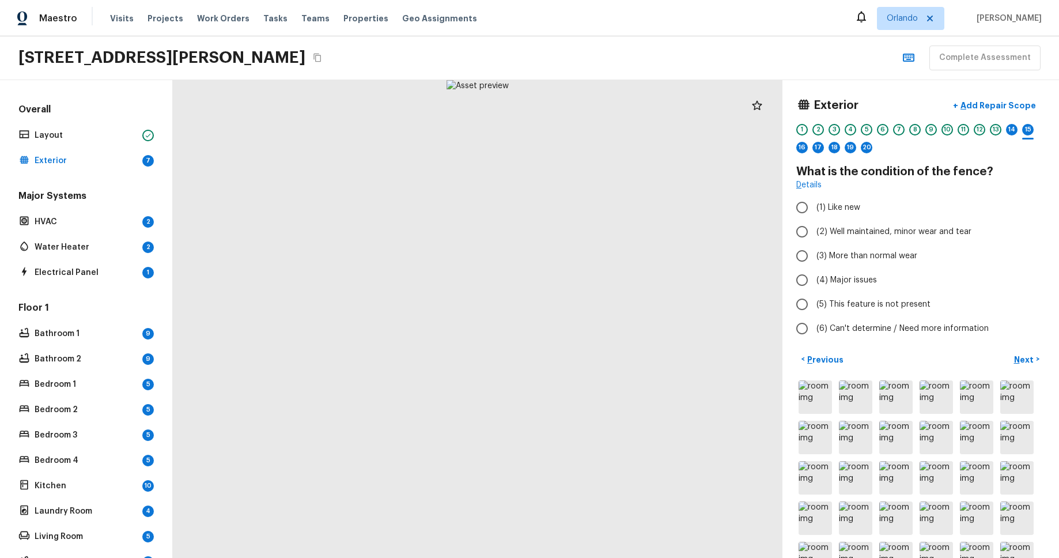
radio input "true"
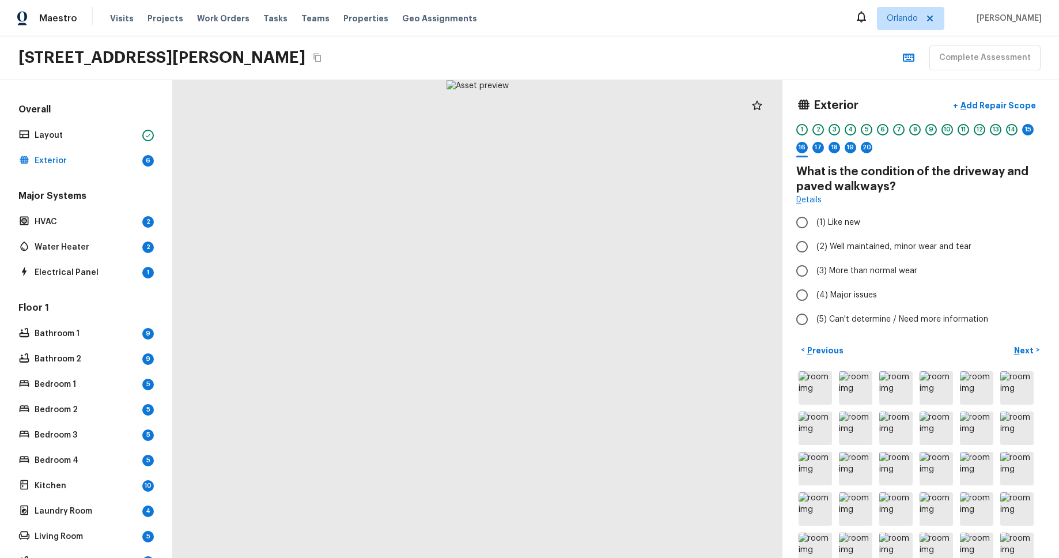
radio input "true"
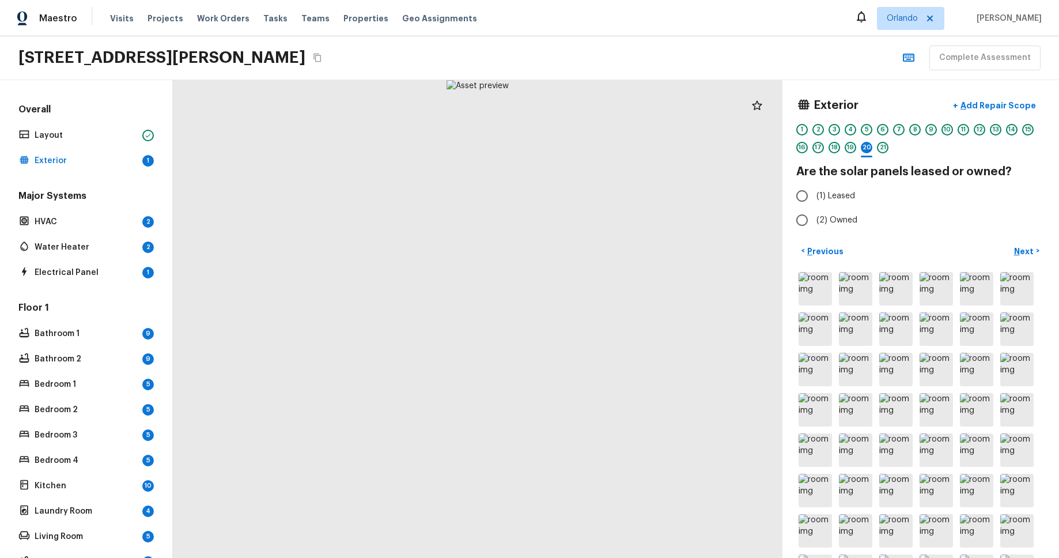
radio input "true"
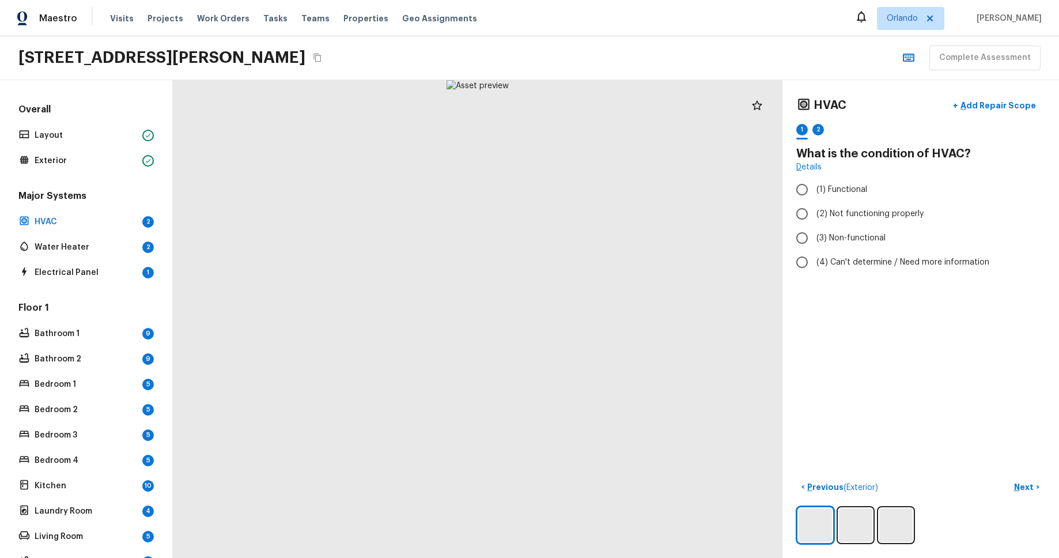
radio input "true"
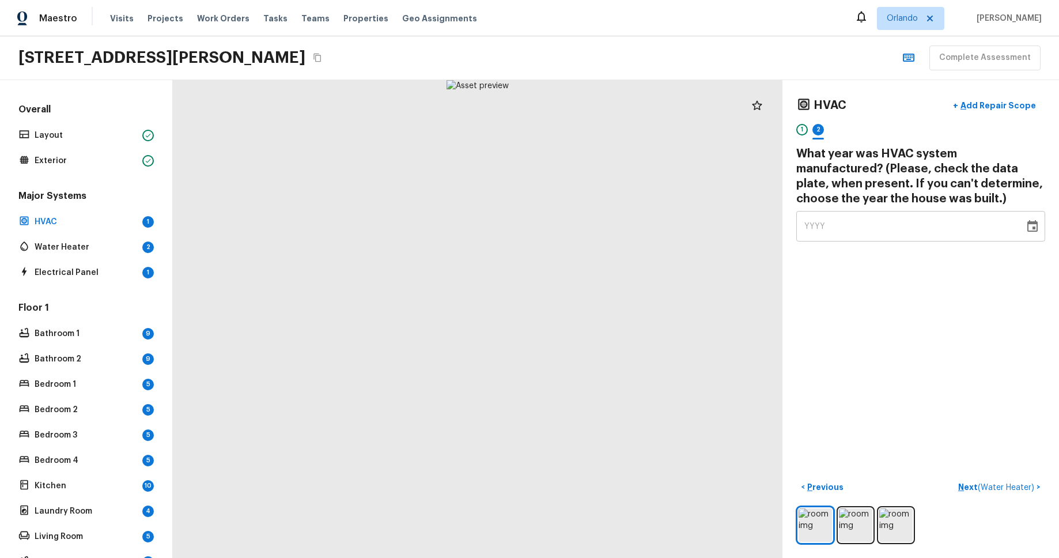
click at [889, 231] on div "YYYY" at bounding box center [910, 226] width 212 height 31
type input "2024"
click at [889, 352] on div "HVAC + Add Repair Scope 1 2 What year was HVAC system manufactured? (Please, ch…" at bounding box center [921, 319] width 277 height 478
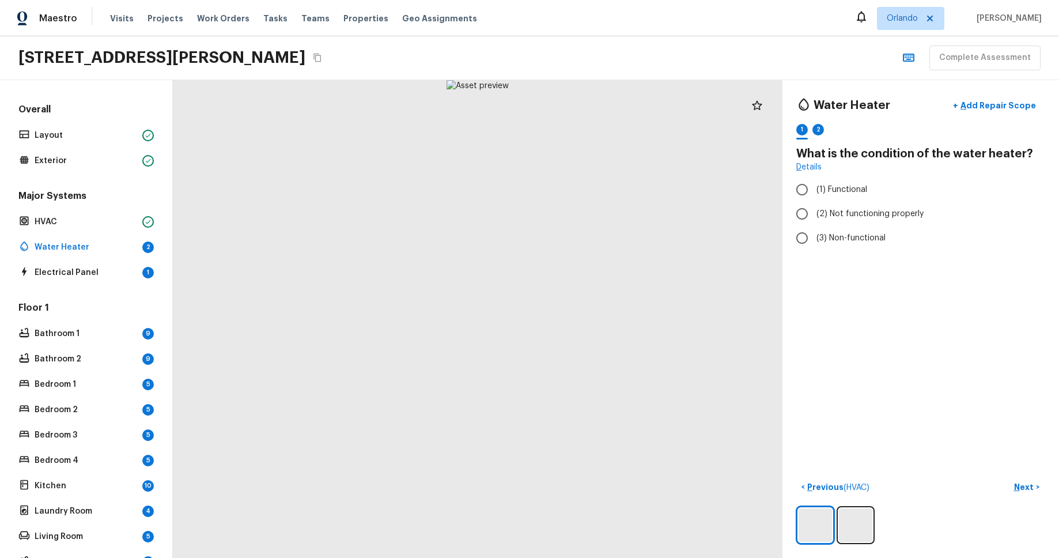
radio input "true"
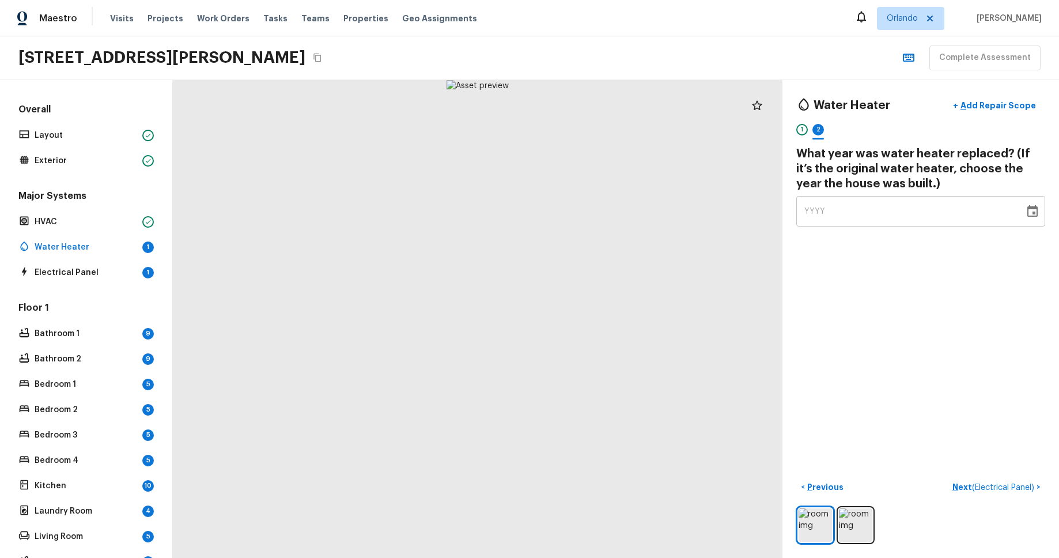
click at [1036, 207] on icon "Choose date" at bounding box center [1032, 211] width 10 height 12
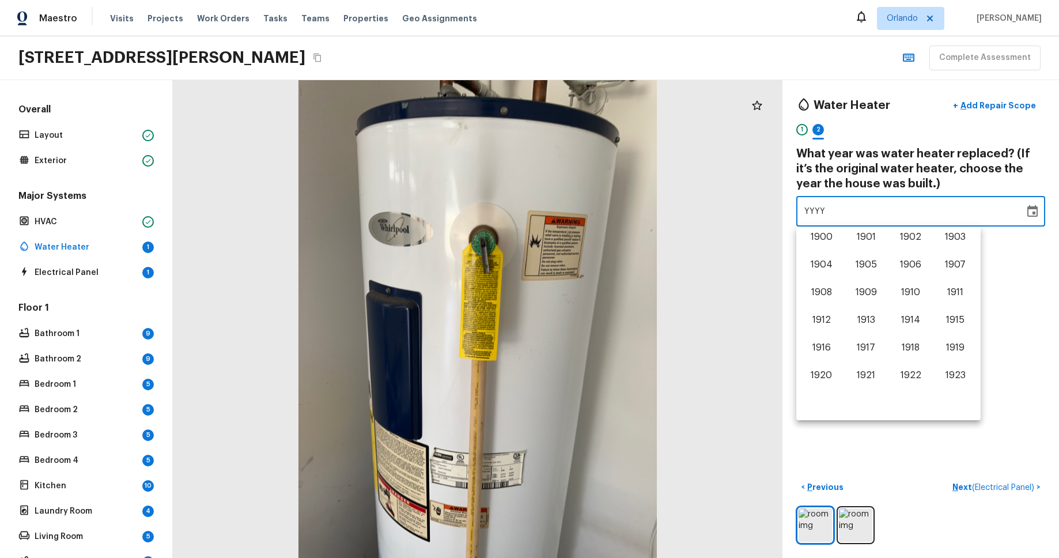
scroll to position [717, 0]
click at [805, 354] on button "2020" at bounding box center [821, 349] width 41 height 21
type input "2020"
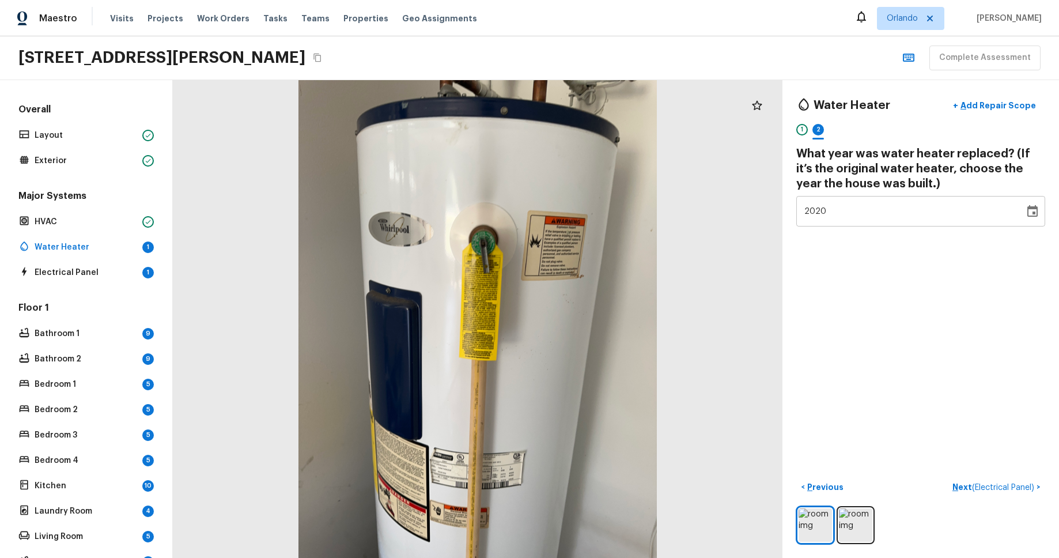
click at [840, 377] on div "Water Heater + Add Repair Scope 1 2 What year was water heater replaced? (If it…" at bounding box center [921, 319] width 277 height 478
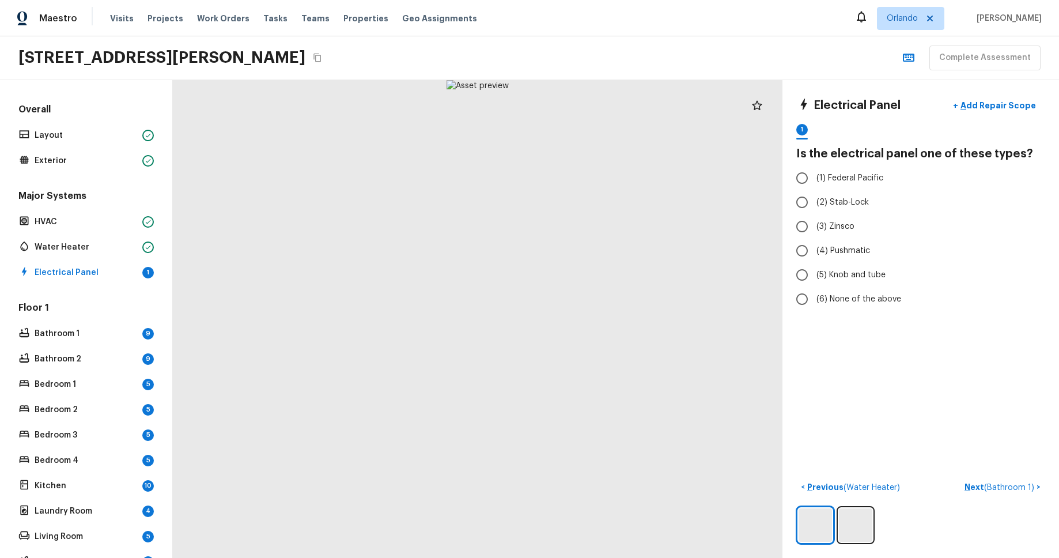
radio input "true"
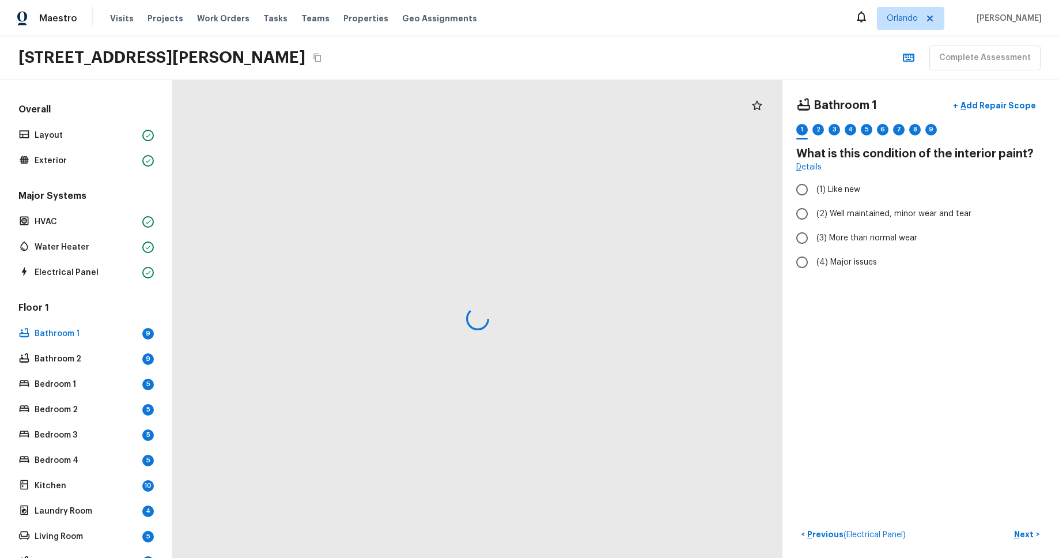
radio input "true"
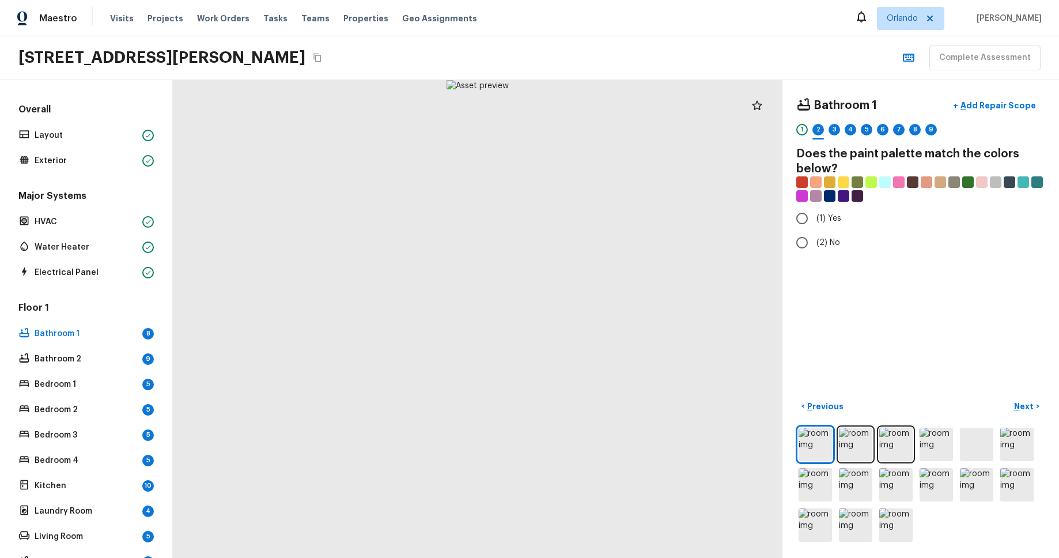
radio input "true"
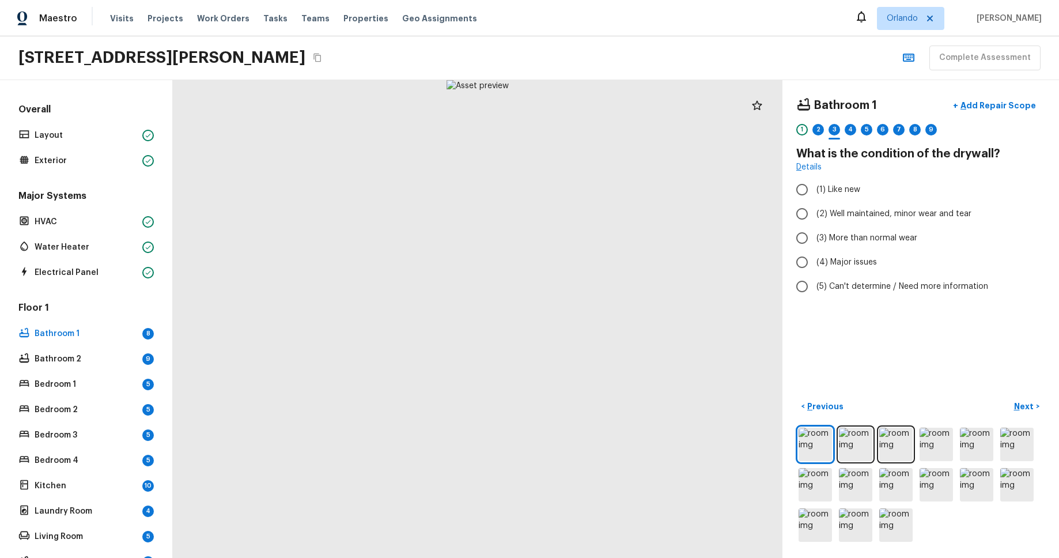
radio input "true"
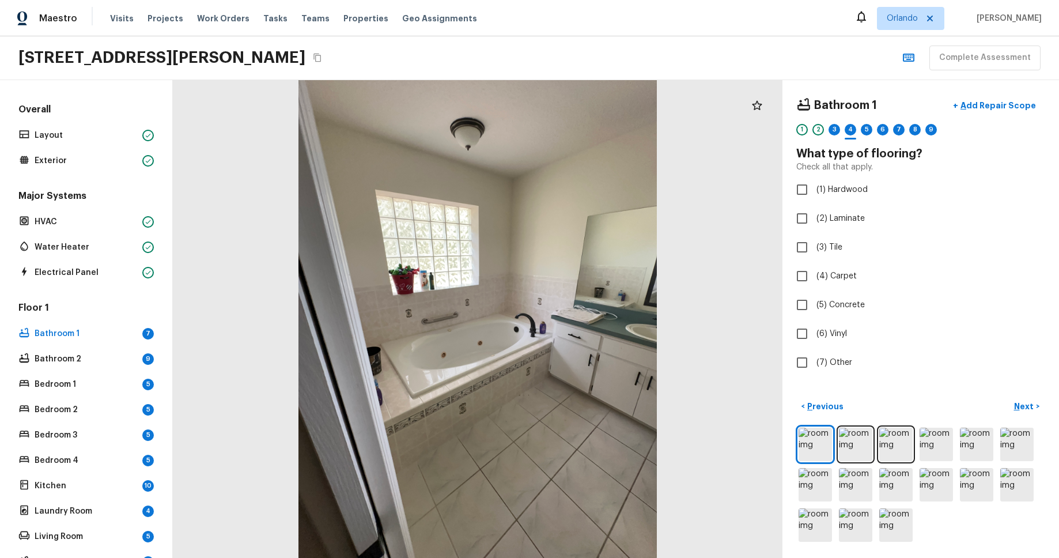
checkbox input "true"
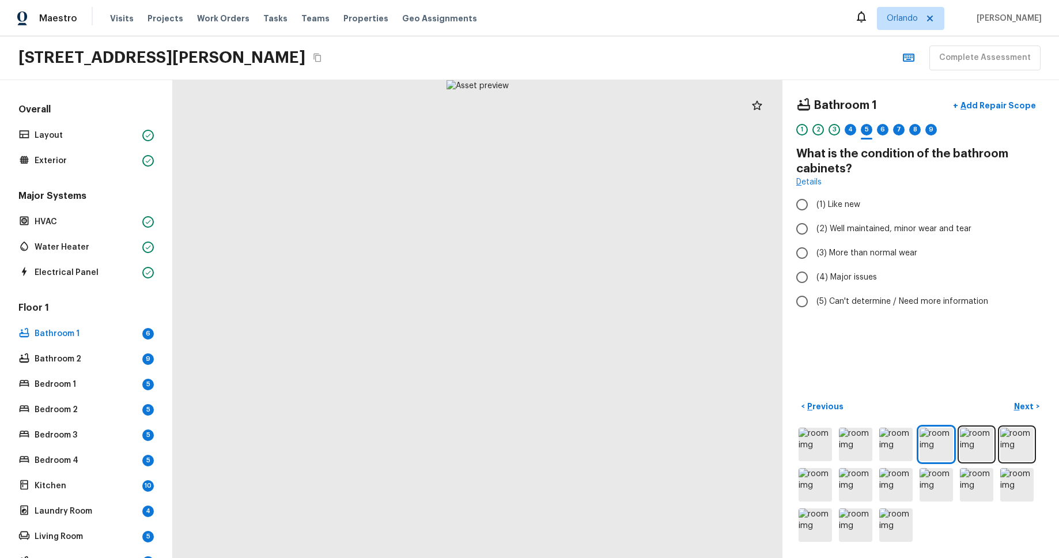
radio input "true"
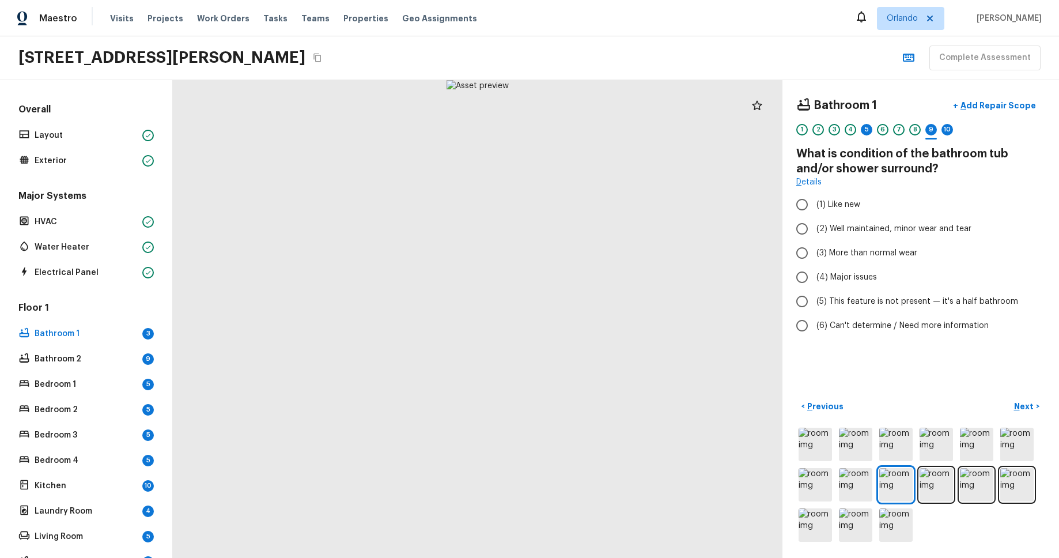
radio input "true"
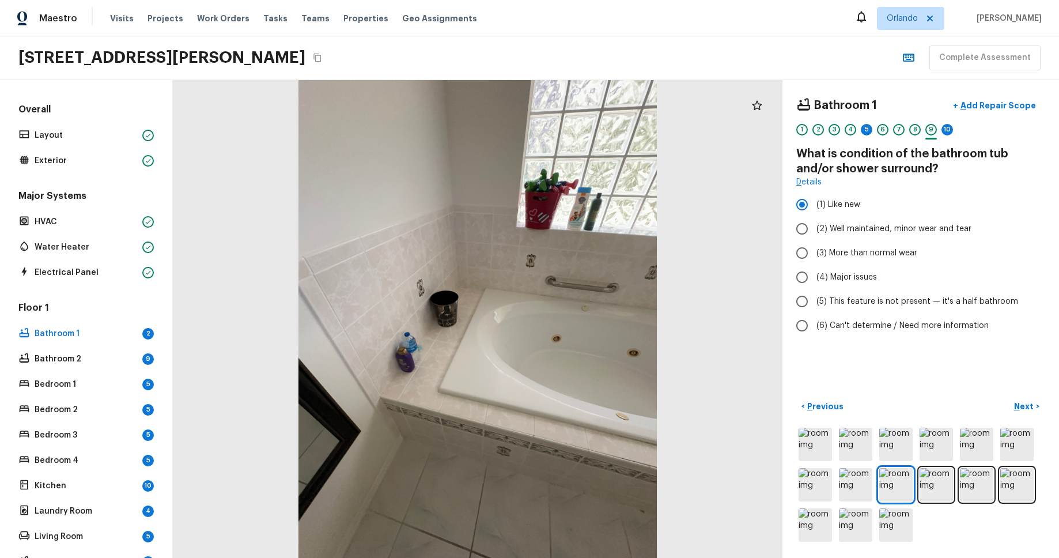
click at [867, 135] on div "5" at bounding box center [867, 133] width 12 height 18
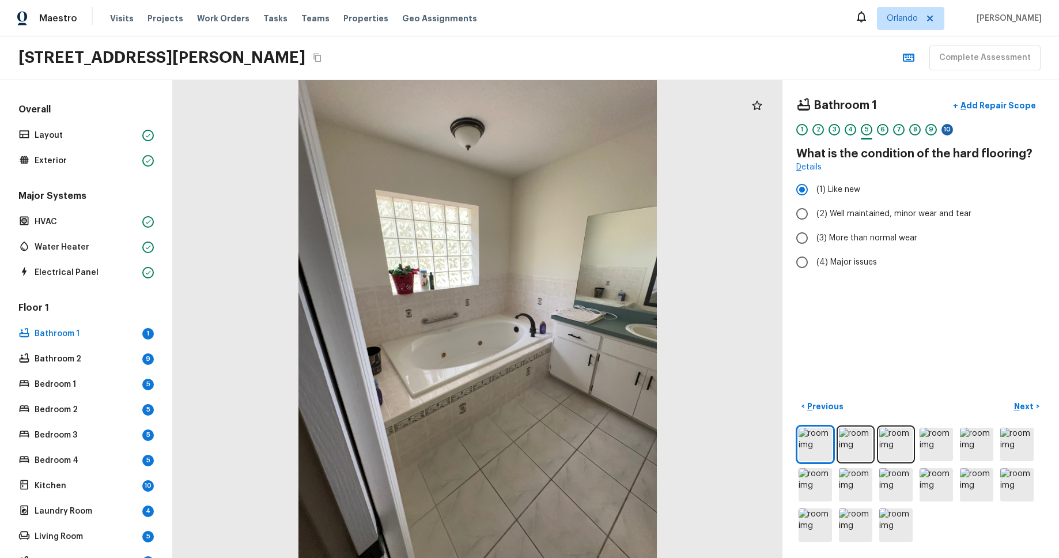
click at [943, 133] on div "10" at bounding box center [948, 130] width 12 height 12
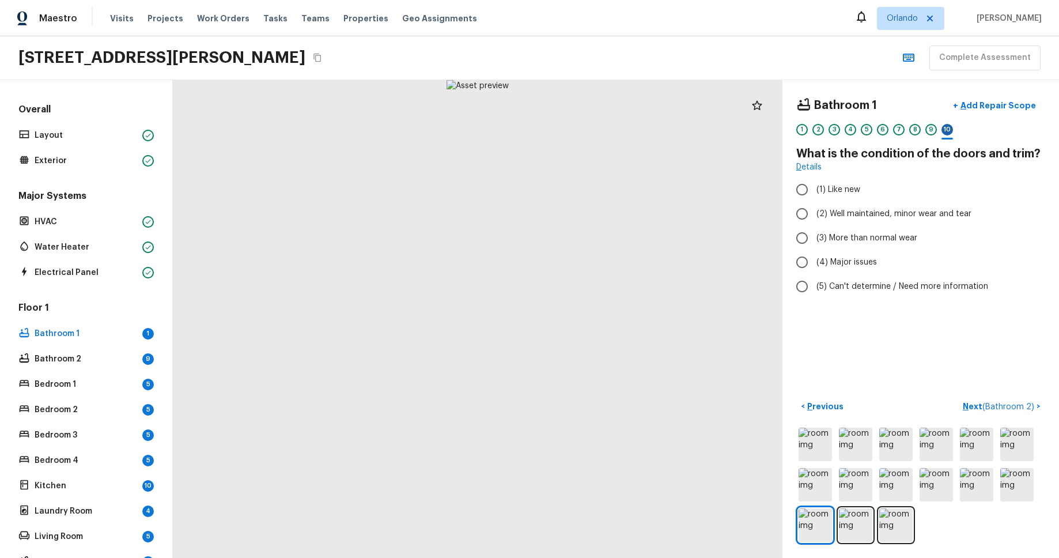
radio input "true"
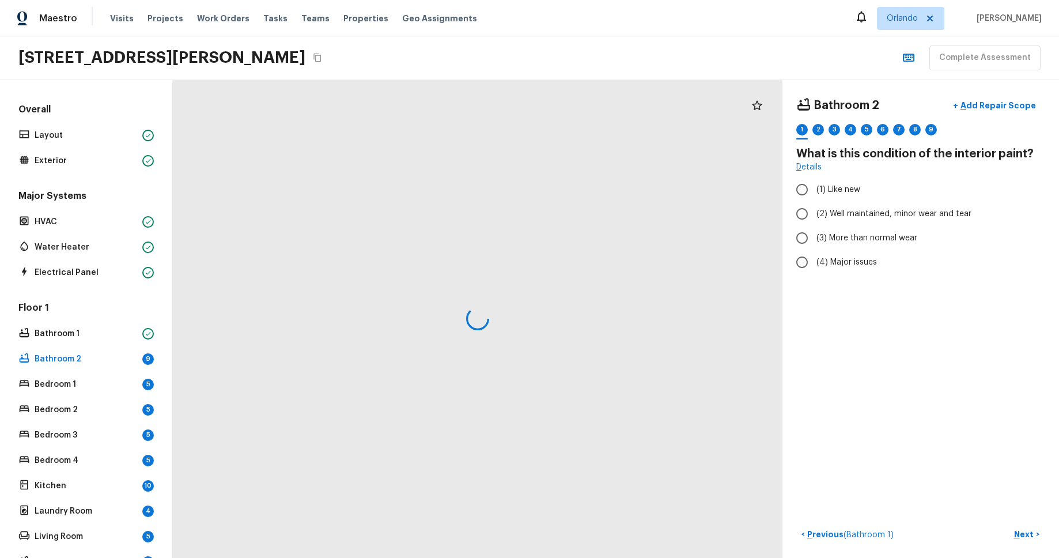
radio input "true"
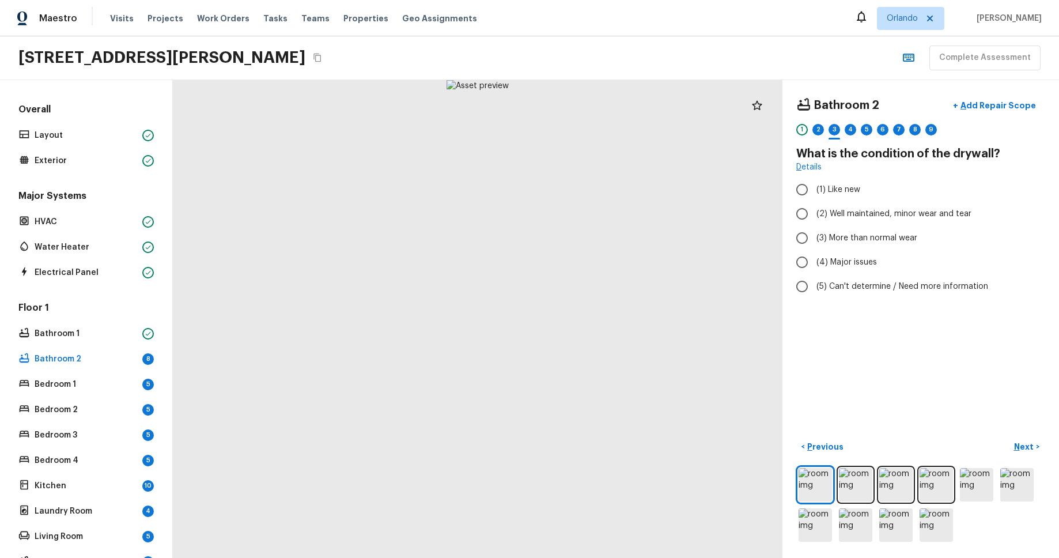
radio input "true"
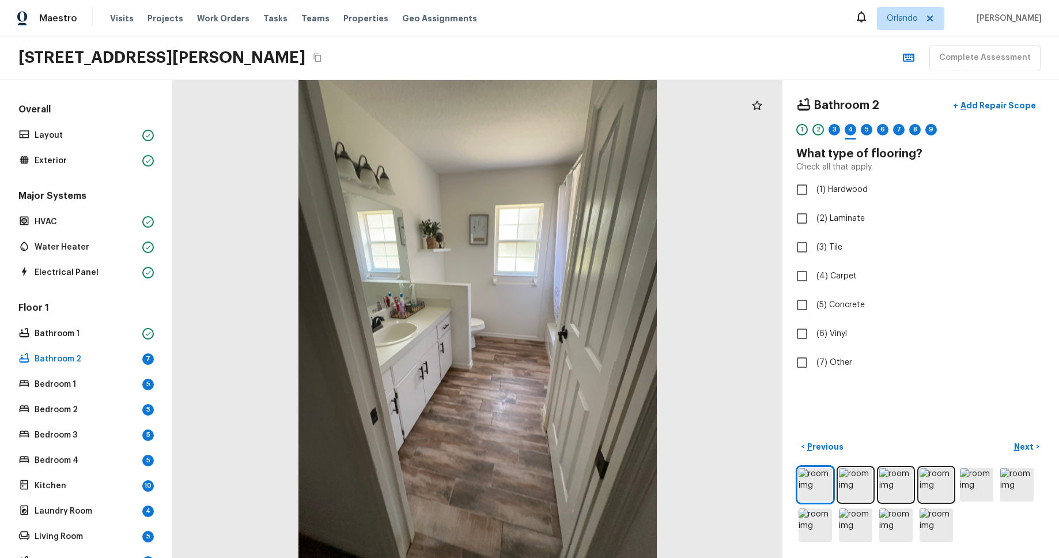
checkbox input "true"
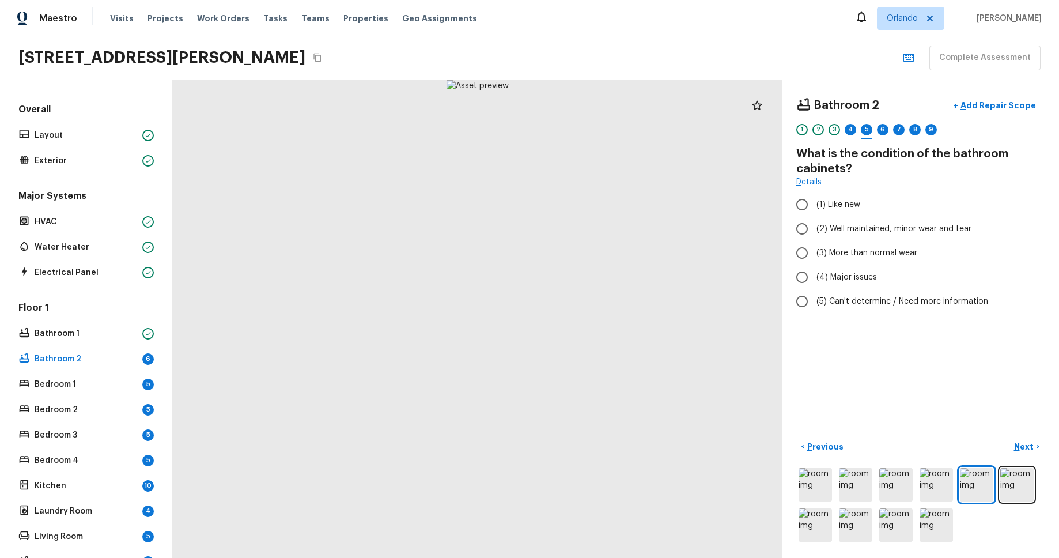
radio input "true"
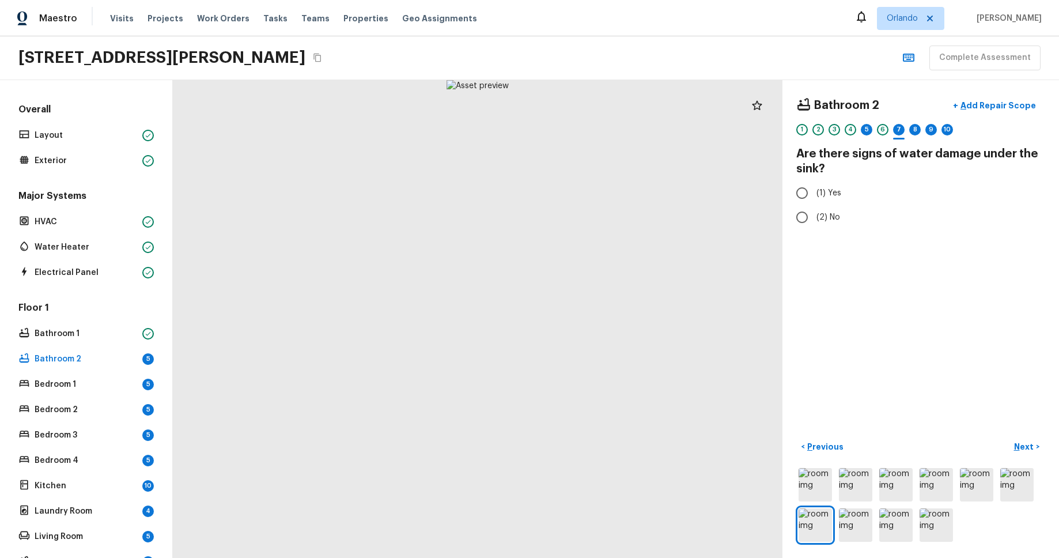
radio input "true"
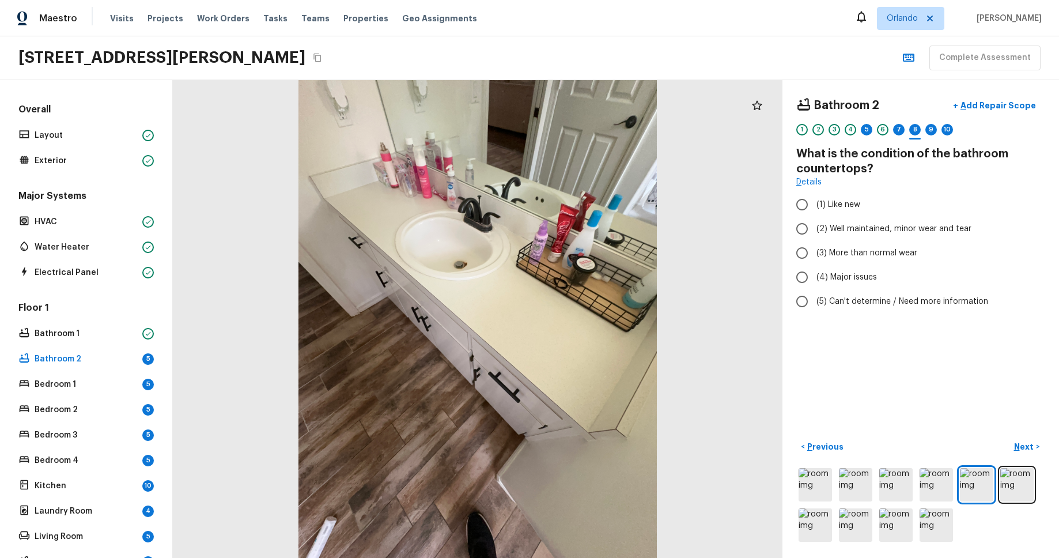
radio input "true"
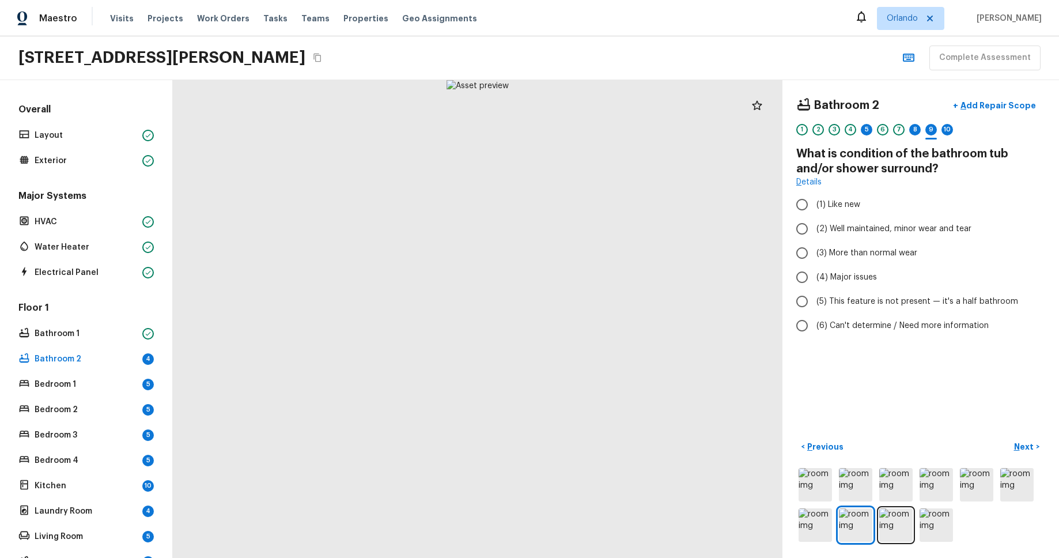
radio input "true"
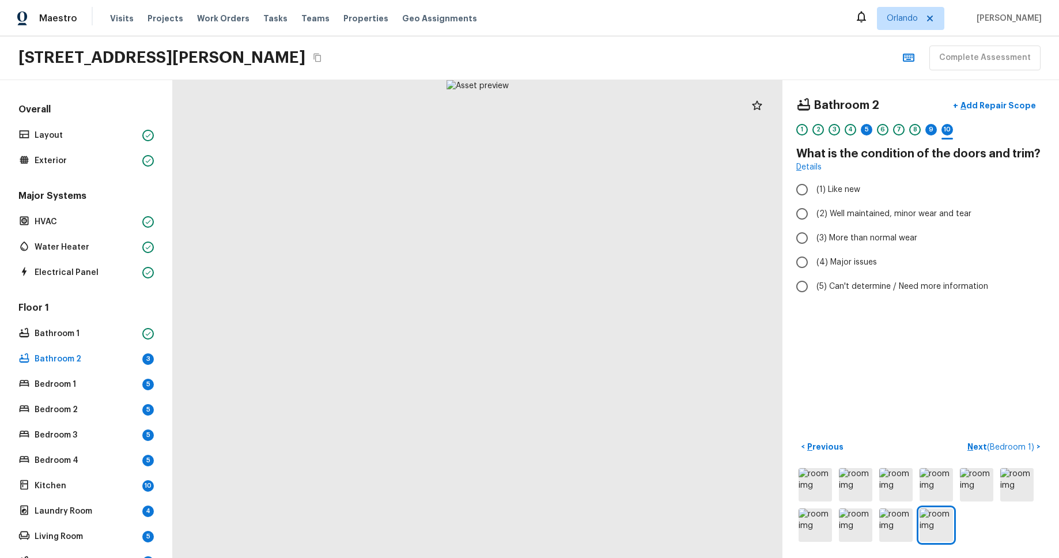
radio input "true"
click at [871, 129] on div "5" at bounding box center [867, 130] width 12 height 12
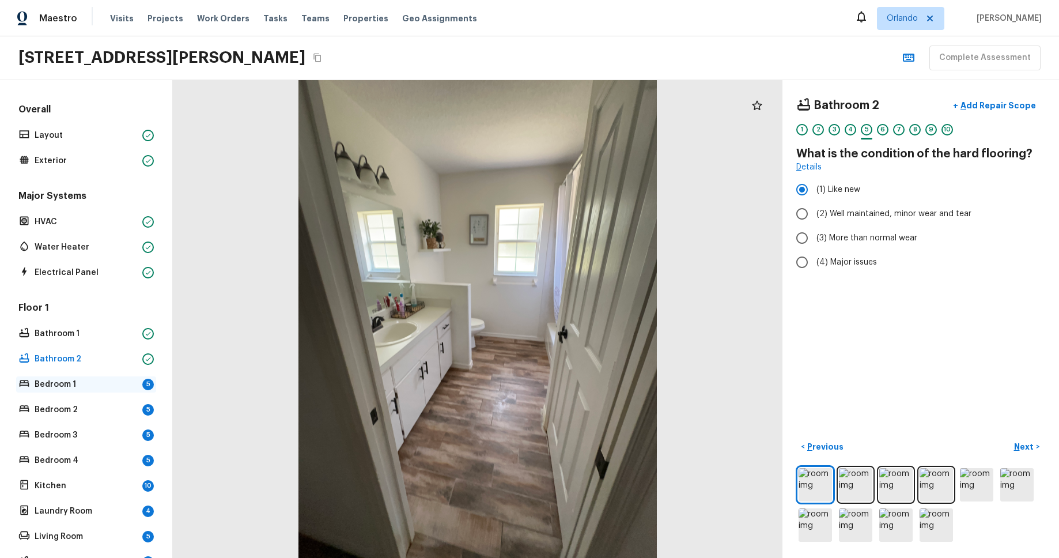
click at [92, 390] on p "Bedroom 1" at bounding box center [86, 385] width 103 height 12
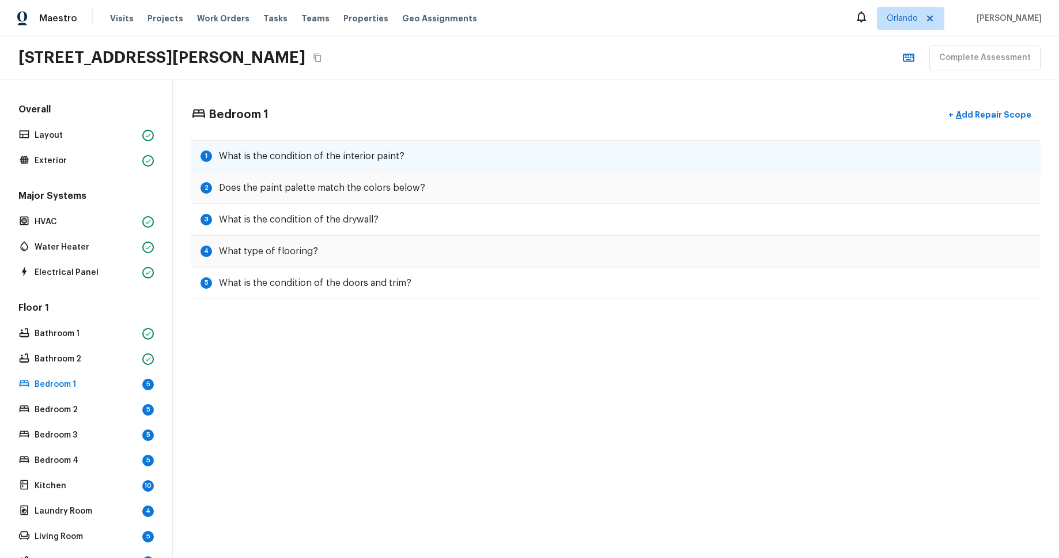
click at [561, 152] on div "1 What is the condition of the interior paint?" at bounding box center [615, 156] width 849 height 32
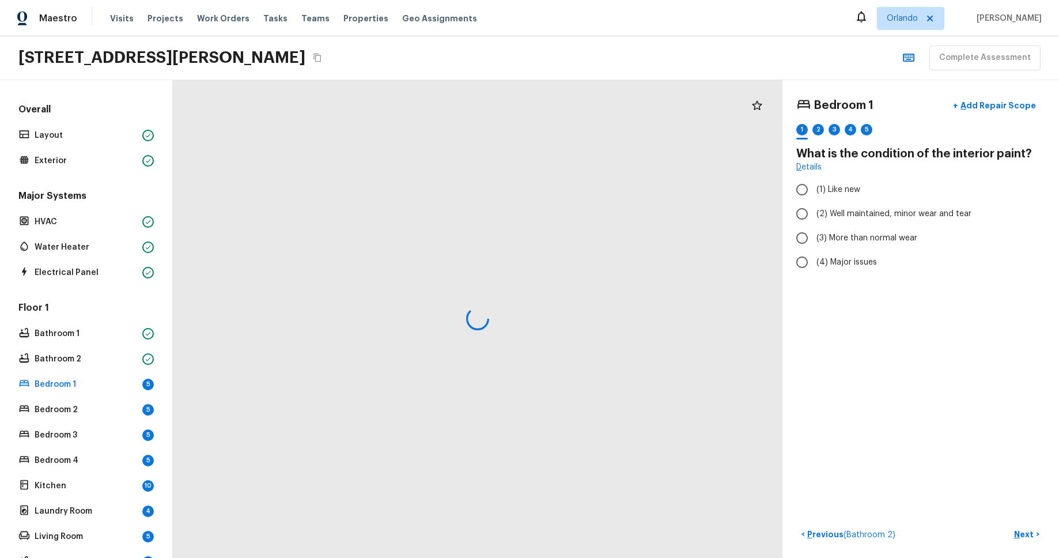
radio input "true"
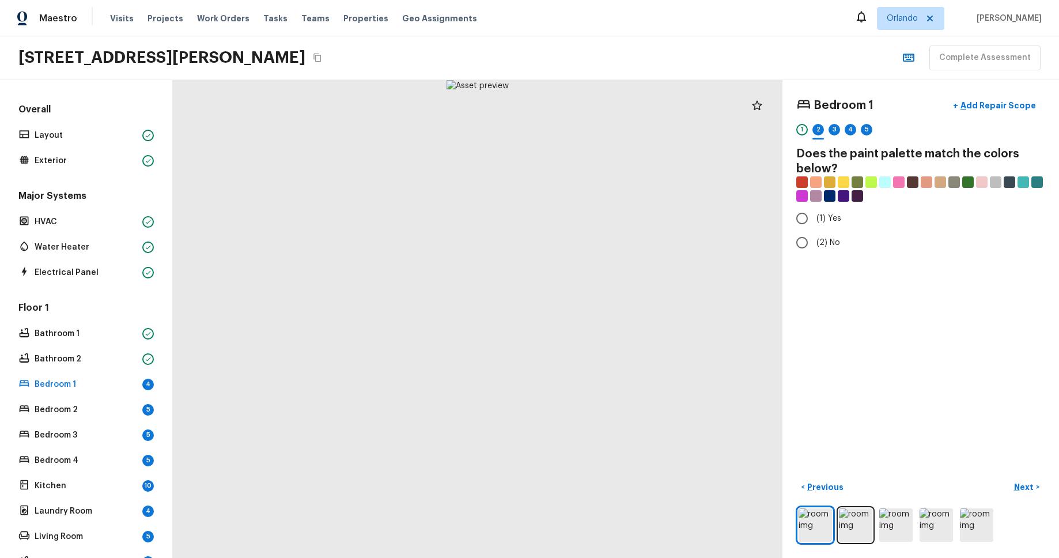
radio input "true"
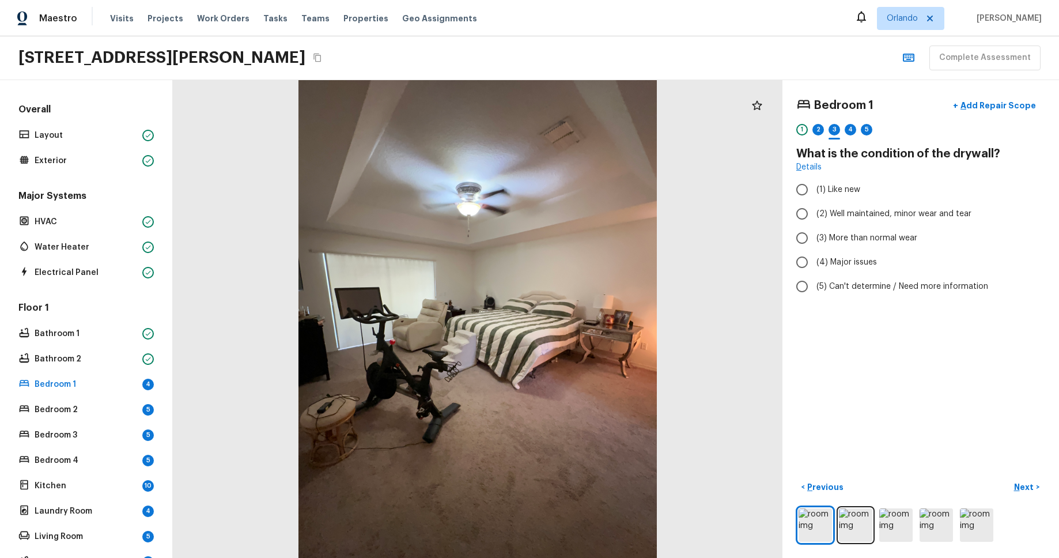
radio input "true"
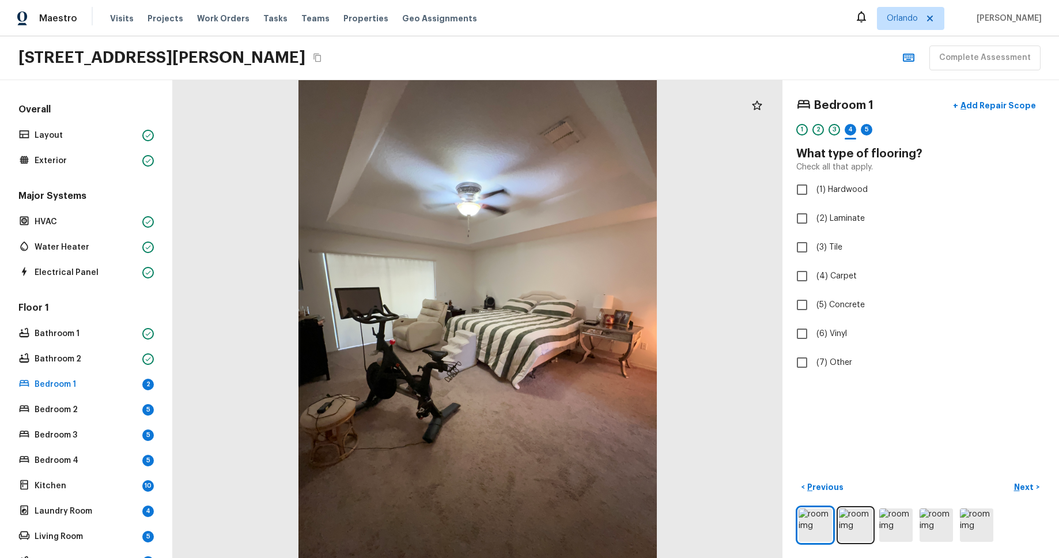
checkbox input "true"
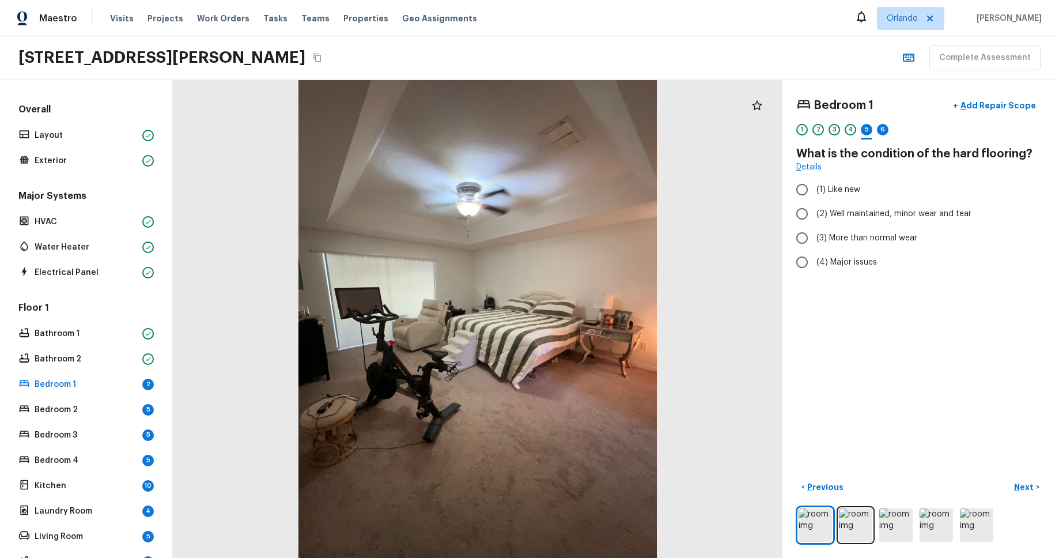
radio input "true"
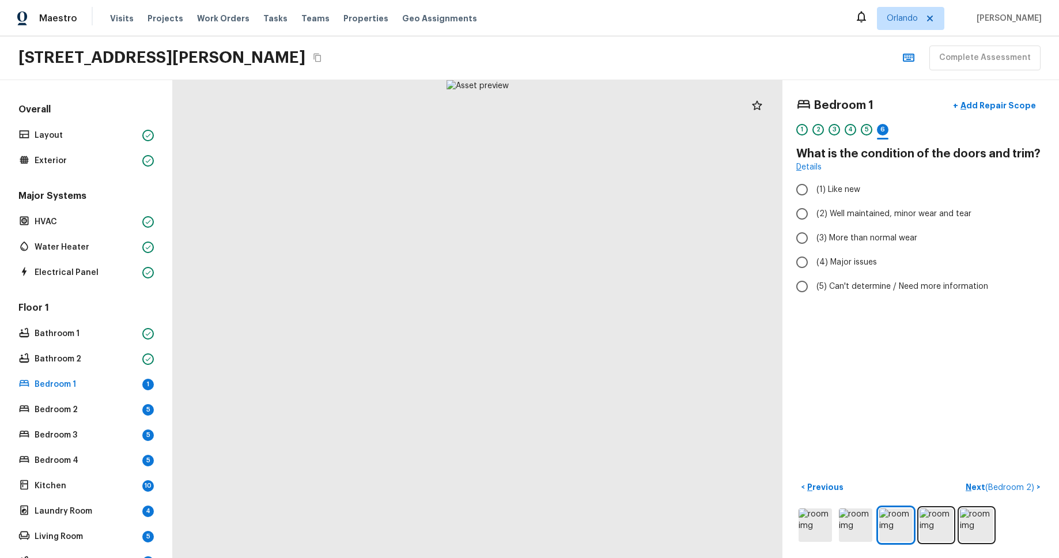
radio input "true"
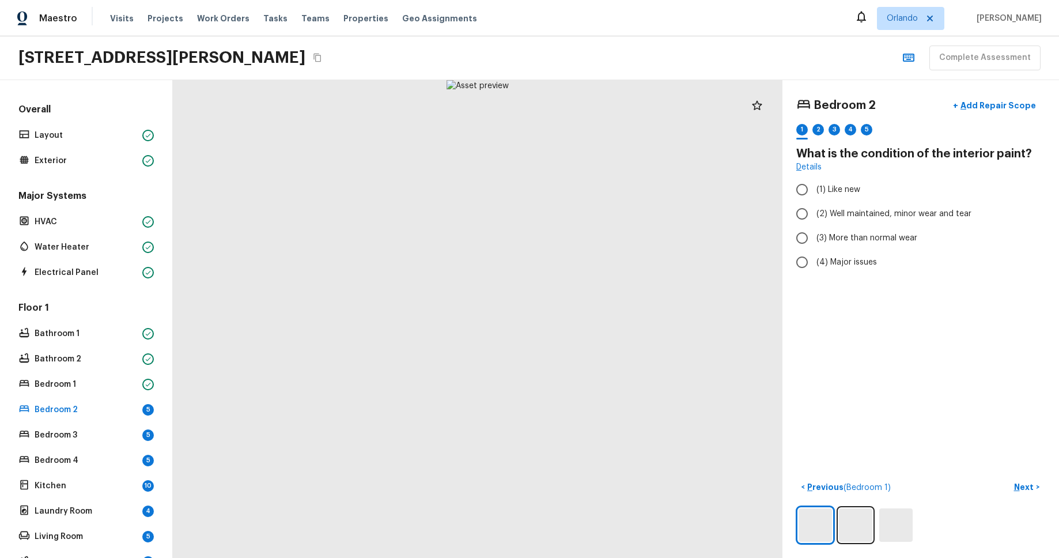
radio input "true"
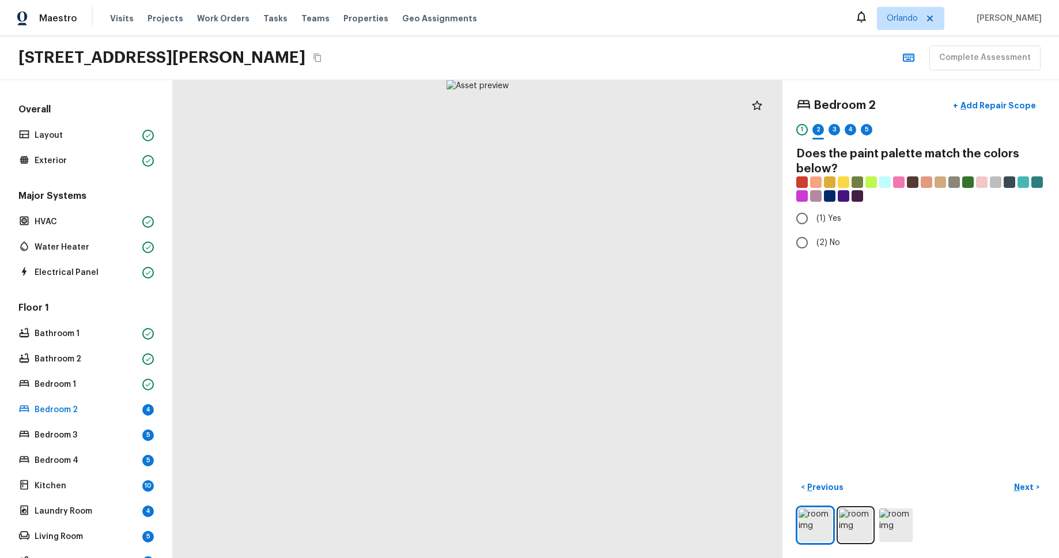
radio input "true"
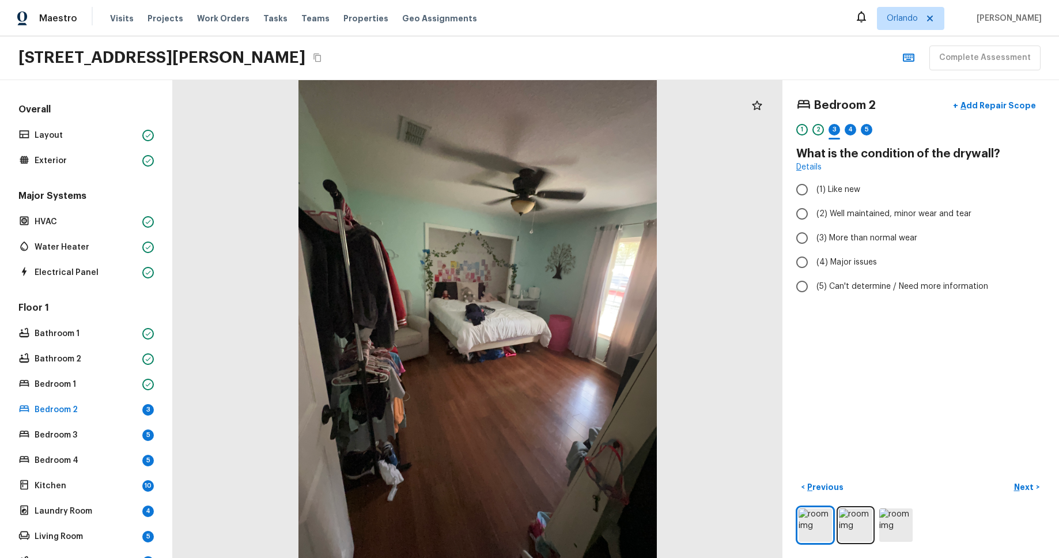
radio input "true"
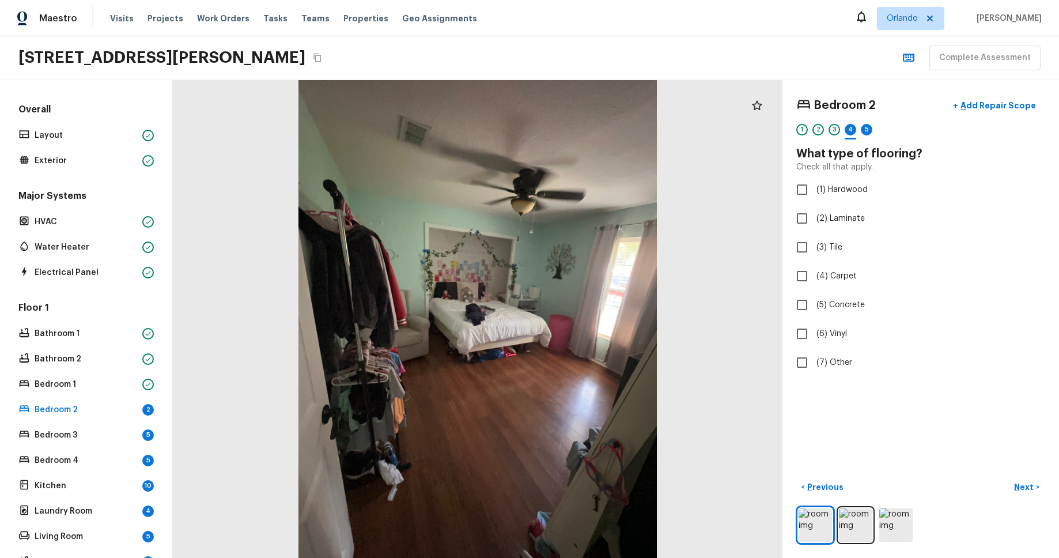
checkbox input "true"
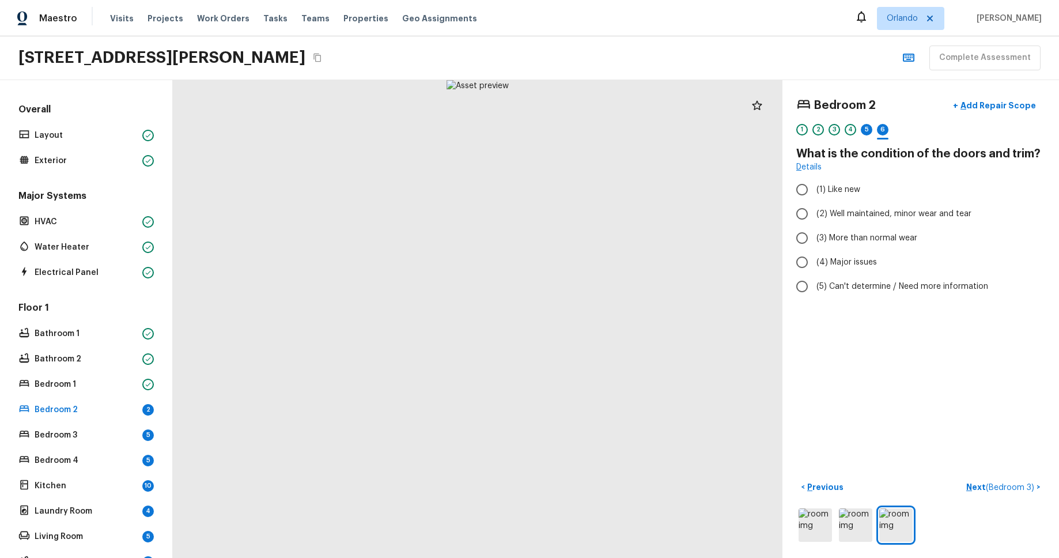
radio input "true"
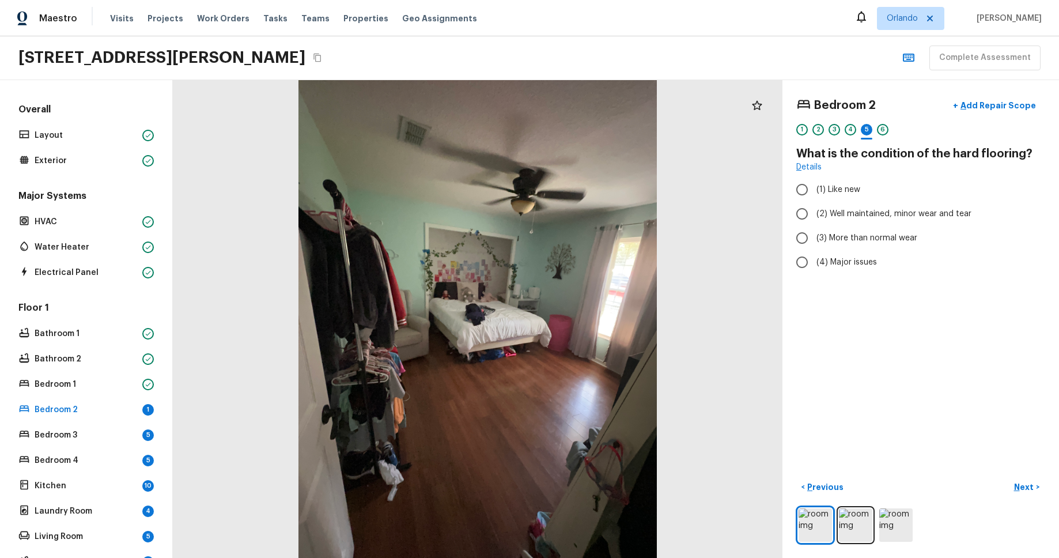
radio input "true"
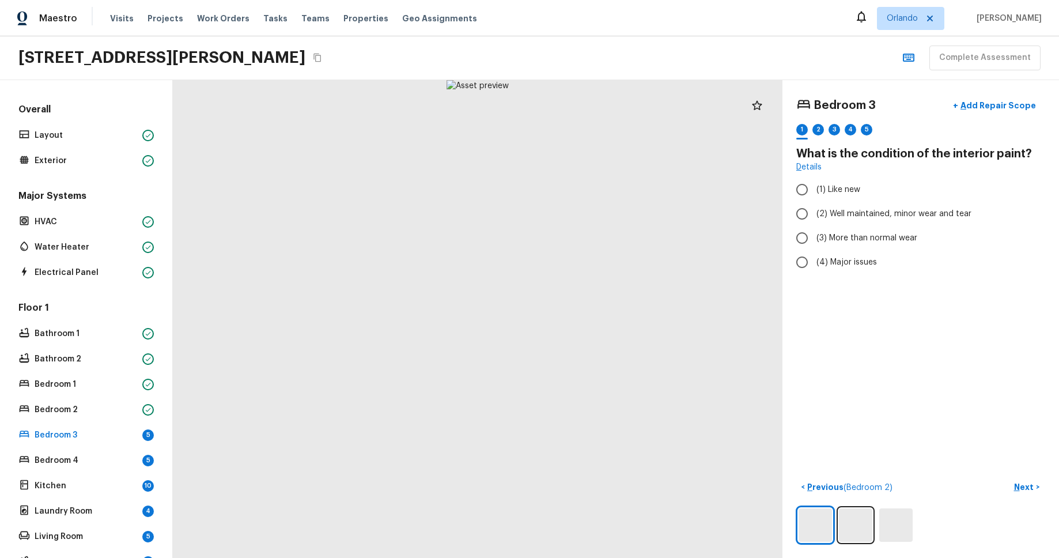
radio input "true"
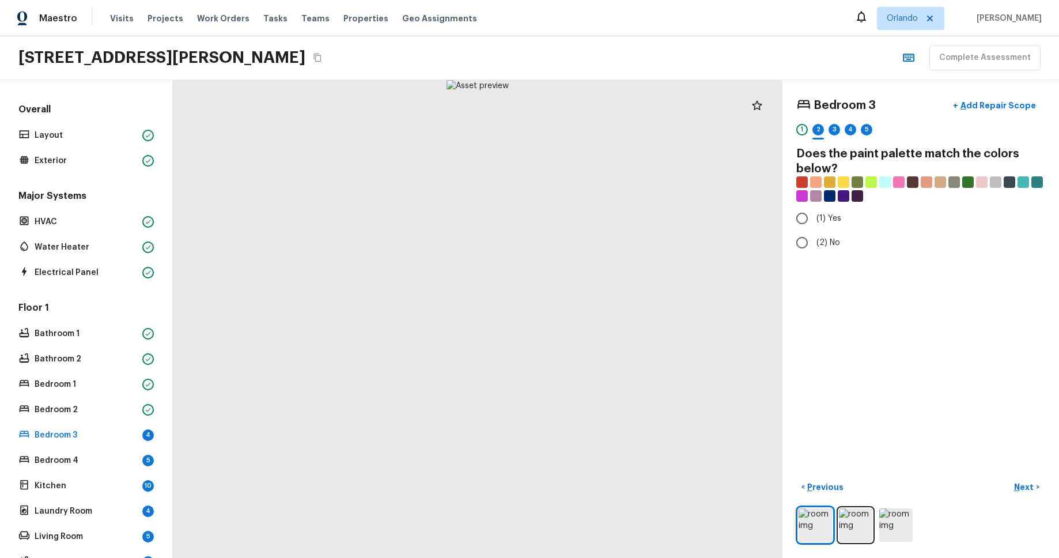
radio input "true"
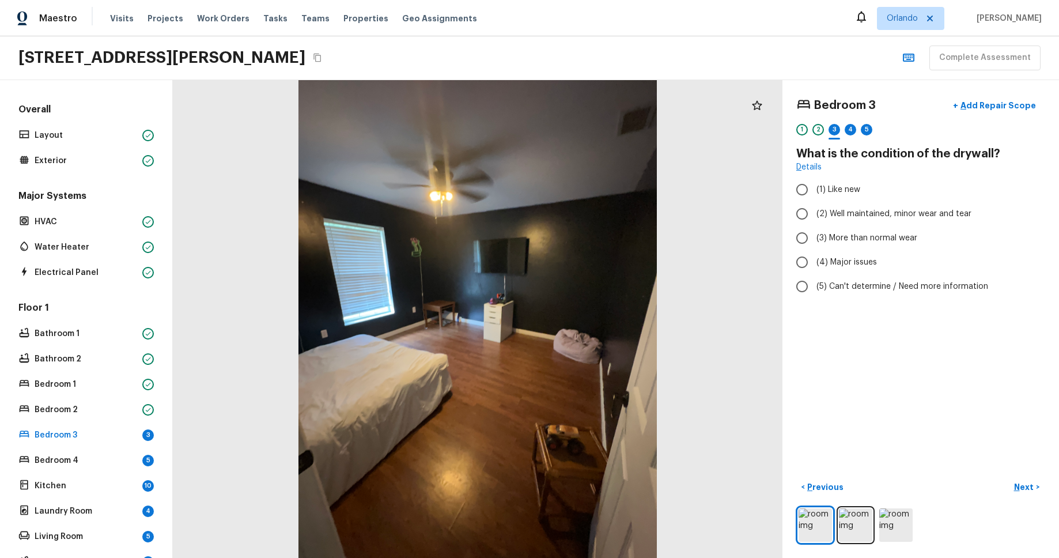
radio input "true"
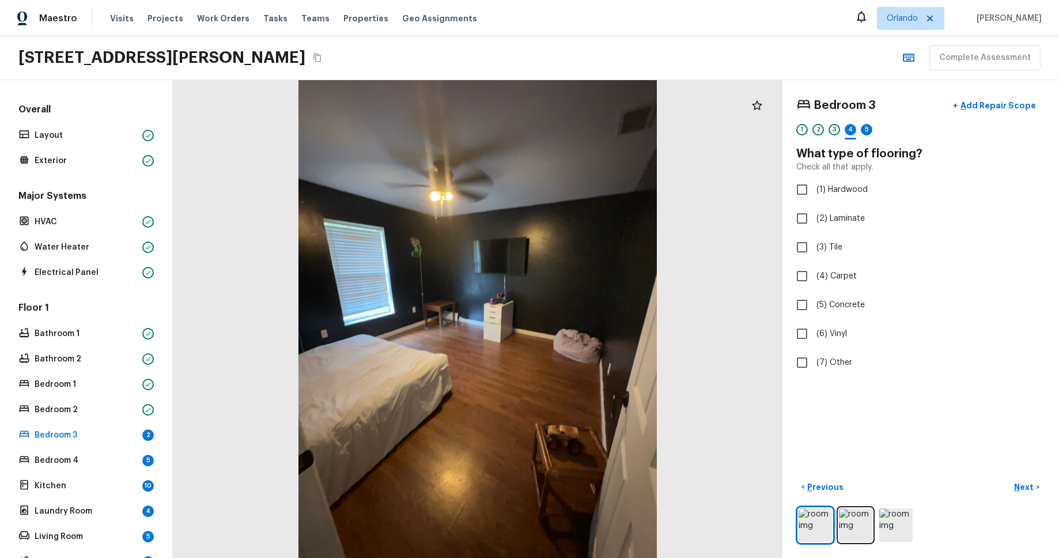
checkbox input "true"
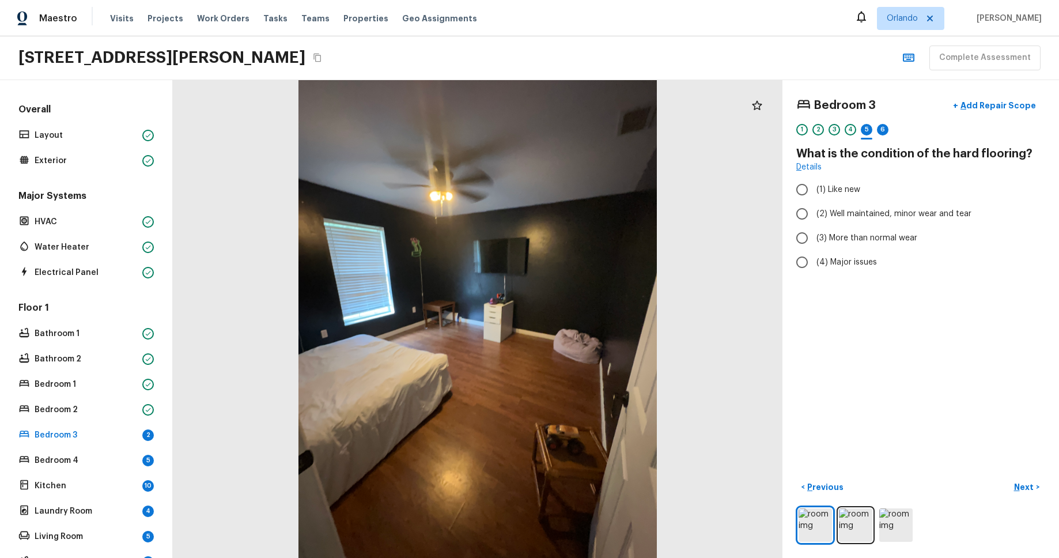
radio input "true"
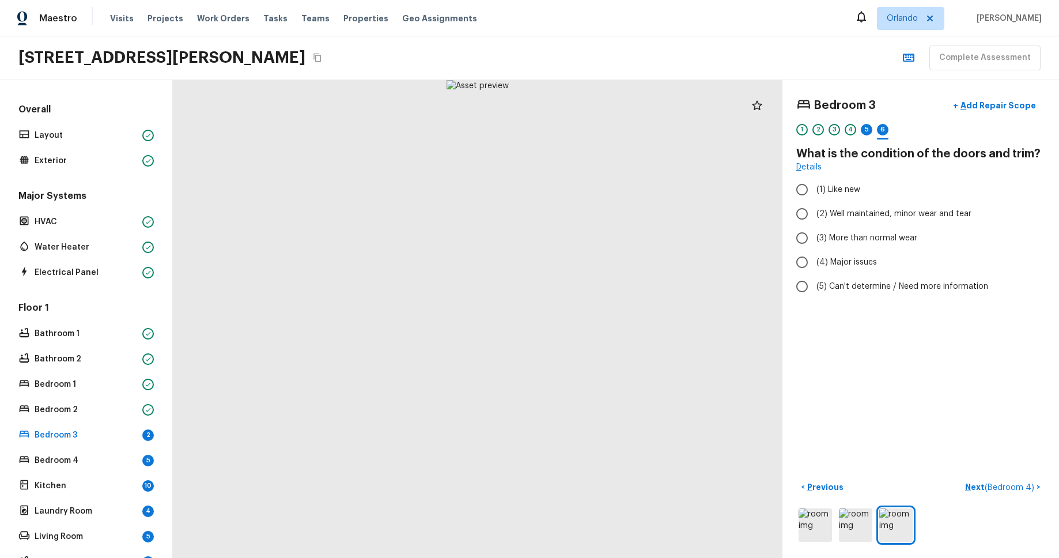
radio input "true"
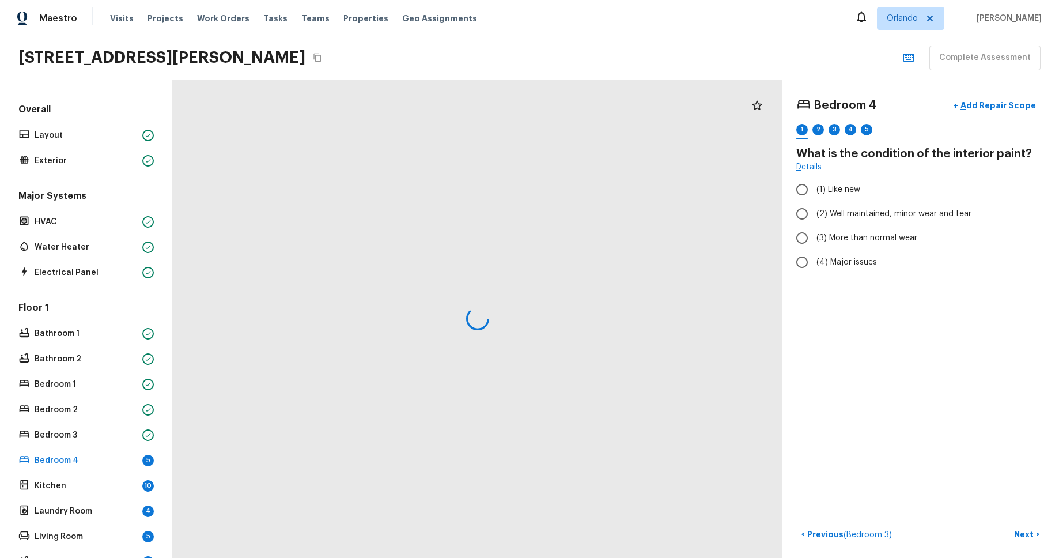
radio input "true"
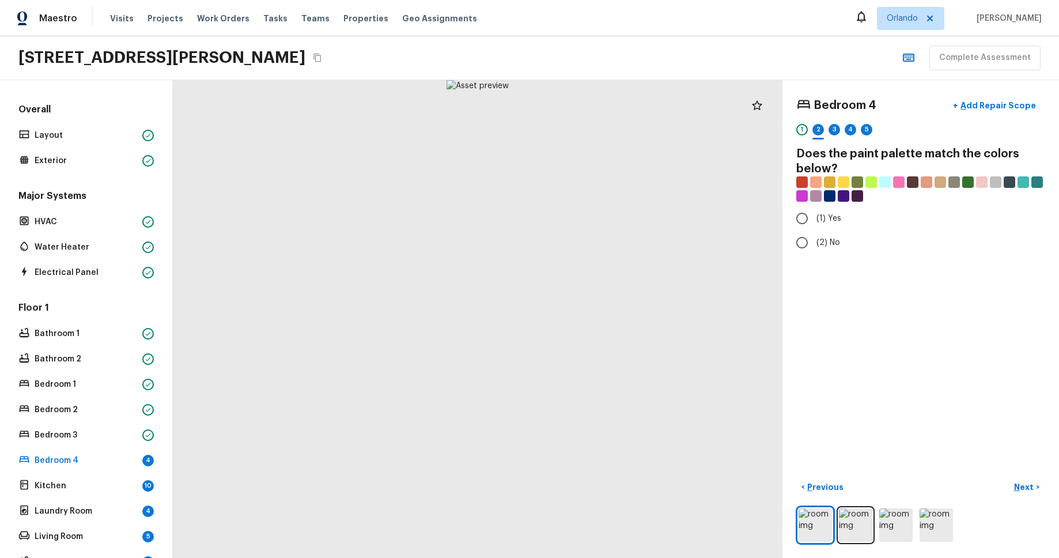
radio input "true"
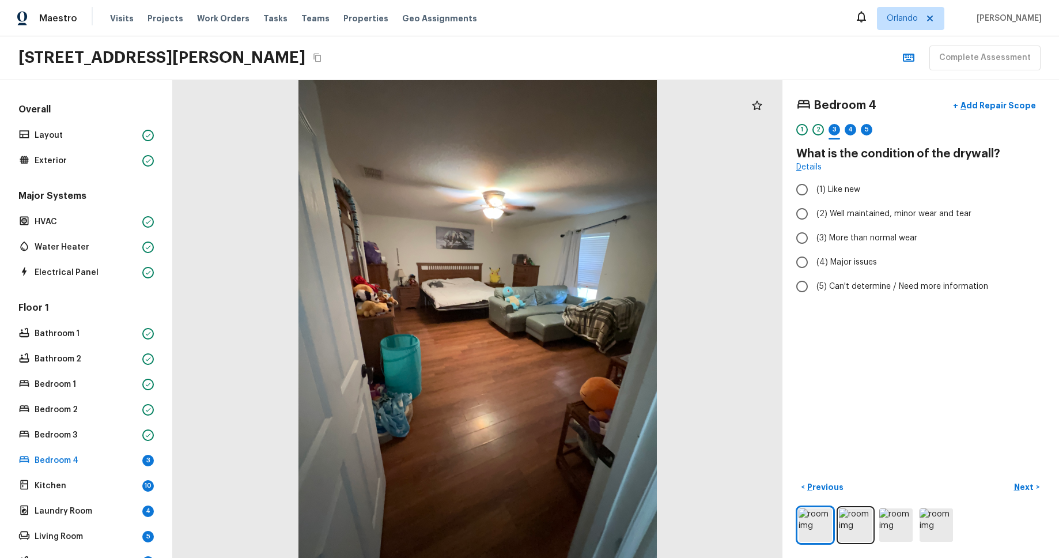
radio input "true"
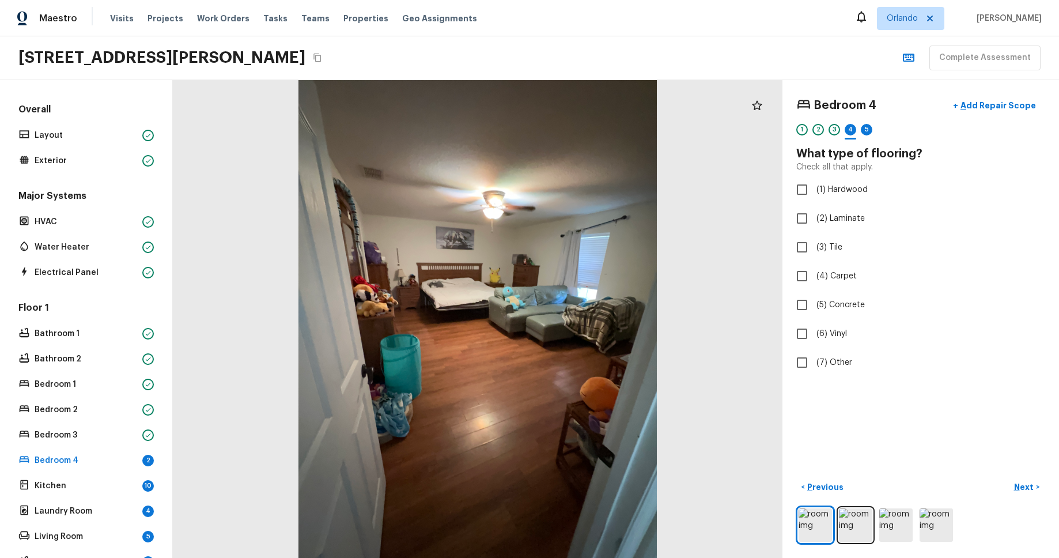
checkbox input "true"
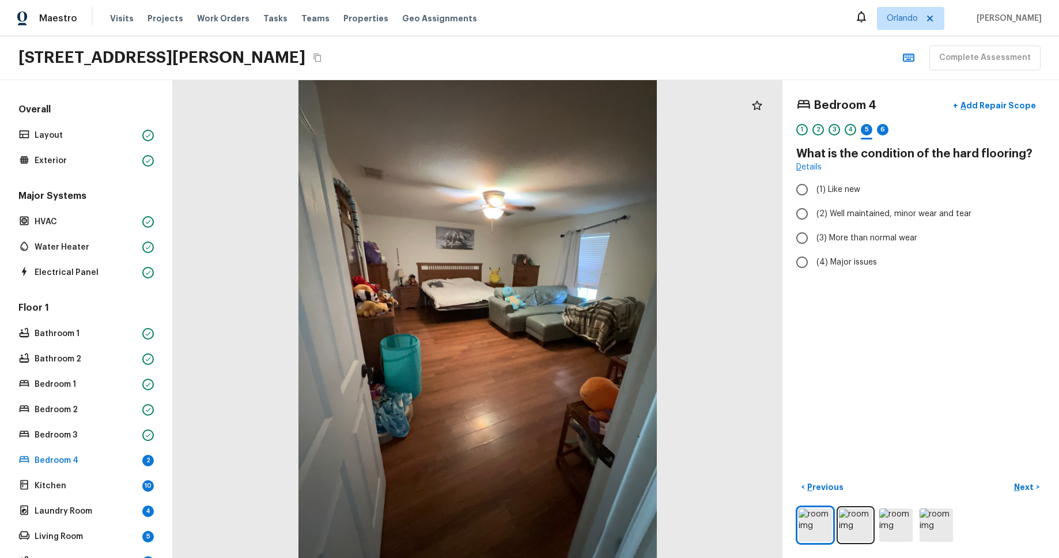
radio input "true"
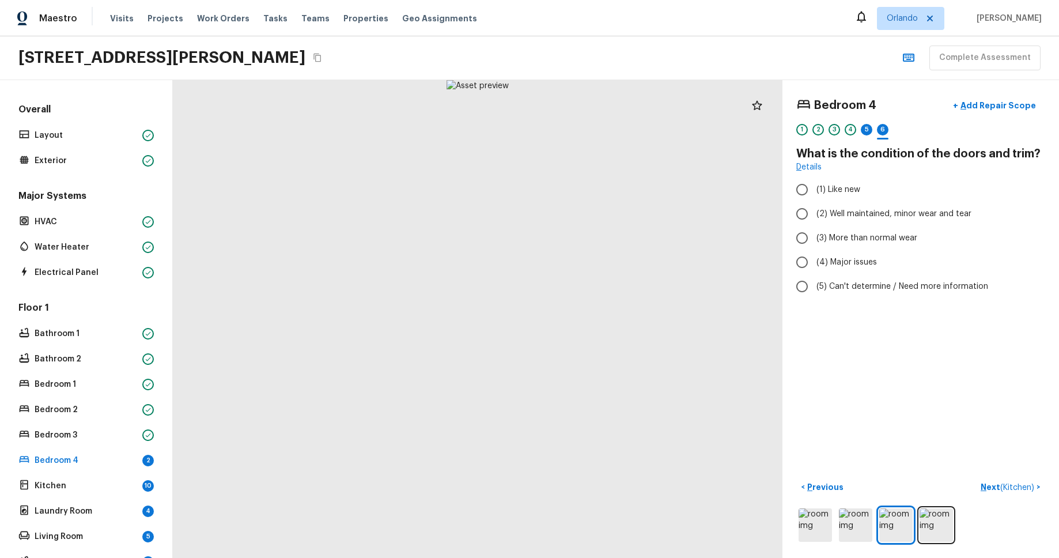
radio input "true"
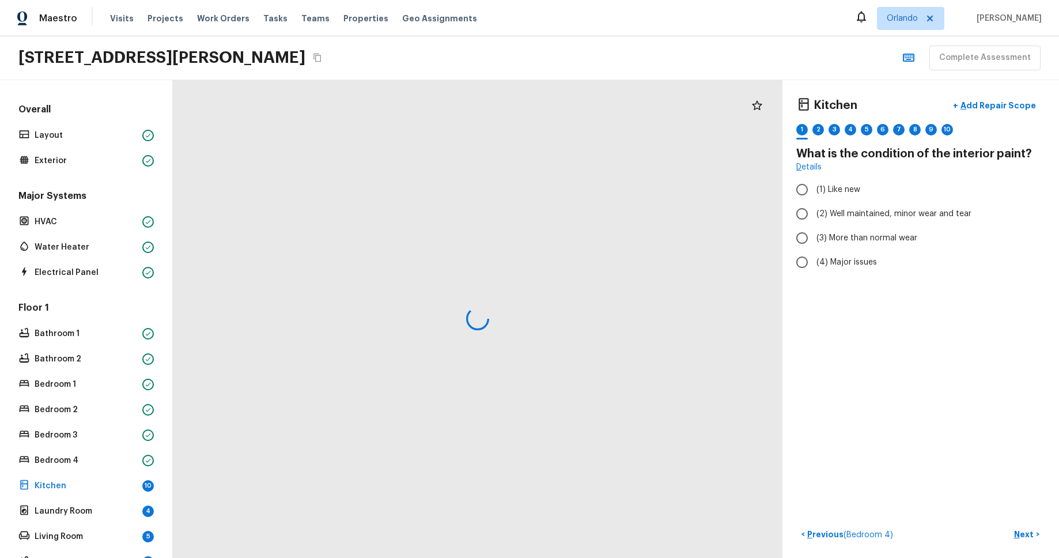
radio input "true"
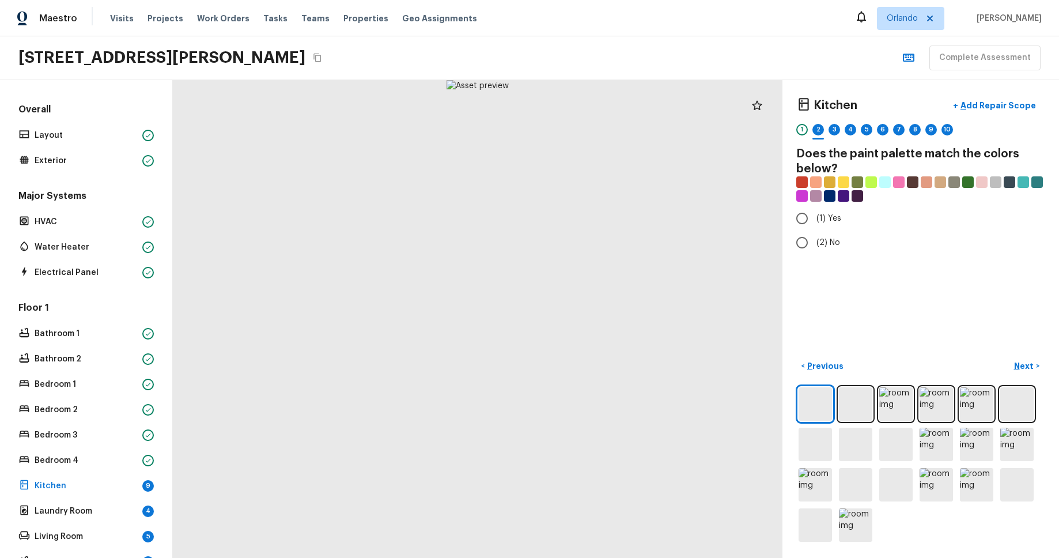
radio input "true"
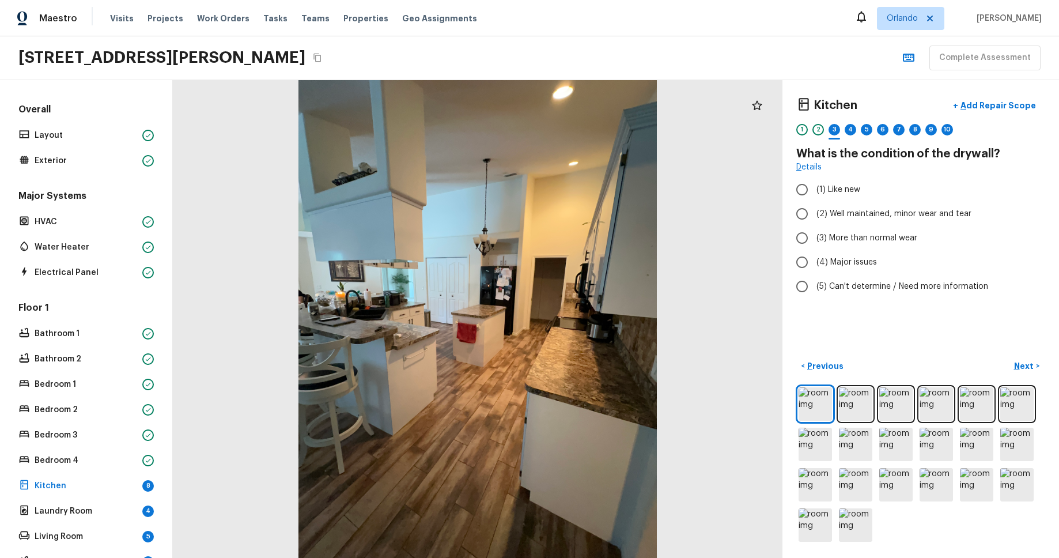
radio input "true"
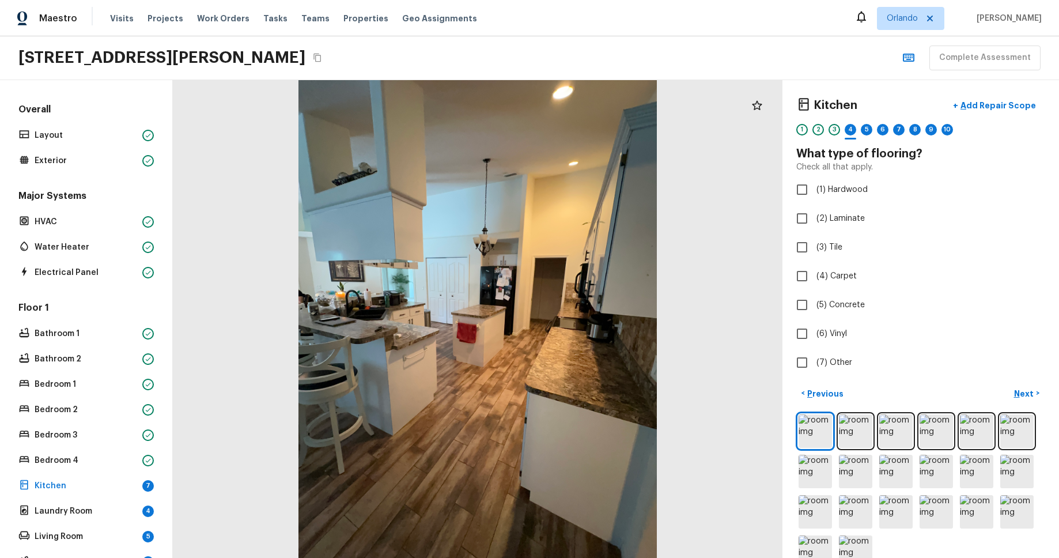
checkbox input "true"
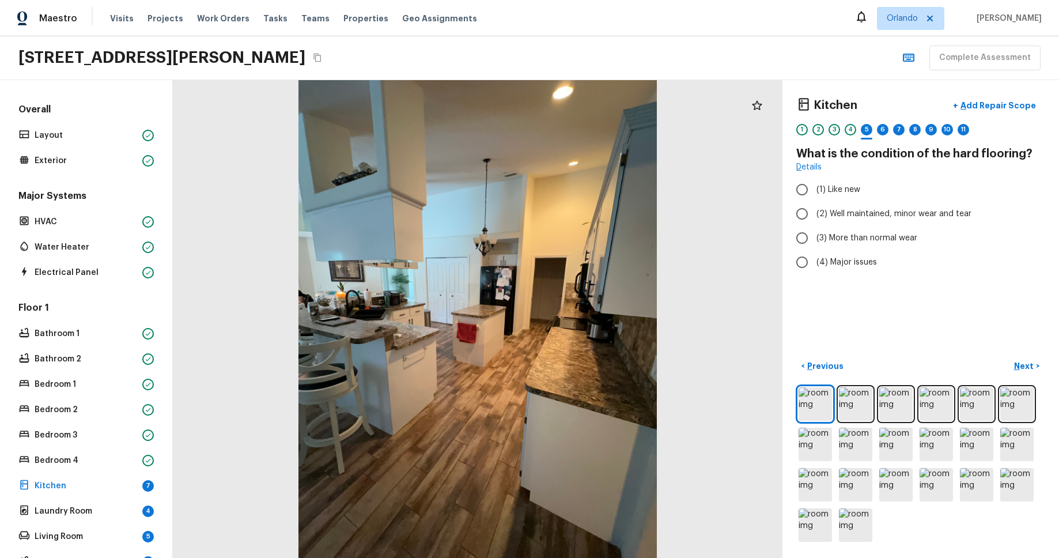
radio input "true"
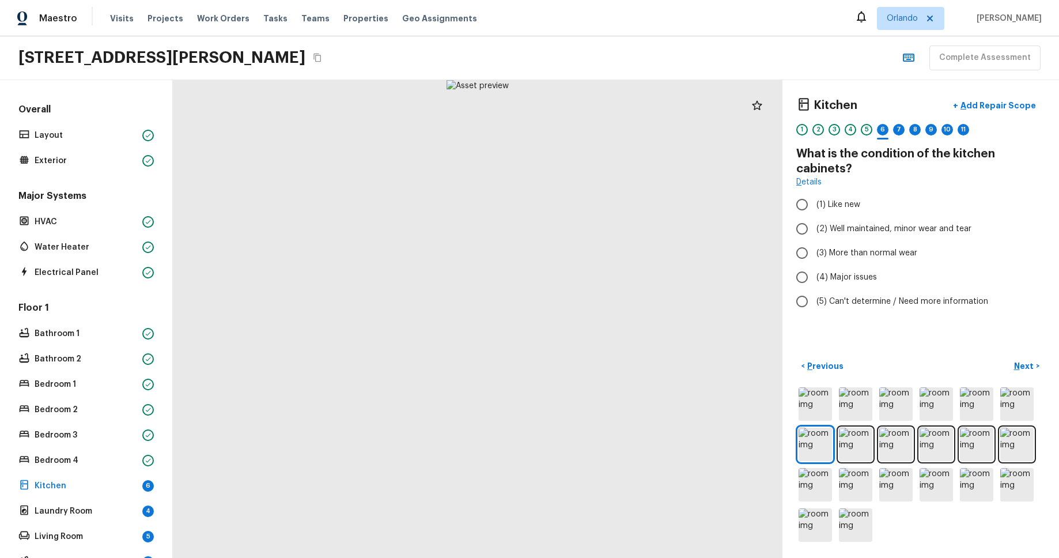
radio input "true"
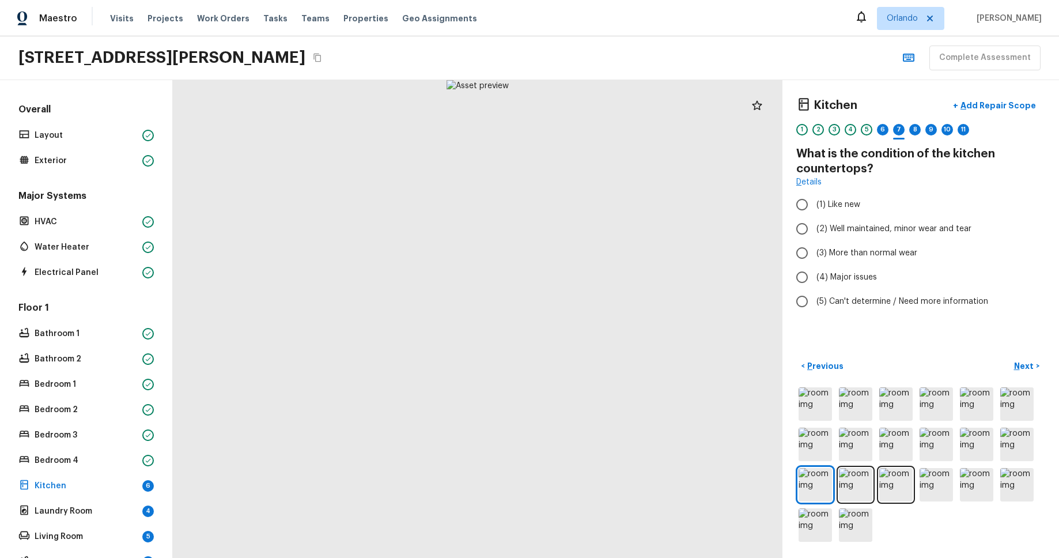
radio input "true"
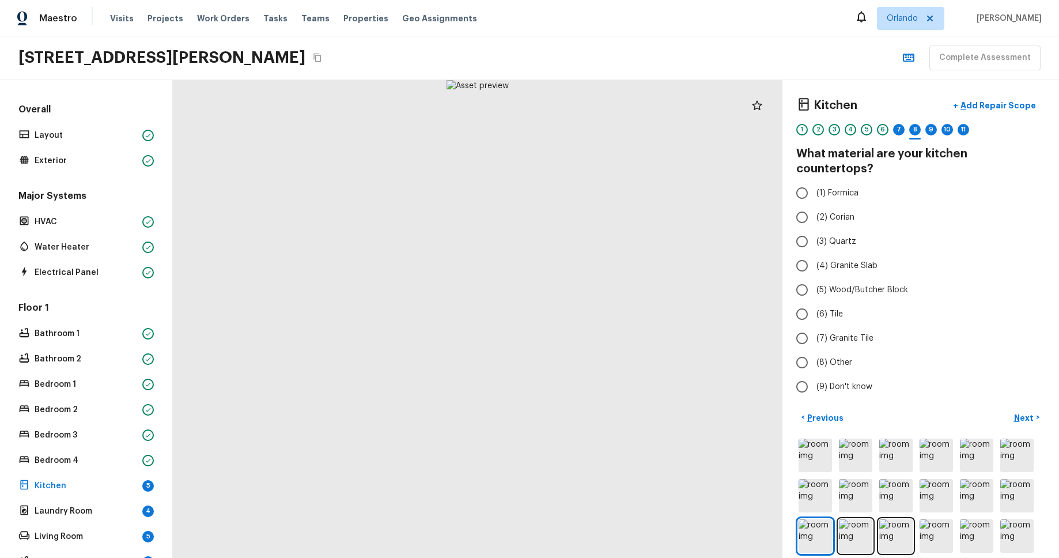
radio input "true"
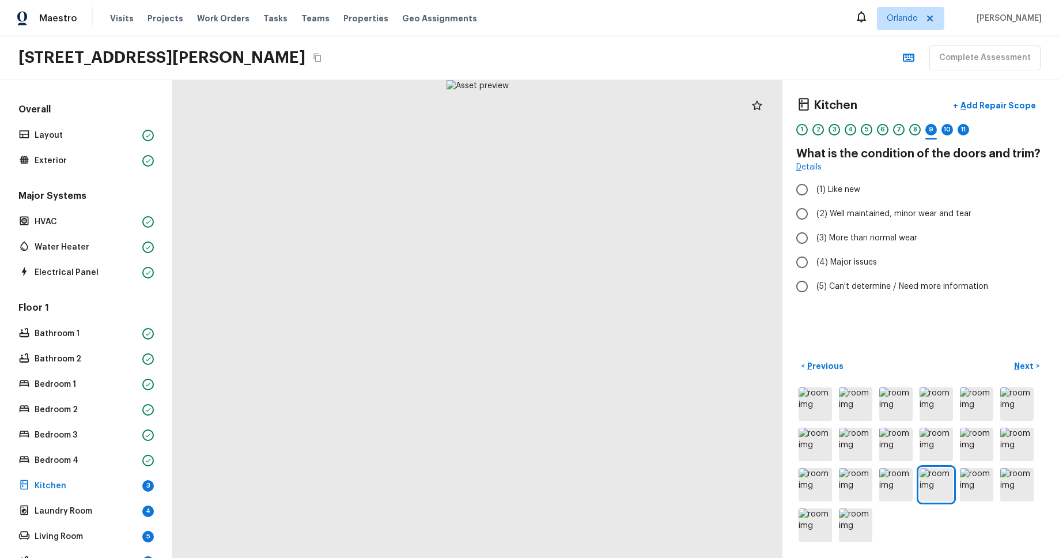
radio input "true"
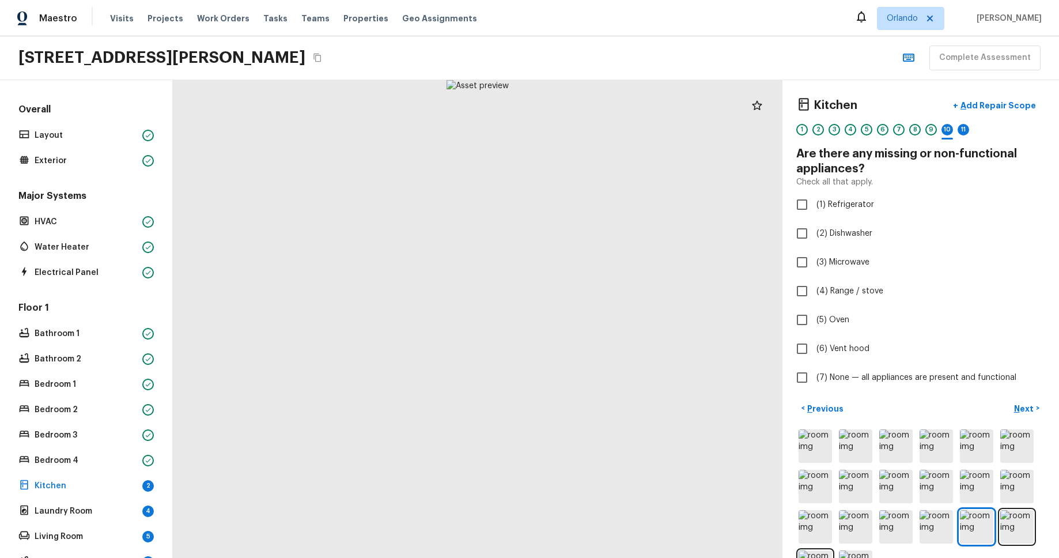
checkbox input "true"
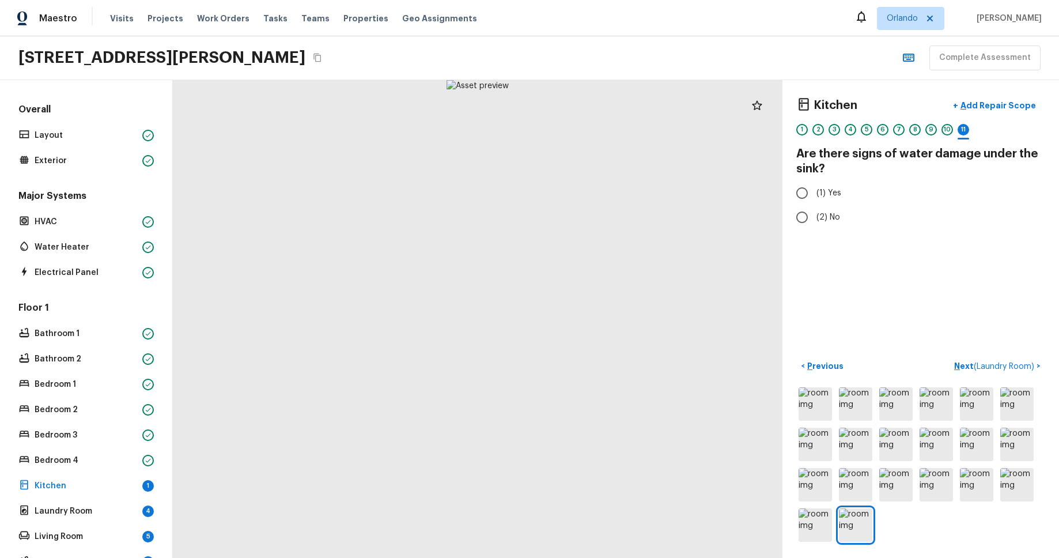
radio input "true"
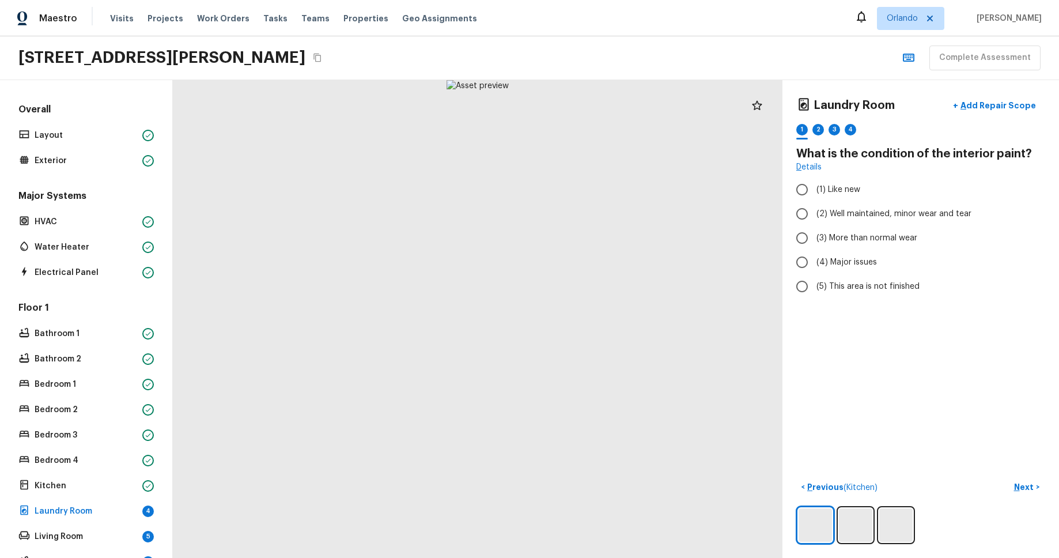
radio input "true"
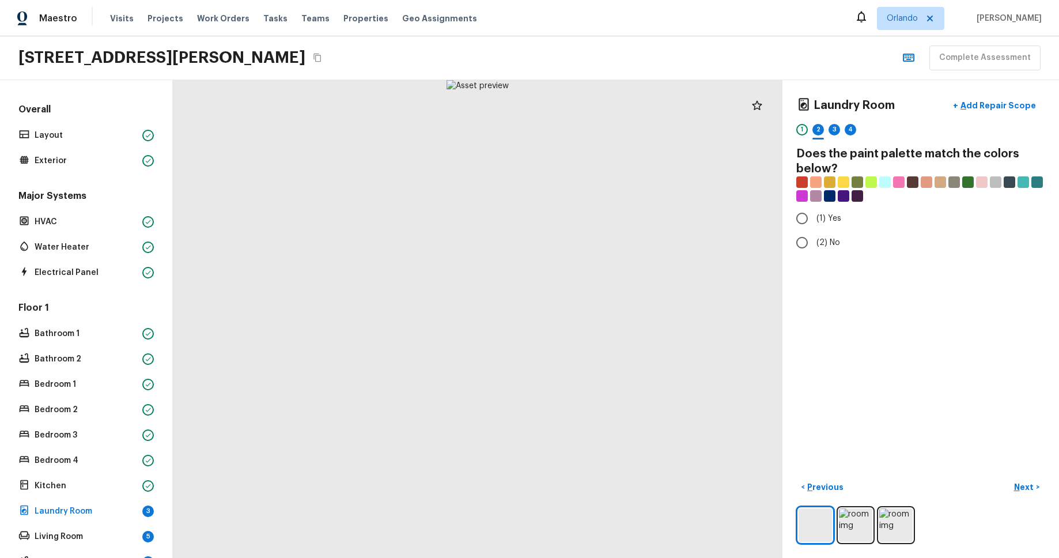
radio input "true"
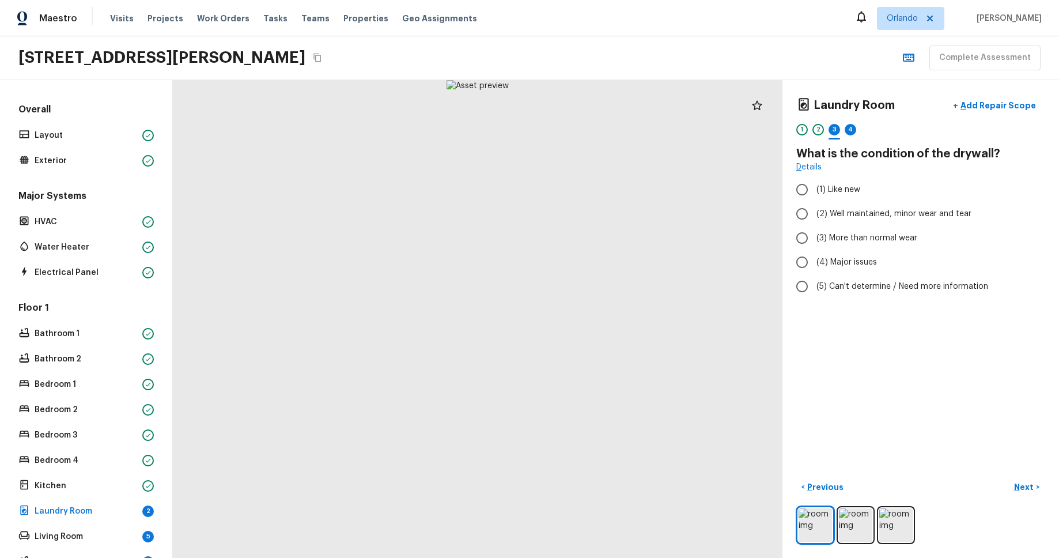
radio input "true"
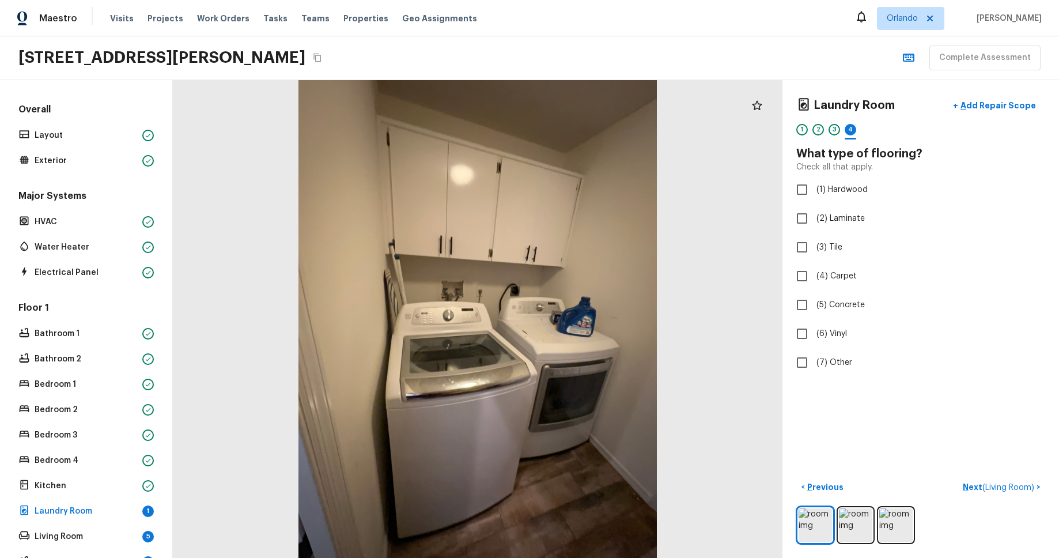
checkbox input "true"
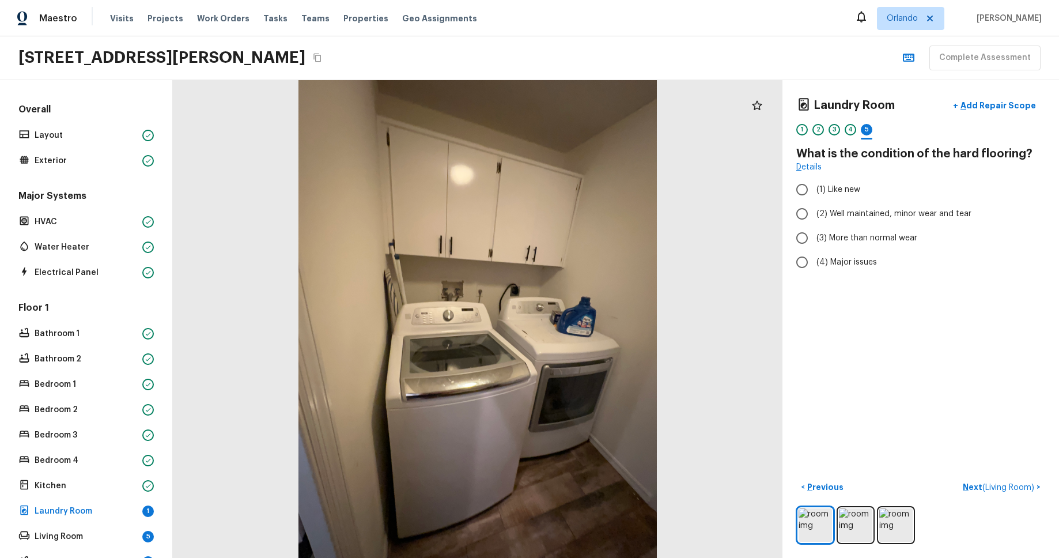
radio input "true"
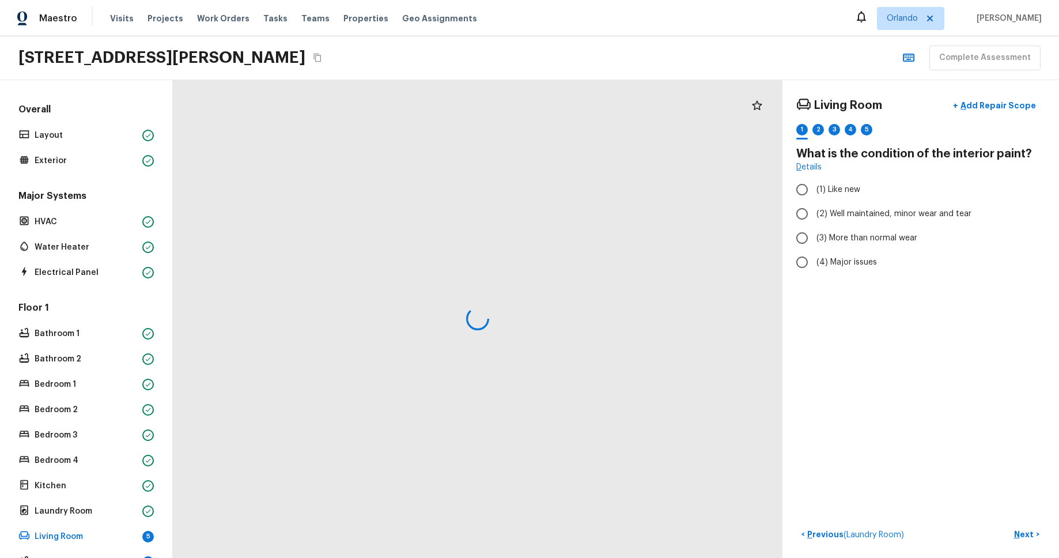
radio input "true"
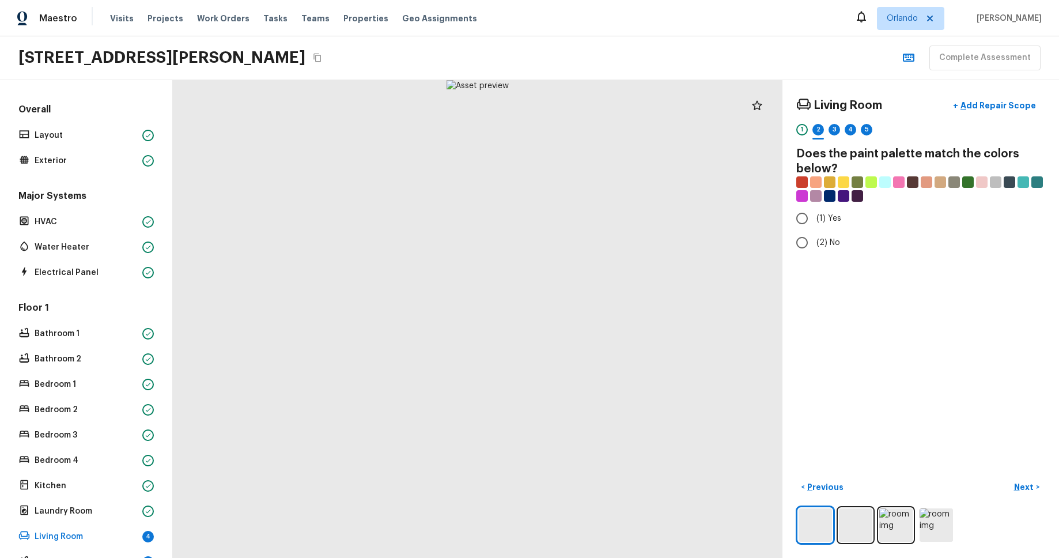
radio input "true"
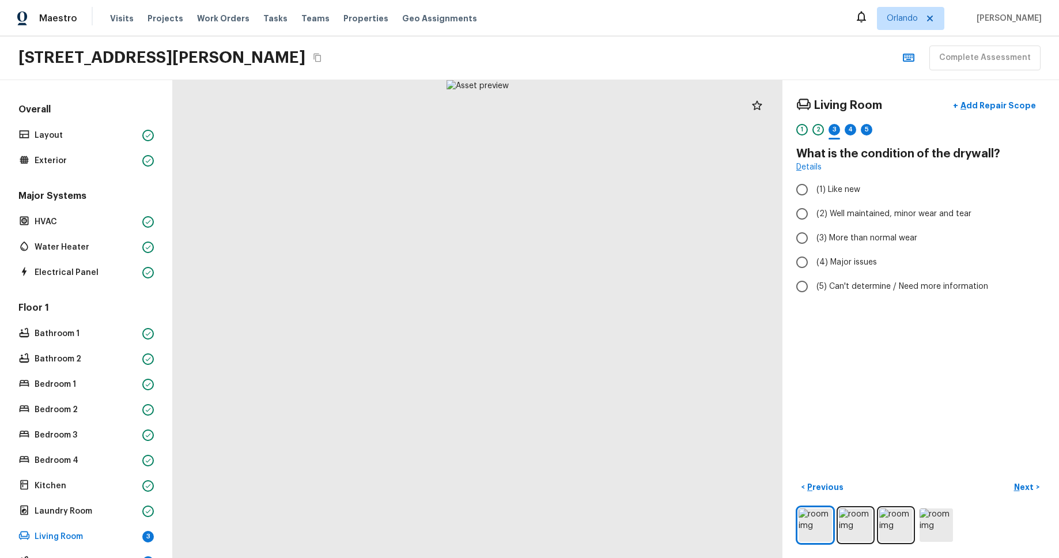
radio input "true"
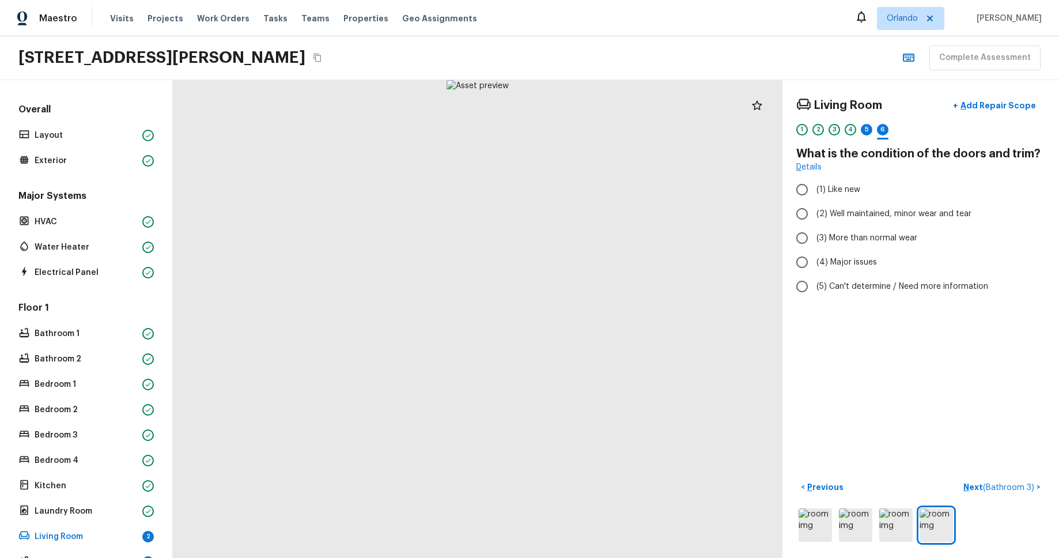
radio input "true"
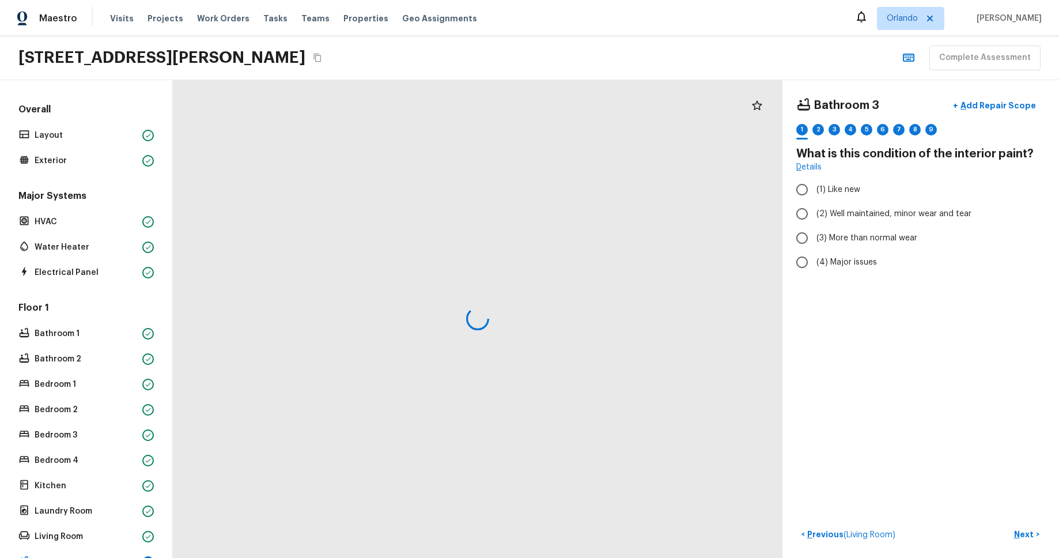
radio input "true"
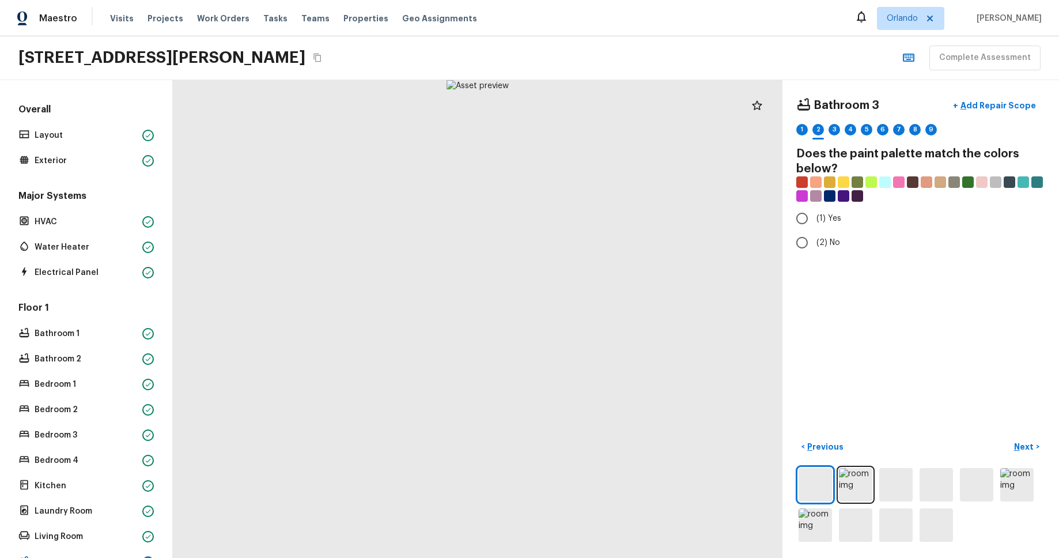
radio input "true"
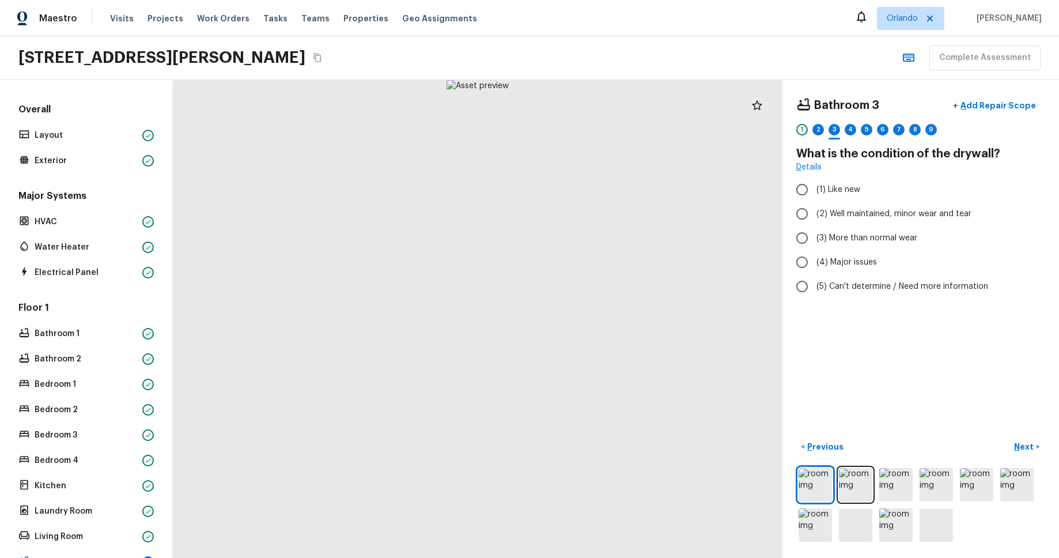
radio input "true"
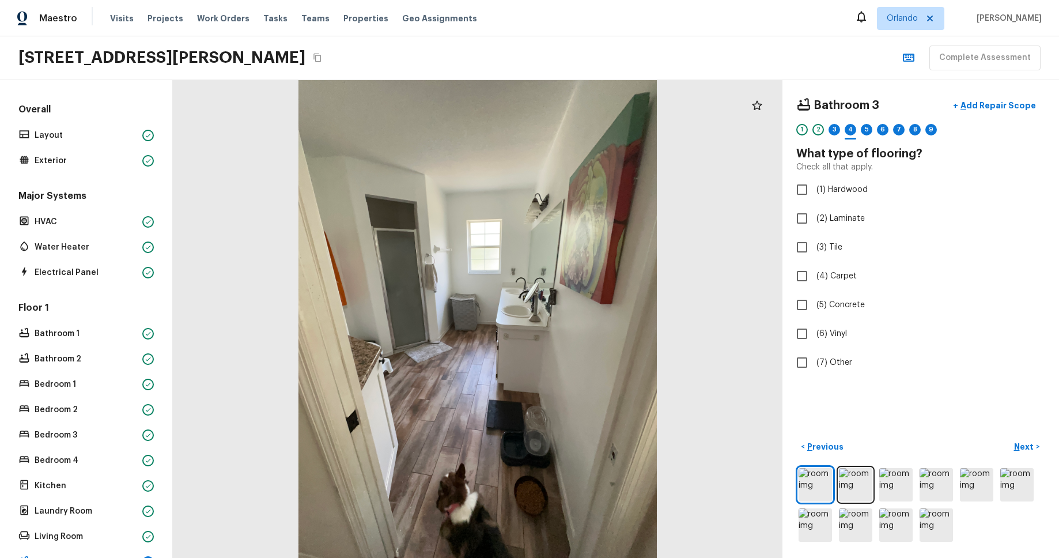
checkbox input "true"
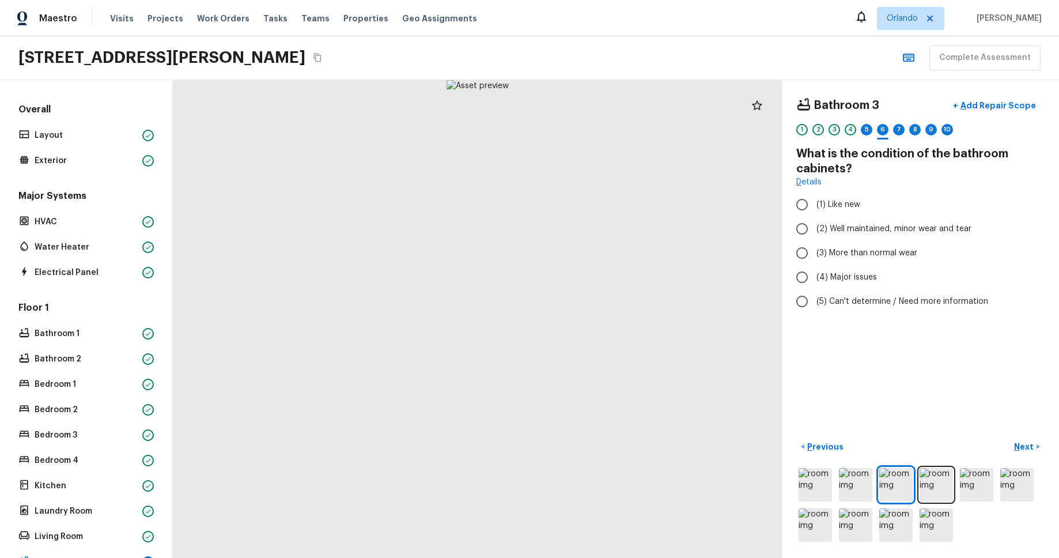
radio input "true"
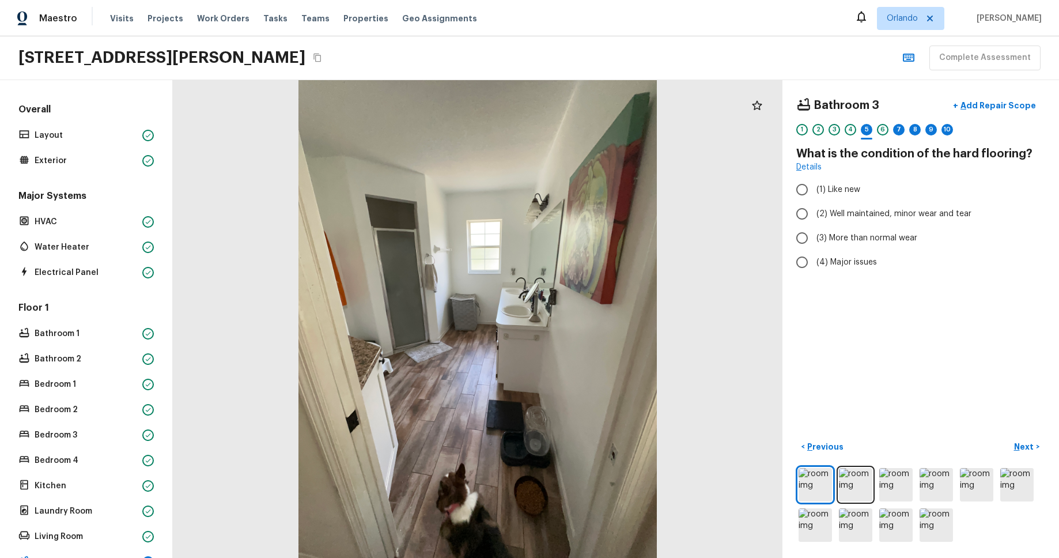
radio input "true"
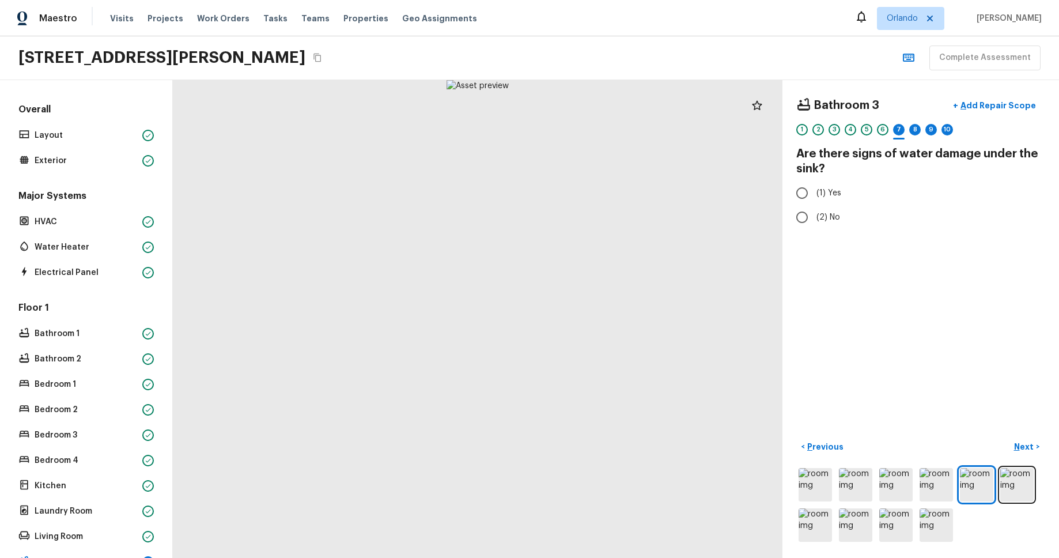
radio input "true"
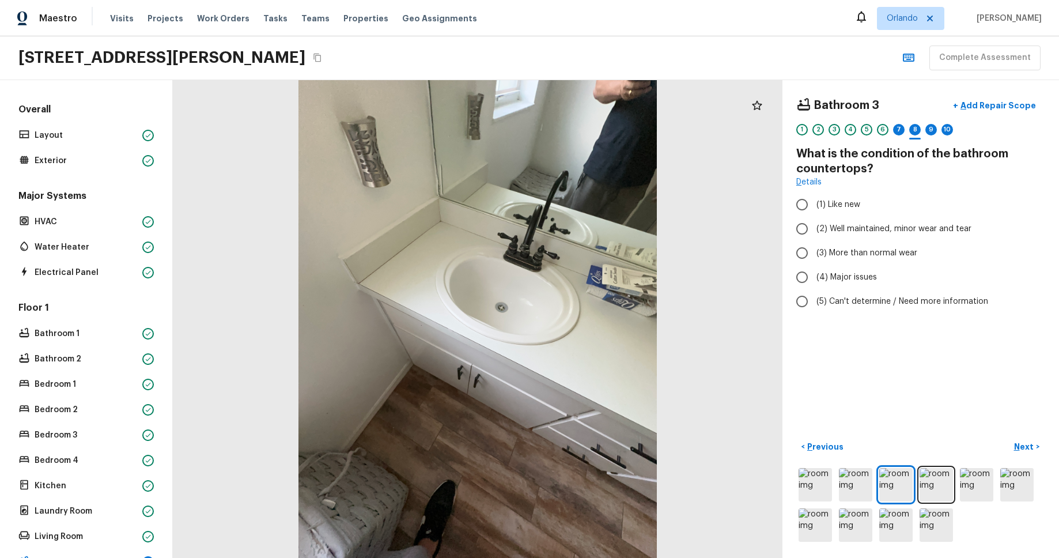
radio input "true"
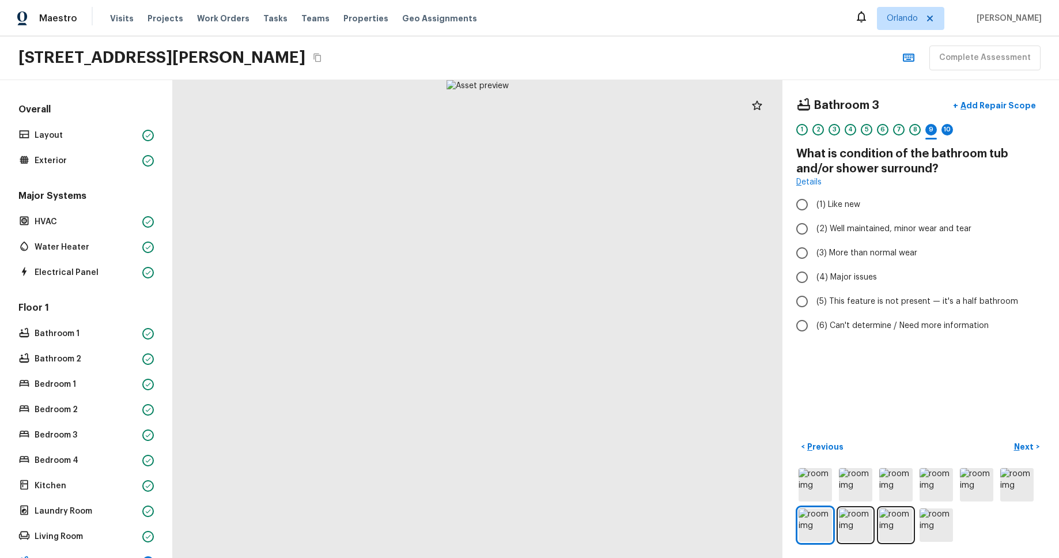
radio input "true"
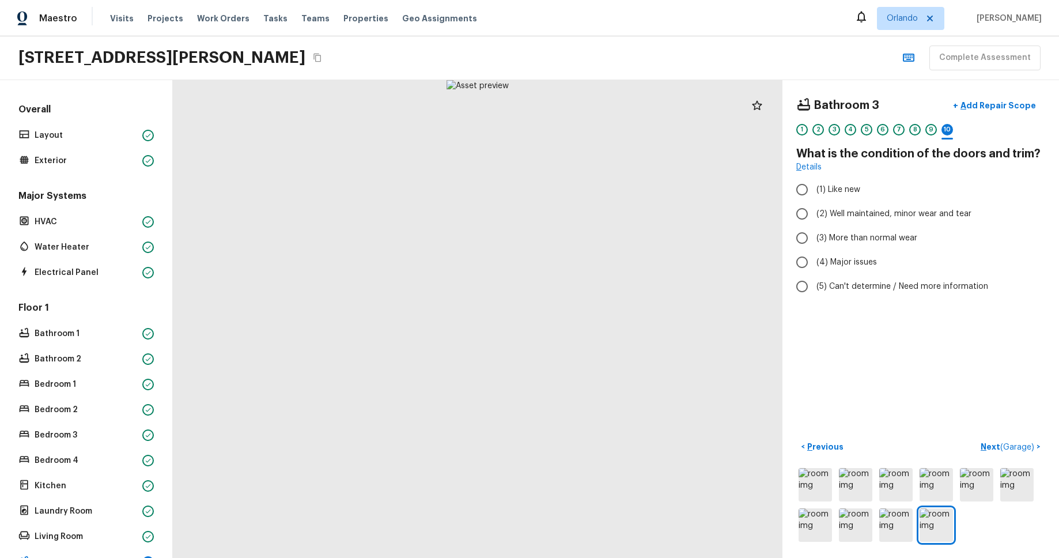
radio input "true"
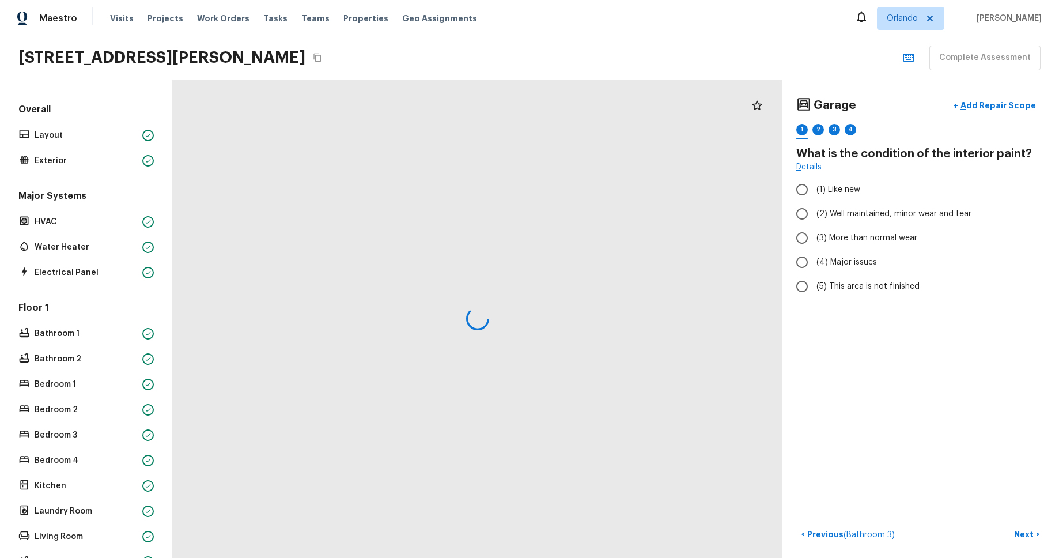
radio input "true"
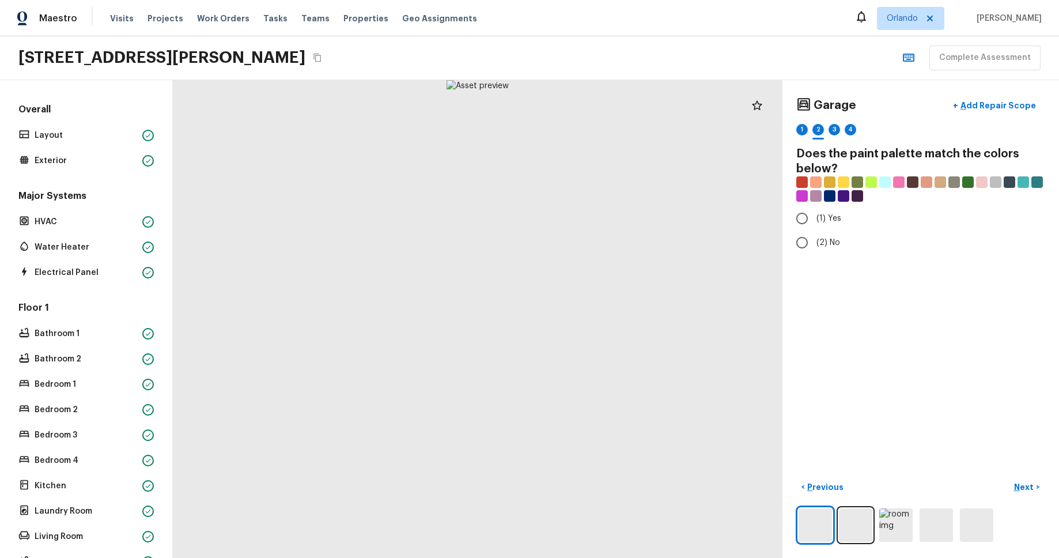
radio input "true"
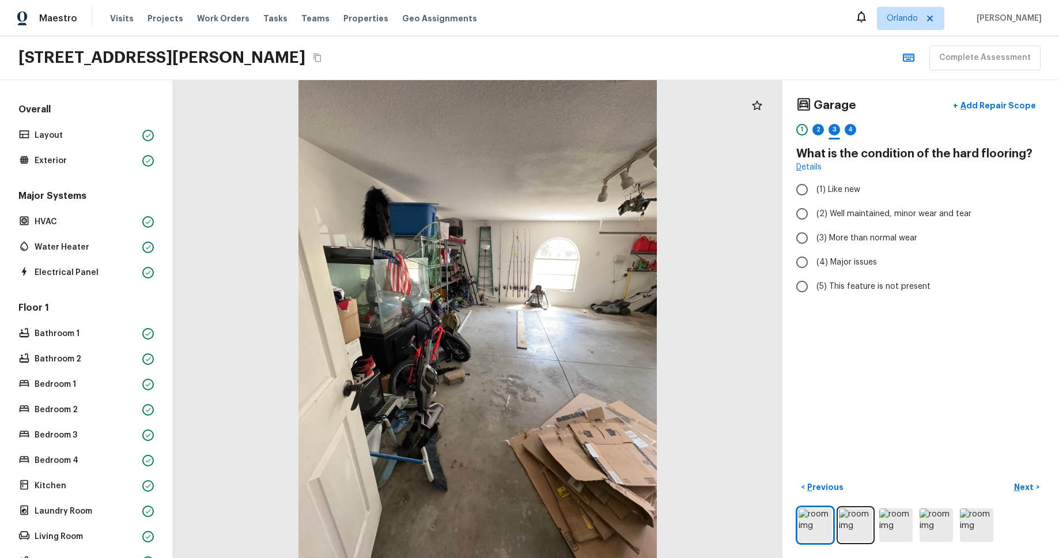
radio input "true"
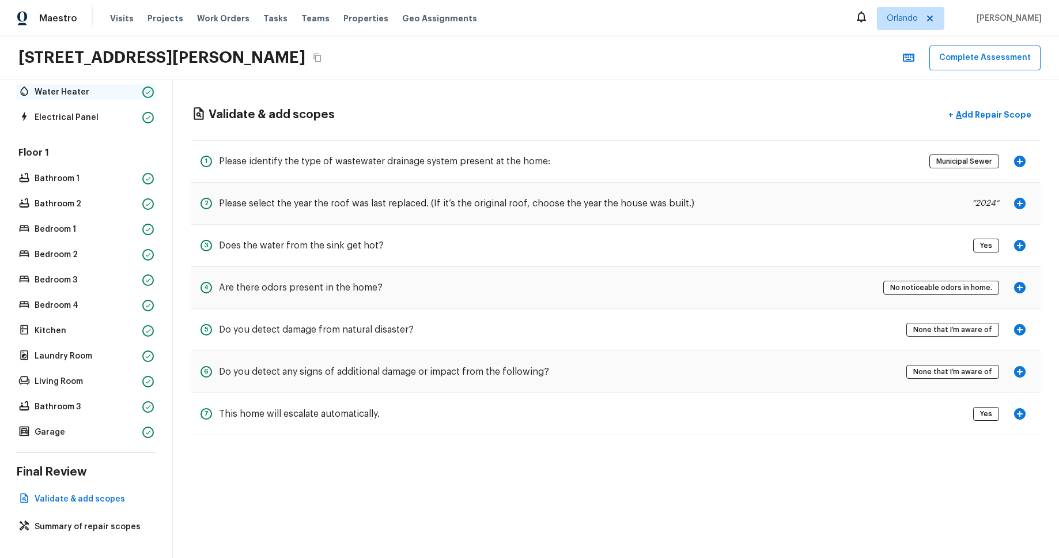
scroll to position [0, 0]
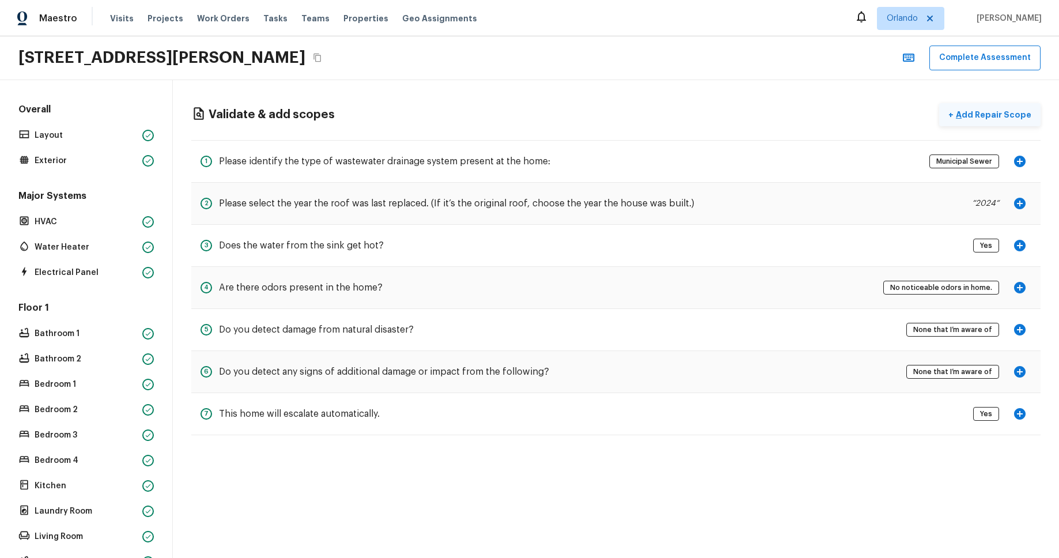
click at [987, 115] on p "Add Repair Scope" at bounding box center [993, 115] width 78 height 12
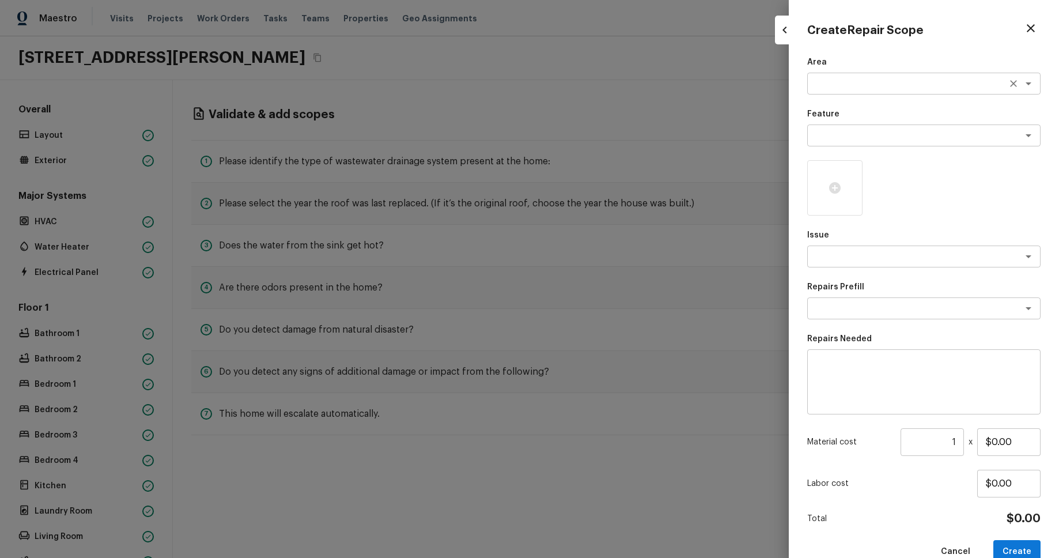
click at [927, 89] on textarea at bounding box center [908, 84] width 191 height 12
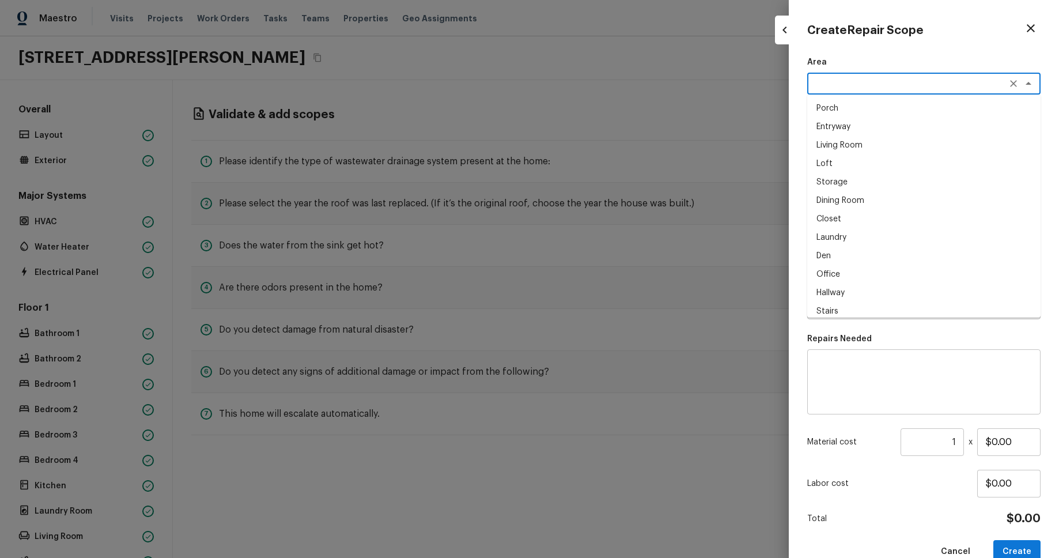
click at [878, 158] on li "Loft" at bounding box center [923, 163] width 233 height 18
type textarea "Loft"
click at [886, 145] on div "x ​" at bounding box center [923, 135] width 233 height 22
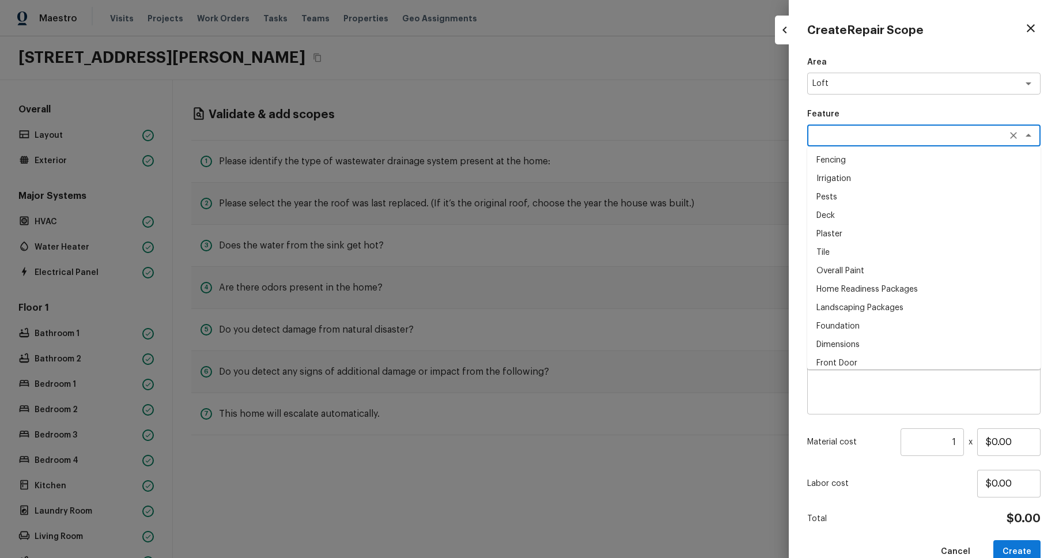
click at [883, 191] on li "Pests" at bounding box center [923, 197] width 233 height 18
type textarea "Pests"
click at [893, 254] on textarea at bounding box center [908, 257] width 191 height 12
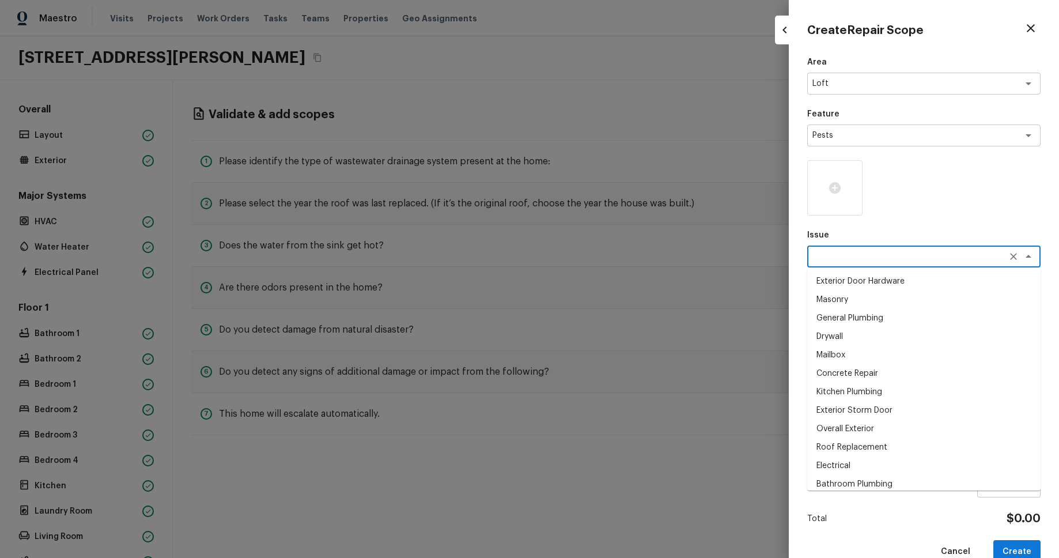
click at [865, 344] on li "Drywall" at bounding box center [923, 336] width 233 height 18
type textarea "Drywall"
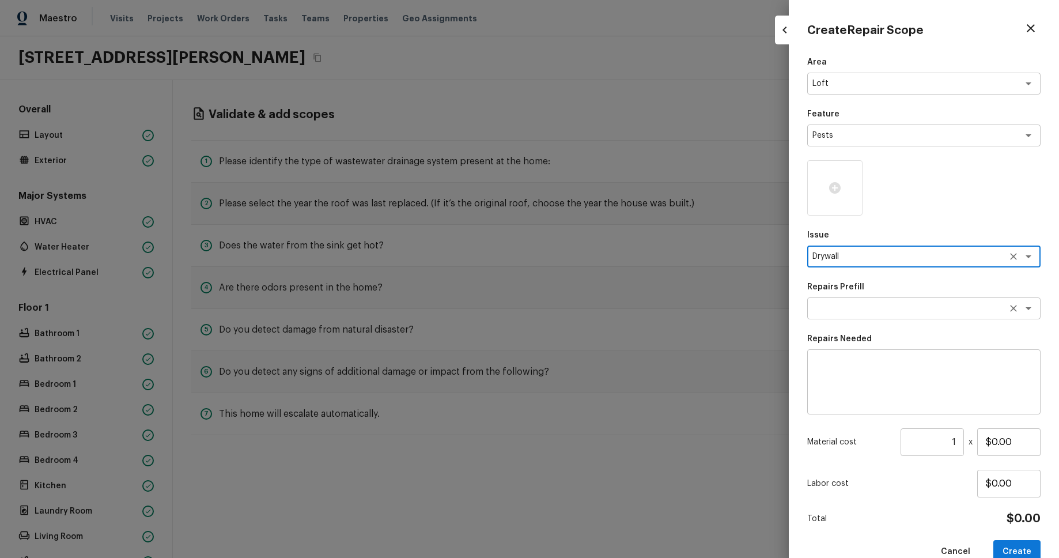
click at [894, 311] on textarea at bounding box center [908, 309] width 191 height 12
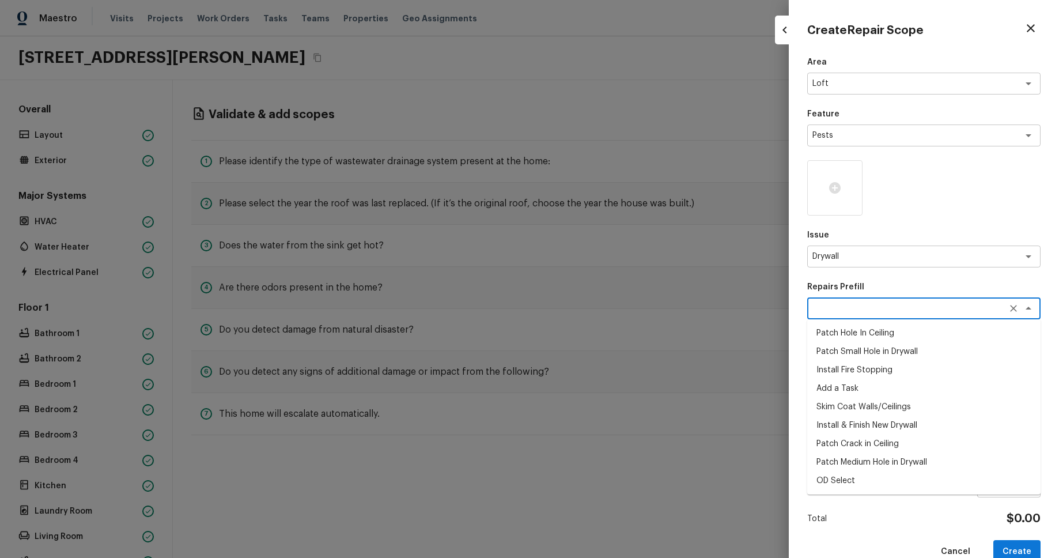
click at [894, 394] on li "Add a Task" at bounding box center [923, 388] width 233 height 18
type textarea "Add a Task"
type textarea "HPM to detail"
type input "$1.00"
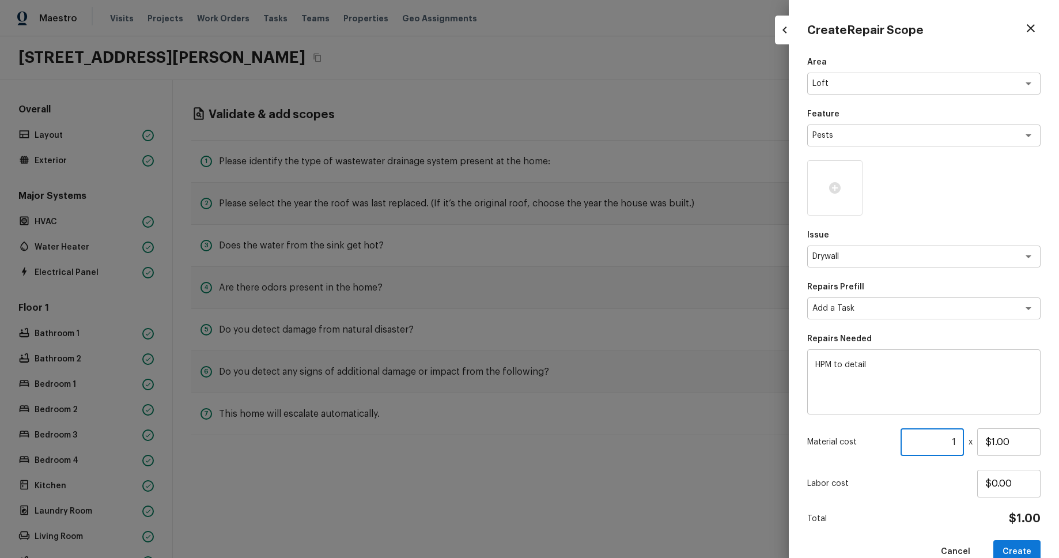
drag, startPoint x: 957, startPoint y: 446, endPoint x: 964, endPoint y: 451, distance: 8.3
click at [957, 446] on input "1" at bounding box center [932, 442] width 63 height 28
type input "130"
drag, startPoint x: 999, startPoint y: 483, endPoint x: 993, endPoint y: 483, distance: 6.4
click at [993, 483] on input "$0.00" at bounding box center [1008, 484] width 63 height 28
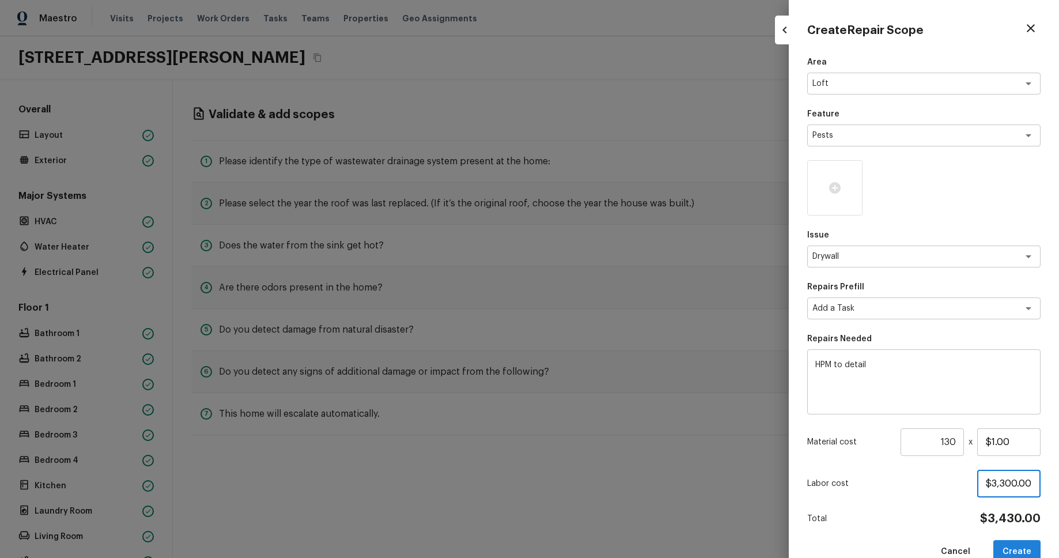
type input "$3,300.00"
click at [1025, 553] on button "Create" at bounding box center [1016, 552] width 47 height 24
type input "1"
type input "$0.00"
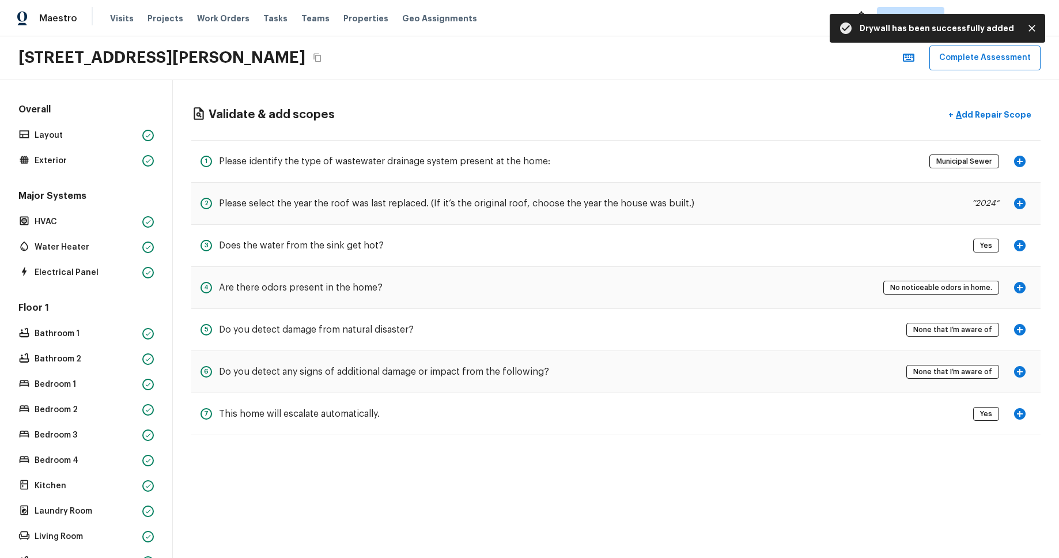
drag, startPoint x: 979, startPoint y: 50, endPoint x: 978, endPoint y: 56, distance: 6.4
click at [979, 50] on button "Complete Assessment" at bounding box center [985, 58] width 111 height 25
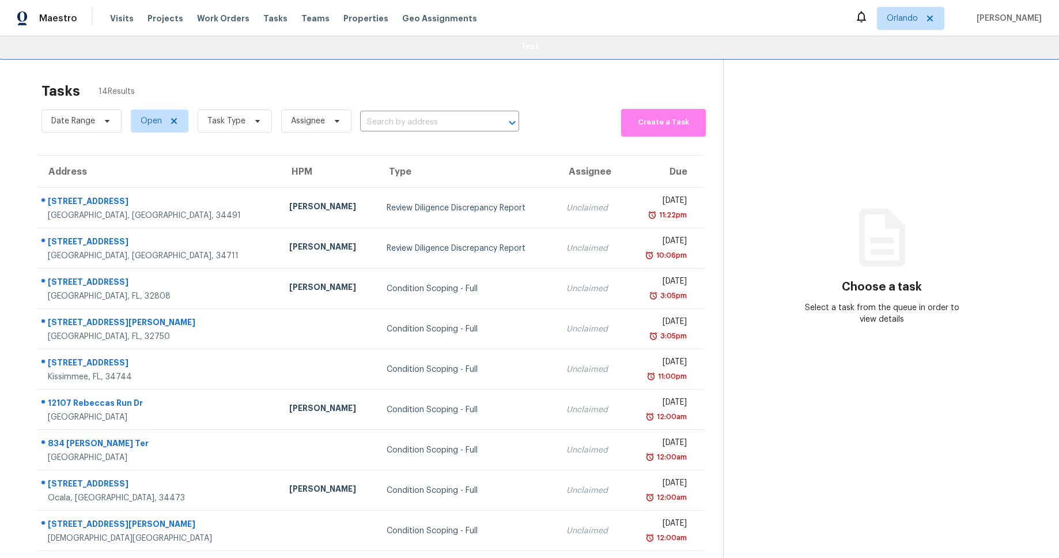
click at [624, 47] on span "Test" at bounding box center [529, 47] width 1041 height 14
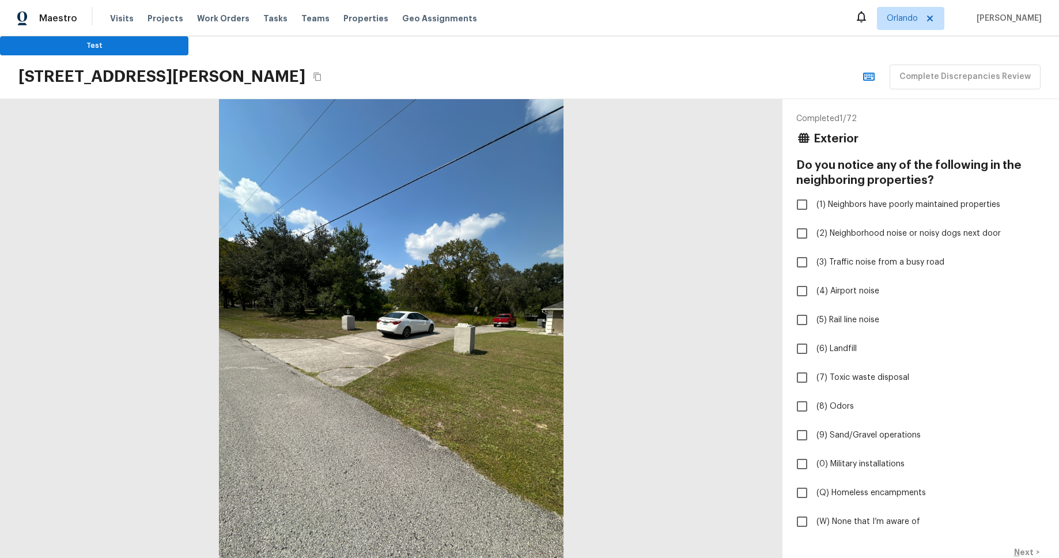
click at [726, 54] on div "Maestro Visits Projects Work Orders Tasks Teams Properties Geo Assignments Orla…" at bounding box center [529, 279] width 1059 height 558
checkbox input "true"
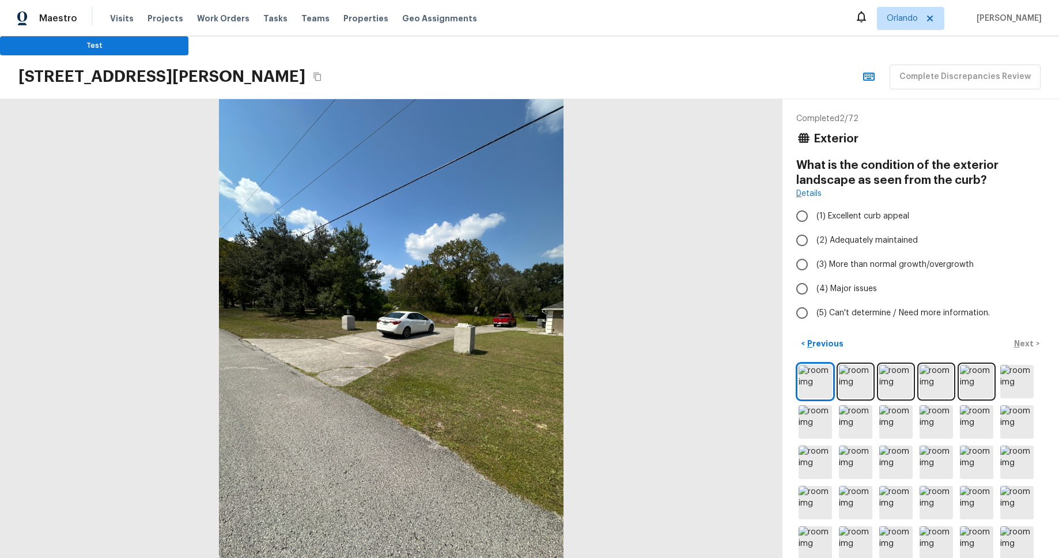
radio input "true"
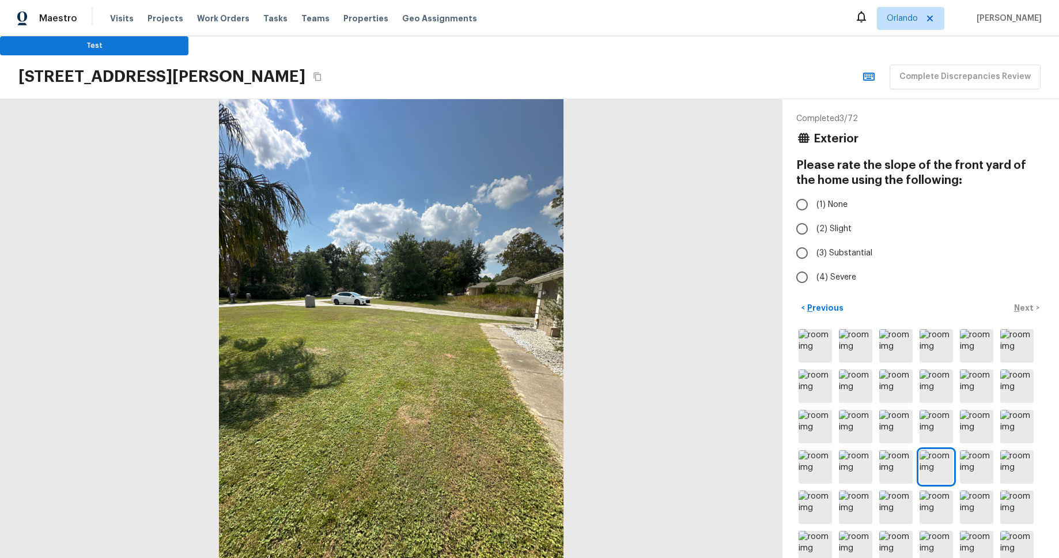
radio input "true"
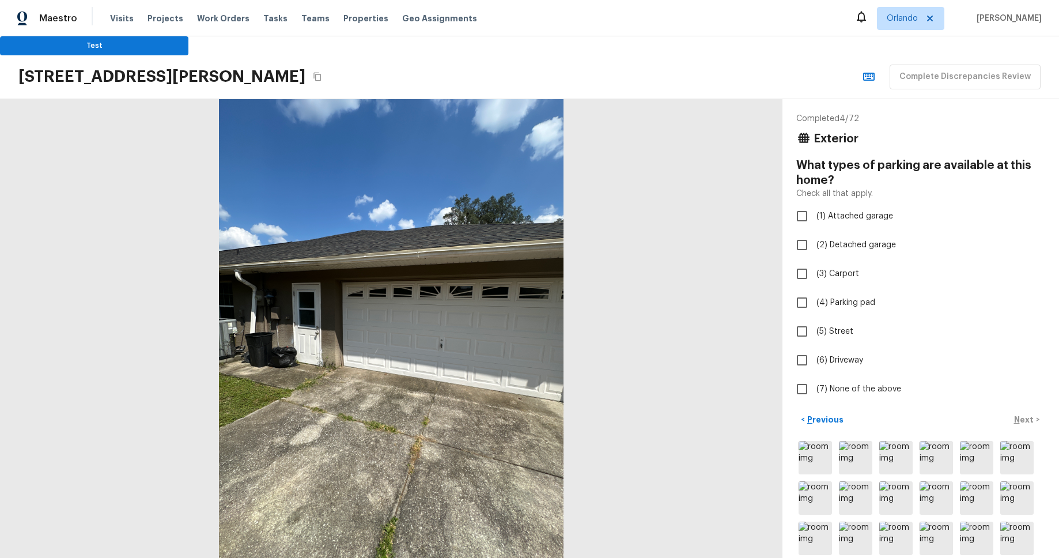
checkbox input "true"
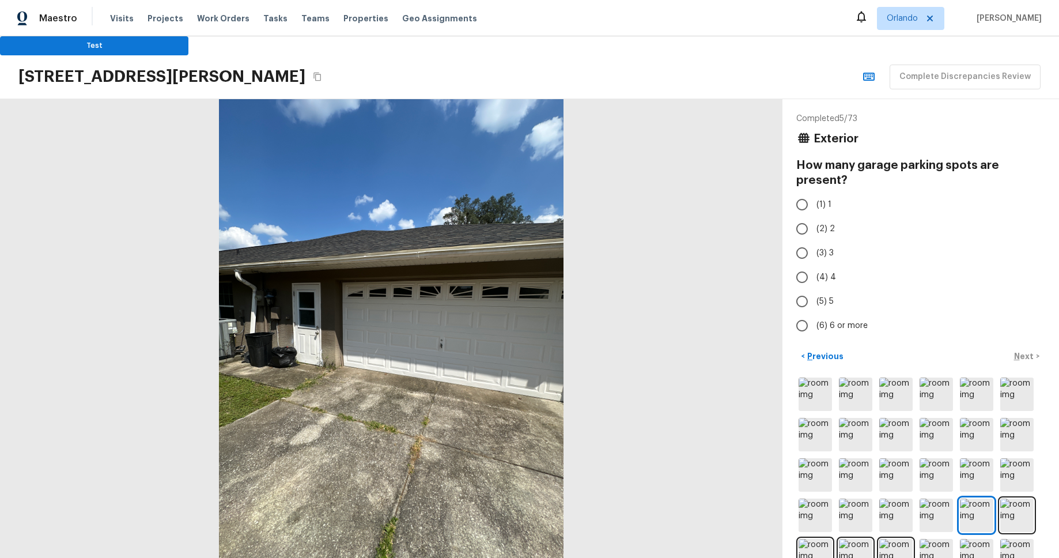
radio input "true"
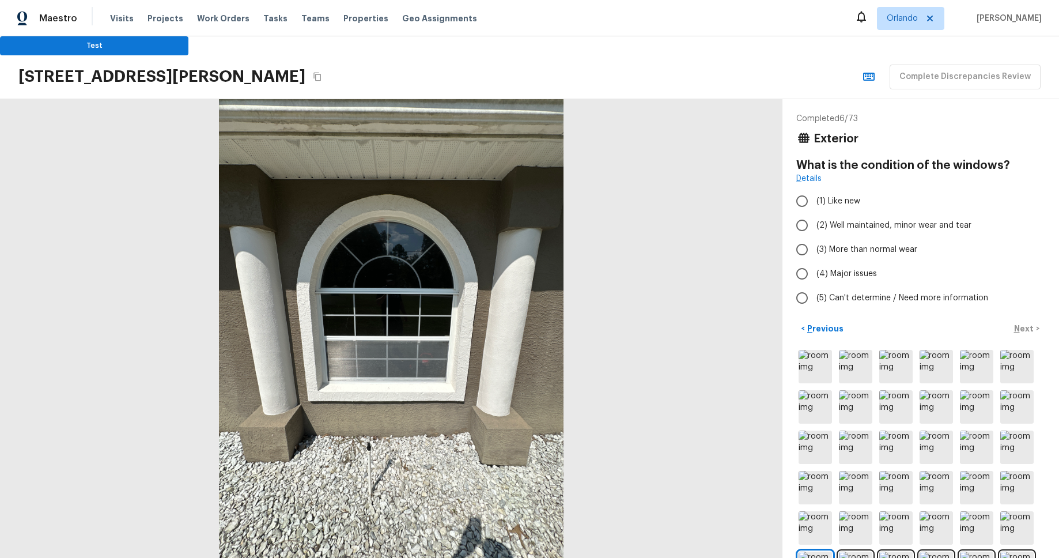
radio input "true"
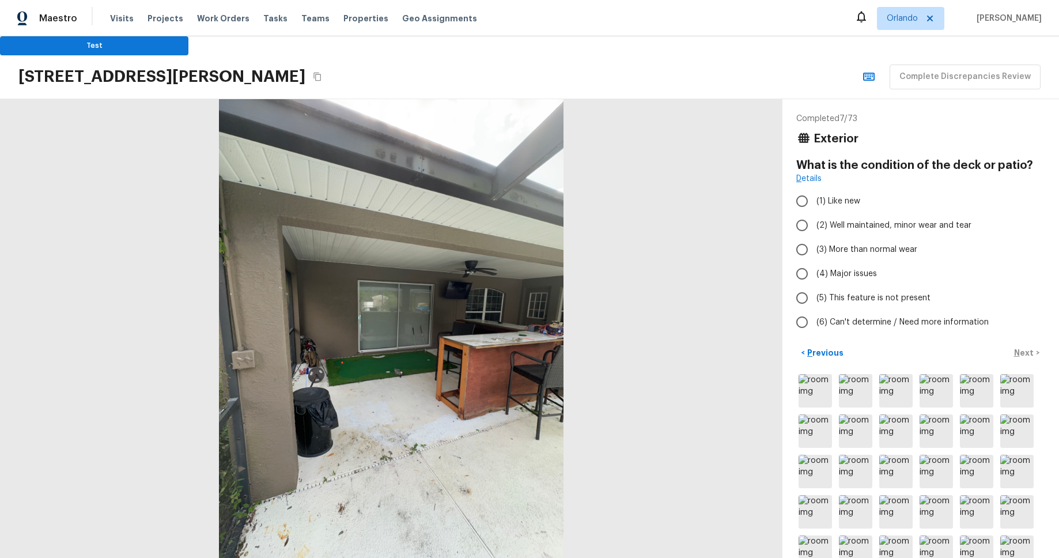
radio input "true"
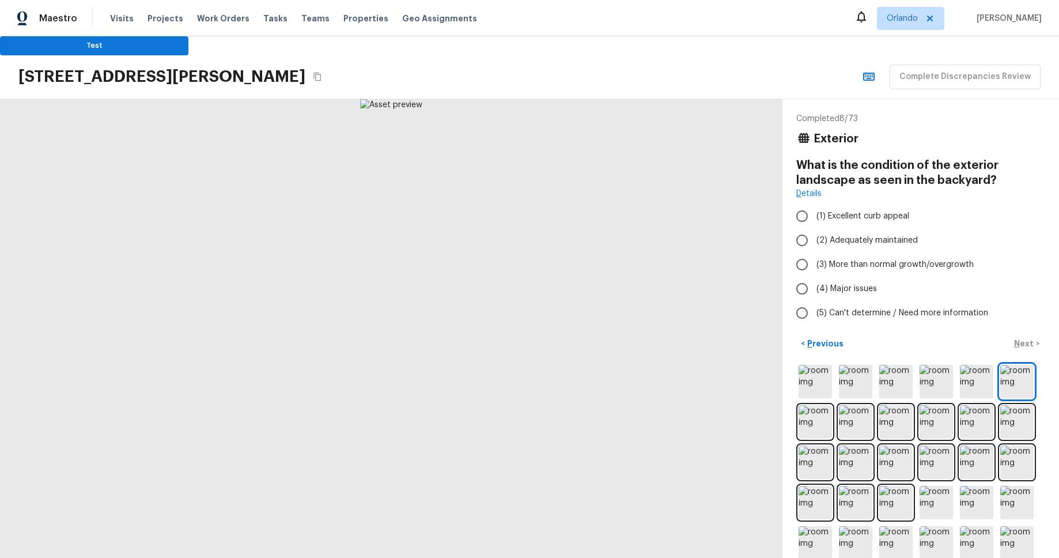
radio input "true"
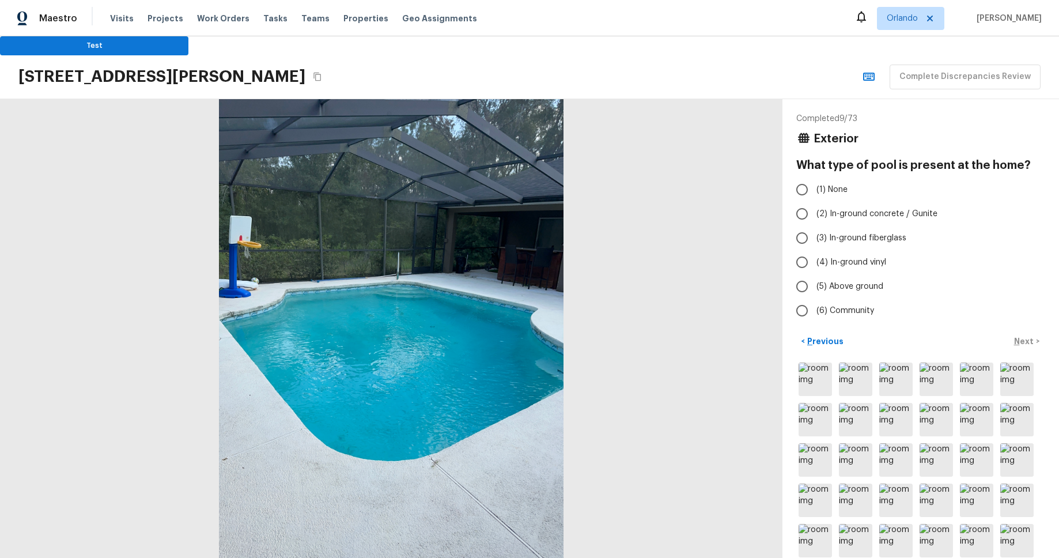
radio input "true"
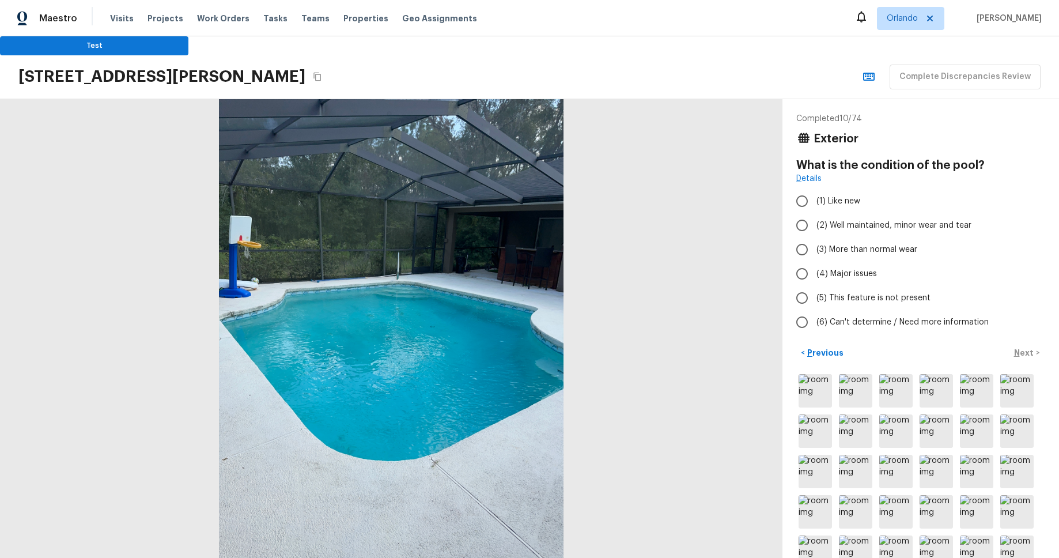
radio input "true"
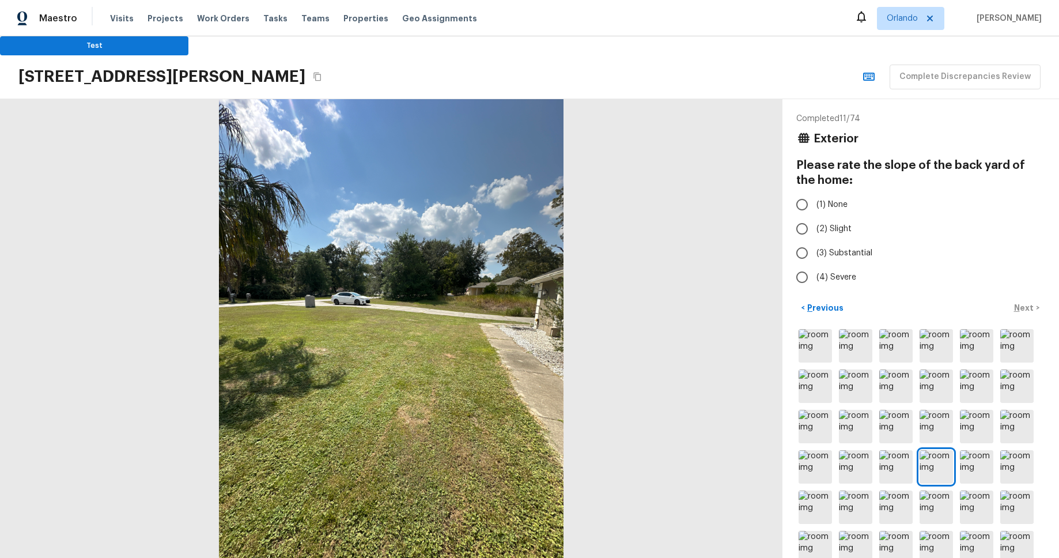
radio input "true"
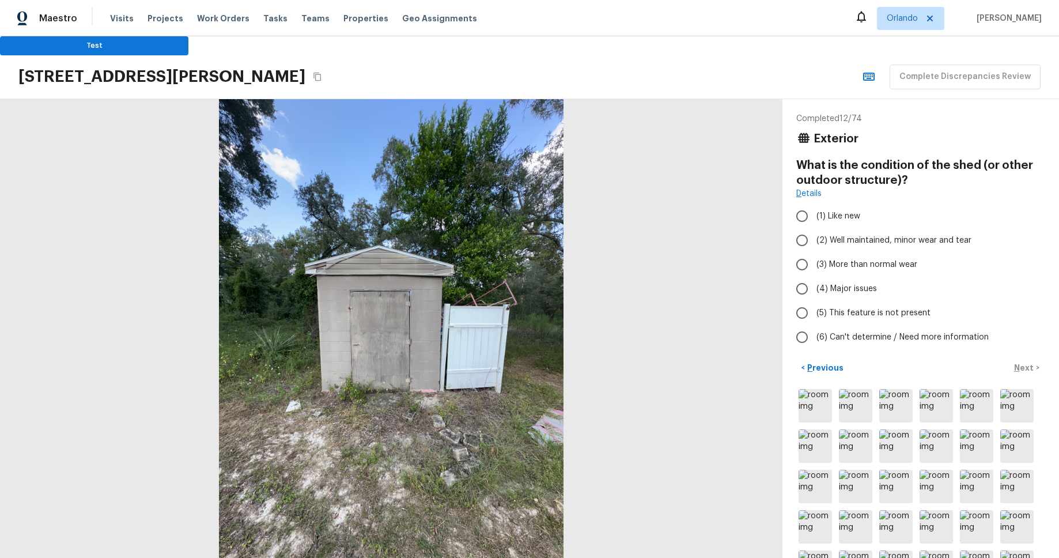
radio input "true"
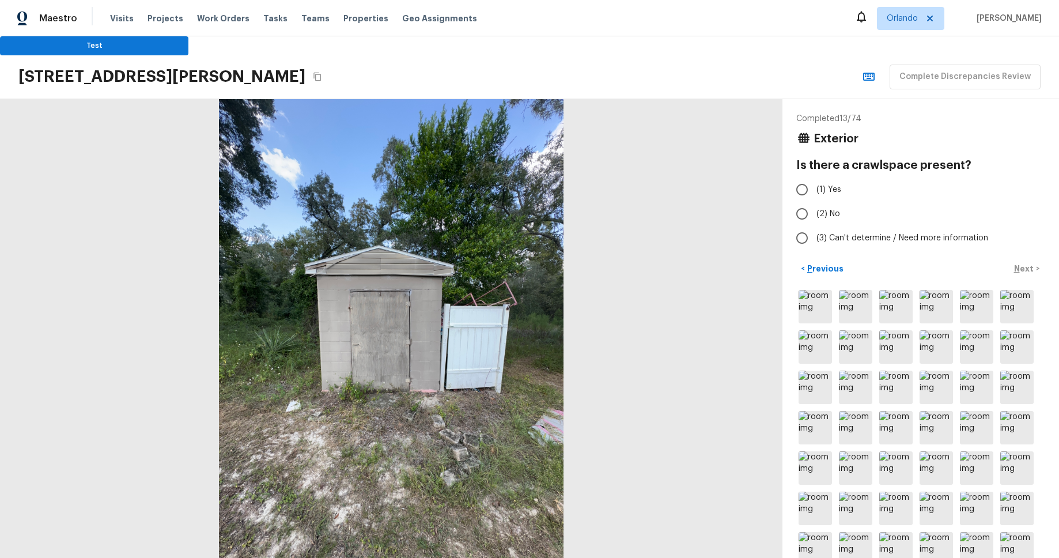
radio input "true"
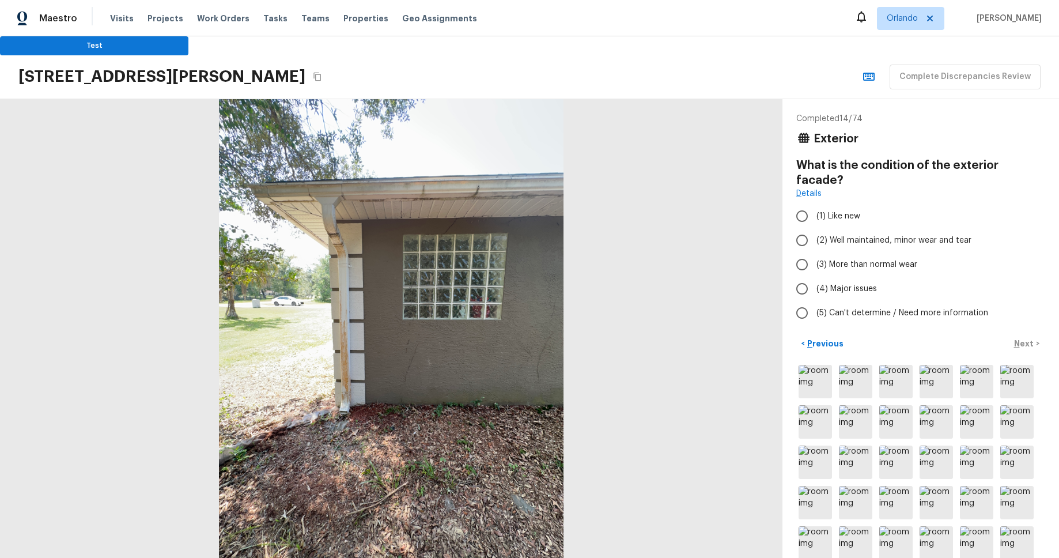
radio input "true"
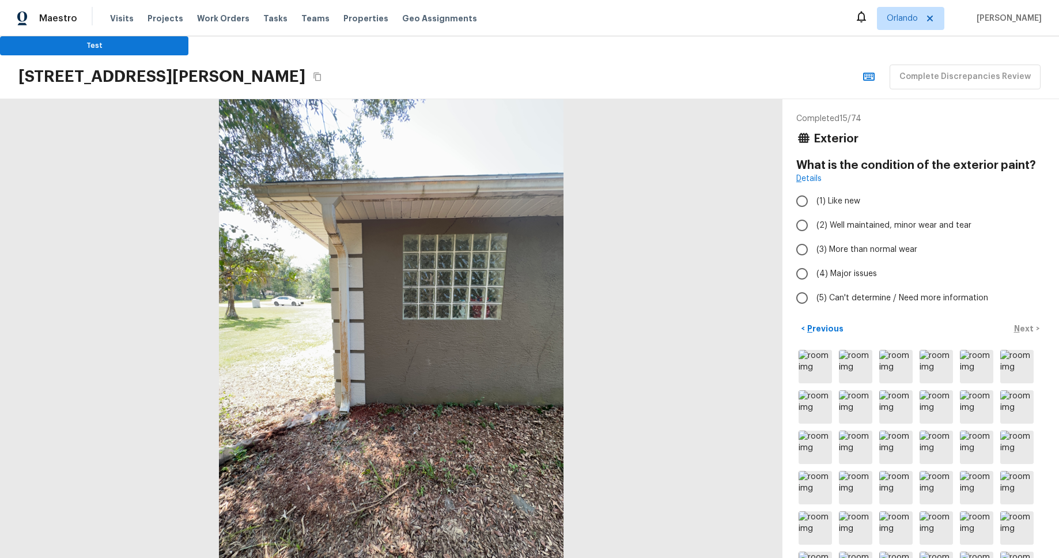
radio input "true"
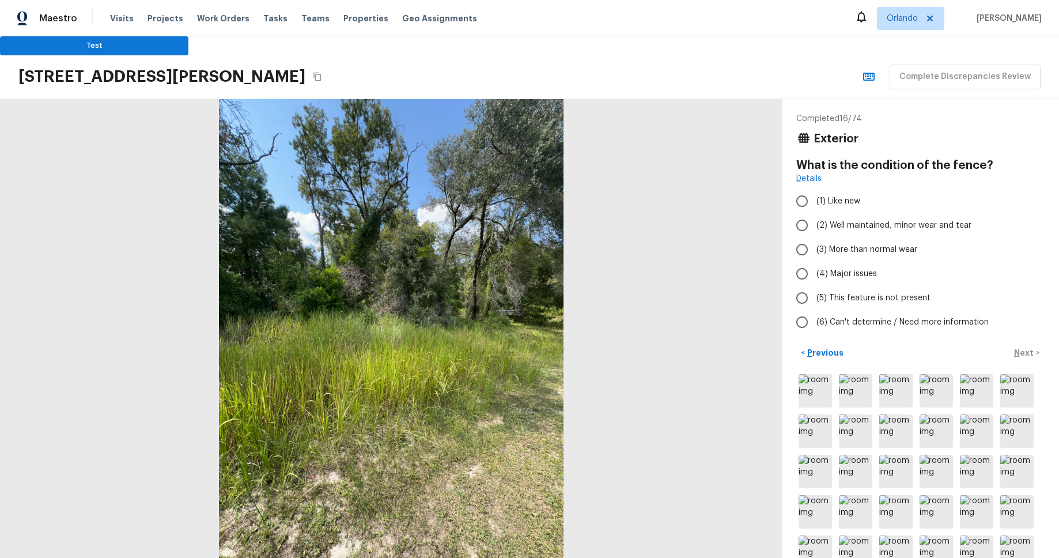
radio input "true"
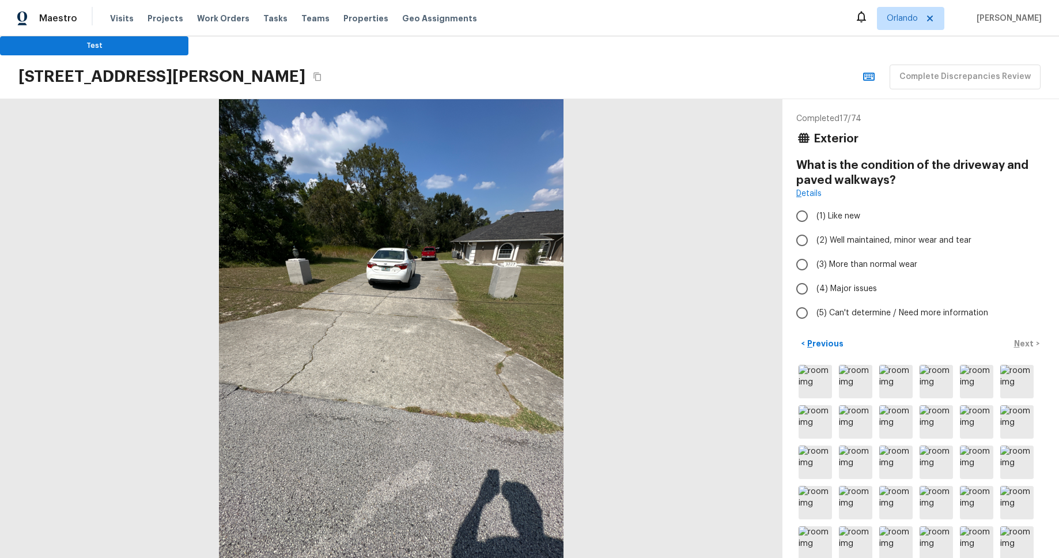
radio input "true"
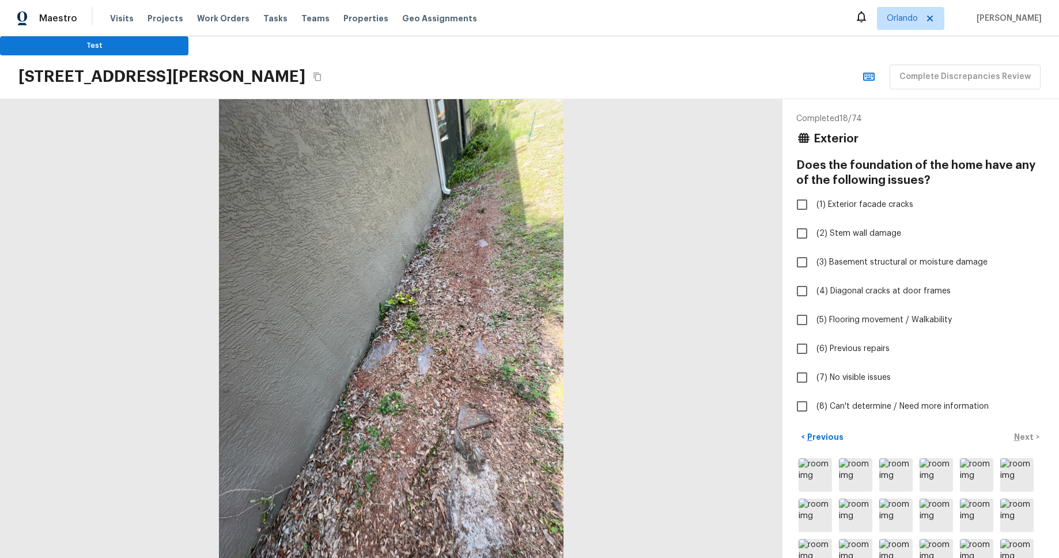
checkbox input "true"
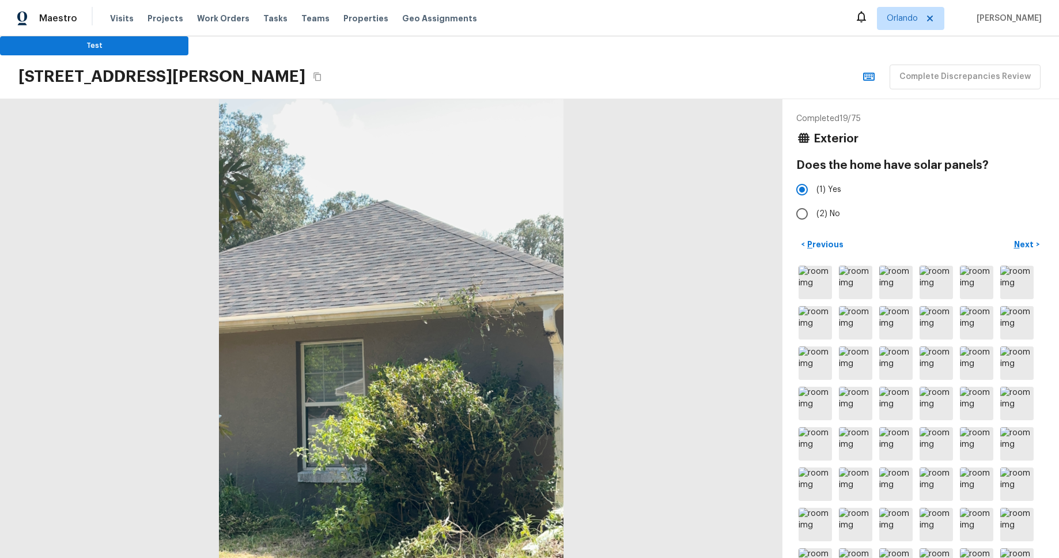
radio input "false"
radio input "true"
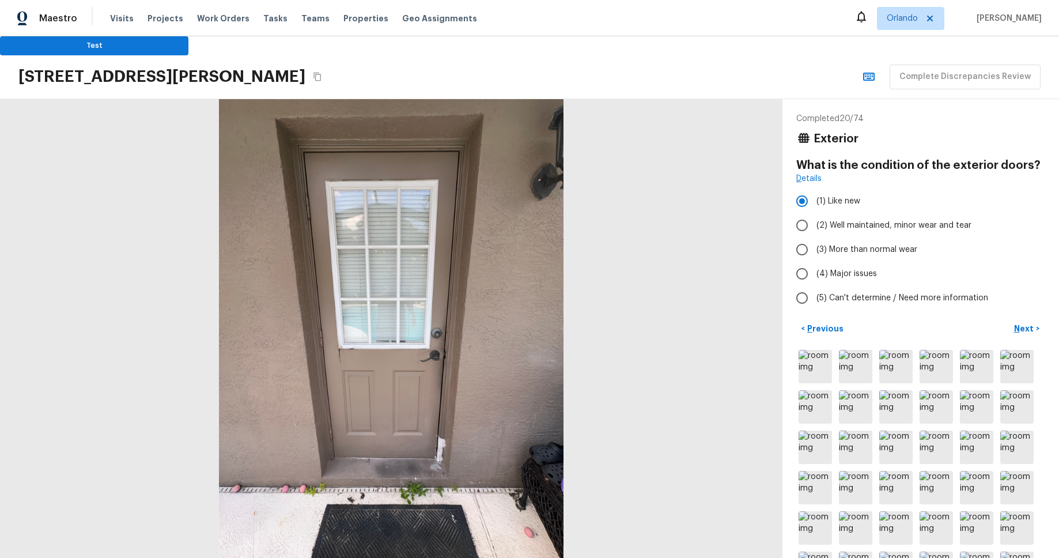
radio input "false"
radio input "true"
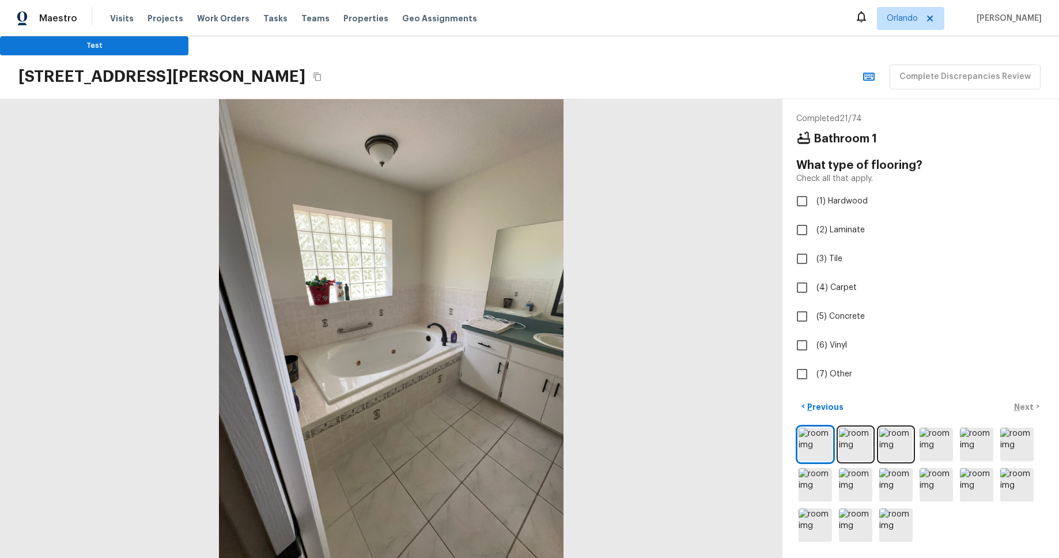
checkbox input "true"
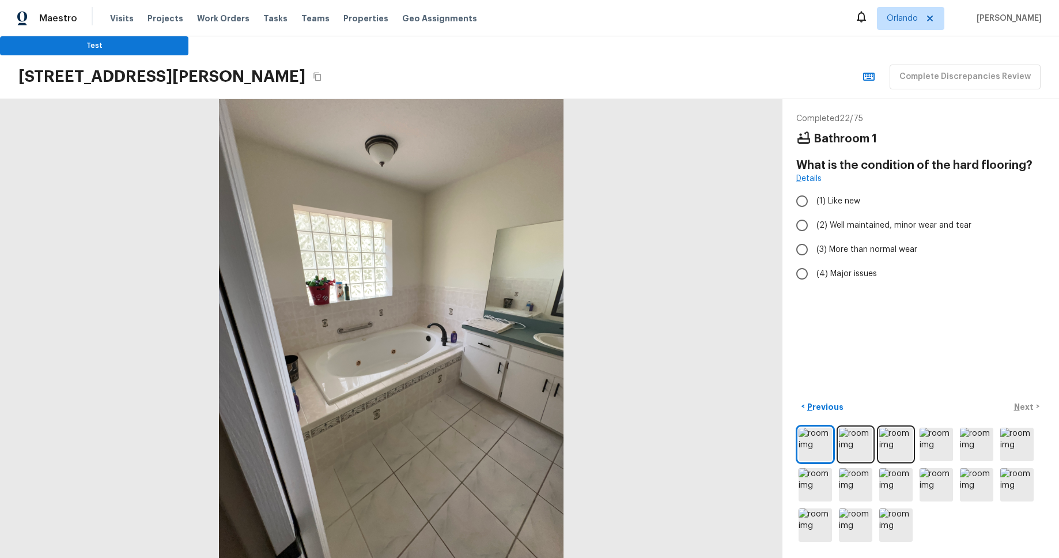
radio input "true"
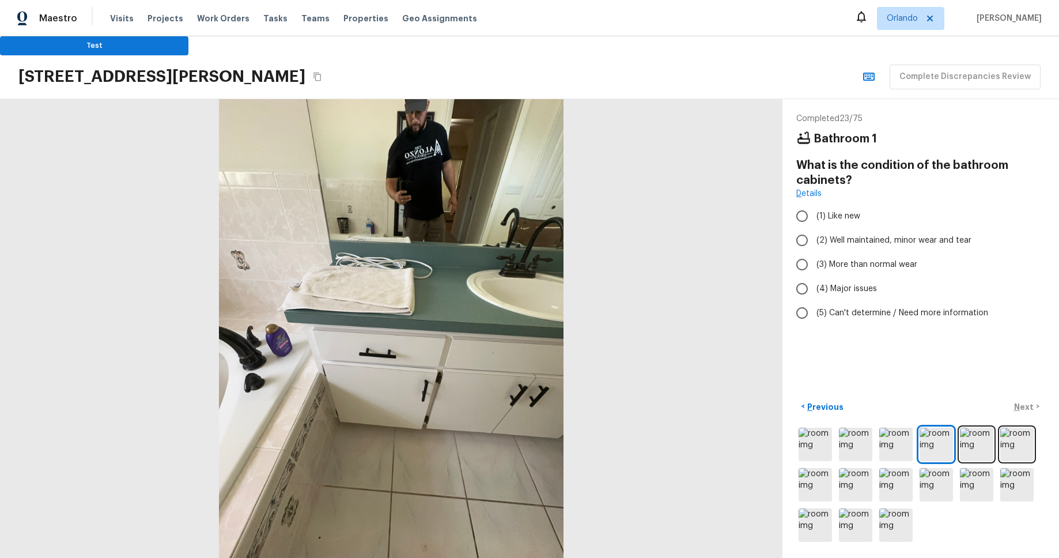
radio input "true"
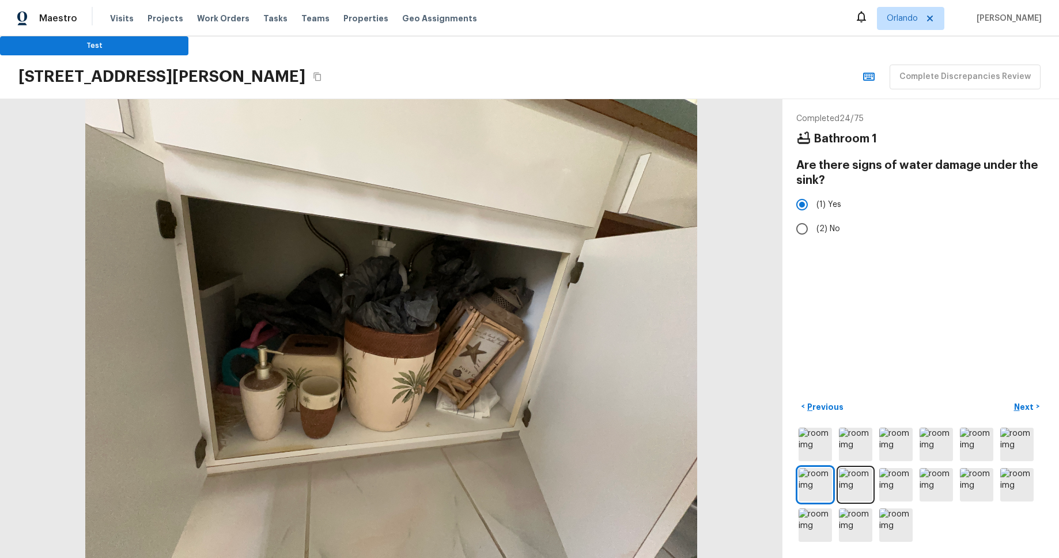
radio input "false"
radio input "true"
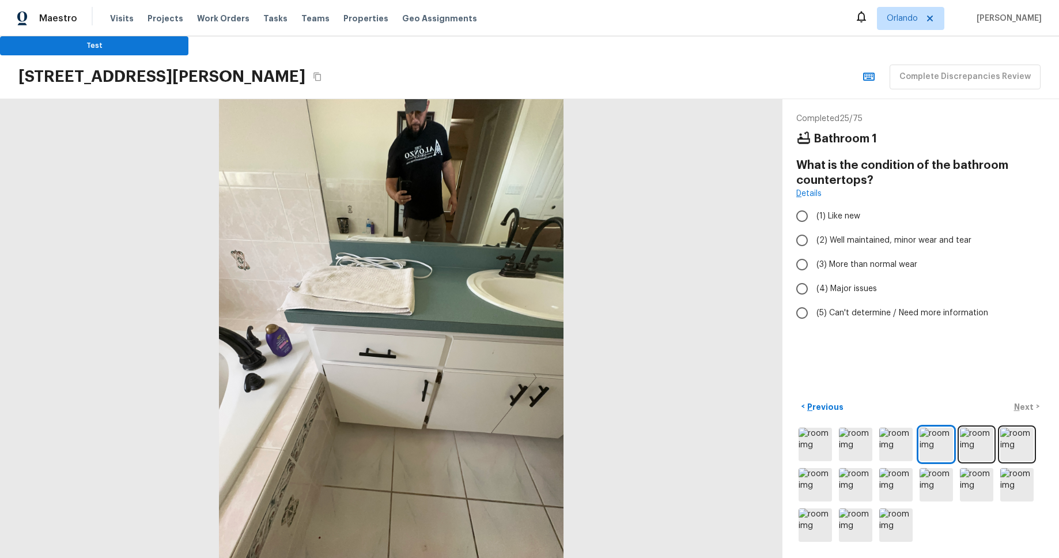
radio input "true"
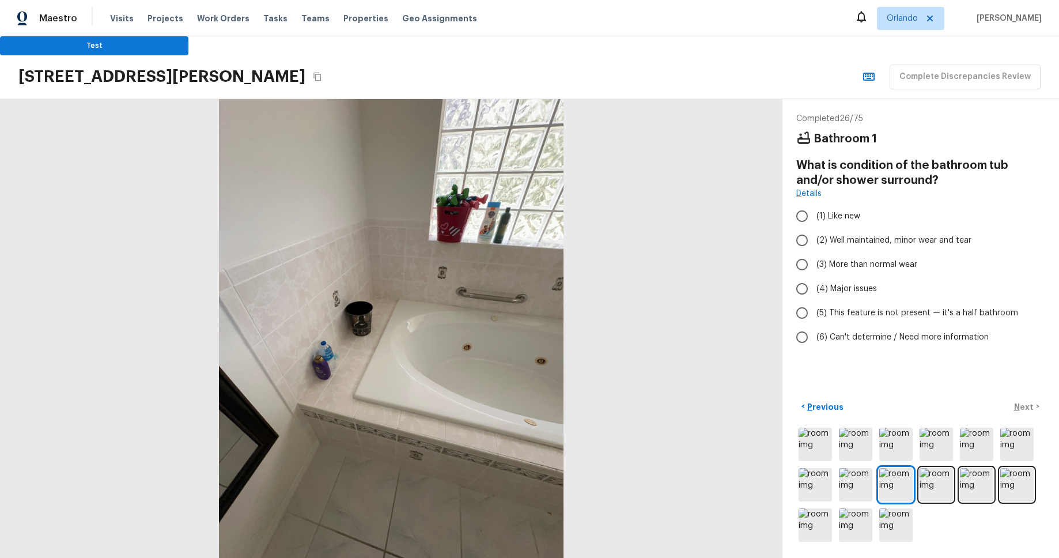
radio input "true"
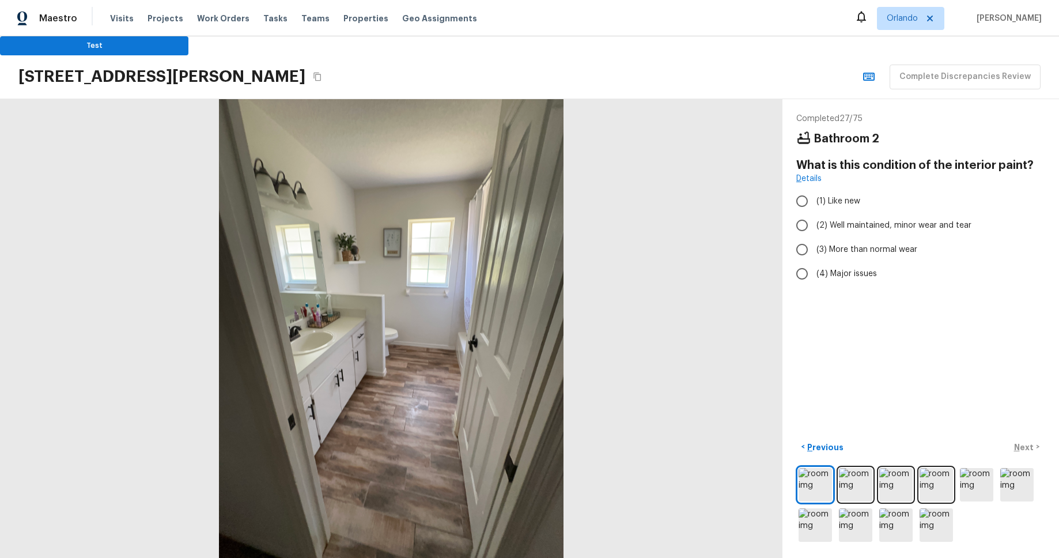
radio input "true"
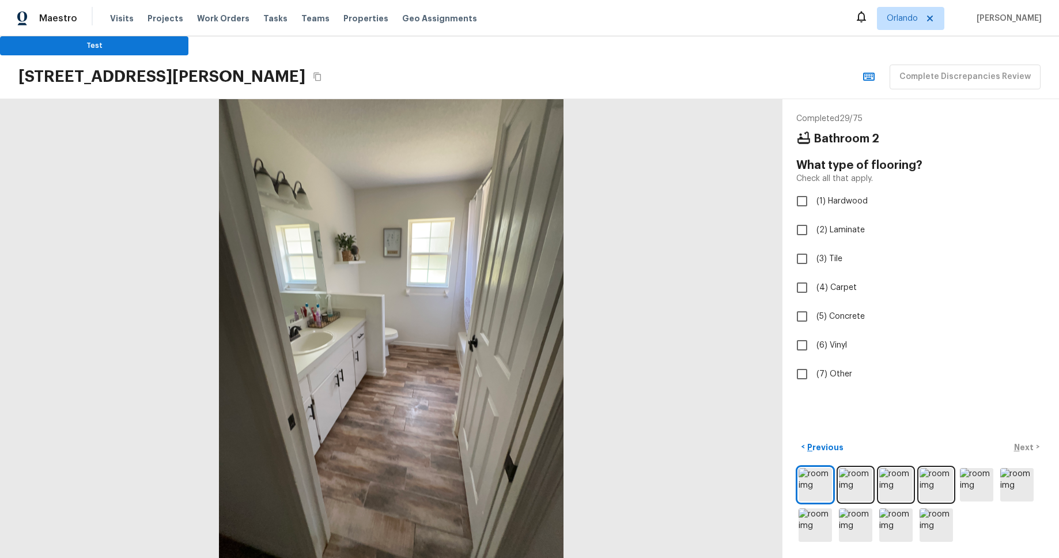
checkbox input "true"
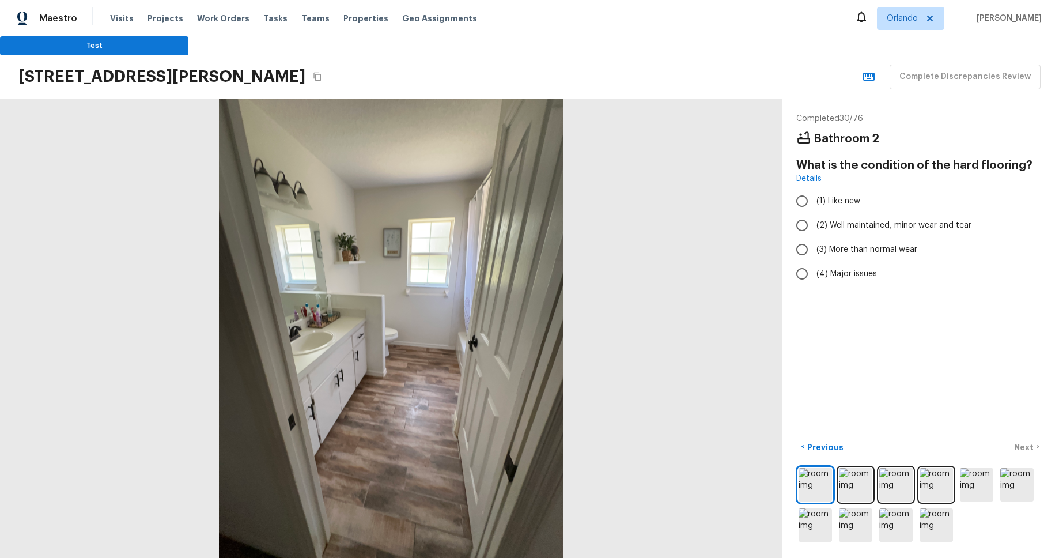
radio input "true"
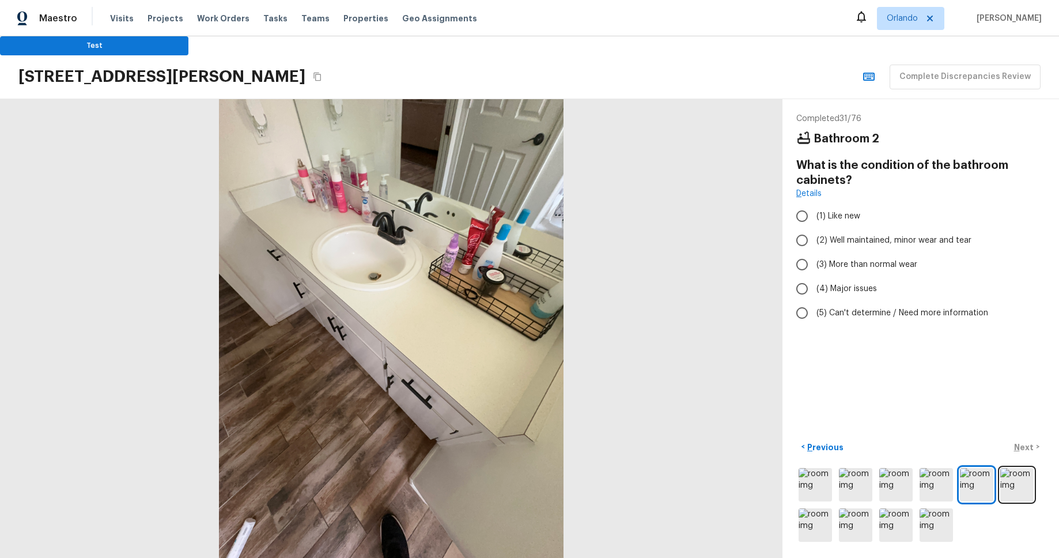
radio input "true"
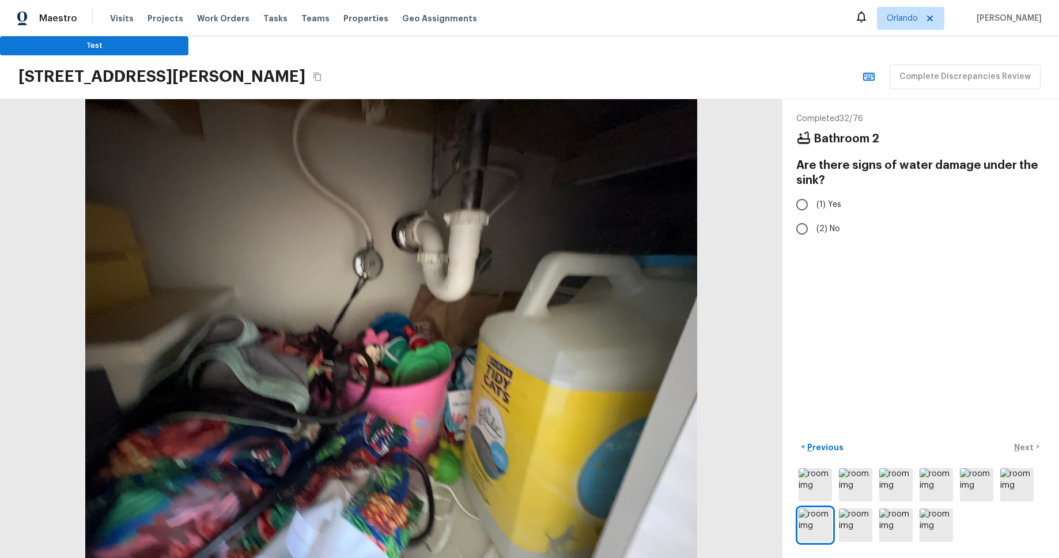
radio input "true"
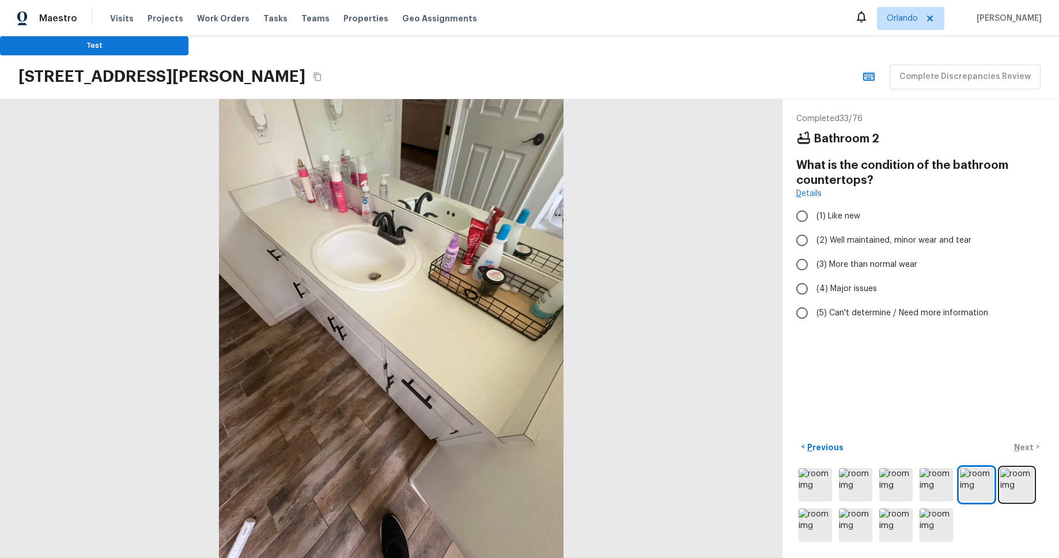
radio input "true"
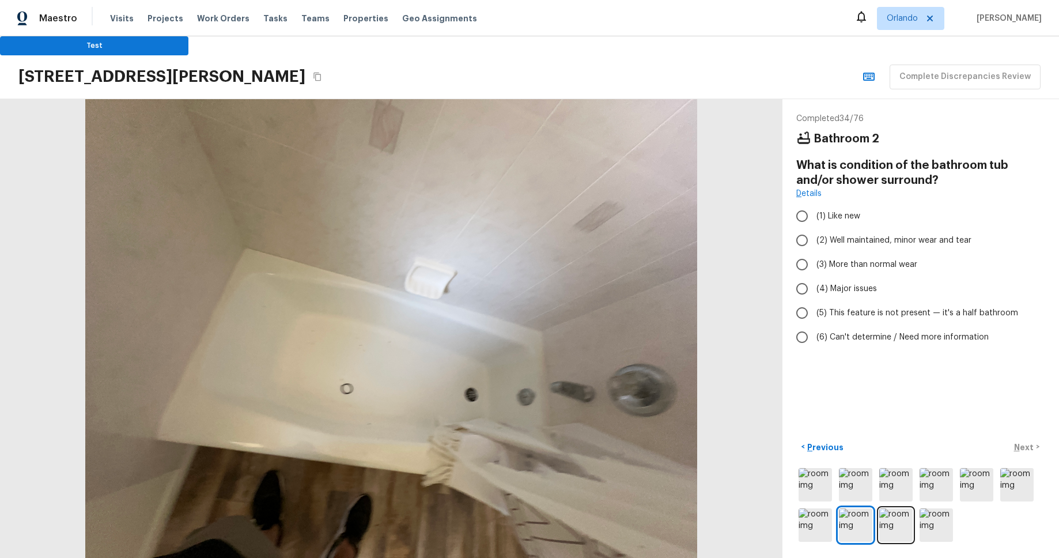
radio input "true"
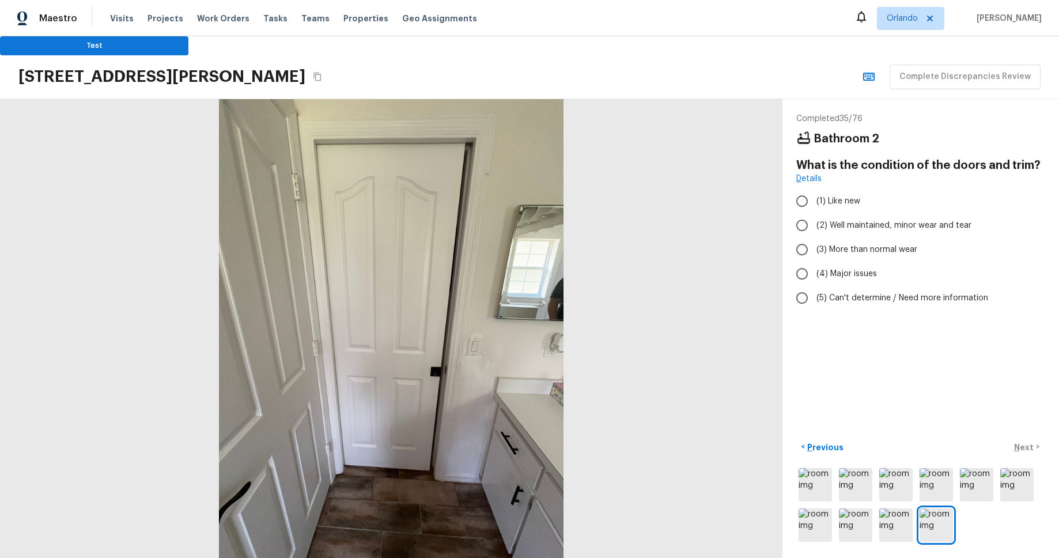
radio input "true"
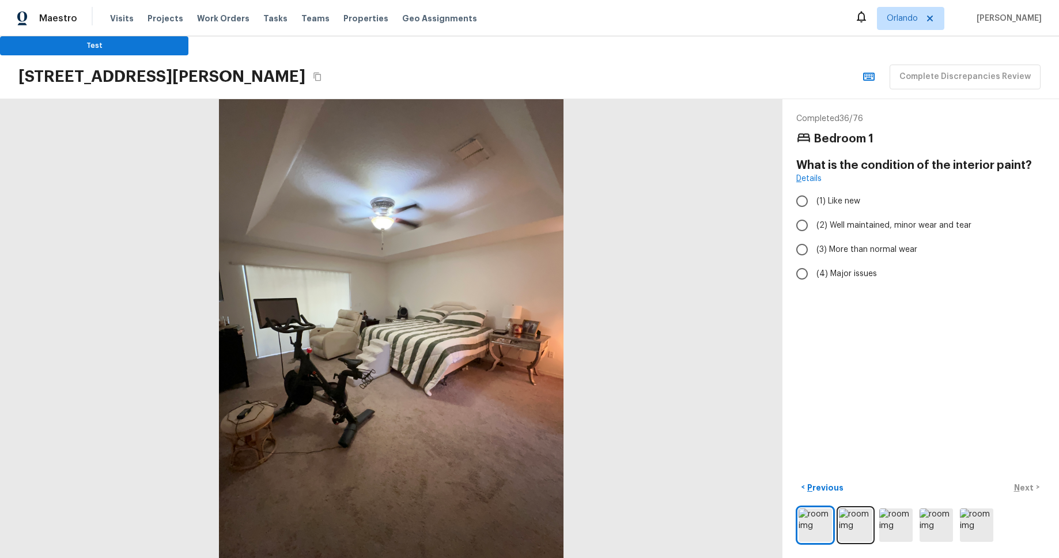
radio input "true"
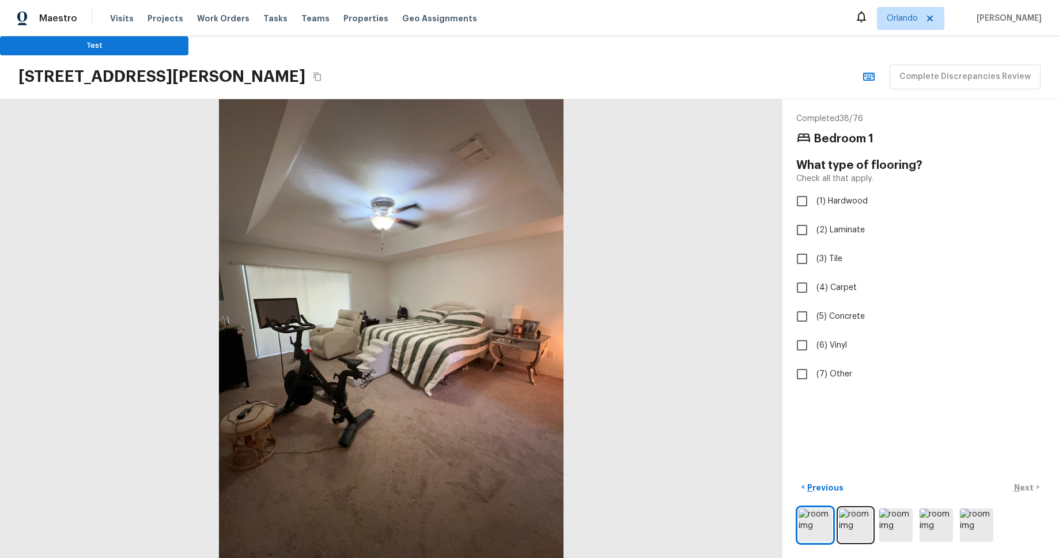
checkbox input "true"
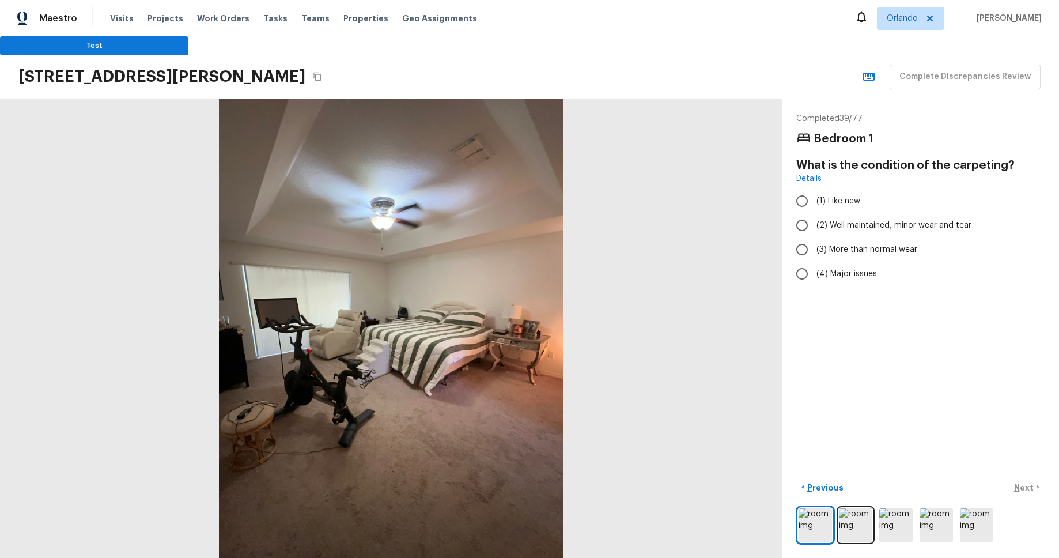
radio input "true"
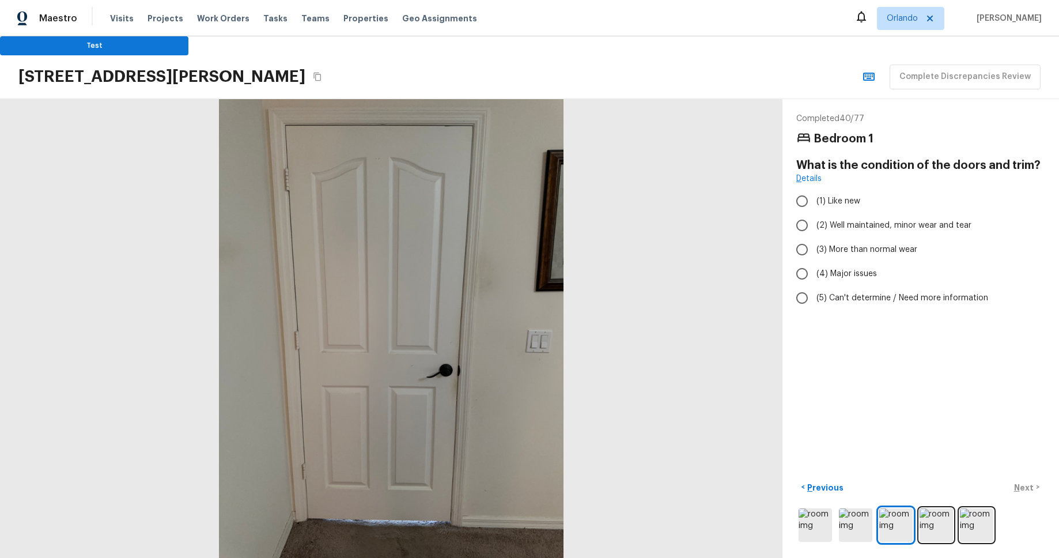
radio input "true"
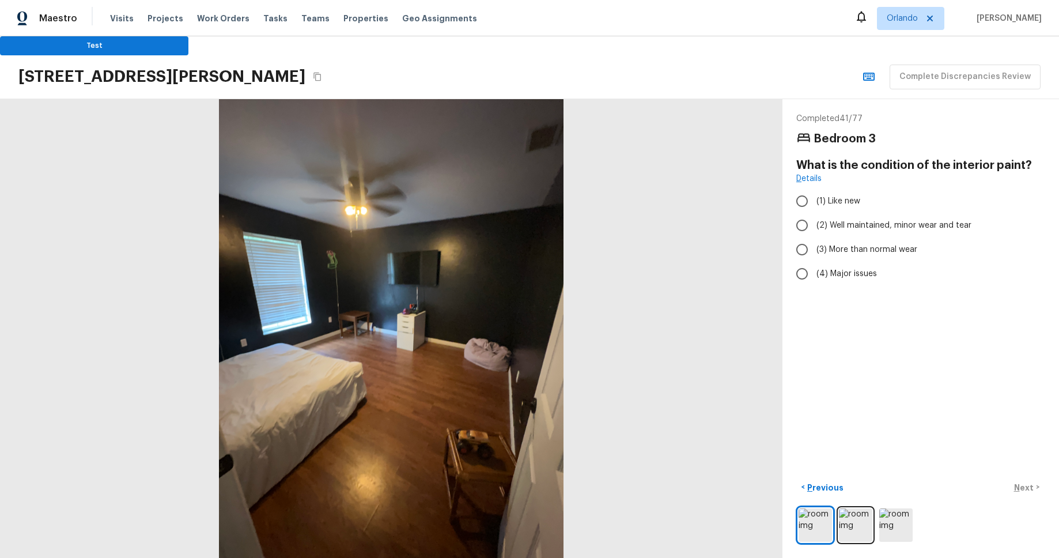
radio input "true"
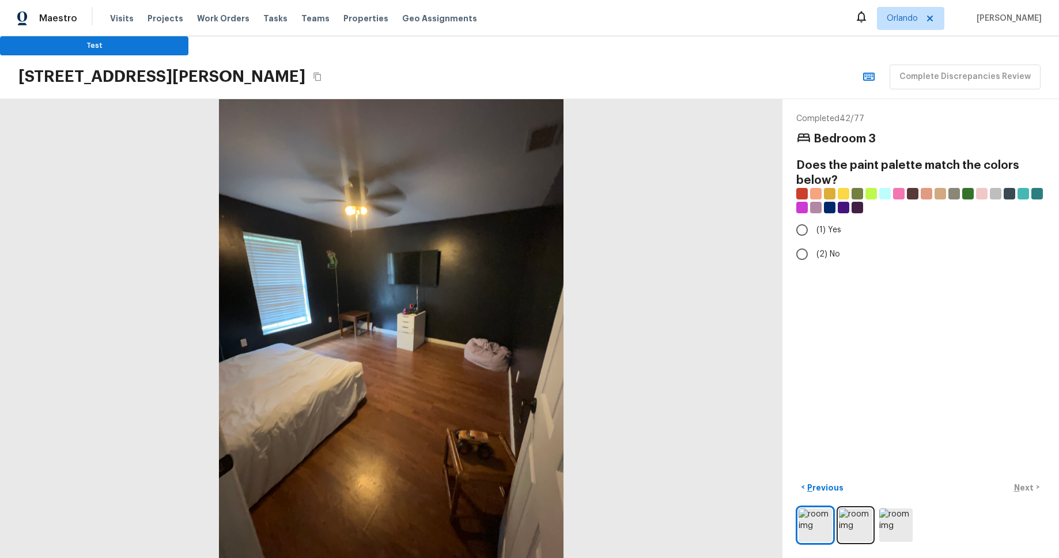
radio input "true"
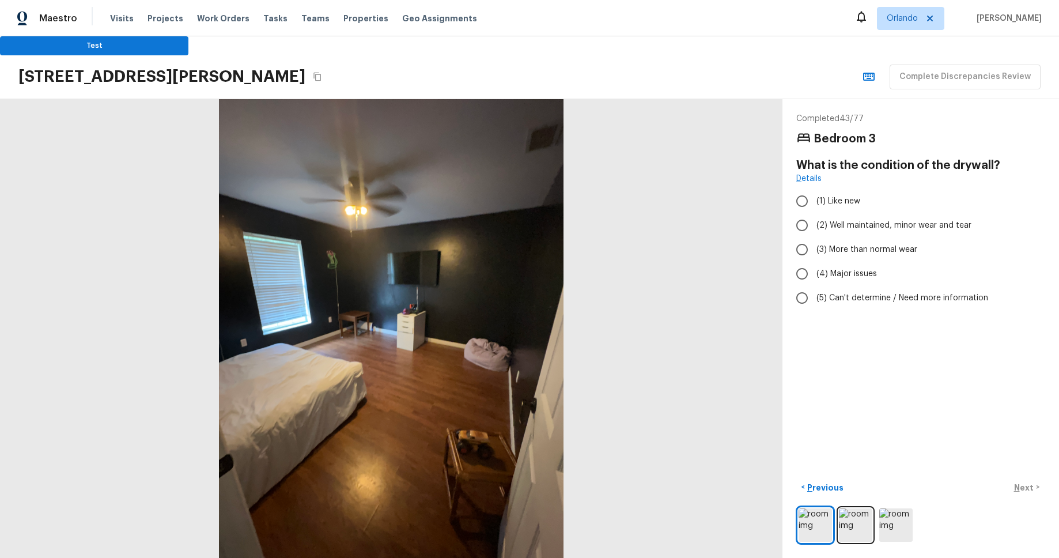
radio input "true"
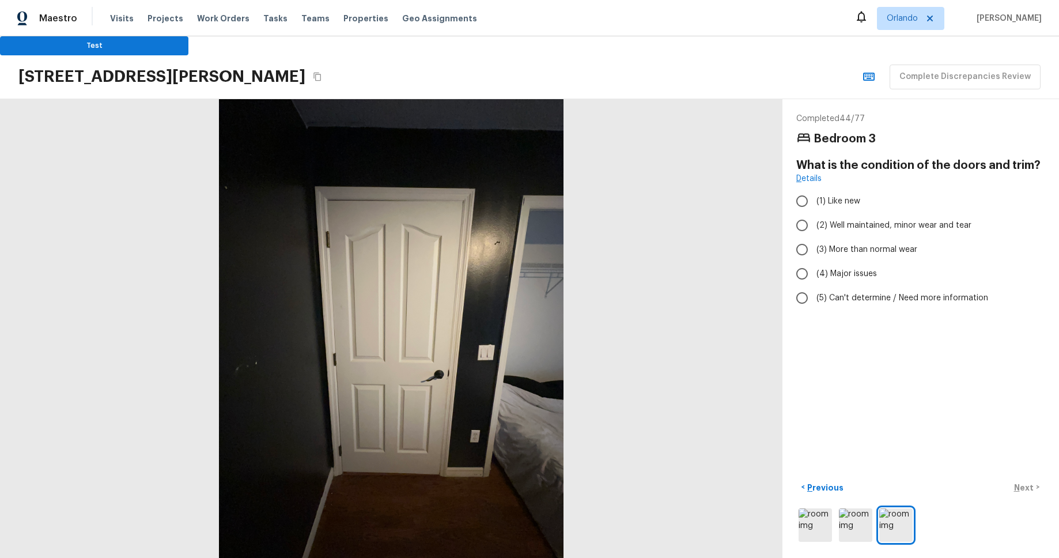
radio input "true"
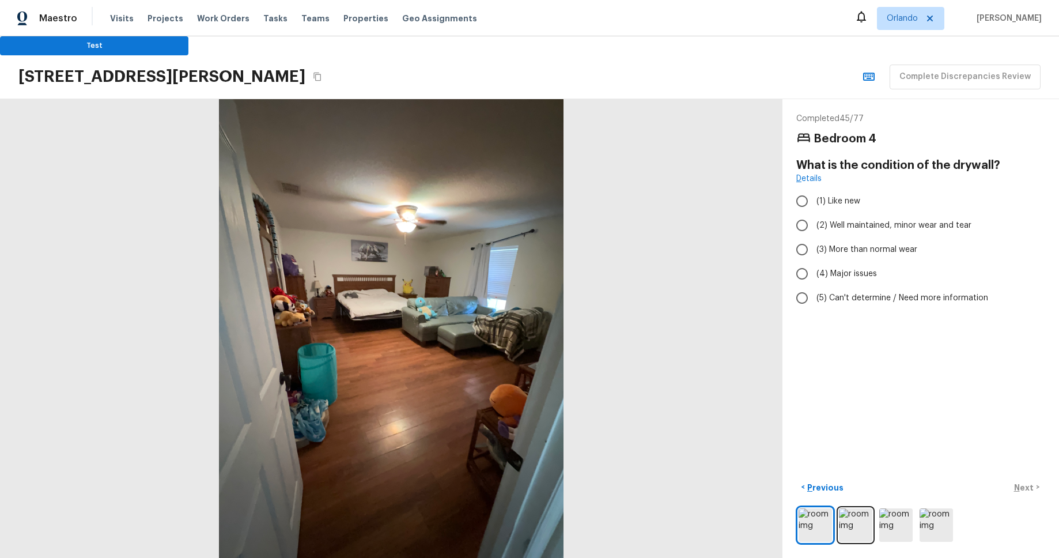
radio input "true"
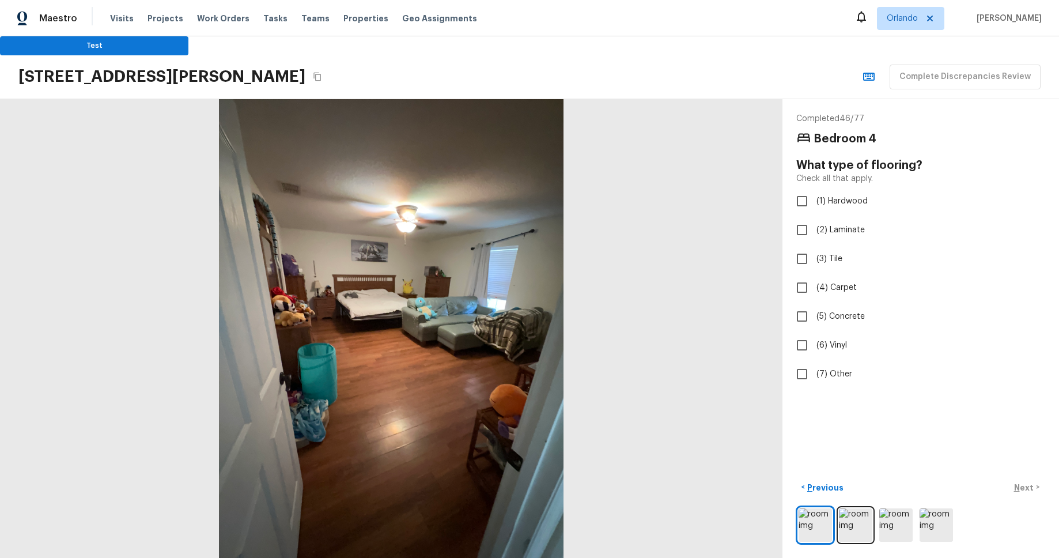
checkbox input "true"
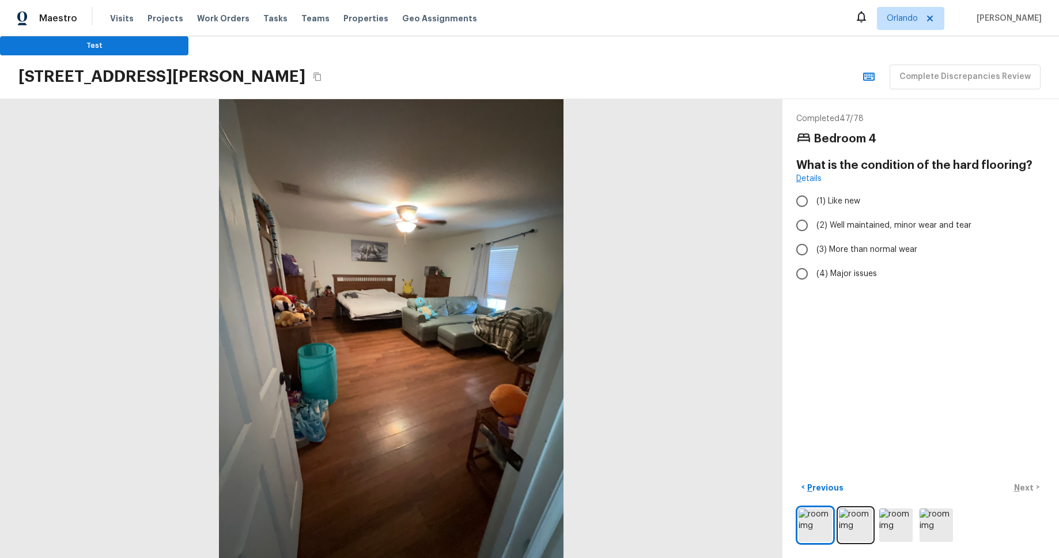
radio input "true"
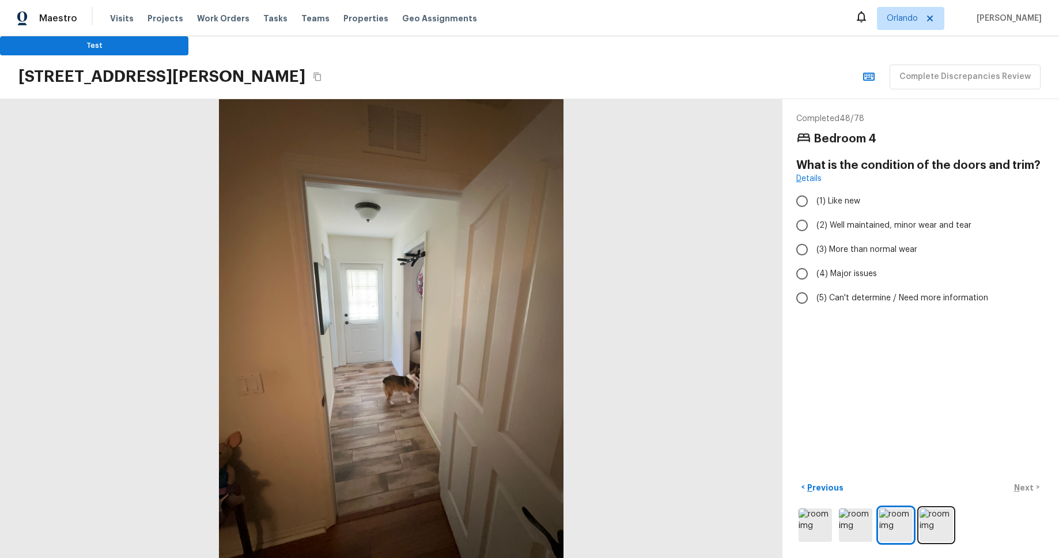
radio input "true"
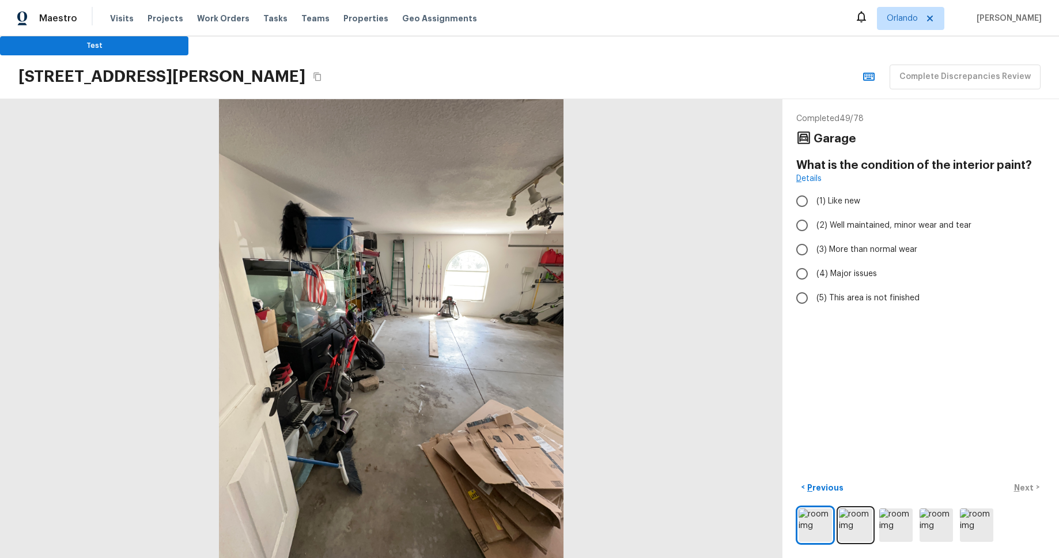
radio input "true"
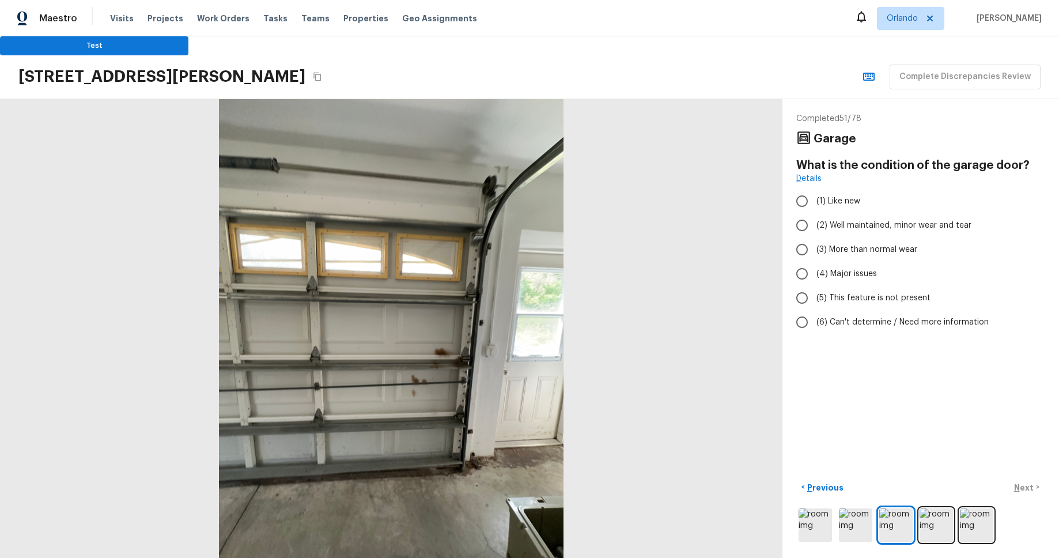
radio input "true"
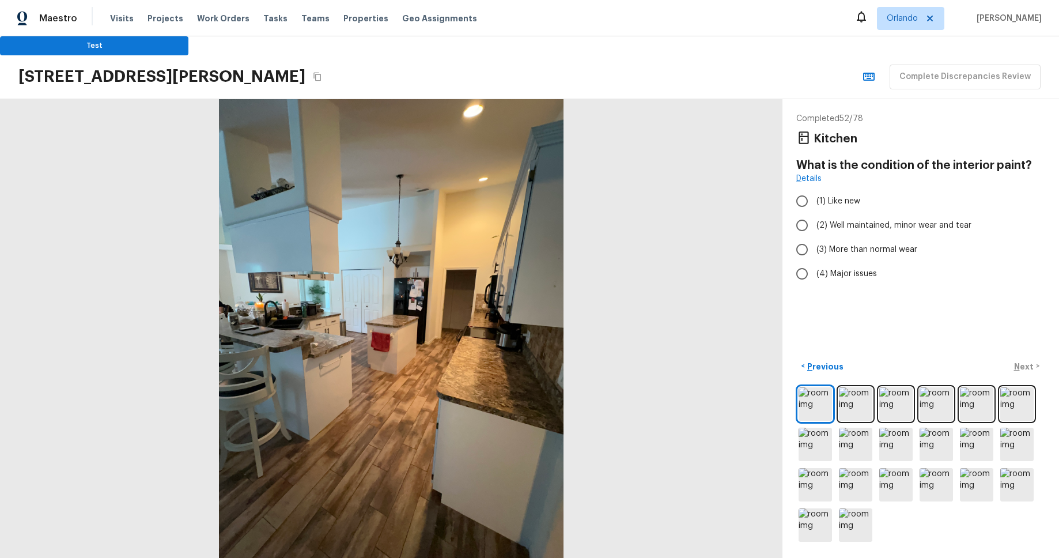
radio input "true"
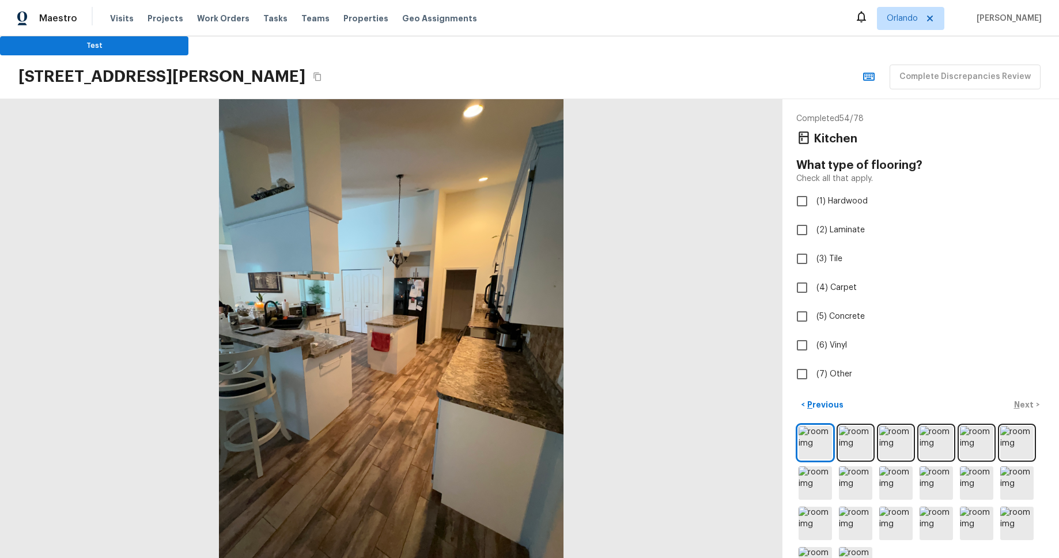
checkbox input "true"
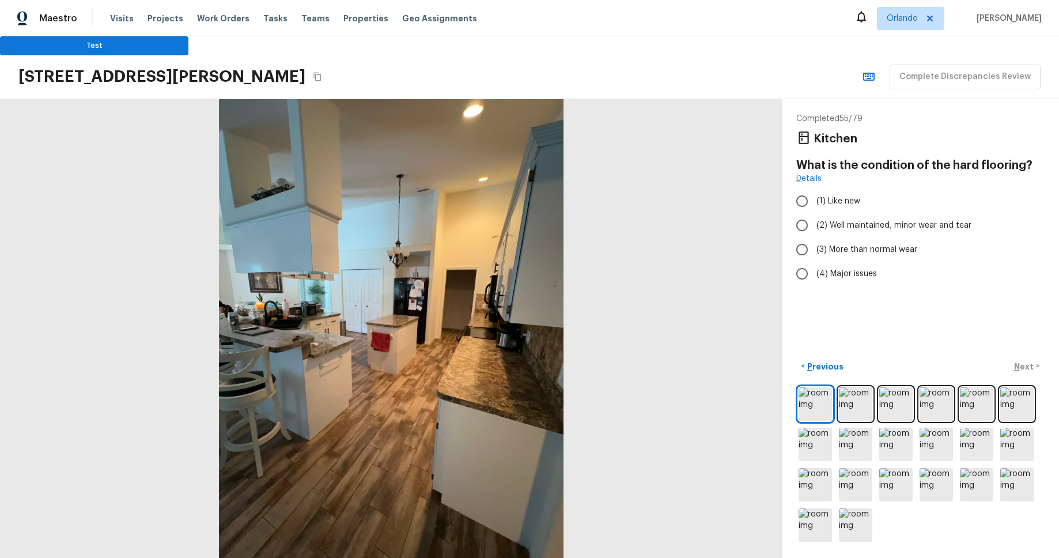
radio input "true"
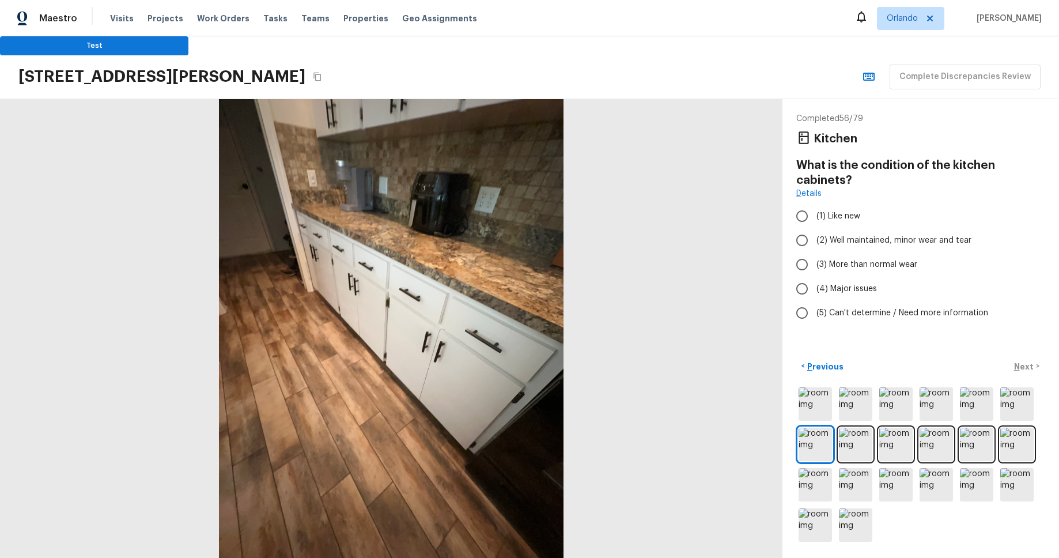
radio input "true"
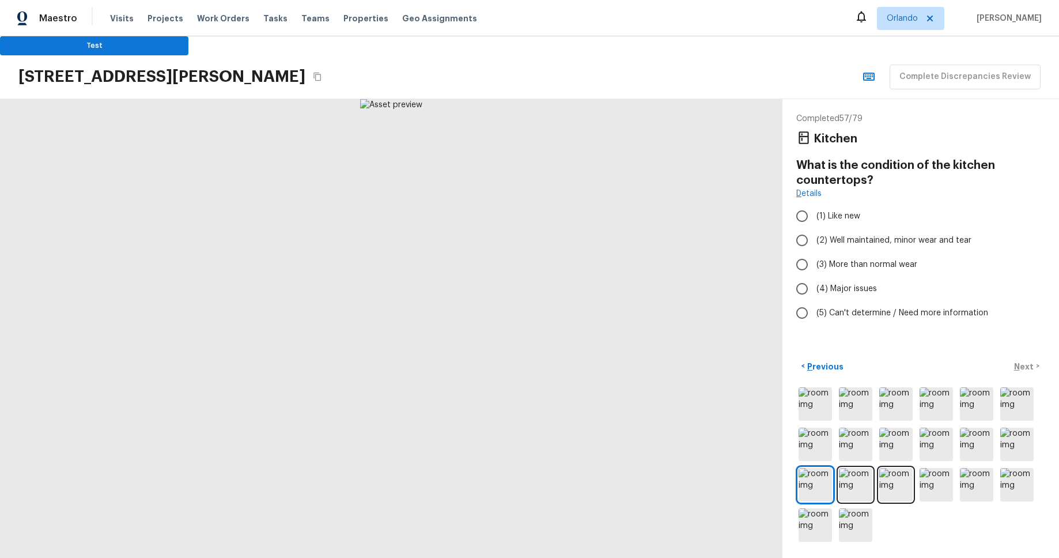
radio input "true"
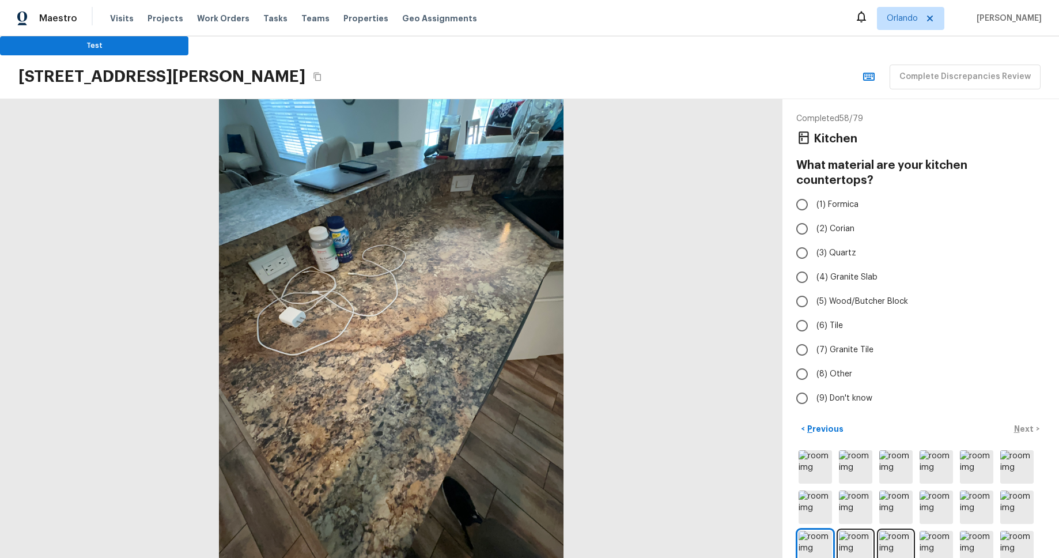
radio input "true"
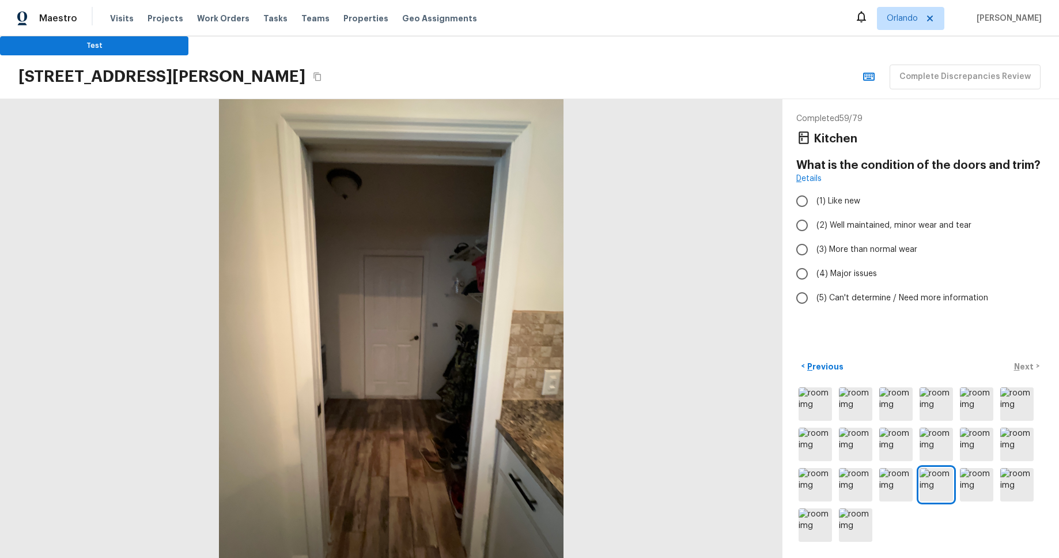
radio input "true"
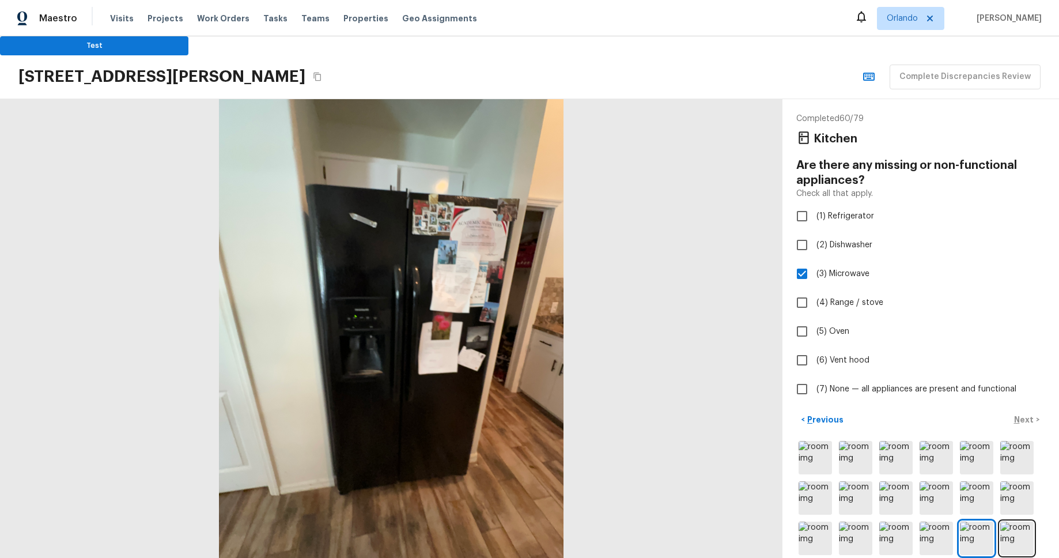
checkbox input "true"
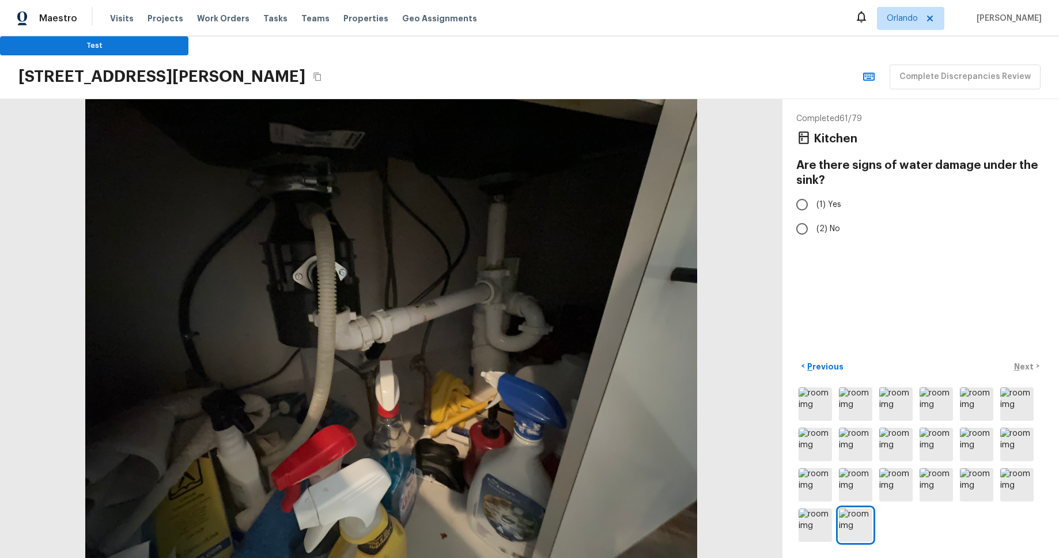
radio input "true"
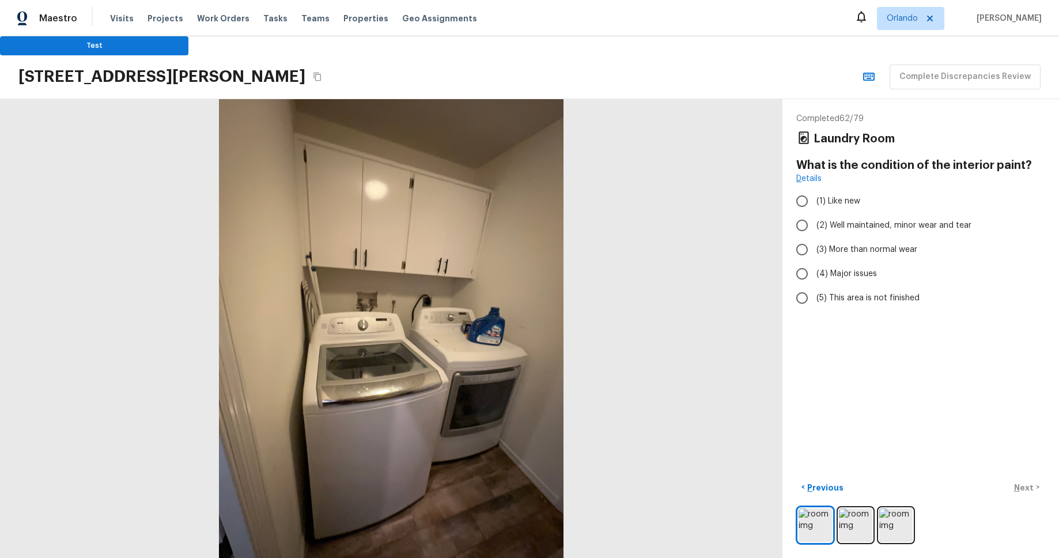
radio input "true"
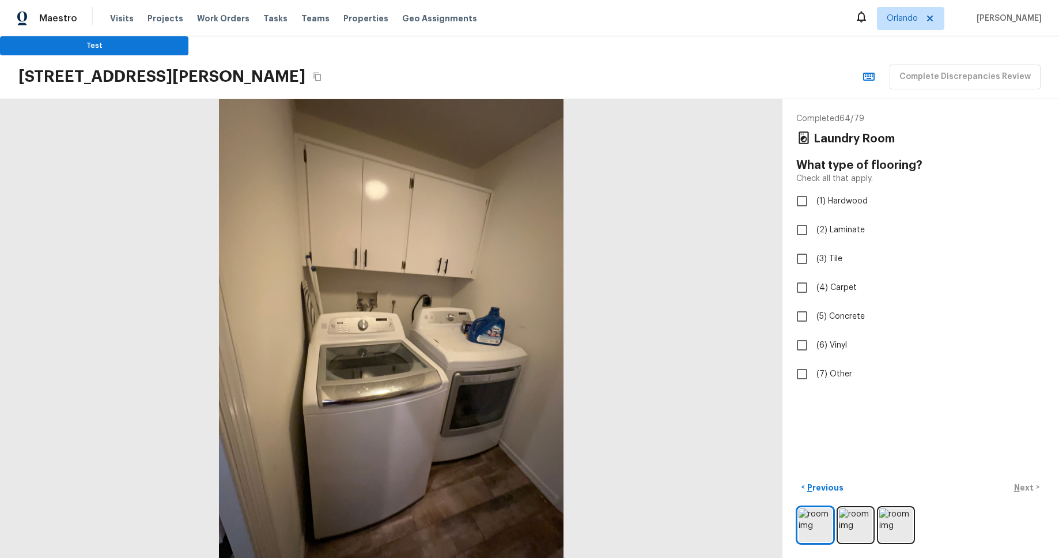
checkbox input "true"
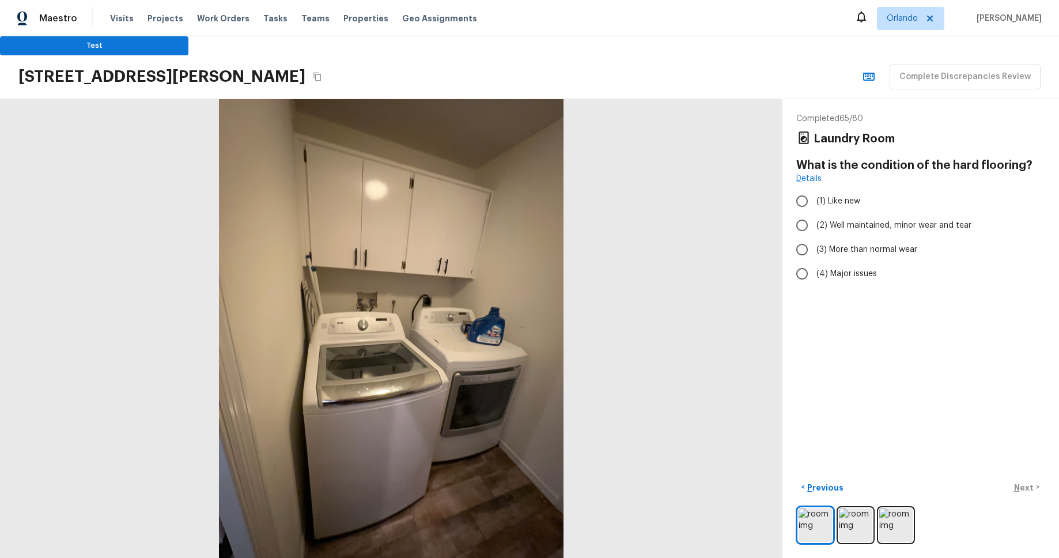
radio input "true"
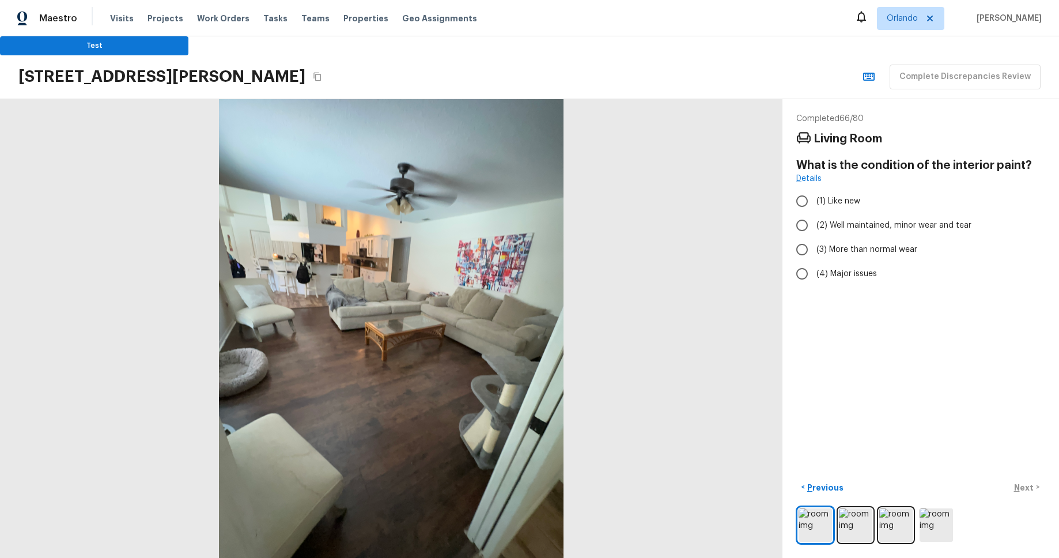
radio input "true"
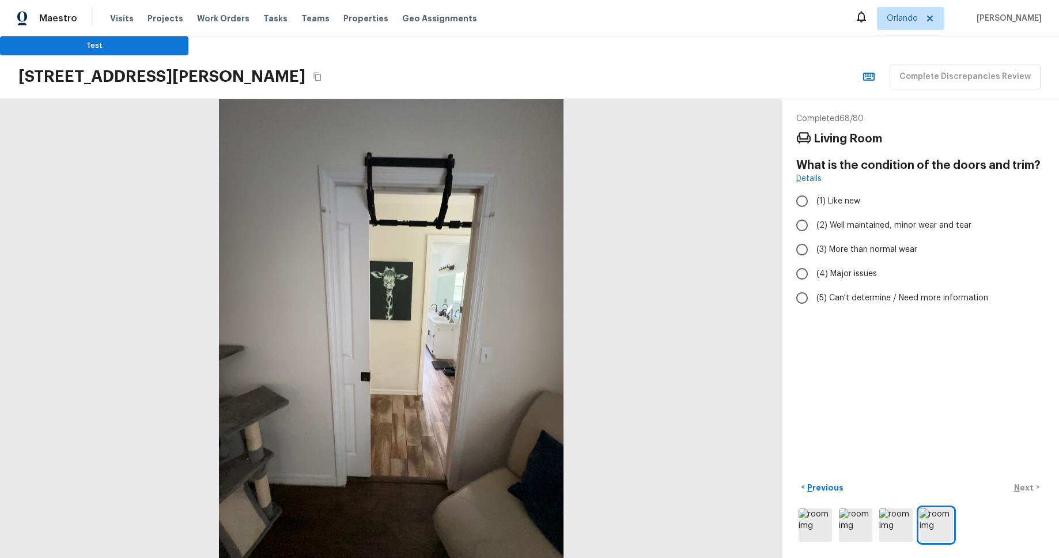
radio input "true"
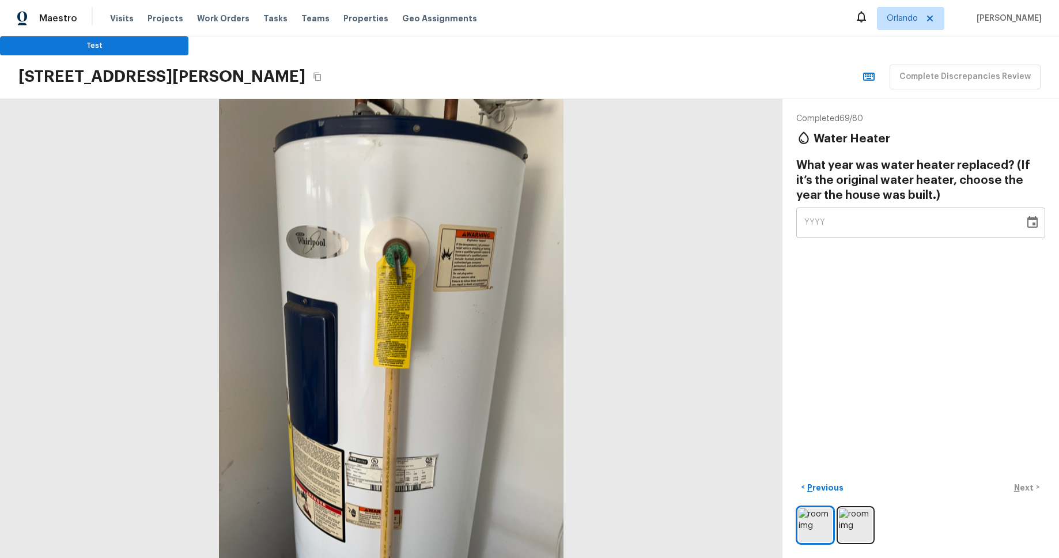
click at [1029, 218] on icon "Choose date" at bounding box center [1032, 222] width 10 height 12
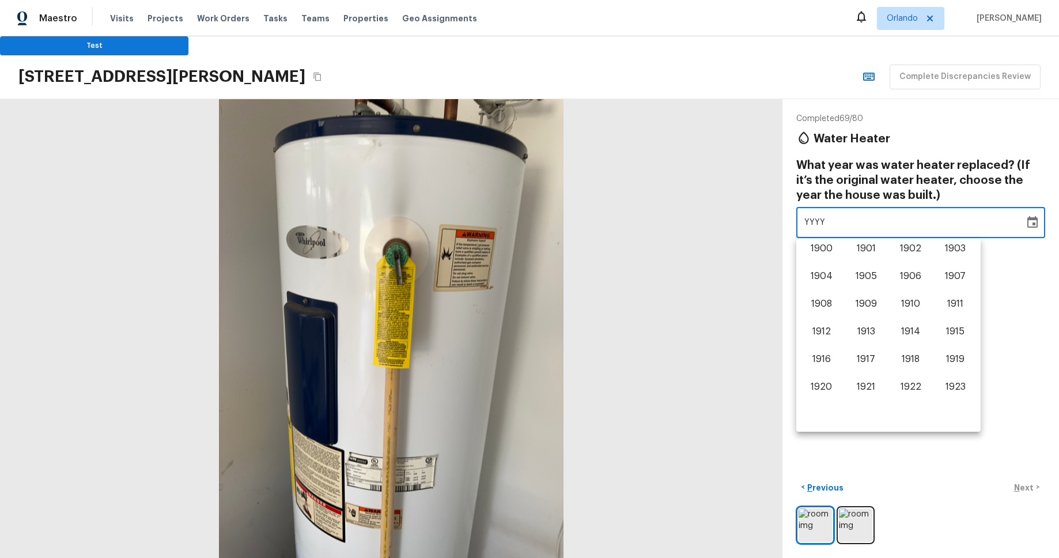
scroll to position [717, 0]
click at [826, 386] on button "2024" at bounding box center [821, 389] width 41 height 21
type input "2024"
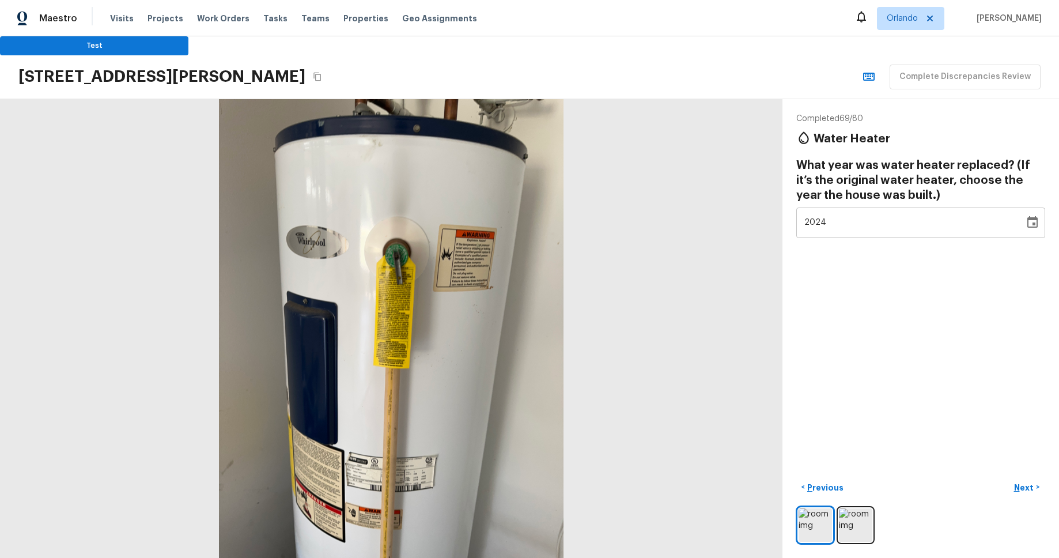
click at [901, 379] on div "Completed 69 / 80 Water Heater What year was water heater replaced? (If it’s th…" at bounding box center [921, 328] width 277 height 459
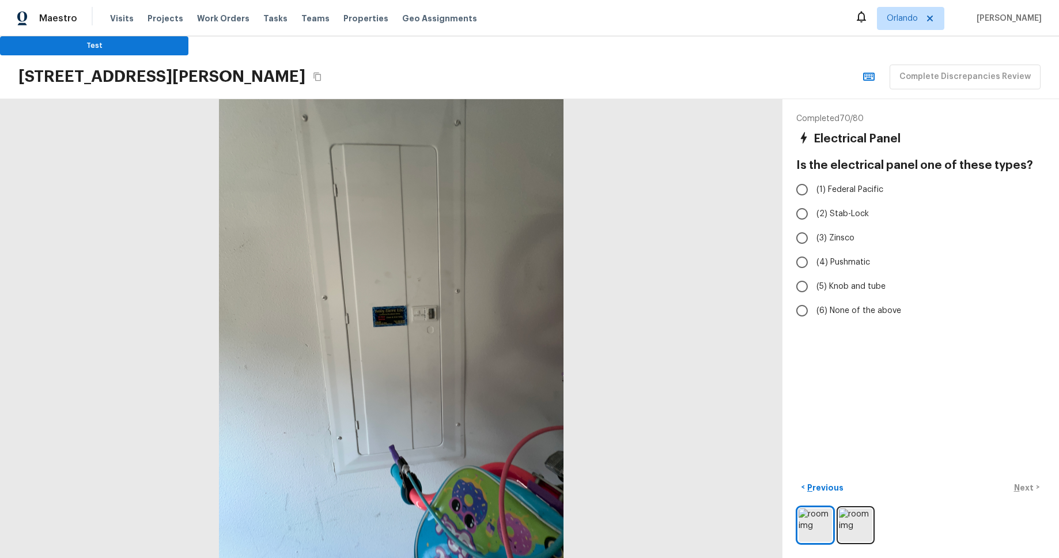
radio input "true"
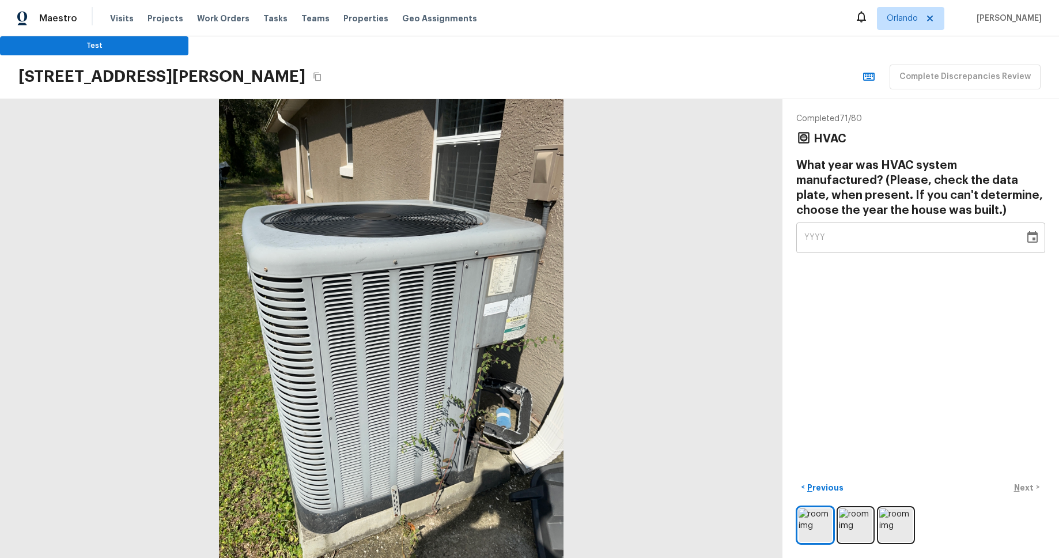
drag, startPoint x: 1036, startPoint y: 231, endPoint x: 1033, endPoint y: 236, distance: 5.9
click at [1036, 231] on icon "Choose date" at bounding box center [1032, 237] width 10 height 12
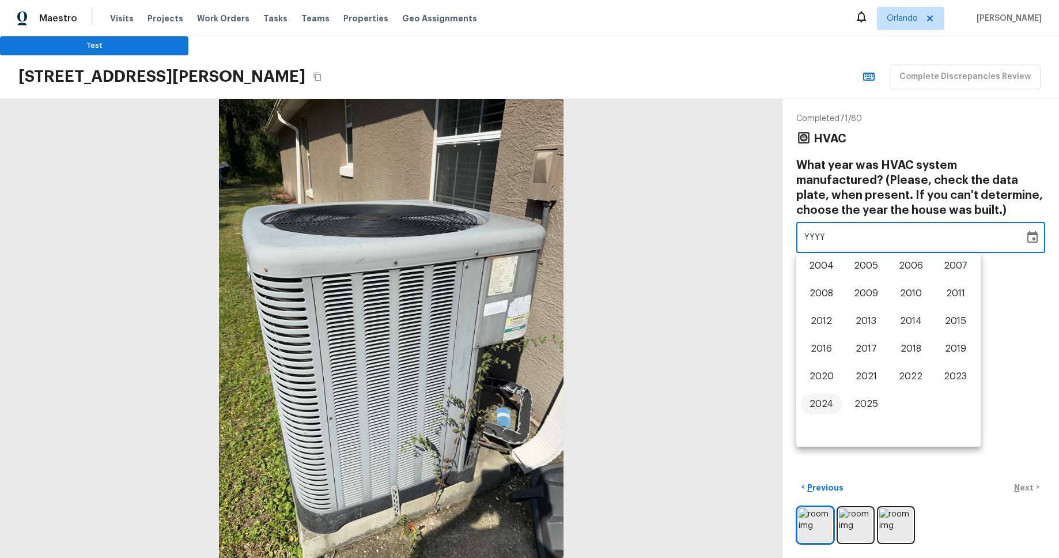
click at [810, 400] on button "2024" at bounding box center [821, 404] width 41 height 21
type input "2024"
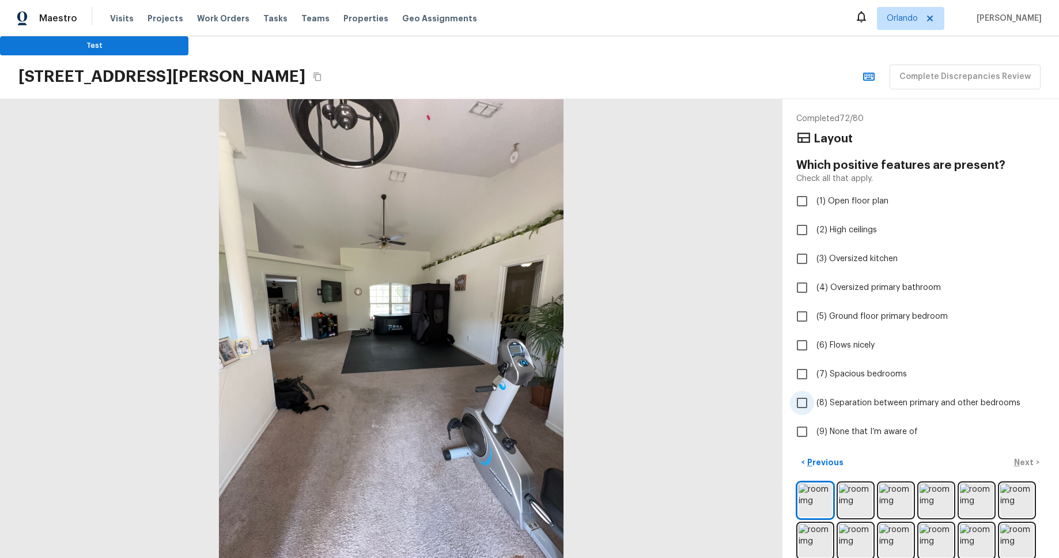
checkbox input "true"
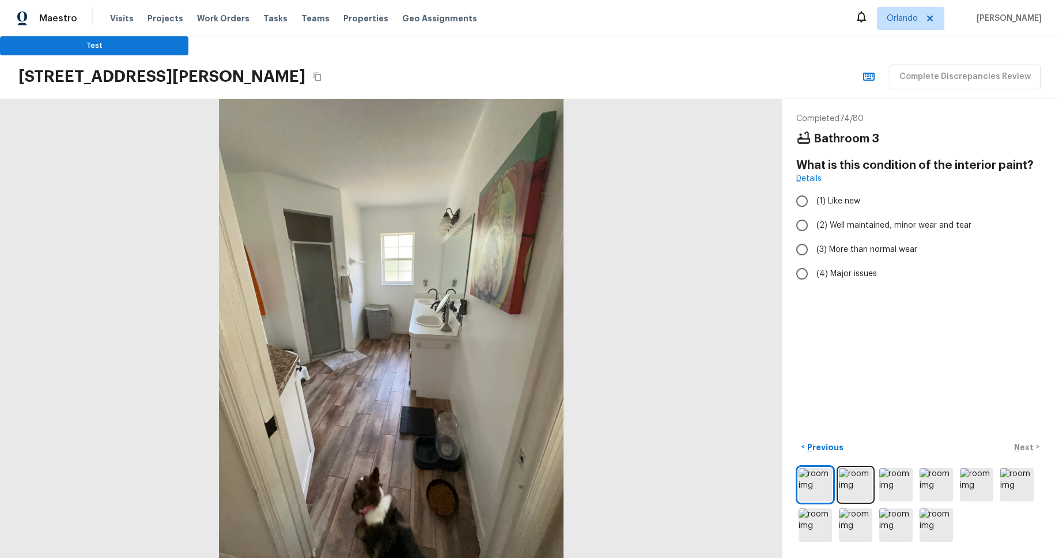
radio input "true"
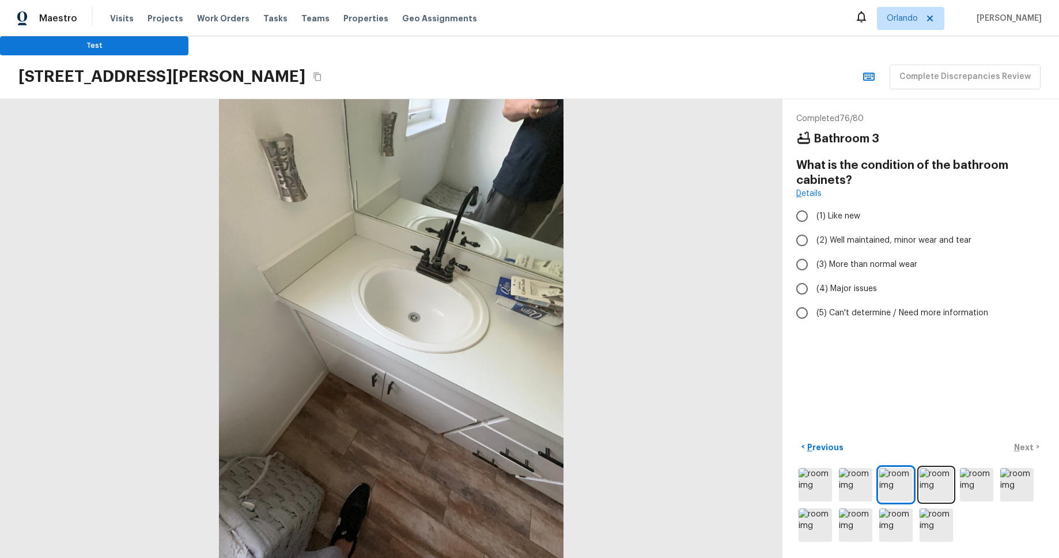
radio input "true"
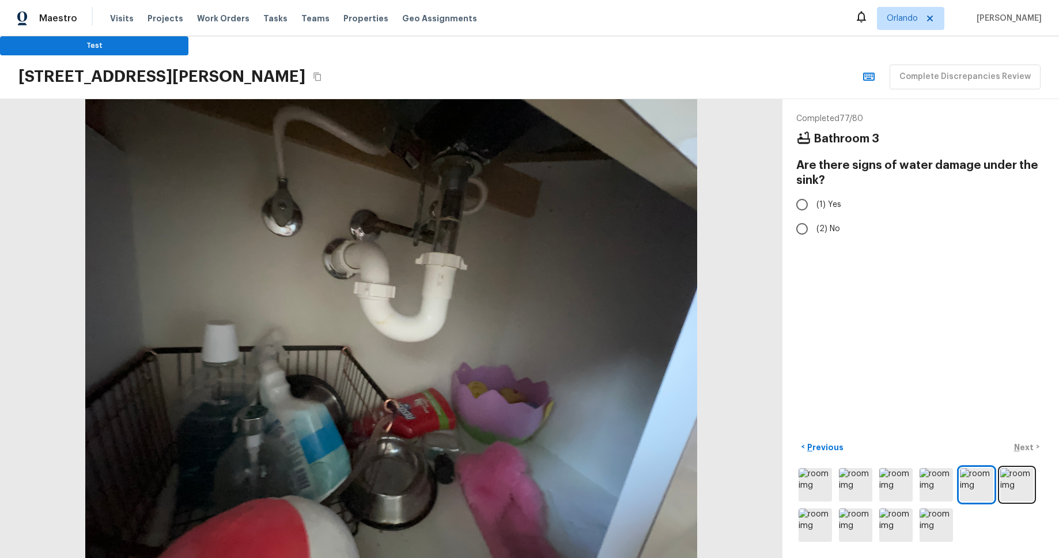
radio input "true"
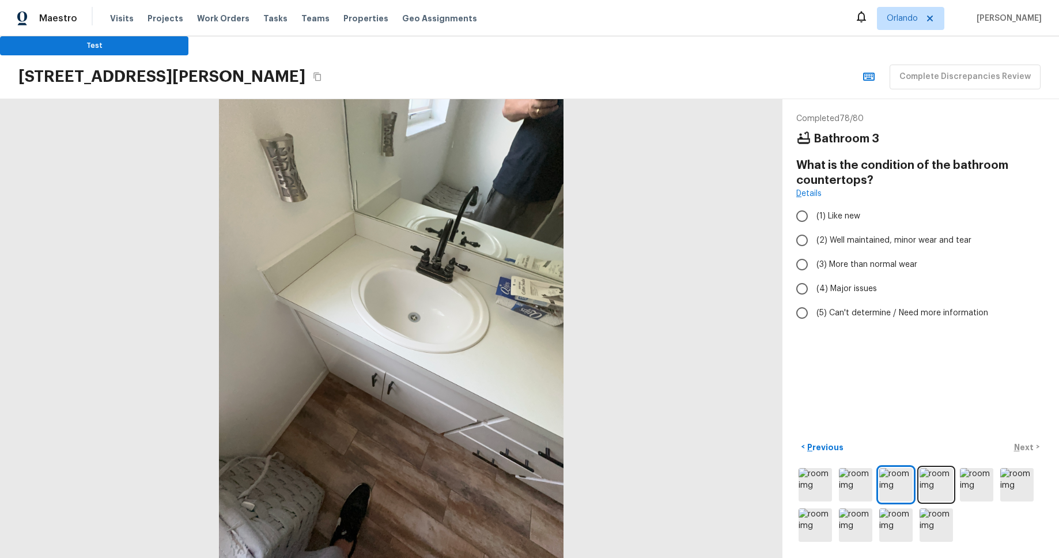
radio input "true"
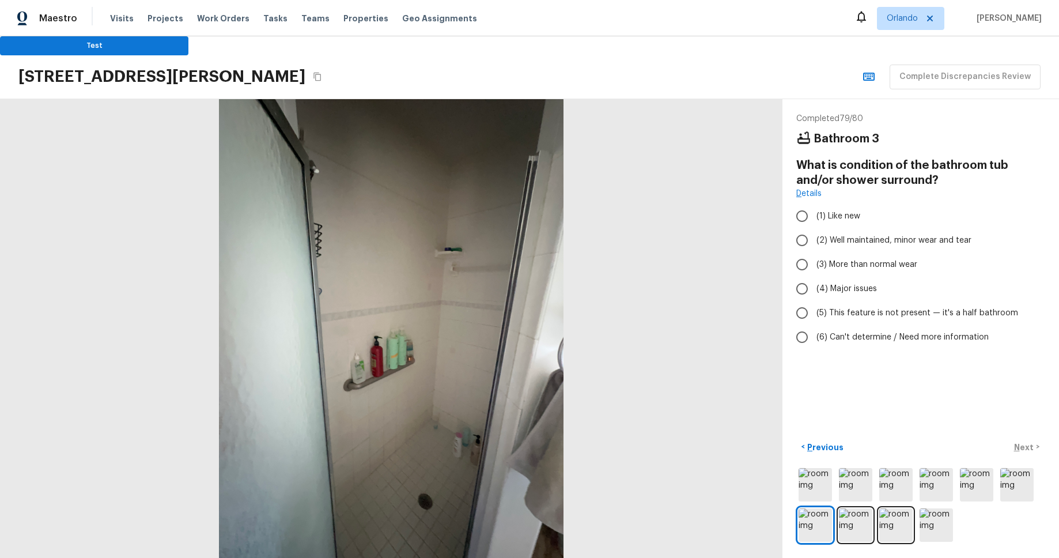
radio input "true"
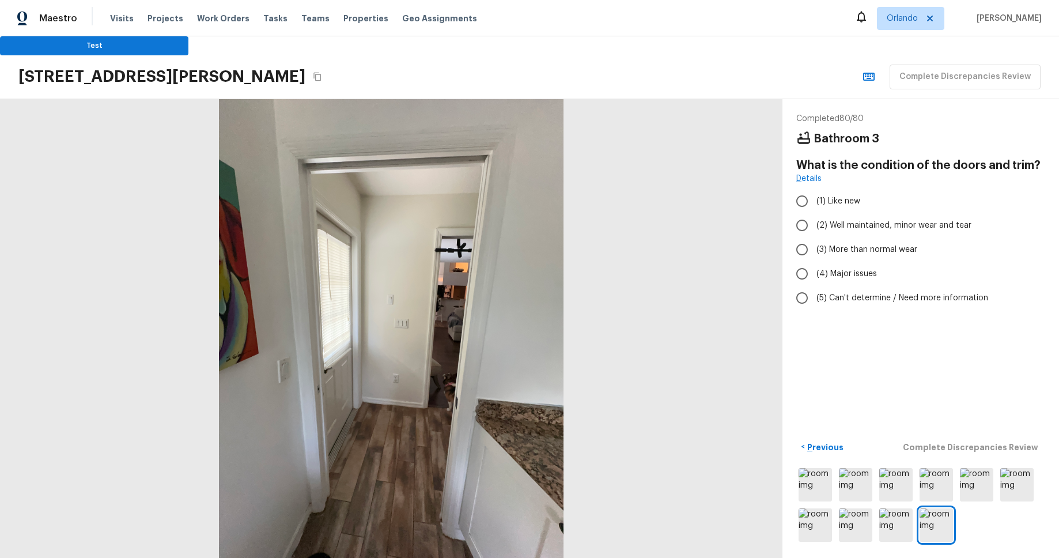
radio input "true"
click at [964, 447] on p "Complete Discrepancies Review" at bounding box center [972, 447] width 138 height 12
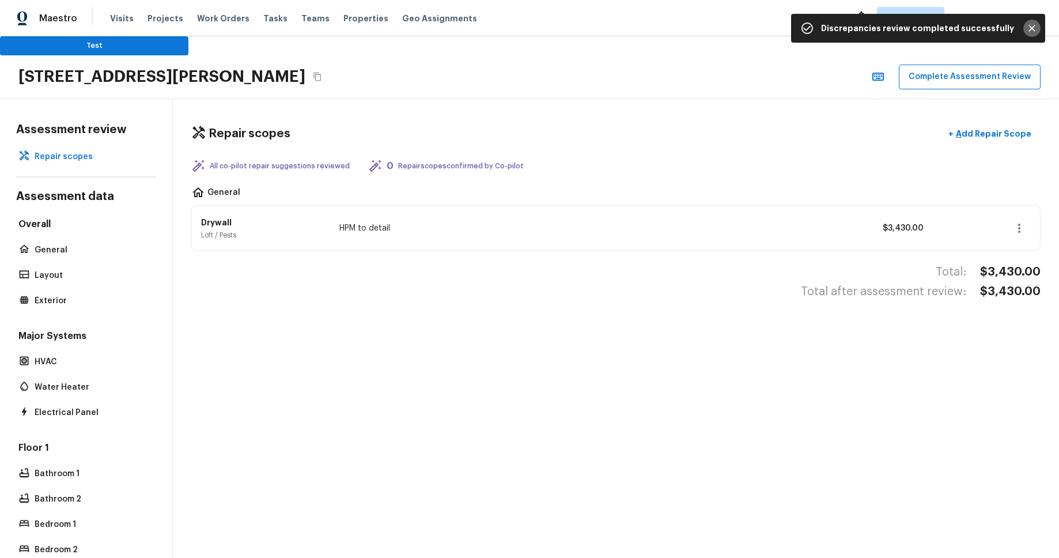
click at [1033, 33] on icon "Close" at bounding box center [1032, 28] width 12 height 12
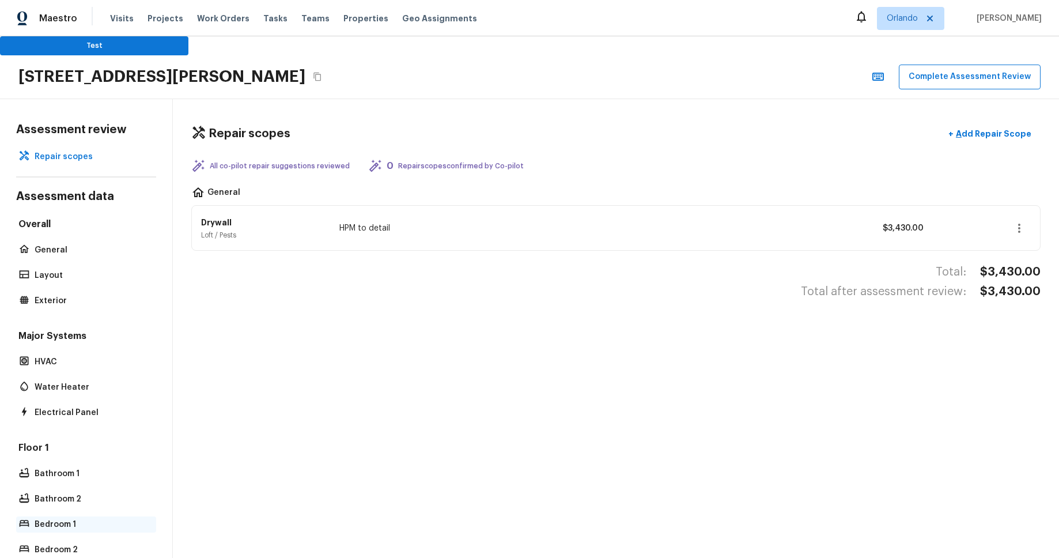
click at [62, 519] on p "Bedroom 1" at bounding box center [92, 525] width 115 height 12
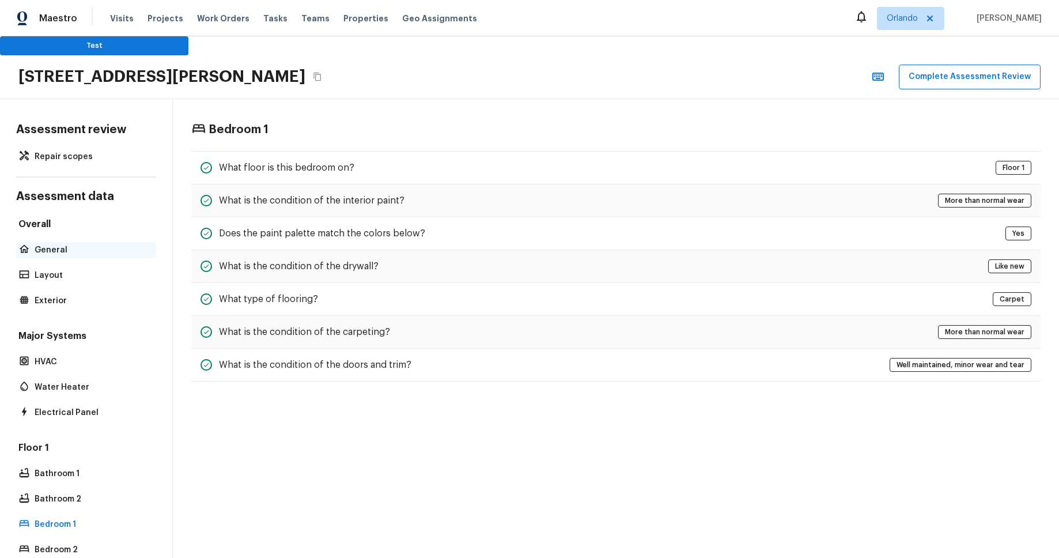
click at [48, 246] on p "General" at bounding box center [92, 250] width 115 height 12
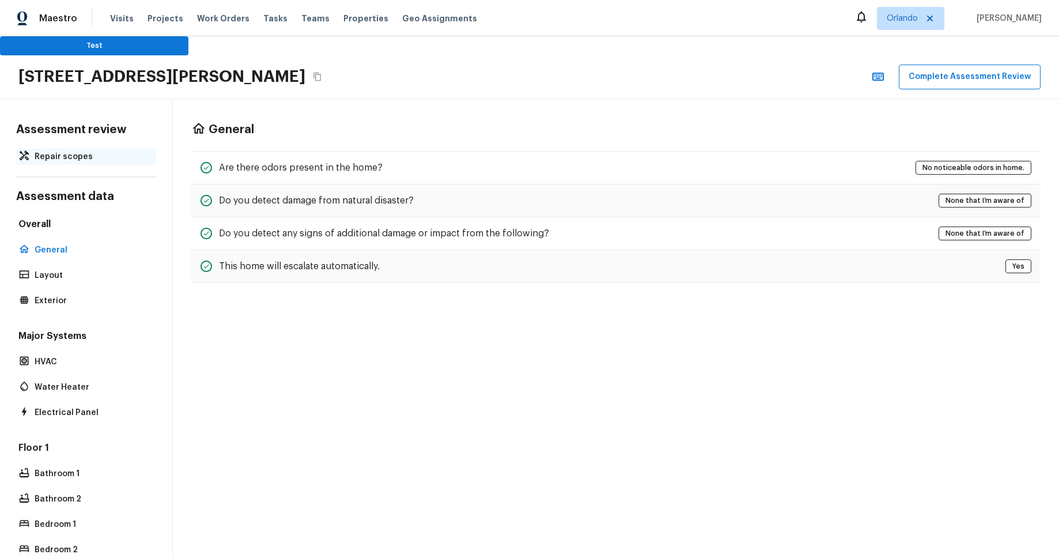
click at [63, 163] on div "Repair scopes" at bounding box center [86, 157] width 140 height 16
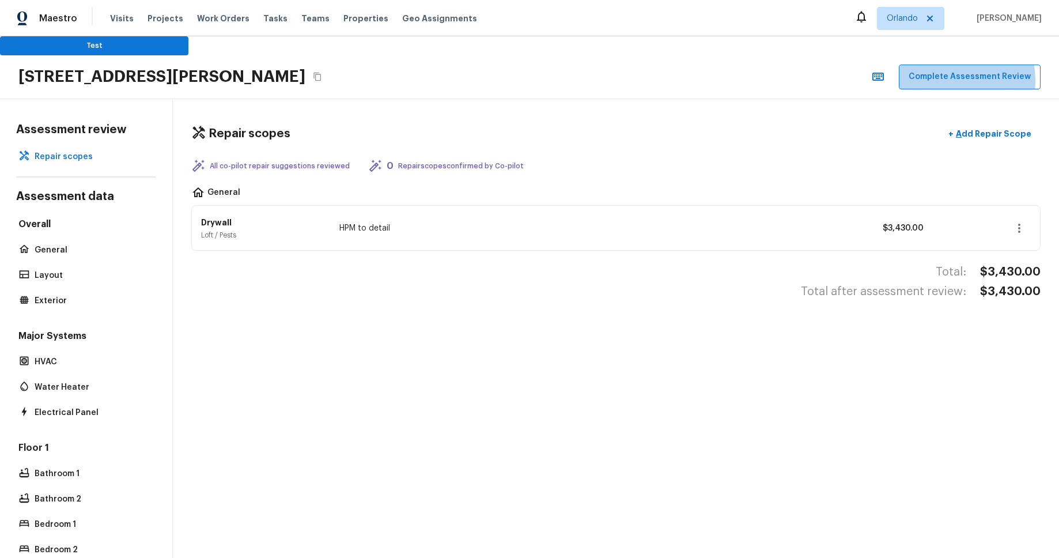
click at [943, 81] on button "Complete Assessment Review" at bounding box center [970, 77] width 142 height 25
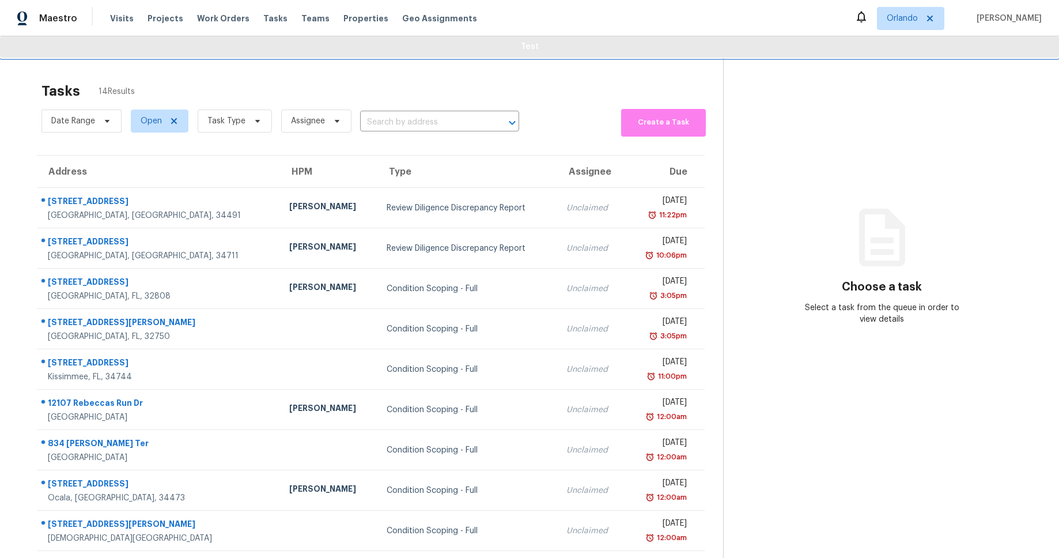
click at [801, 48] on span "Test" at bounding box center [529, 47] width 1041 height 14
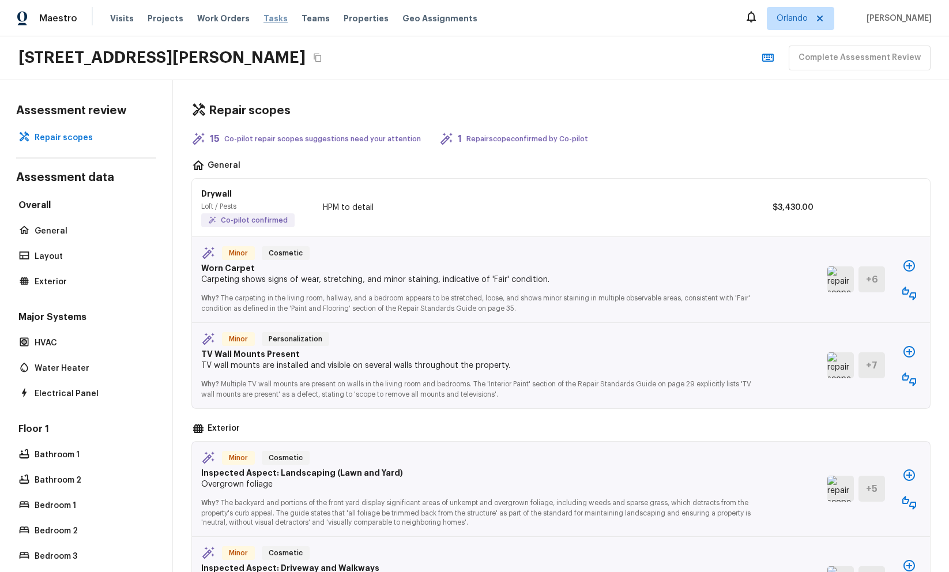
click at [263, 19] on span "Tasks" at bounding box center [275, 18] width 24 height 8
